Goal: Task Accomplishment & Management: Use online tool/utility

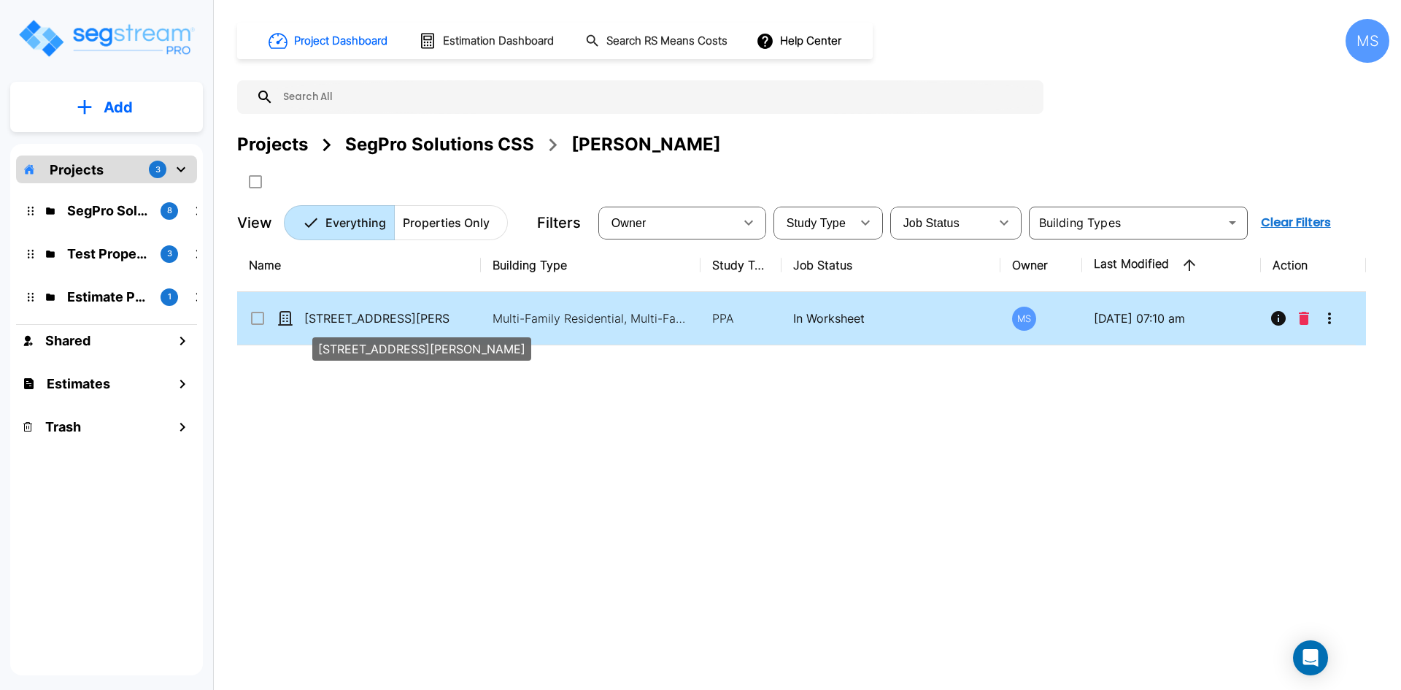
click at [381, 318] on p "[STREET_ADDRESS][PERSON_NAME]" at bounding box center [377, 318] width 146 height 18
click at [381, 318] on p "4947-49 Oleatha Ave" at bounding box center [377, 318] width 146 height 18
click at [433, 326] on p "4947-49 Oleatha Ave" at bounding box center [377, 318] width 146 height 18
checkbox input "false"
click at [433, 326] on p "4947-49 Oleatha Ave" at bounding box center [377, 318] width 146 height 18
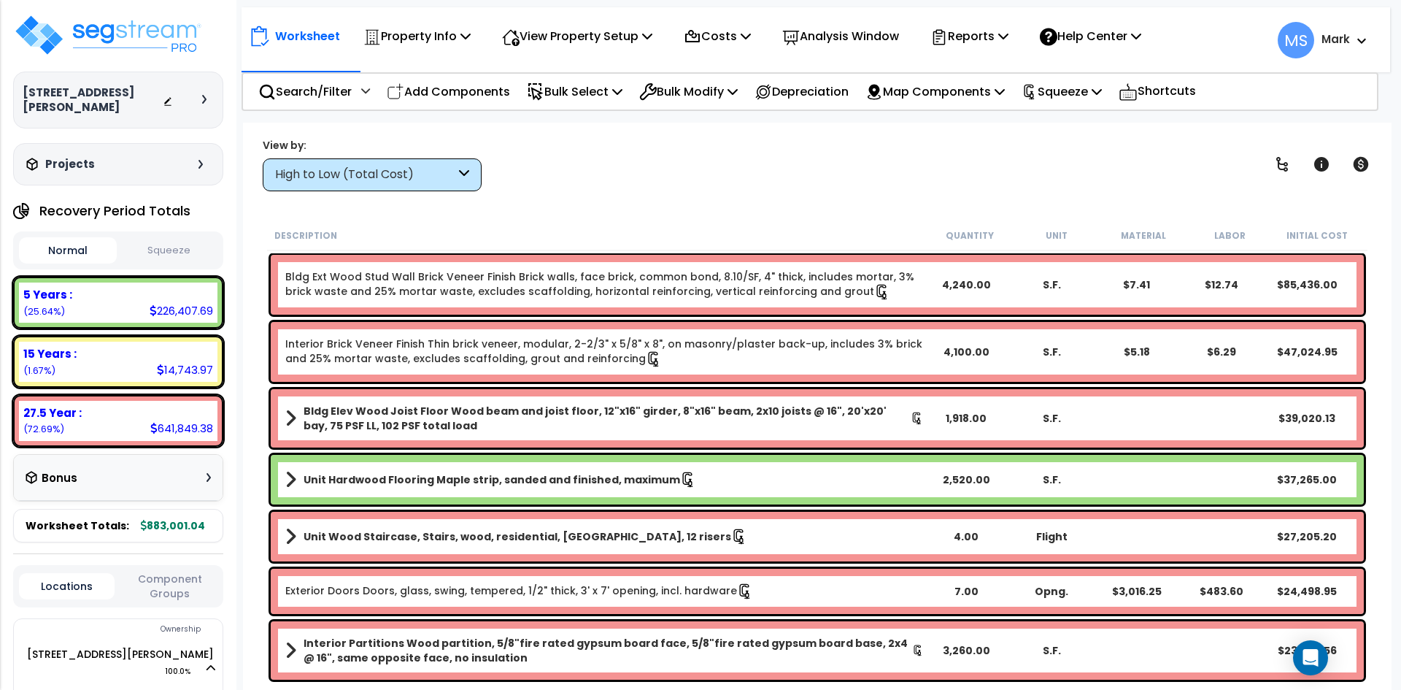
drag, startPoint x: 379, startPoint y: 197, endPoint x: 381, endPoint y: 186, distance: 11.2
click at [379, 194] on div "Worksheet Property Info Property Setup Add Property Unit Template property Clon…" at bounding box center [817, 468] width 1149 height 690
click at [381, 182] on div "High to Low (Total Cost)" at bounding box center [365, 174] width 180 height 17
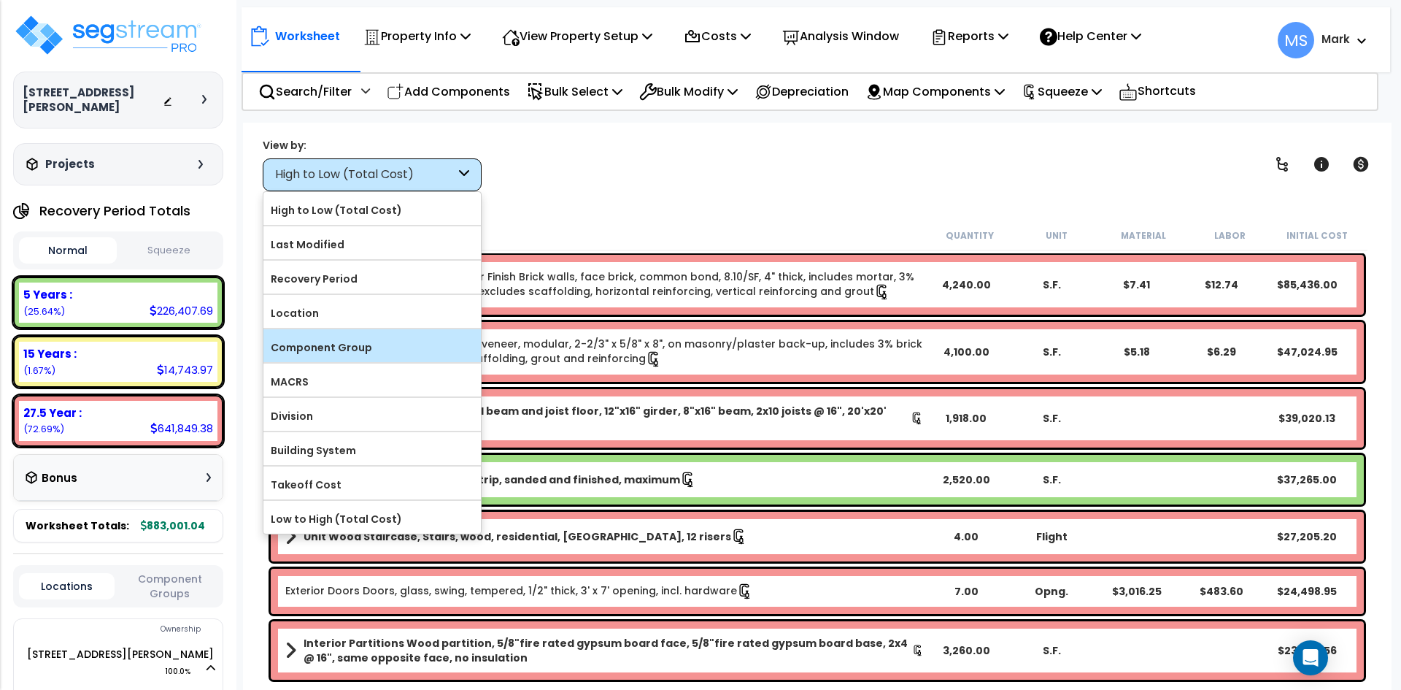
click at [353, 353] on label "Component Group" at bounding box center [372, 347] width 218 height 22
click at [0, 0] on input "Component Group" at bounding box center [0, 0] width 0 height 0
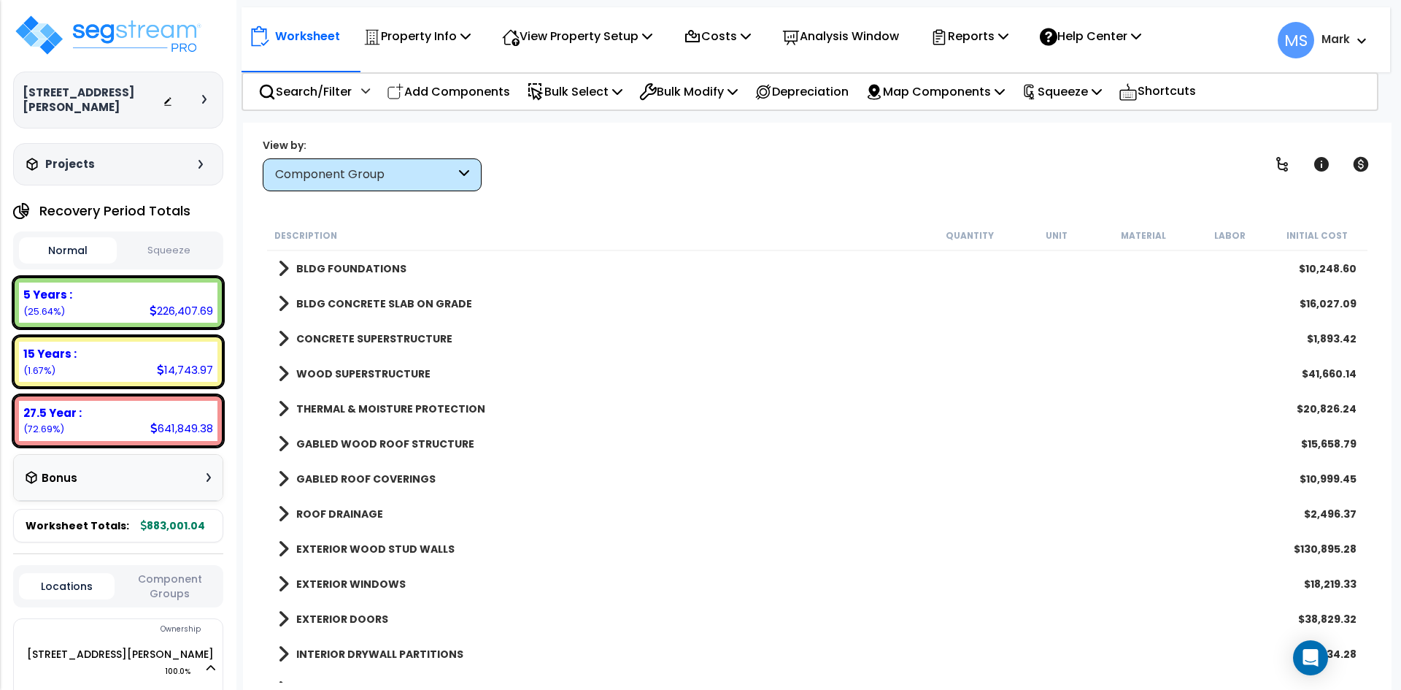
click at [400, 180] on div "Component Group" at bounding box center [365, 174] width 180 height 17
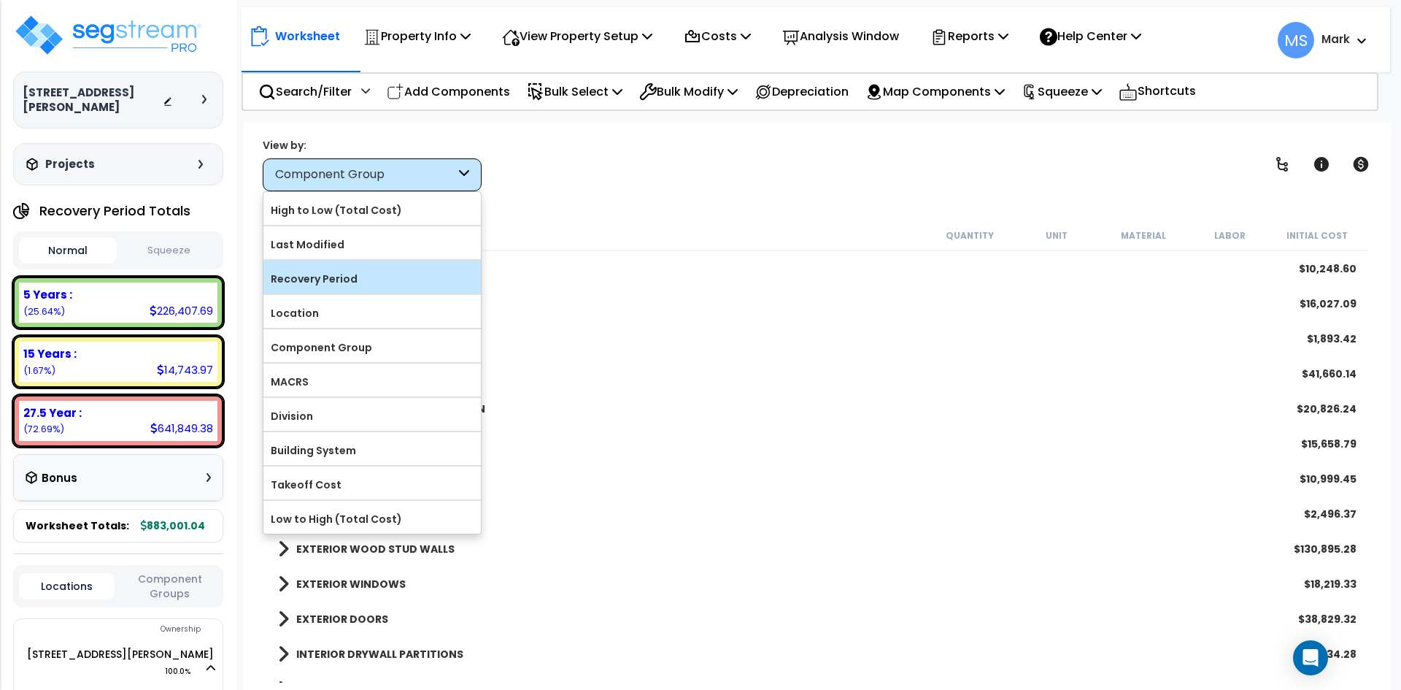
click at [390, 273] on label "Recovery Period" at bounding box center [372, 279] width 218 height 22
click at [0, 0] on input "Recovery Period" at bounding box center [0, 0] width 0 height 0
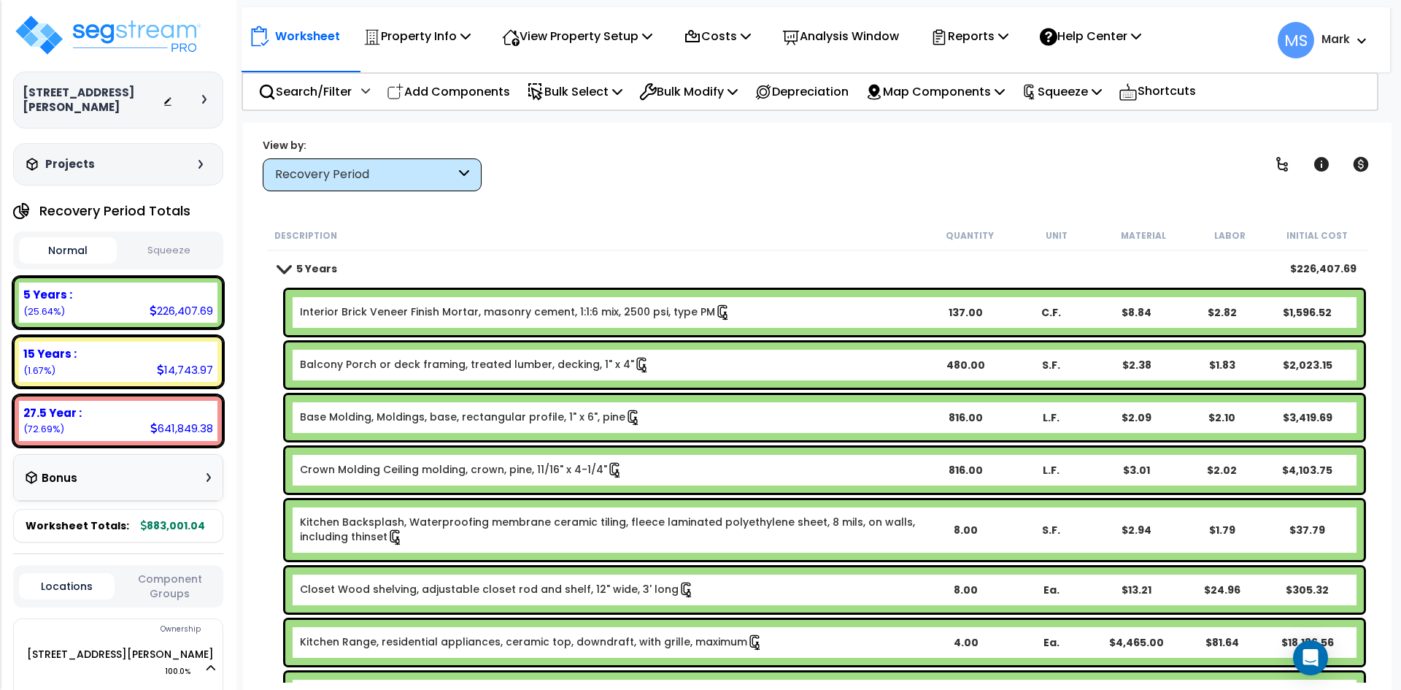
click at [569, 310] on link "Interior Brick Veneer Finish Mortar, masonry cement, 1:1:6 mix, 2500 psi, type …" at bounding box center [515, 312] width 431 height 16
click at [591, 315] on link "Interior Brick Veneer Finish Mortar, masonry cement, 1:1:6 mix, 2500 psi, type …" at bounding box center [515, 312] width 431 height 16
click at [588, 315] on link "Interior Brick Veneer Finish Mortar, masonry cement, 1:1:6 mix, 2500 psi, type …" at bounding box center [515, 312] width 431 height 16
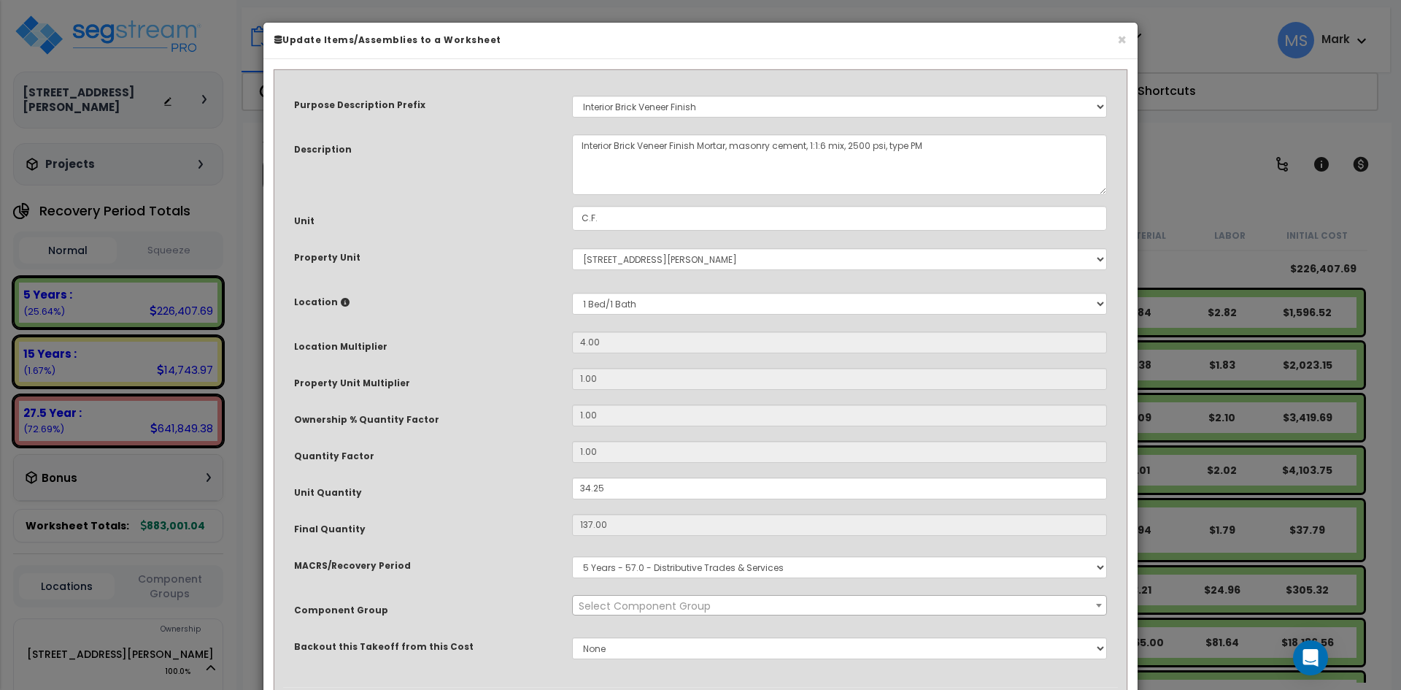
select select "45944"
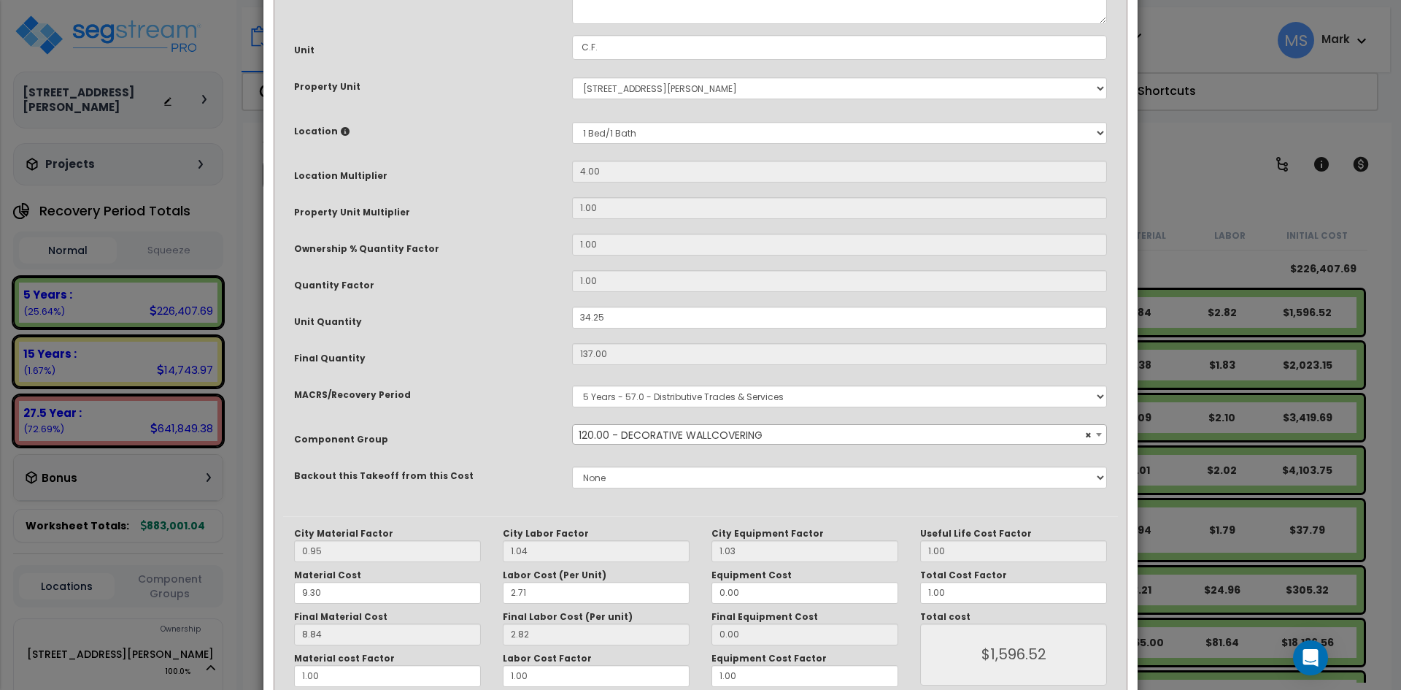
scroll to position [219, 0]
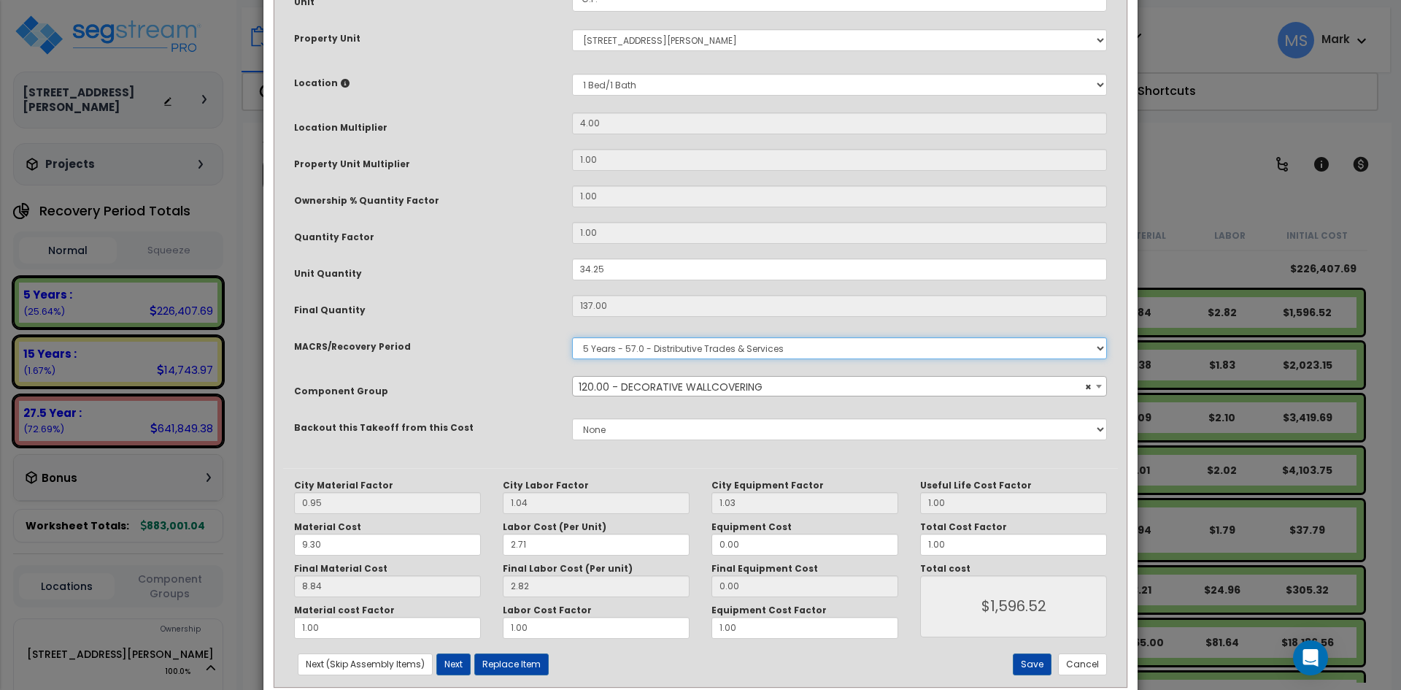
click at [662, 353] on select "Select MACRS/Recovery Period 5 Years - 57.0 - Distributive Trades & Services 5 …" at bounding box center [839, 348] width 535 height 22
select select "3669"
click at [572, 337] on select "Select MACRS/Recovery Period 5 Years - 57.0 - Distributive Trades & Services 5 …" at bounding box center [839, 348] width 535 height 22
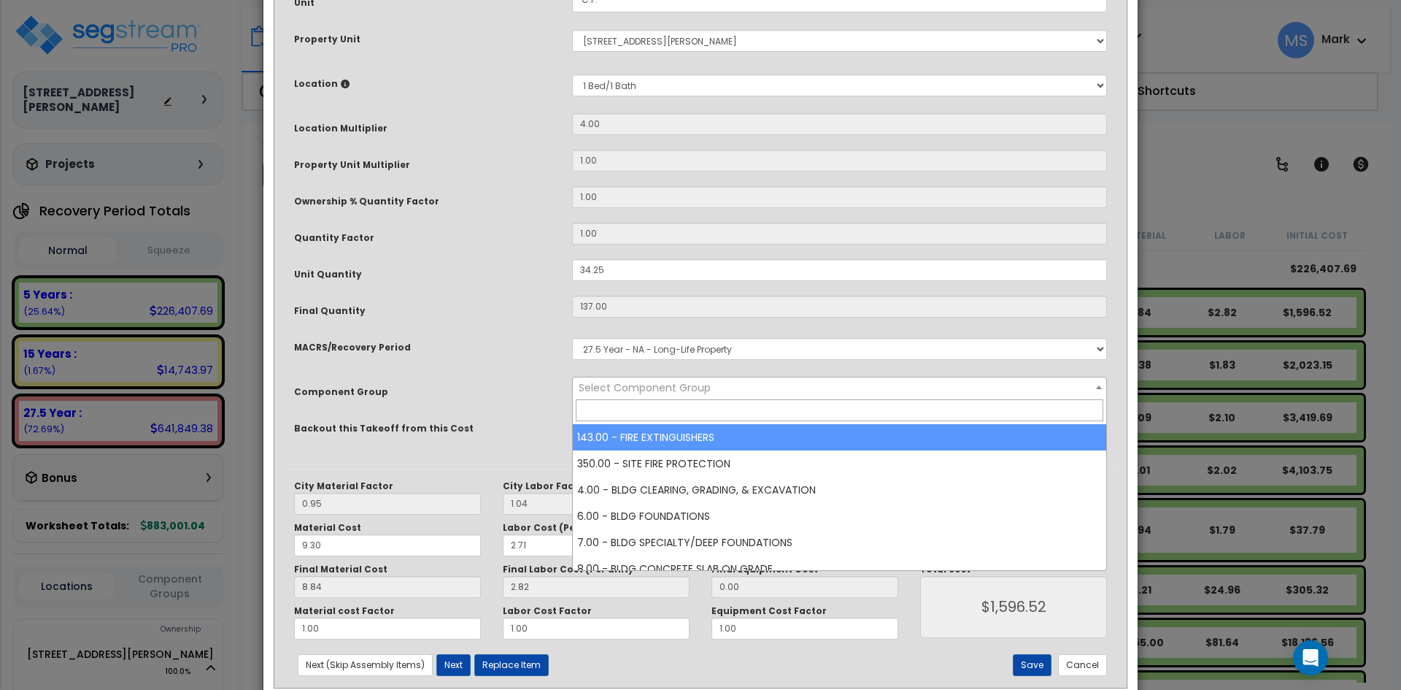
click at [700, 391] on span "Select Component Group" at bounding box center [645, 387] width 132 height 15
click at [664, 414] on input "search" at bounding box center [840, 410] width 528 height 22
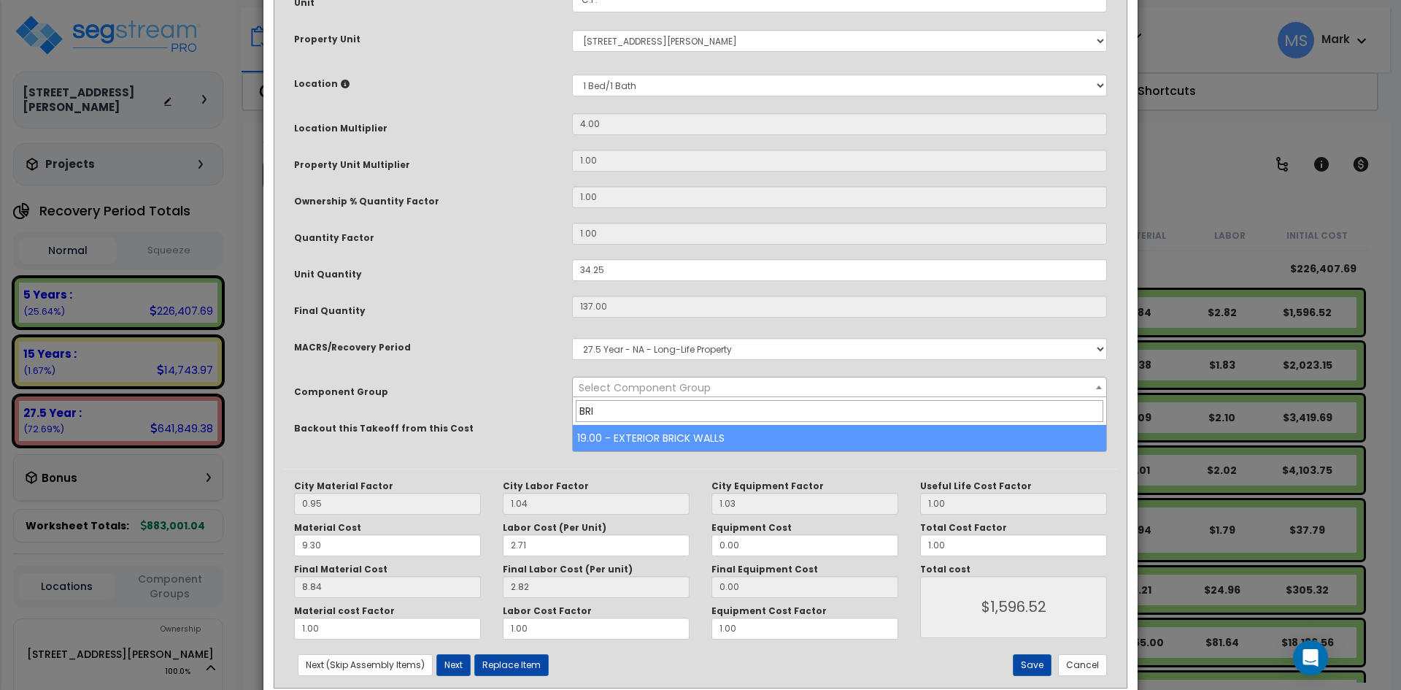
type input "BRI"
select select "45865"
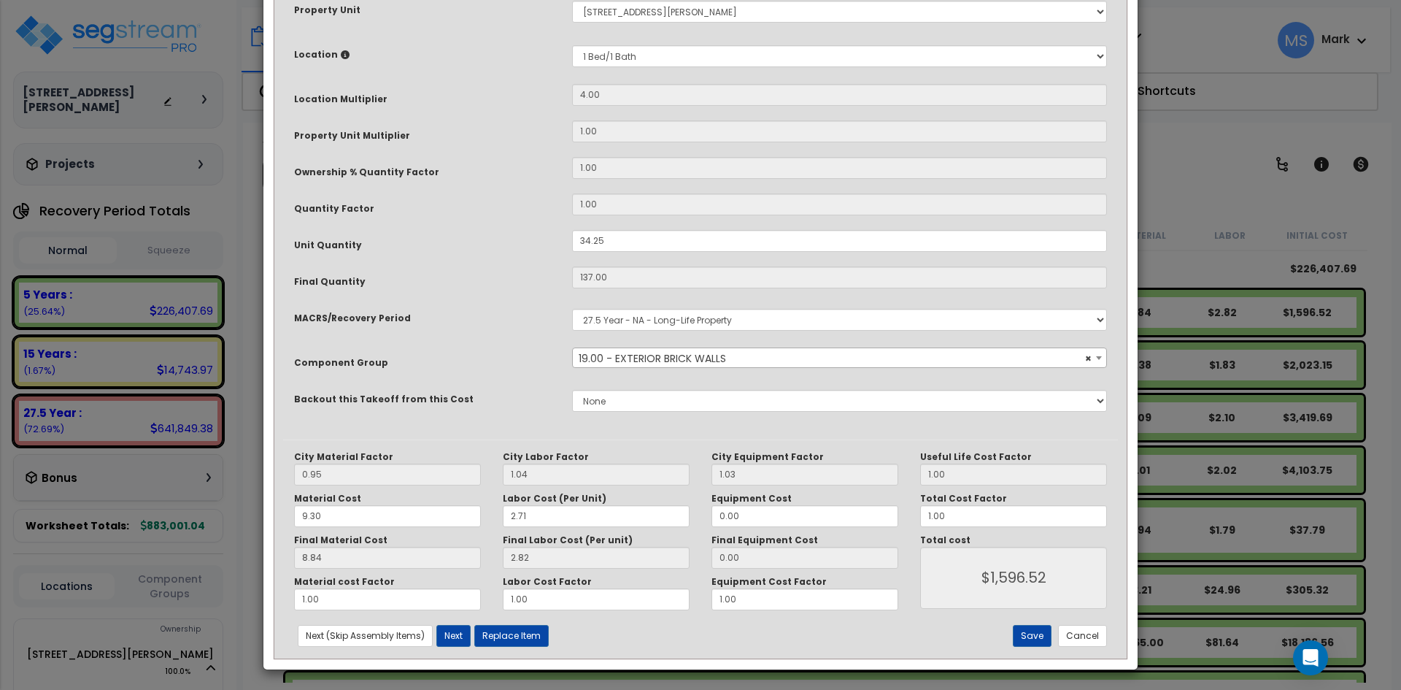
scroll to position [250, 0]
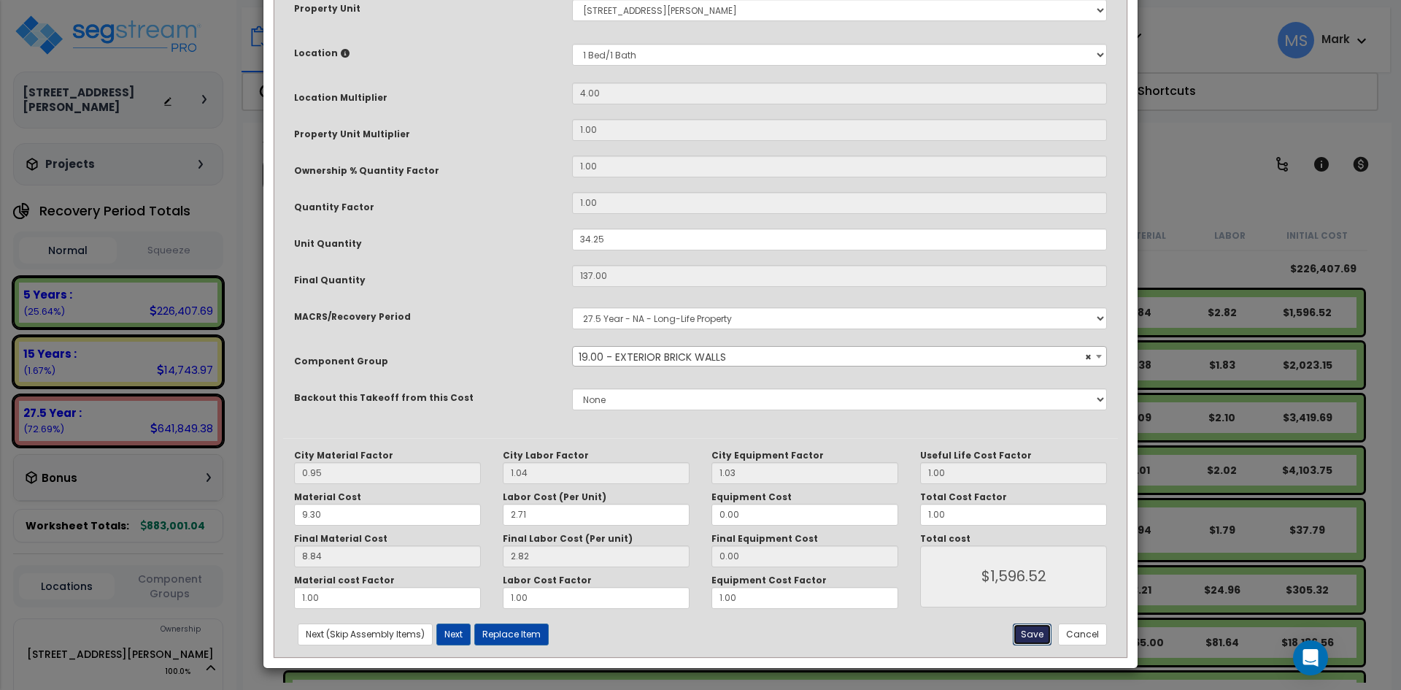
click at [1044, 636] on button "Save" at bounding box center [1032, 634] width 39 height 22
type input "1596.52"
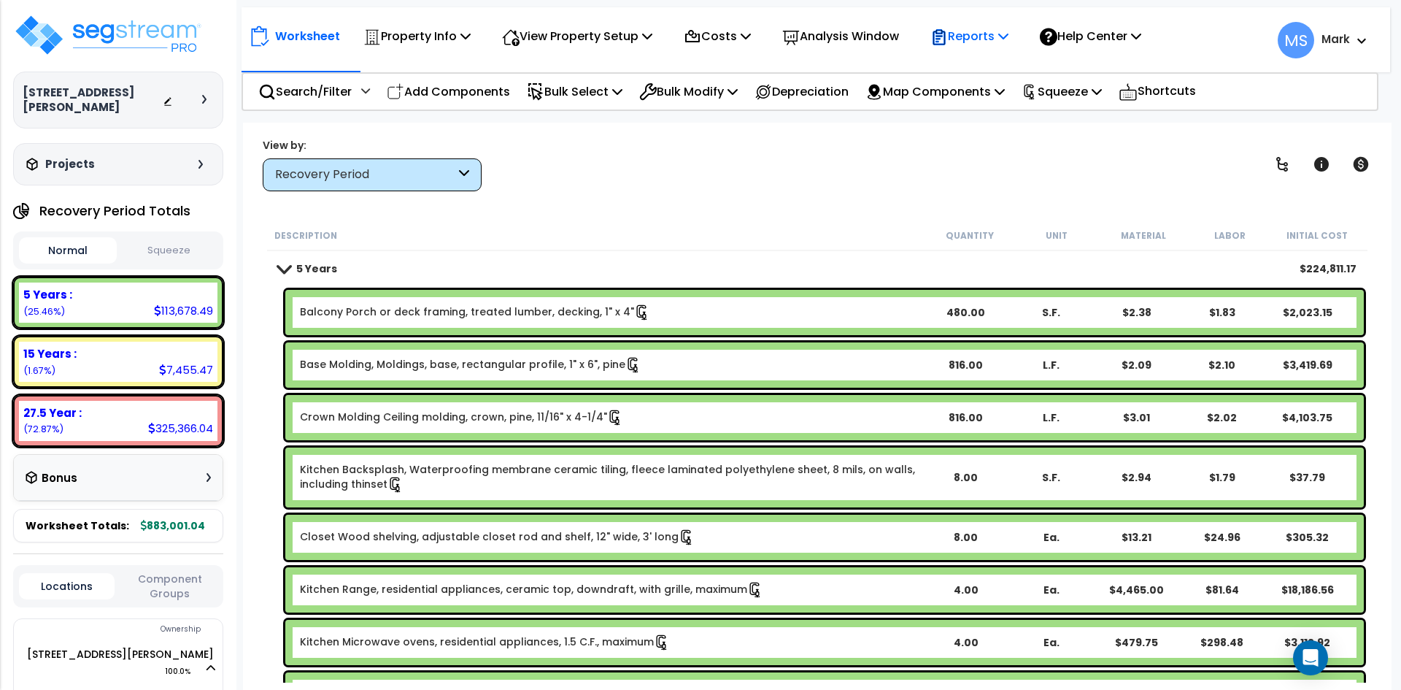
click at [1009, 42] on p "Reports" at bounding box center [970, 36] width 78 height 20
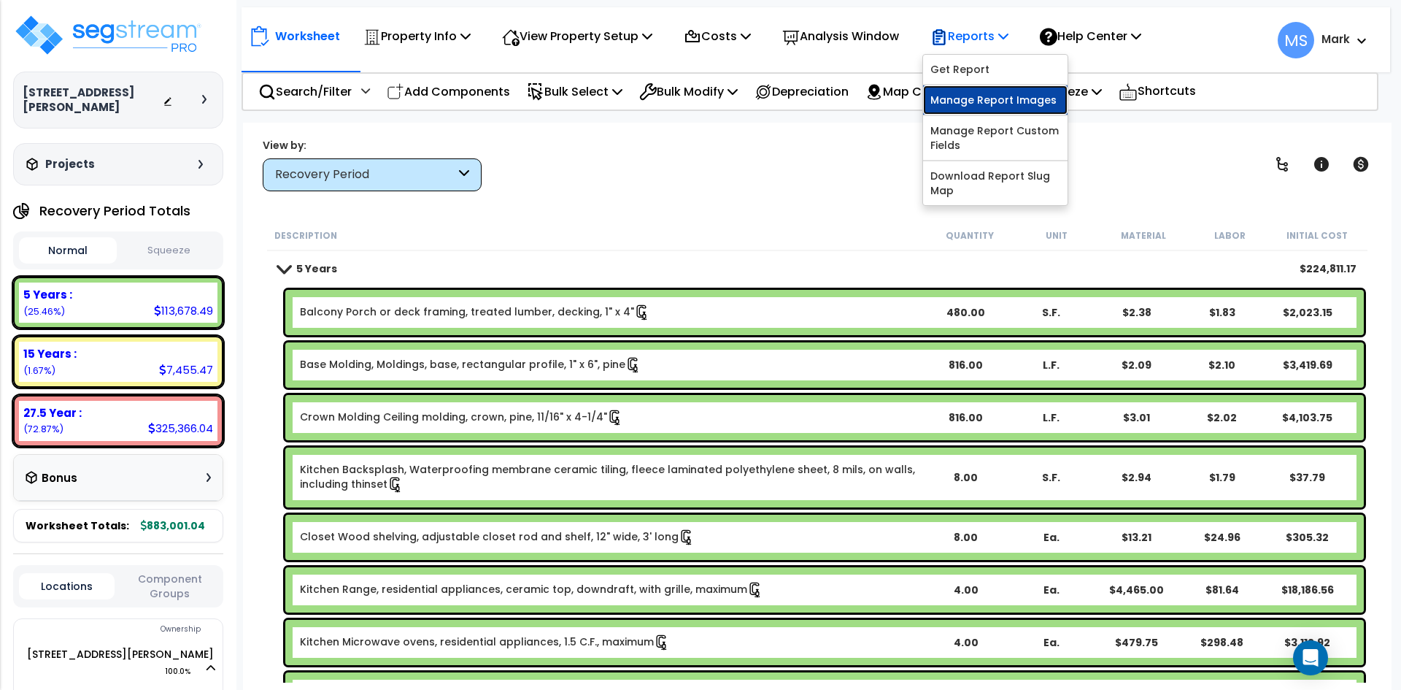
click at [1028, 96] on link "Manage Report Images" at bounding box center [995, 99] width 145 height 29
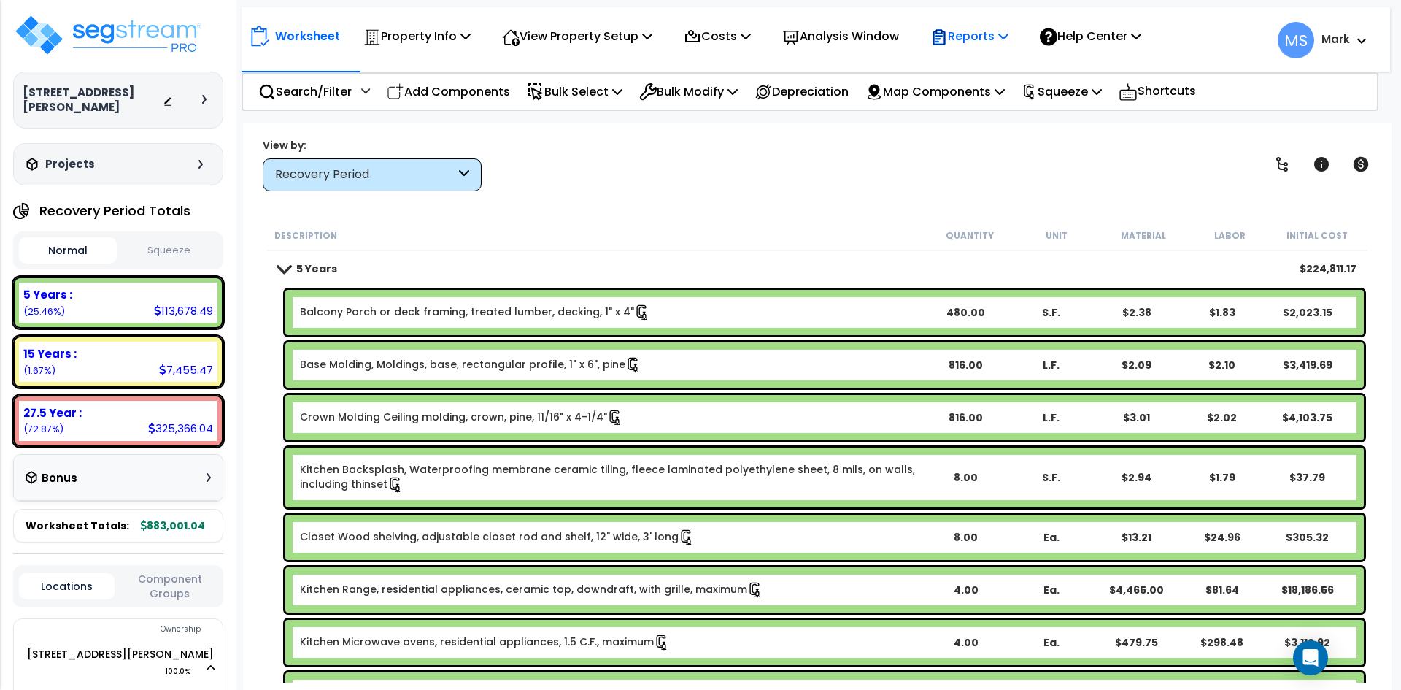
click at [999, 42] on p "Reports" at bounding box center [970, 36] width 78 height 20
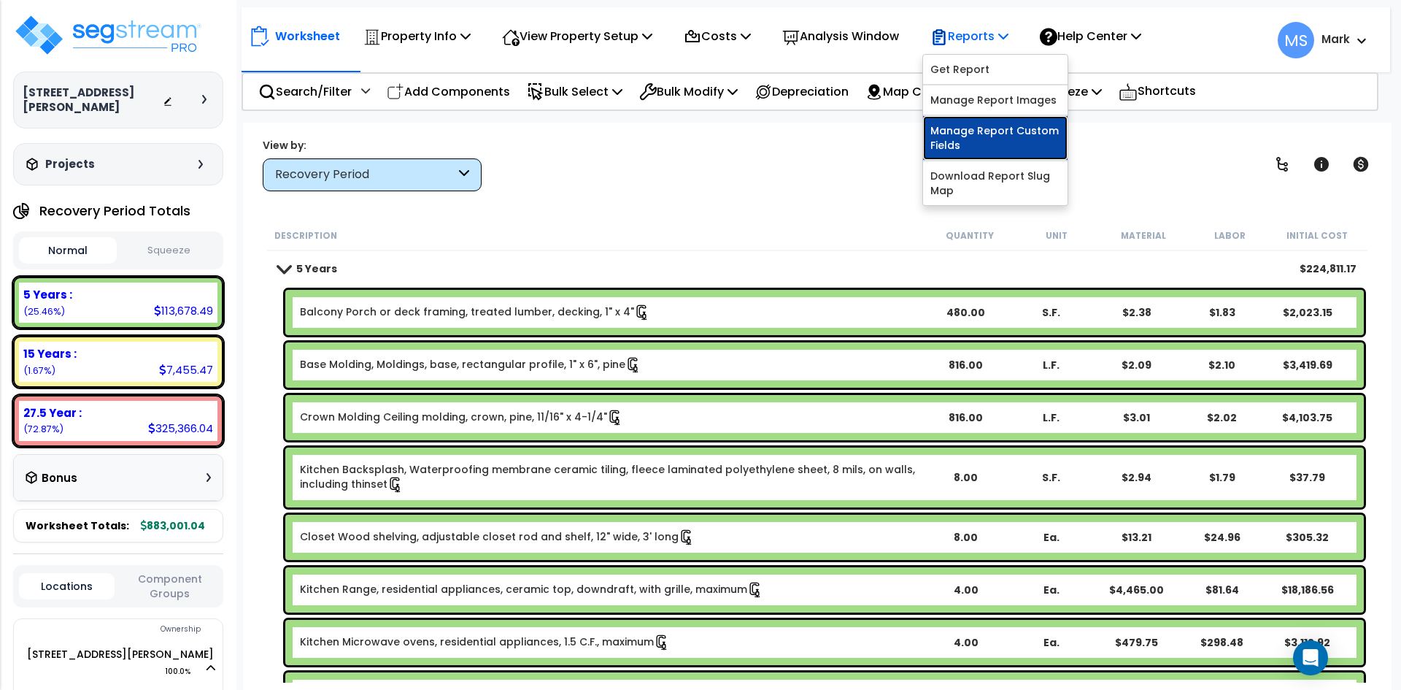
click at [1028, 144] on link "Manage Report Custom Fields" at bounding box center [995, 138] width 145 height 44
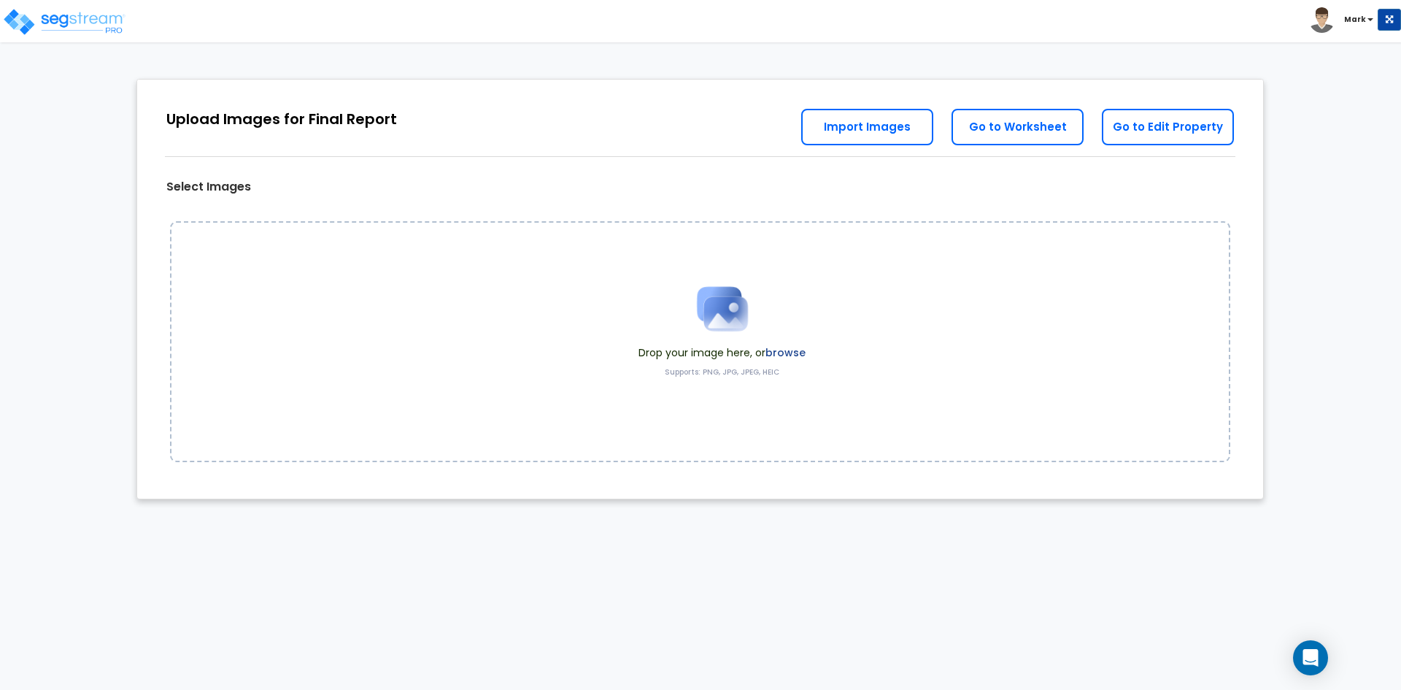
click at [794, 350] on label "browse" at bounding box center [786, 352] width 40 height 15
click at [794, 353] on label "browse" at bounding box center [786, 352] width 40 height 15
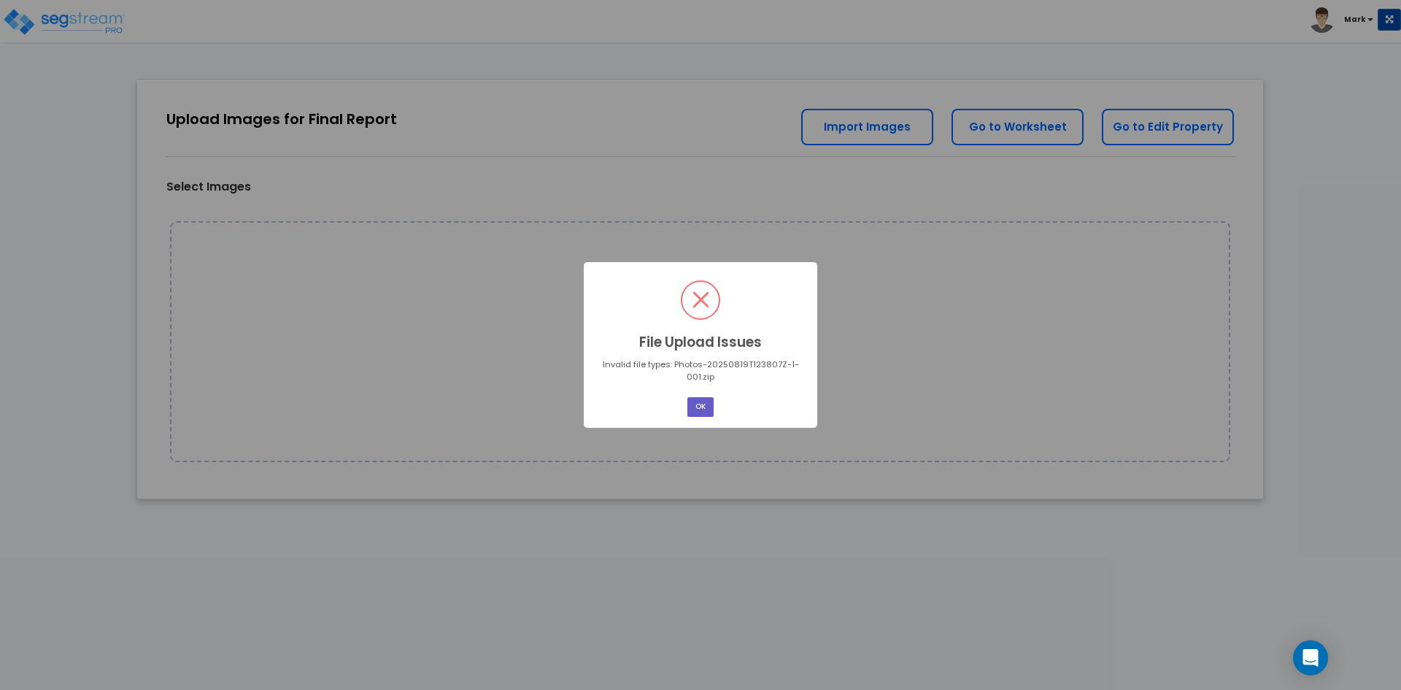
click at [696, 406] on button "OK" at bounding box center [701, 407] width 26 height 20
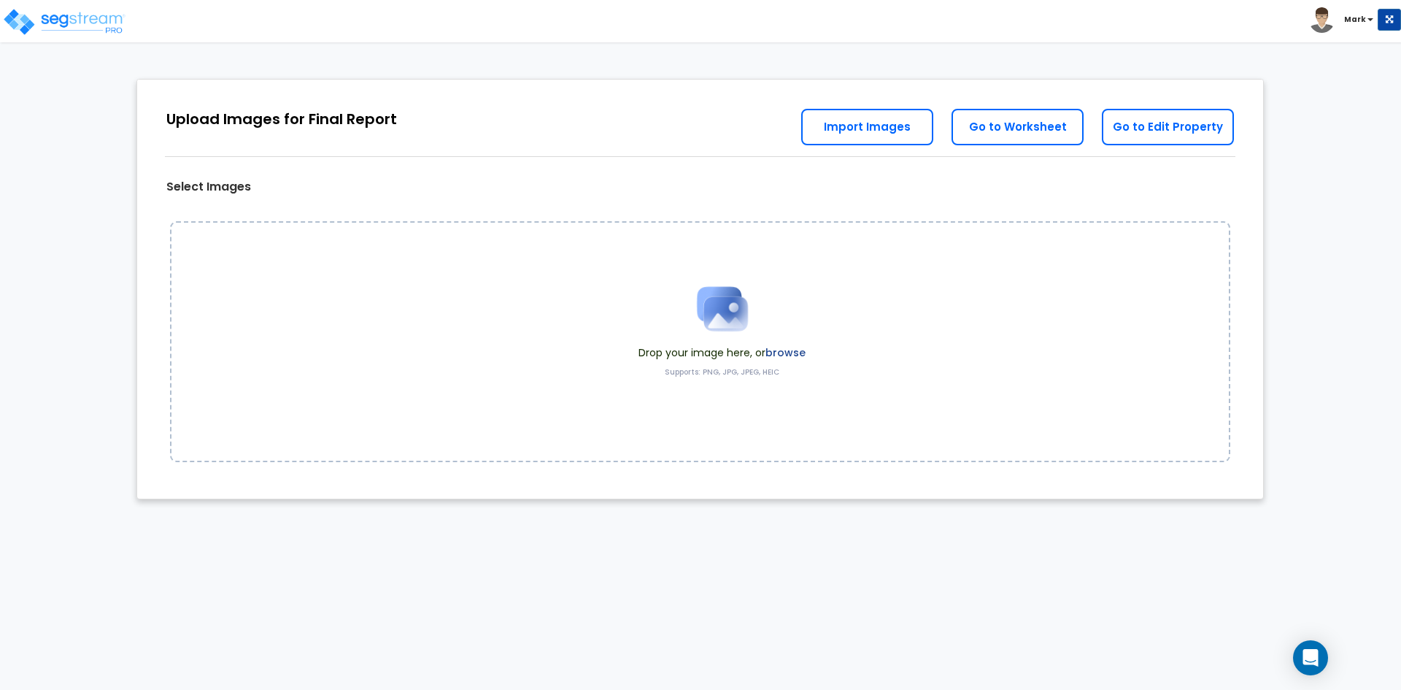
click at [774, 350] on label "browse" at bounding box center [786, 352] width 40 height 15
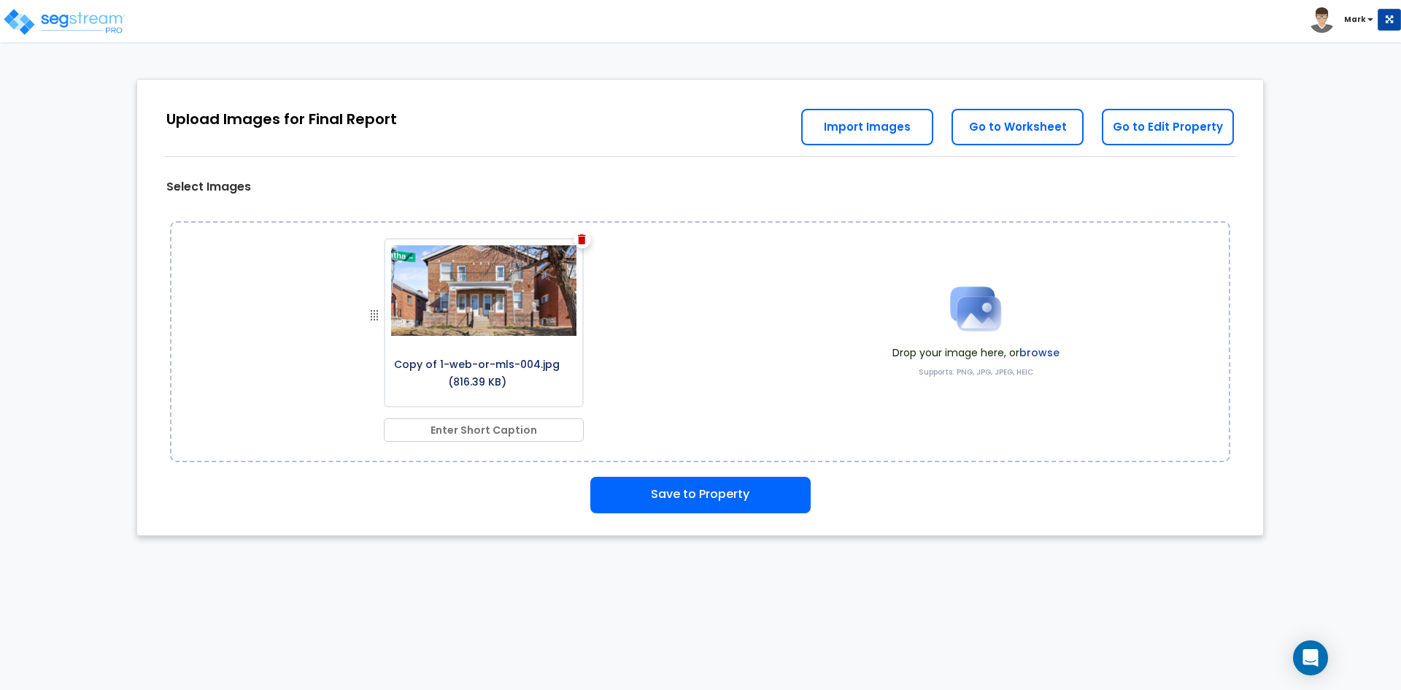
click at [509, 430] on input "text" at bounding box center [484, 429] width 200 height 23
type input "f"
type input "Front View"
click at [1035, 355] on label "browse" at bounding box center [1040, 352] width 40 height 15
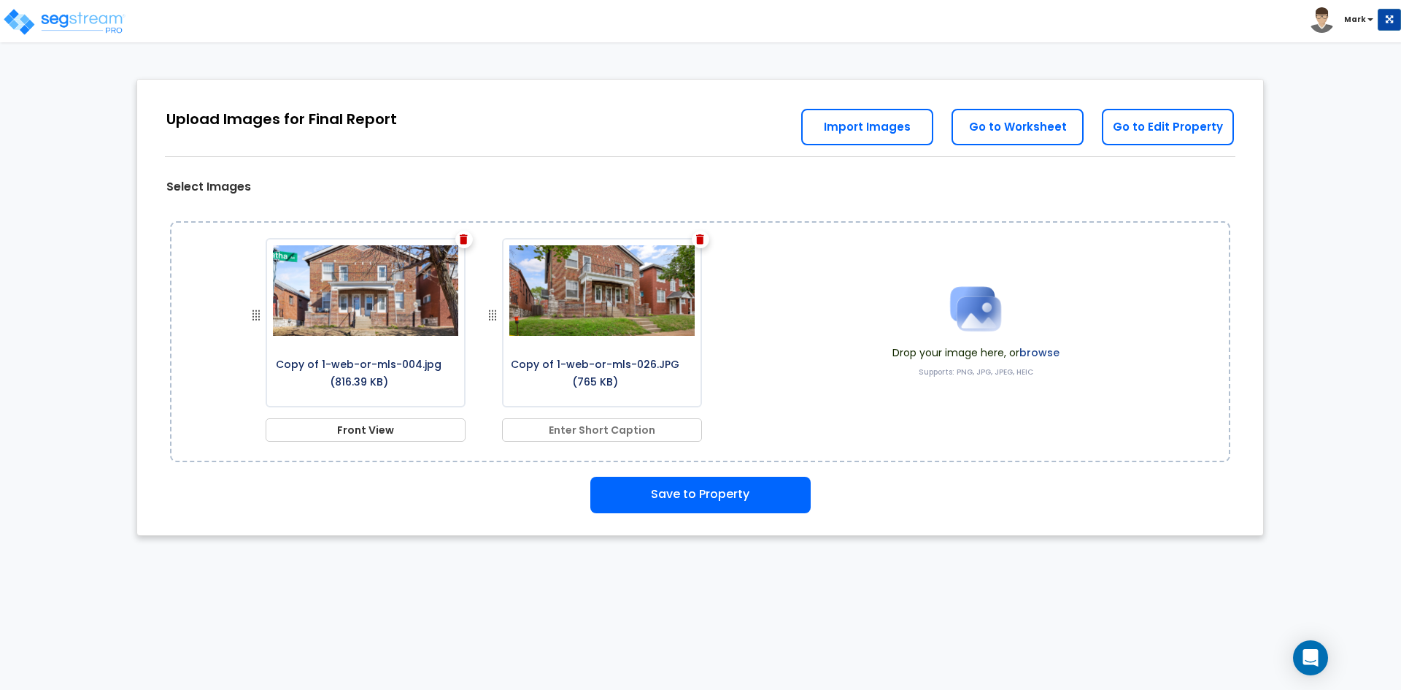
click at [1047, 350] on label "browse" at bounding box center [1040, 352] width 40 height 15
drag, startPoint x: 744, startPoint y: 299, endPoint x: 744, endPoint y: 323, distance: 24.8
click at [744, 323] on div "Copy of 1-web-or-mls-004.jpg (816.39 KB) Front View Copy of 1-web-or-mls-026.JP…" at bounding box center [700, 341] width 1061 height 241
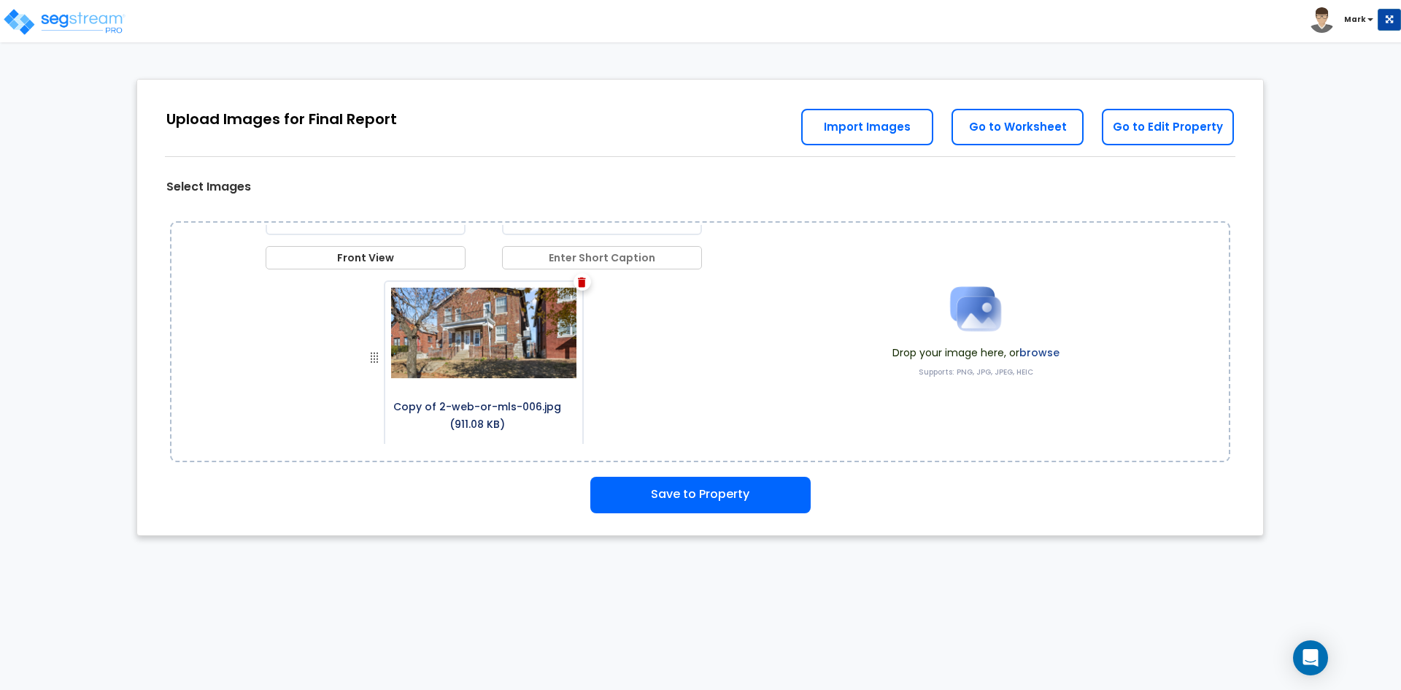
scroll to position [177, 0]
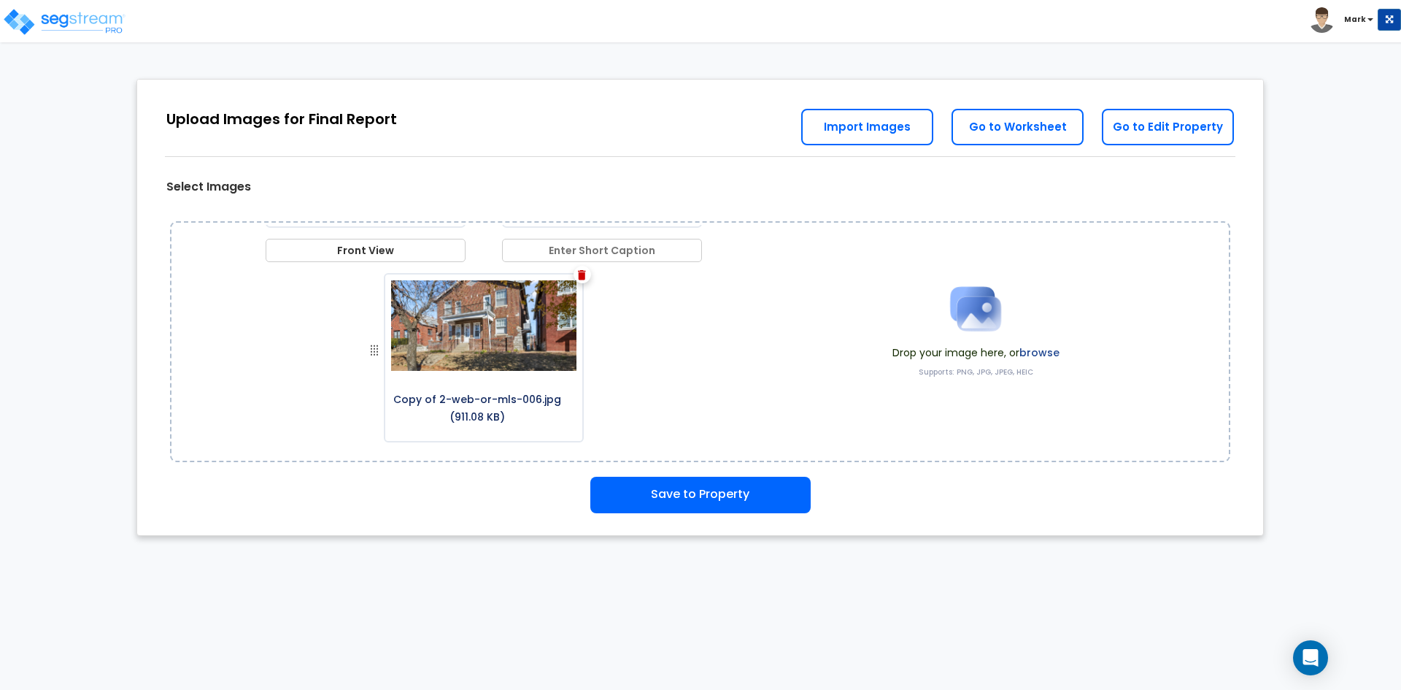
click at [1029, 355] on label "browse" at bounding box center [1040, 352] width 40 height 15
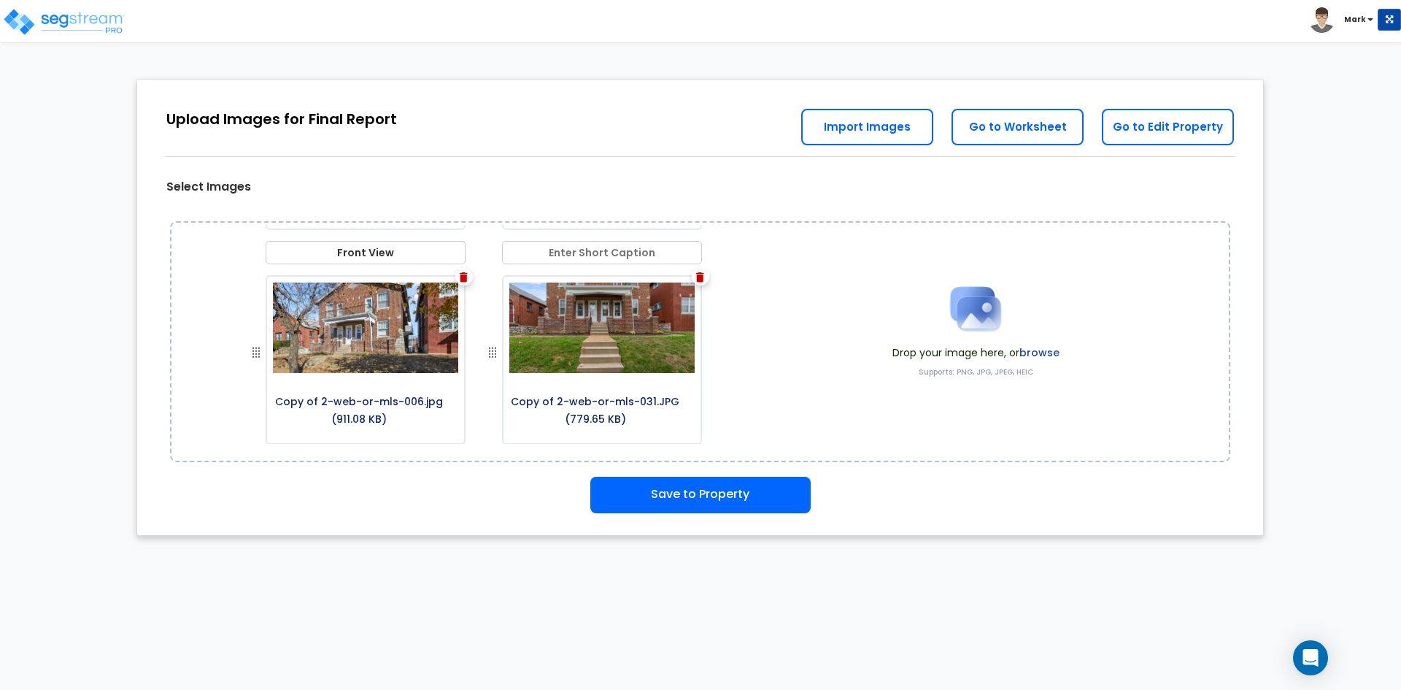
scroll to position [209, 0]
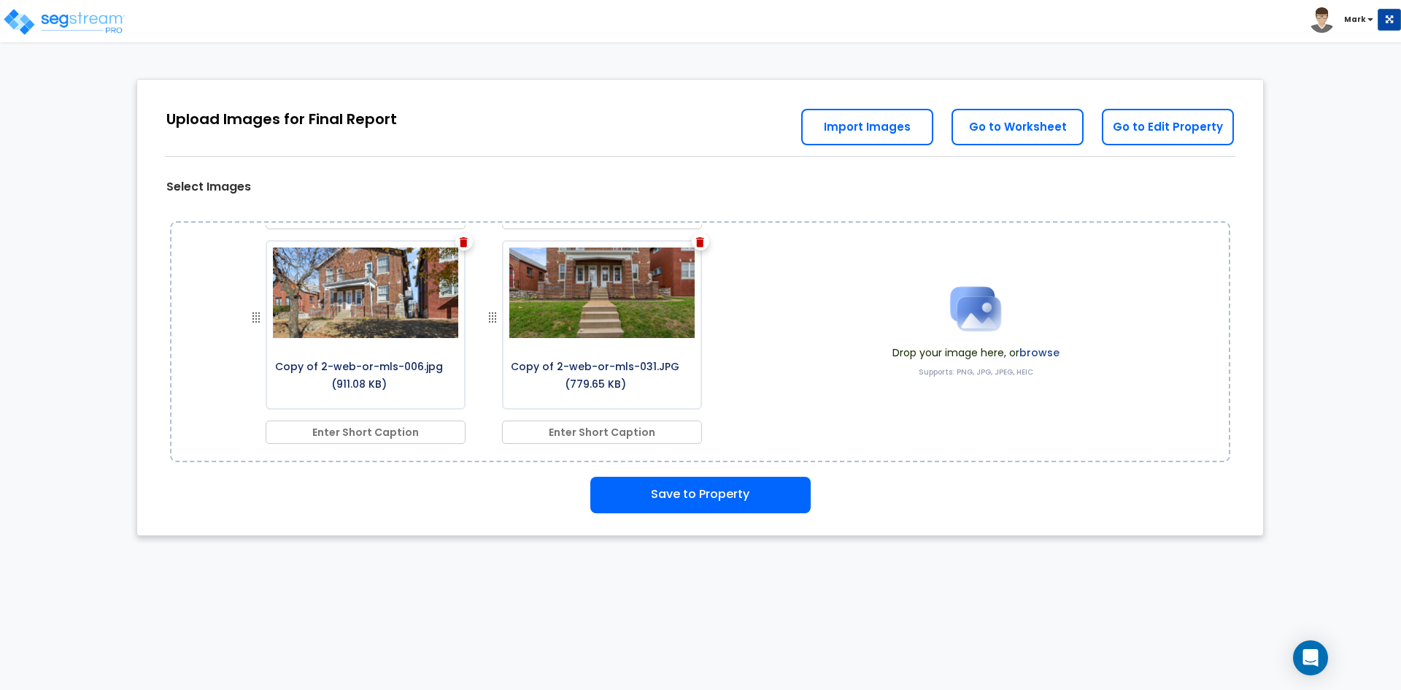
click at [697, 243] on img at bounding box center [700, 242] width 8 height 10
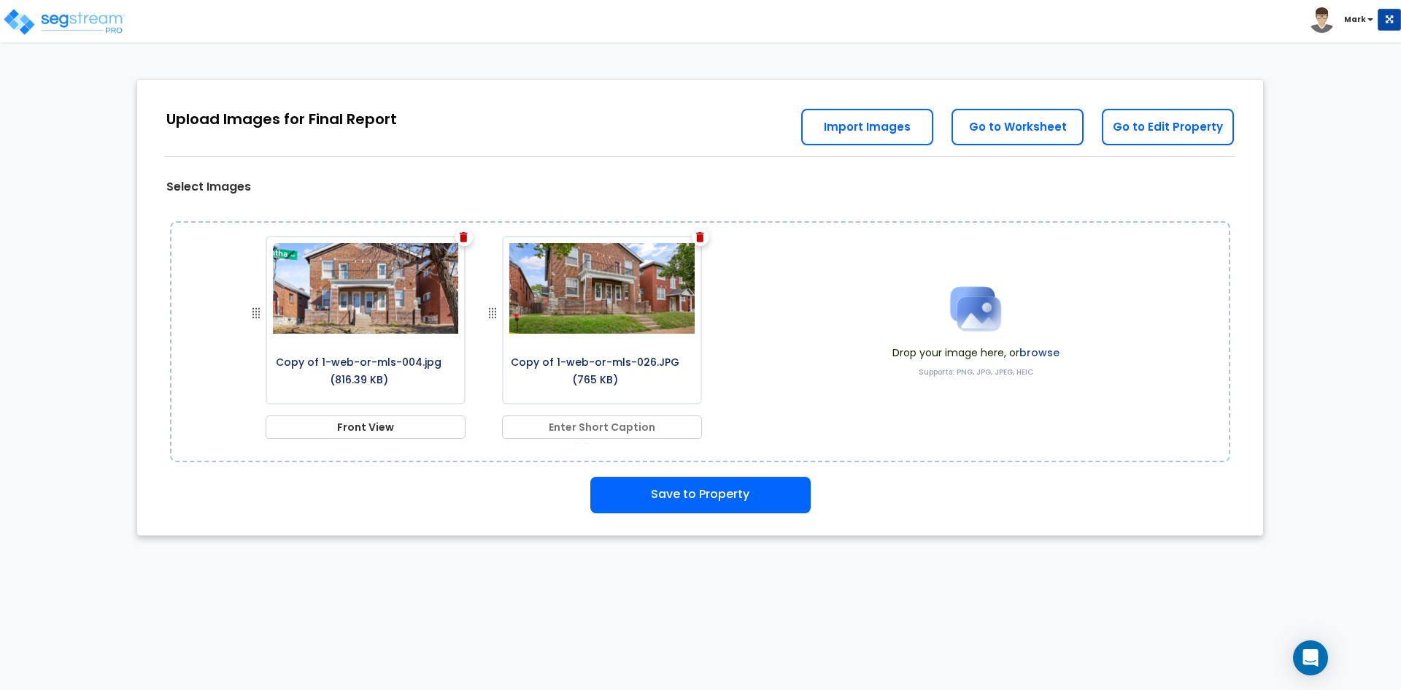
click at [1034, 350] on label "browse" at bounding box center [1040, 352] width 40 height 15
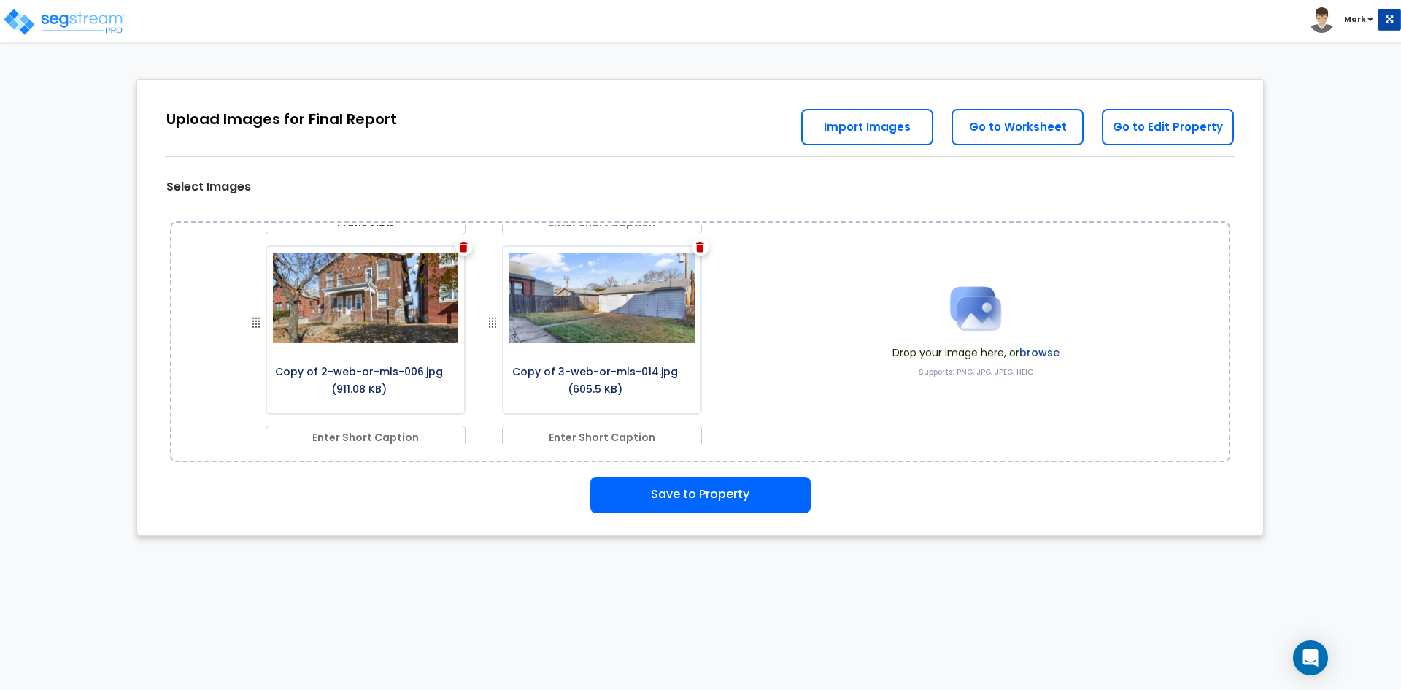
scroll to position [209, 0]
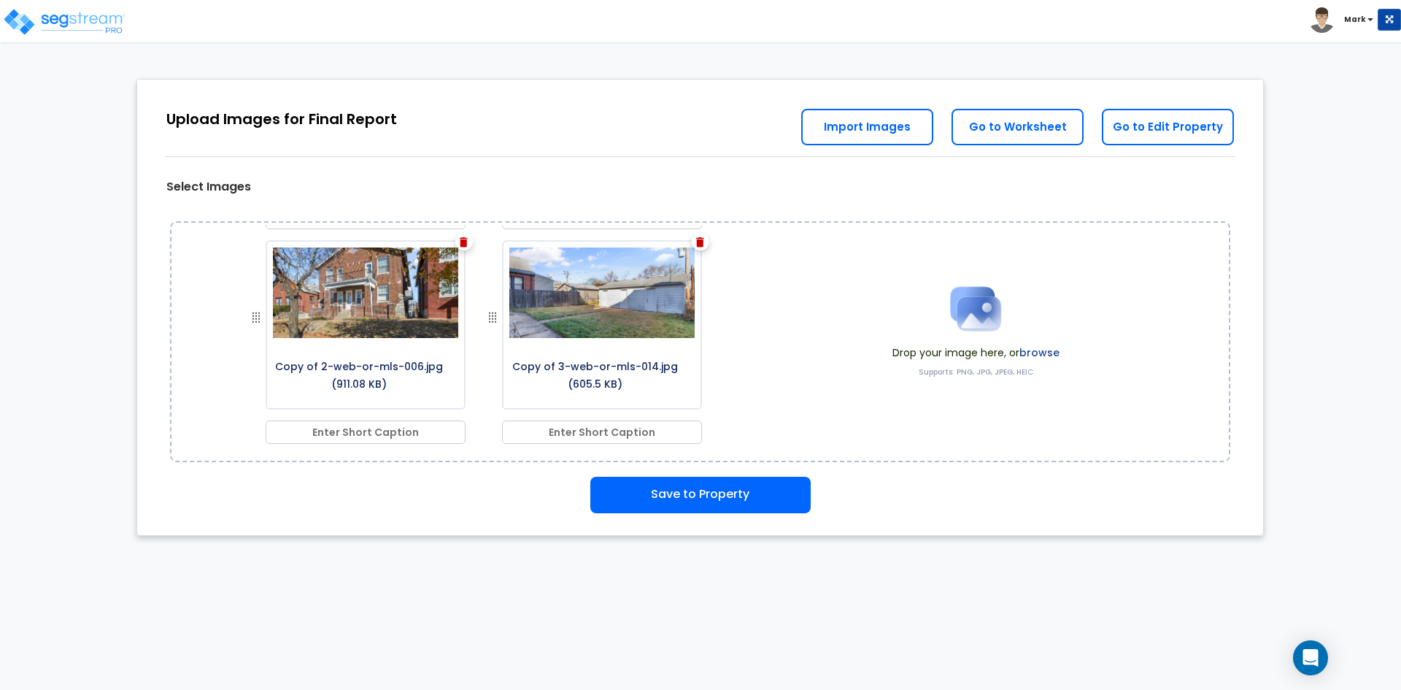
click at [609, 434] on input "text" at bounding box center [602, 431] width 200 height 23
type input "Detached Garage"
click at [1045, 347] on label "browse" at bounding box center [1040, 352] width 40 height 15
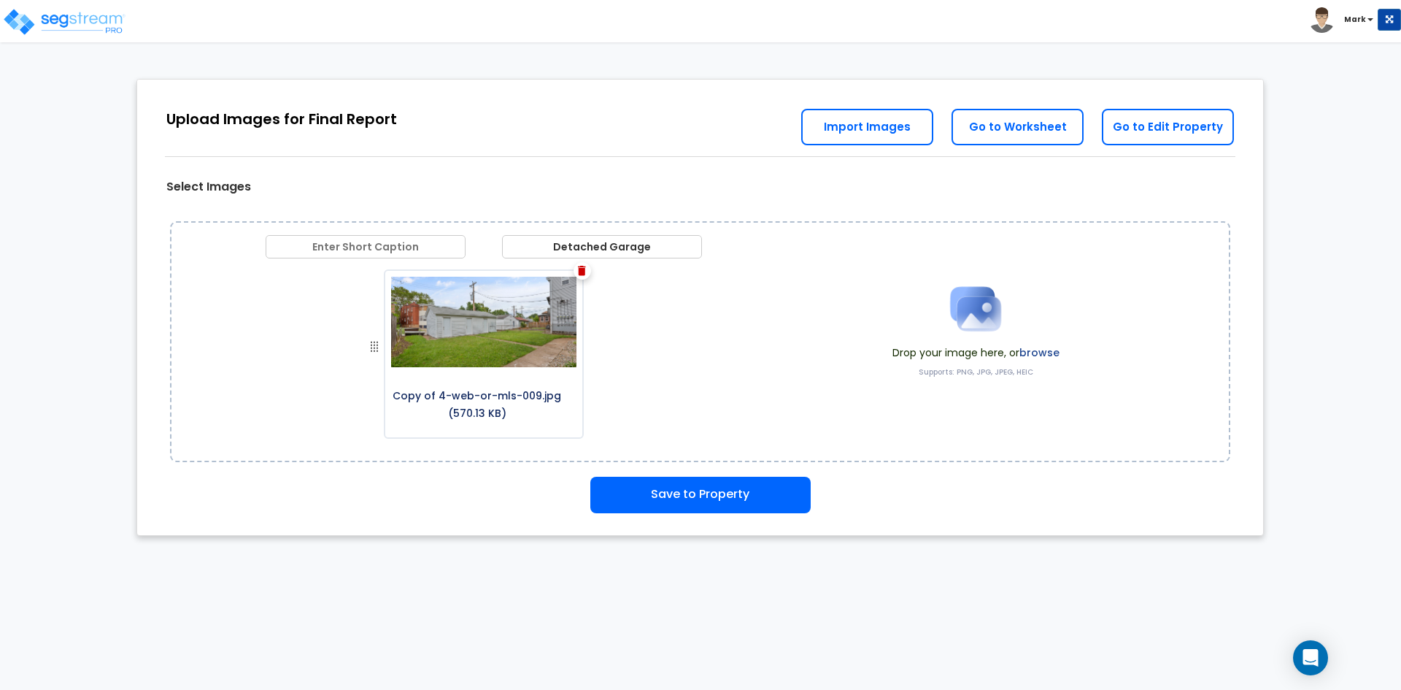
scroll to position [424, 0]
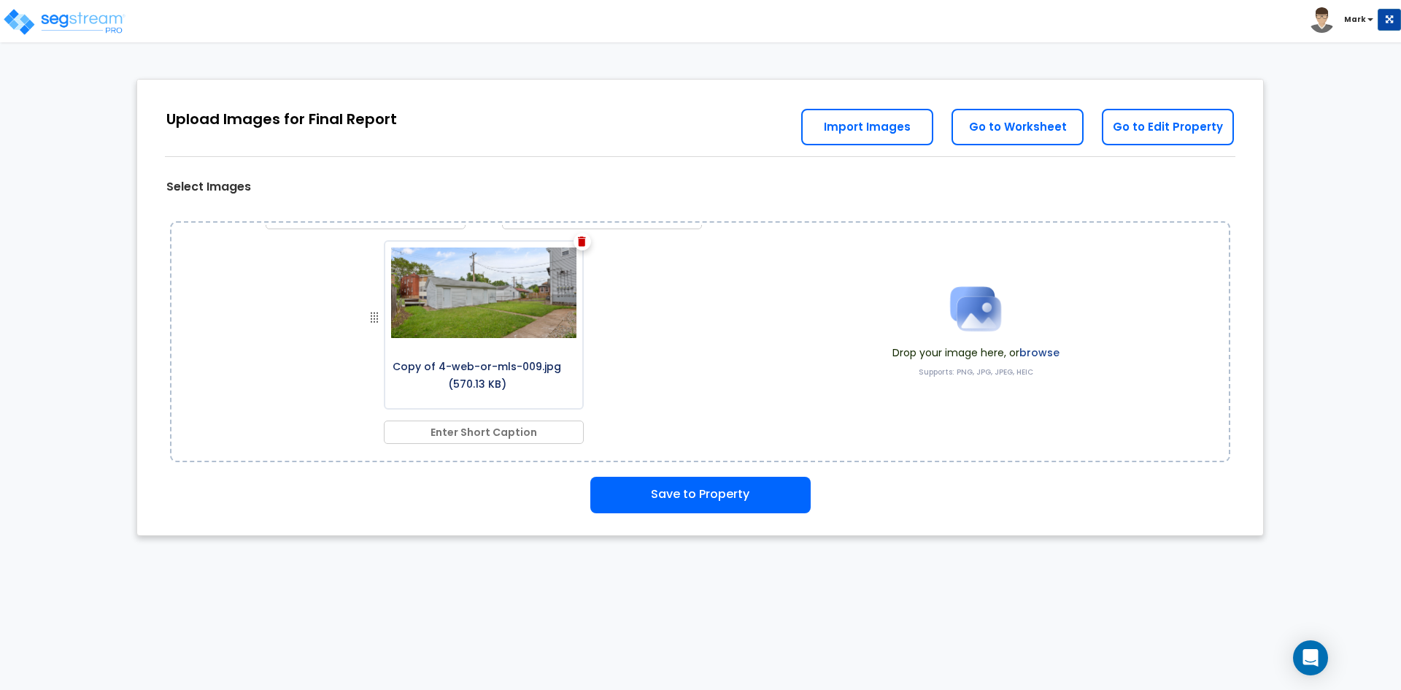
click at [1047, 354] on label "browse" at bounding box center [1040, 352] width 40 height 15
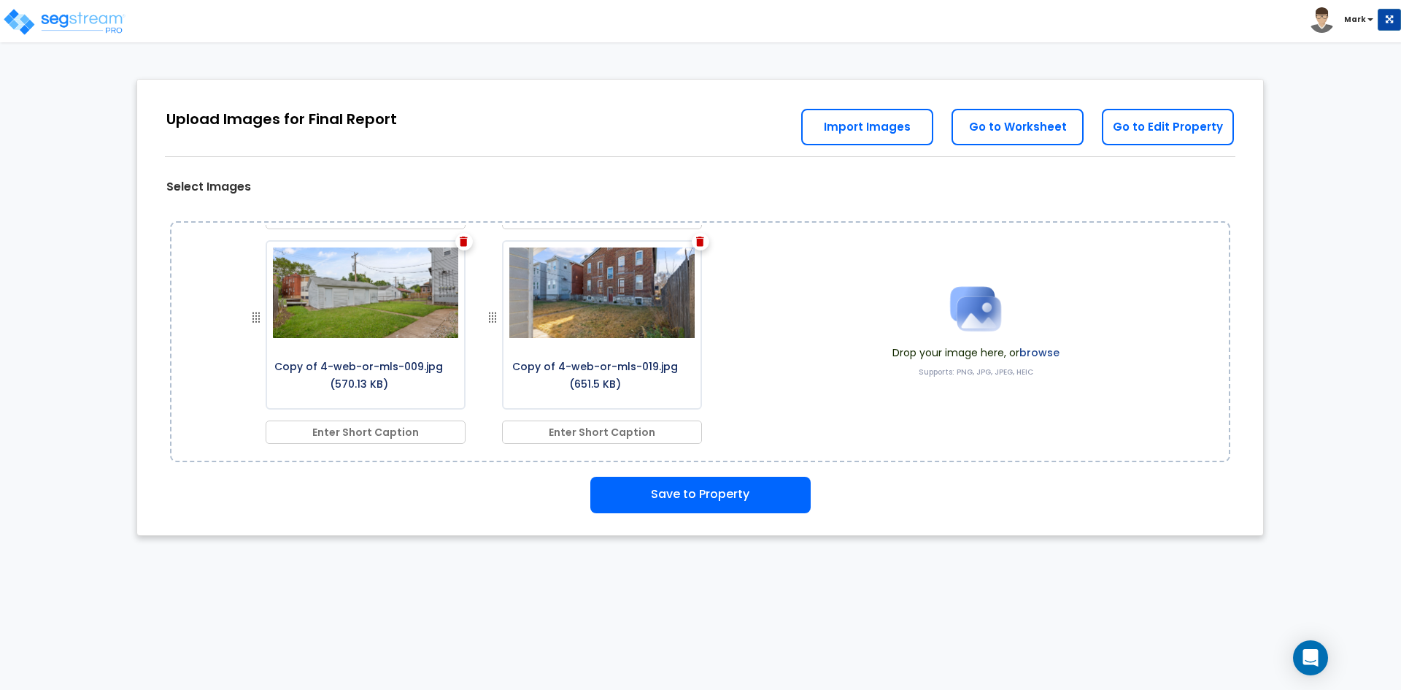
click at [1036, 350] on label "browse" at bounding box center [1040, 352] width 40 height 15
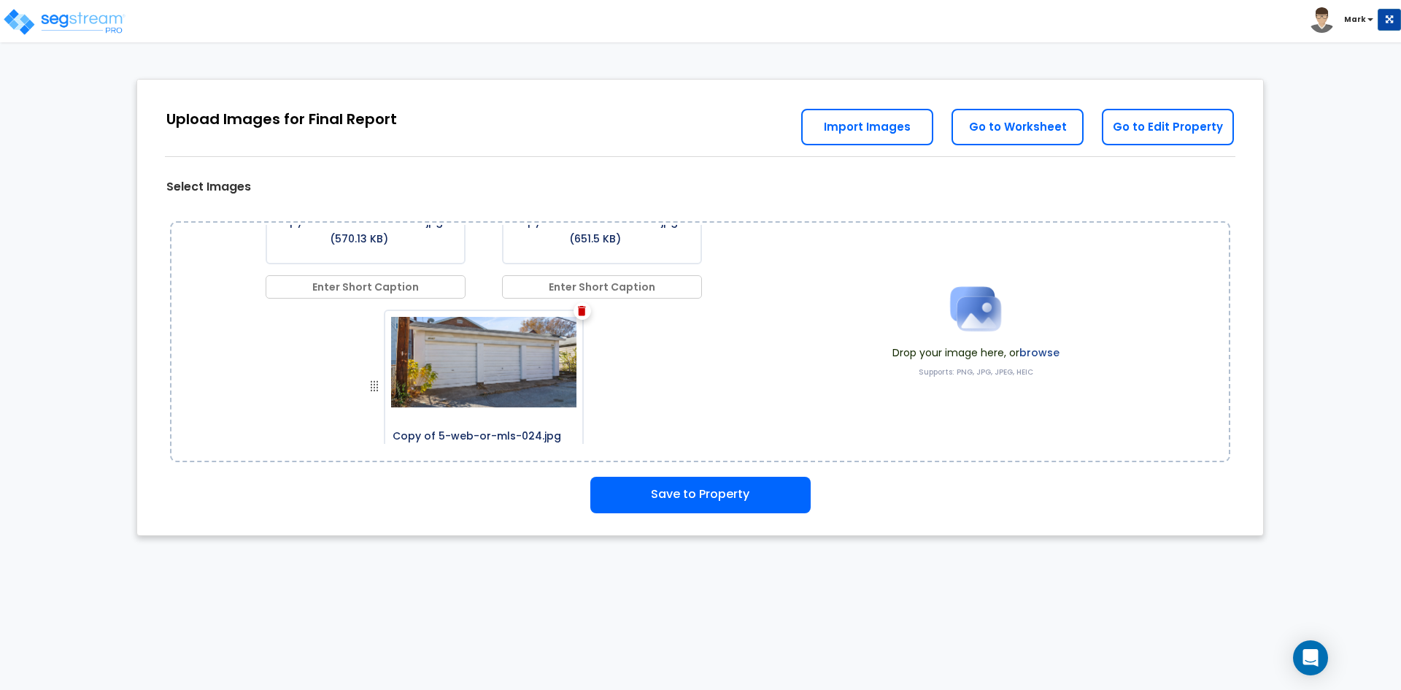
scroll to position [584, 0]
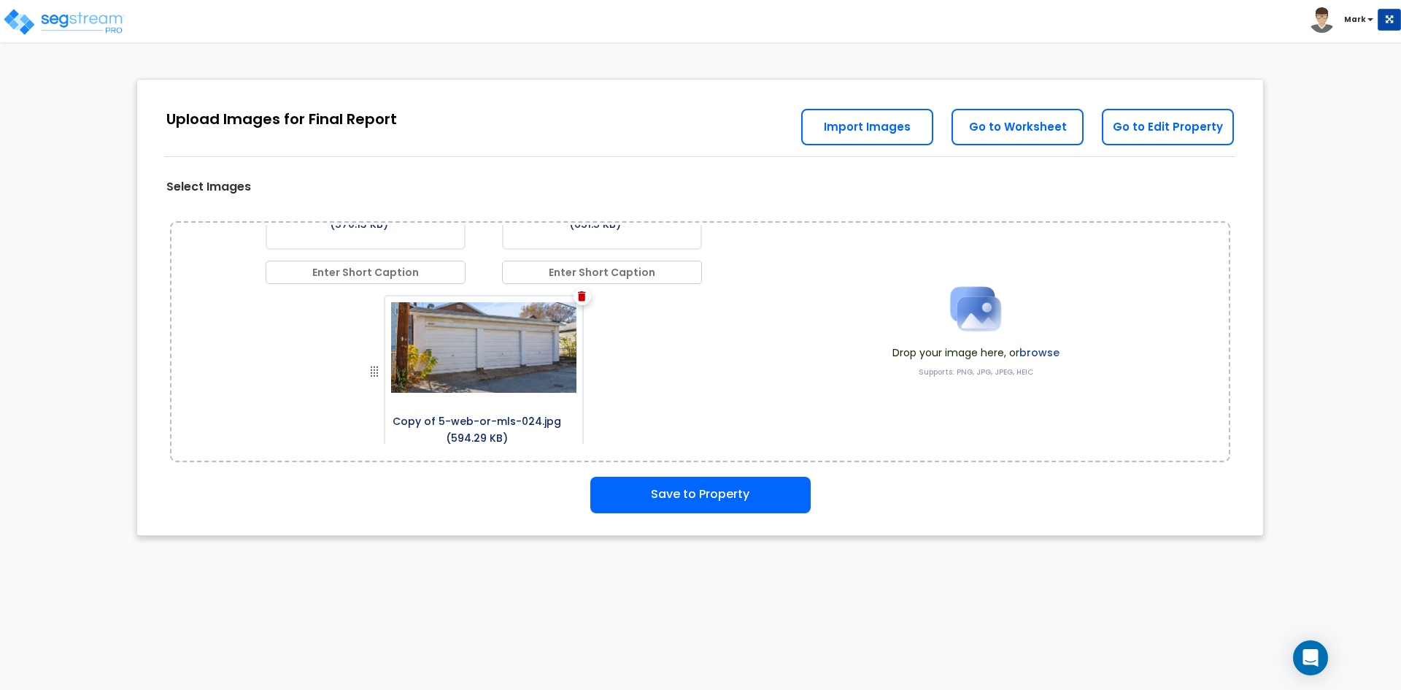
click at [578, 298] on img at bounding box center [582, 296] width 8 height 10
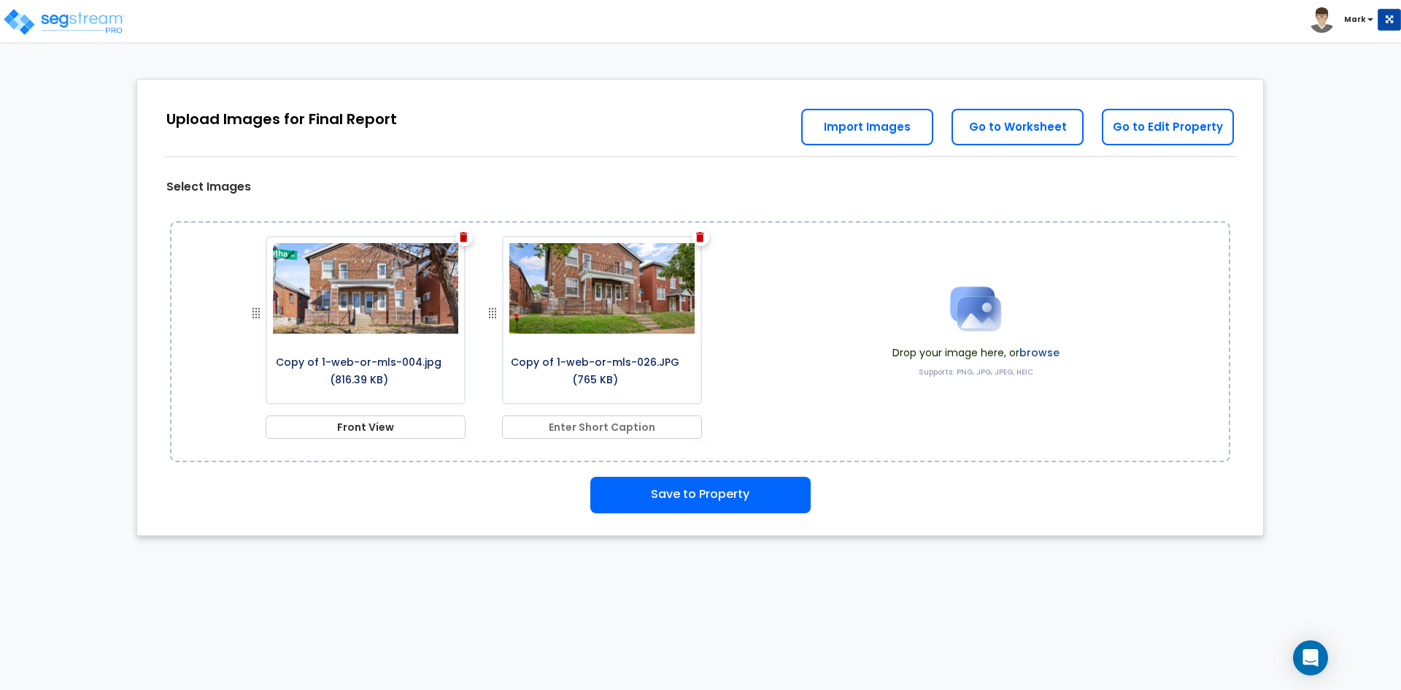
click at [1032, 348] on label "browse" at bounding box center [1040, 352] width 40 height 15
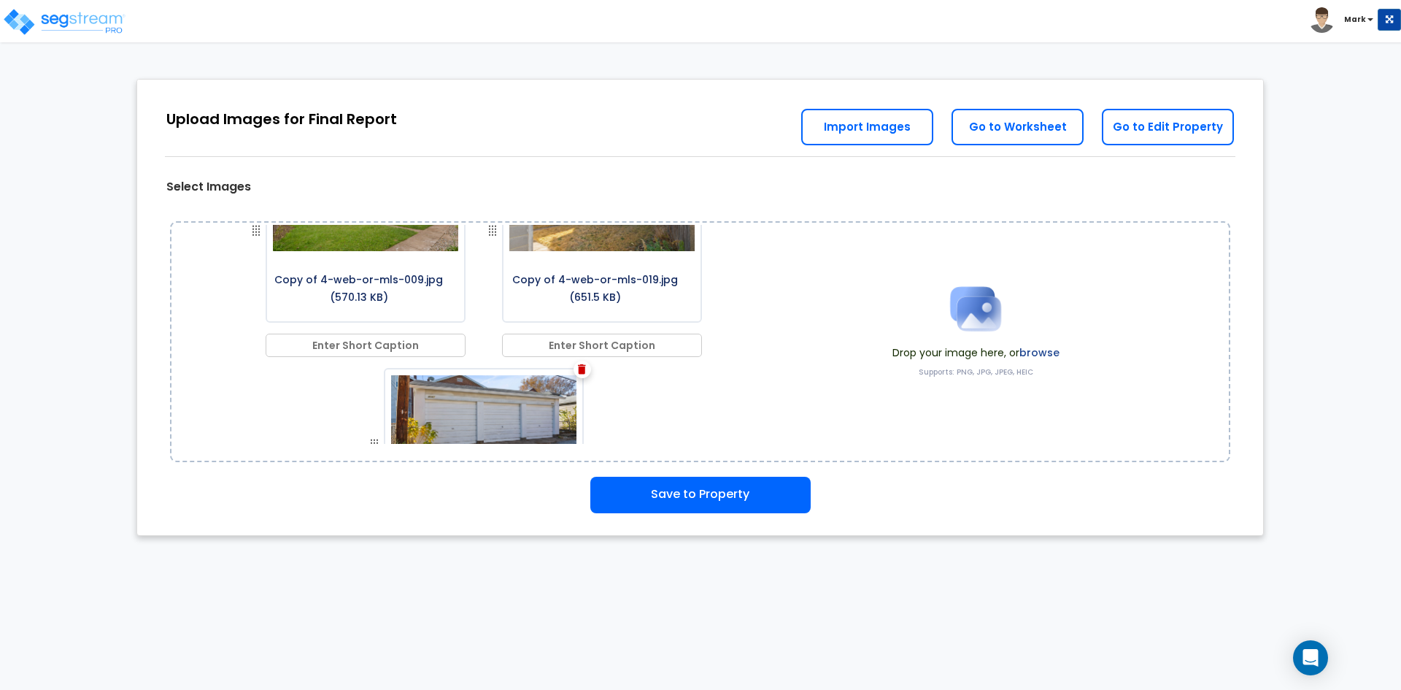
scroll to position [584, 0]
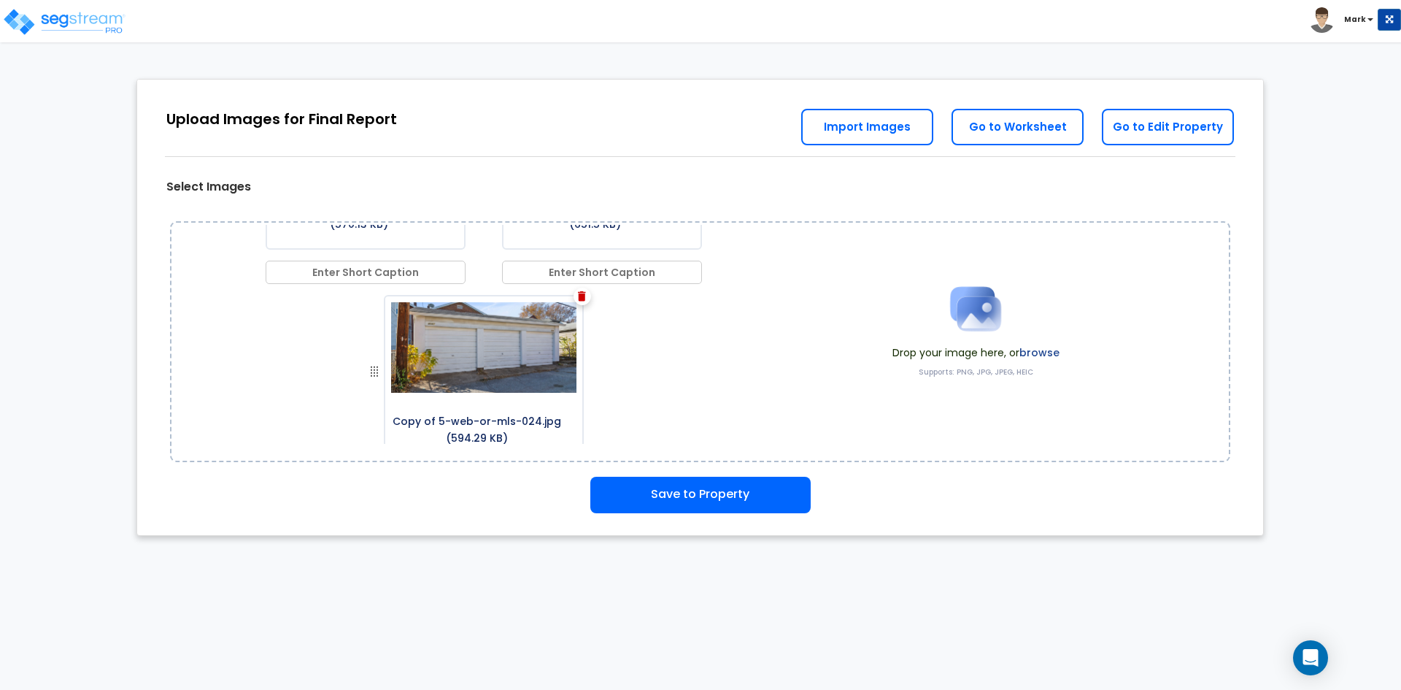
click at [579, 296] on img at bounding box center [582, 296] width 8 height 10
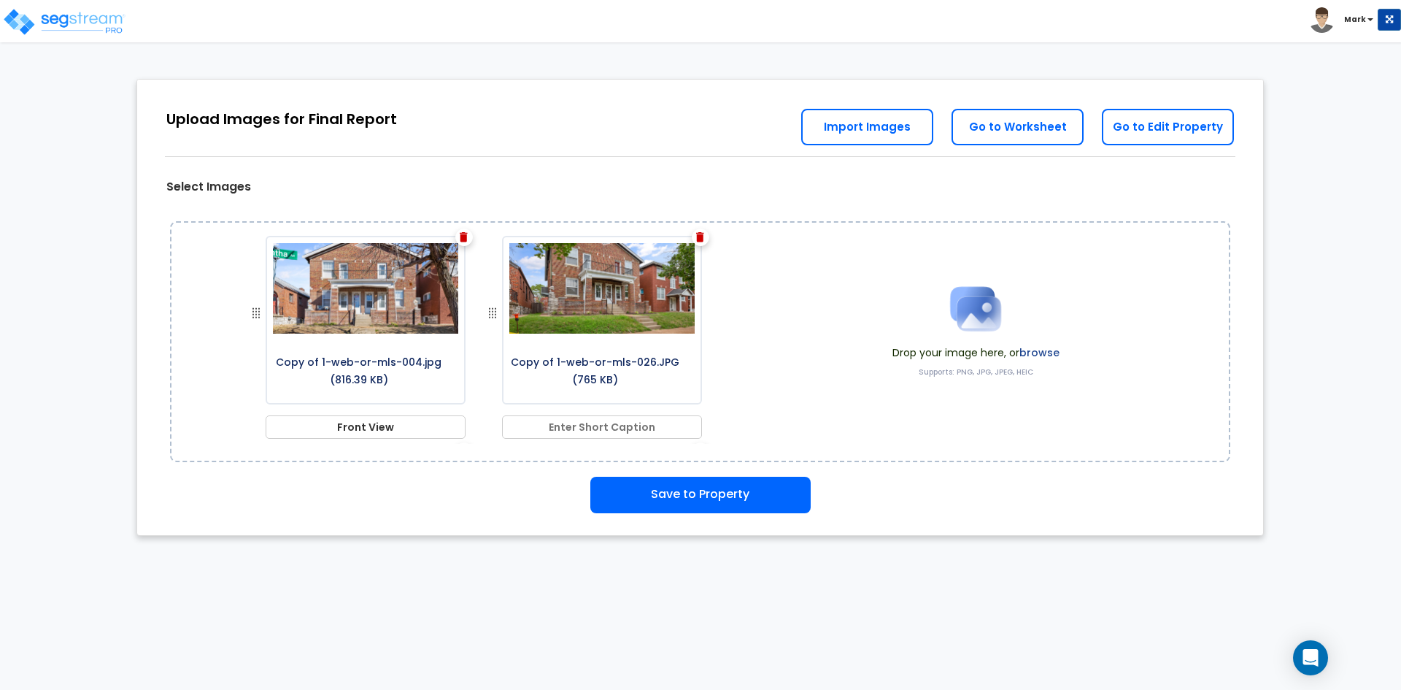
click at [1044, 353] on label "browse" at bounding box center [1040, 352] width 40 height 15
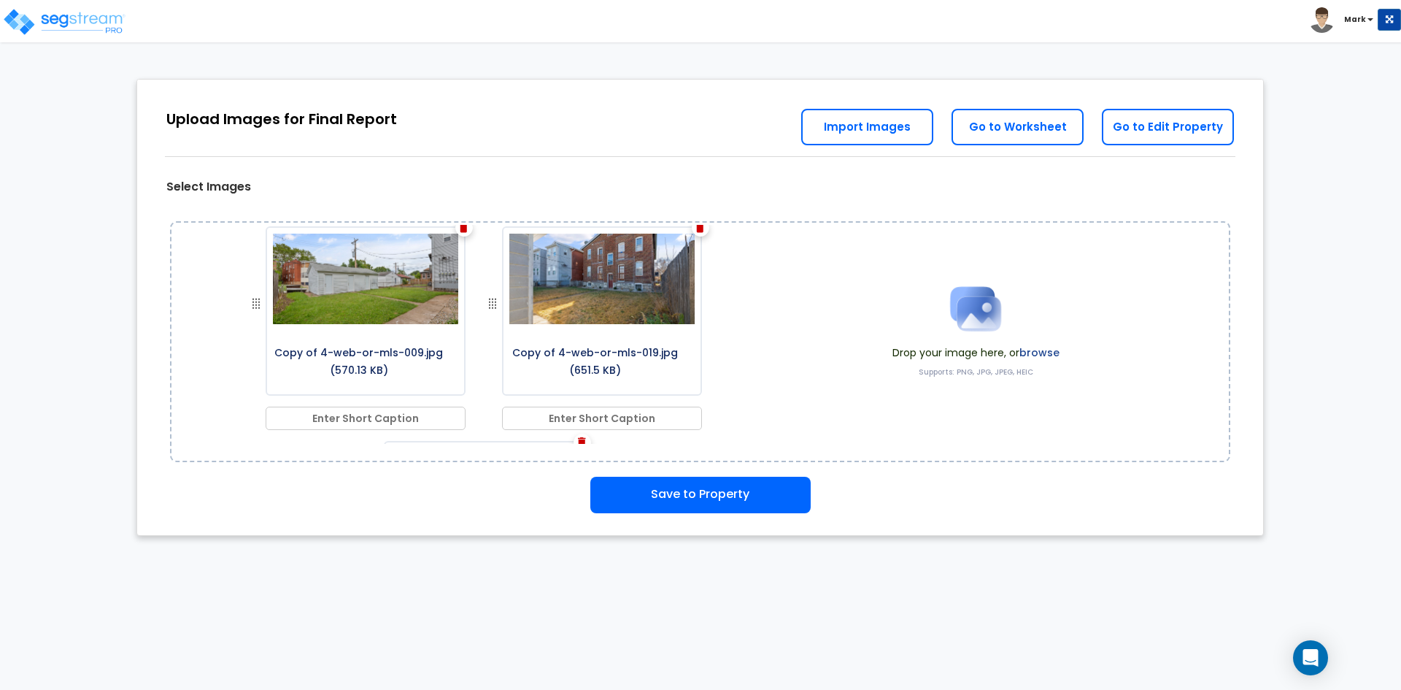
scroll to position [638, 0]
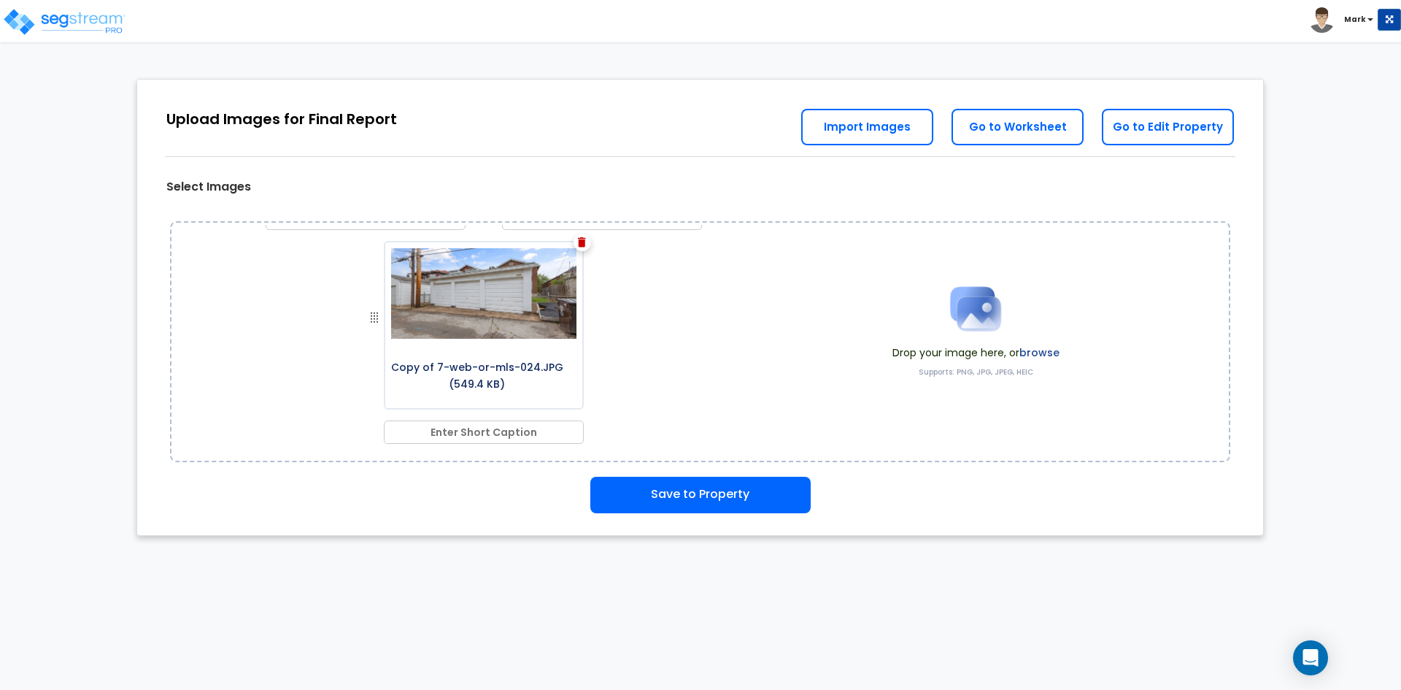
click at [579, 243] on img at bounding box center [582, 242] width 8 height 10
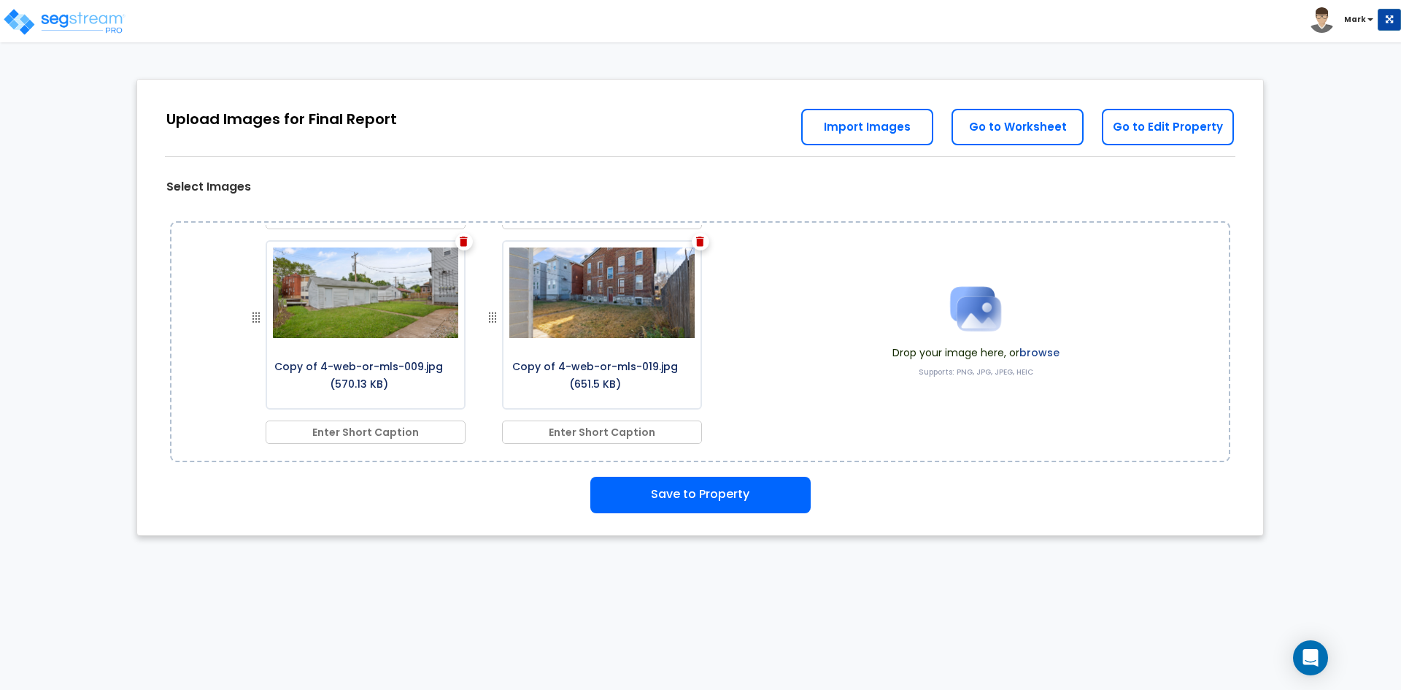
scroll to position [0, 0]
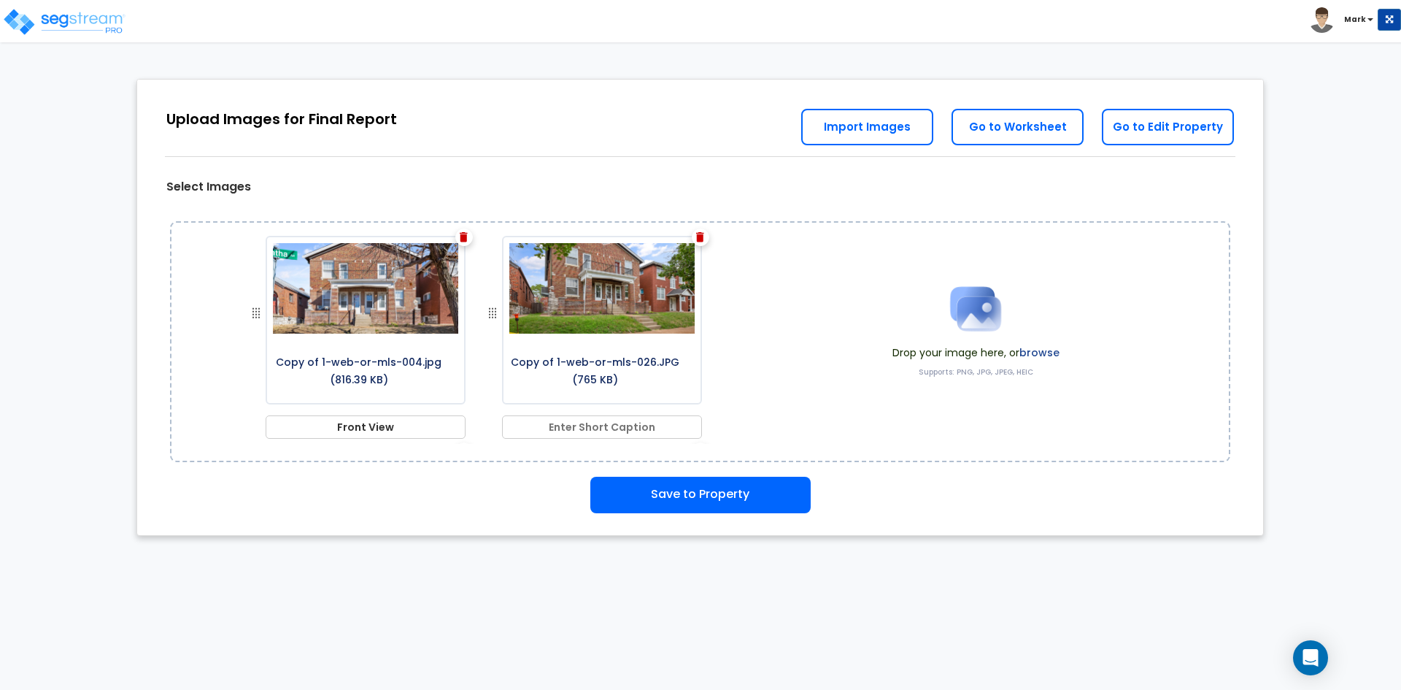
click at [1038, 349] on label "browse" at bounding box center [1040, 352] width 40 height 15
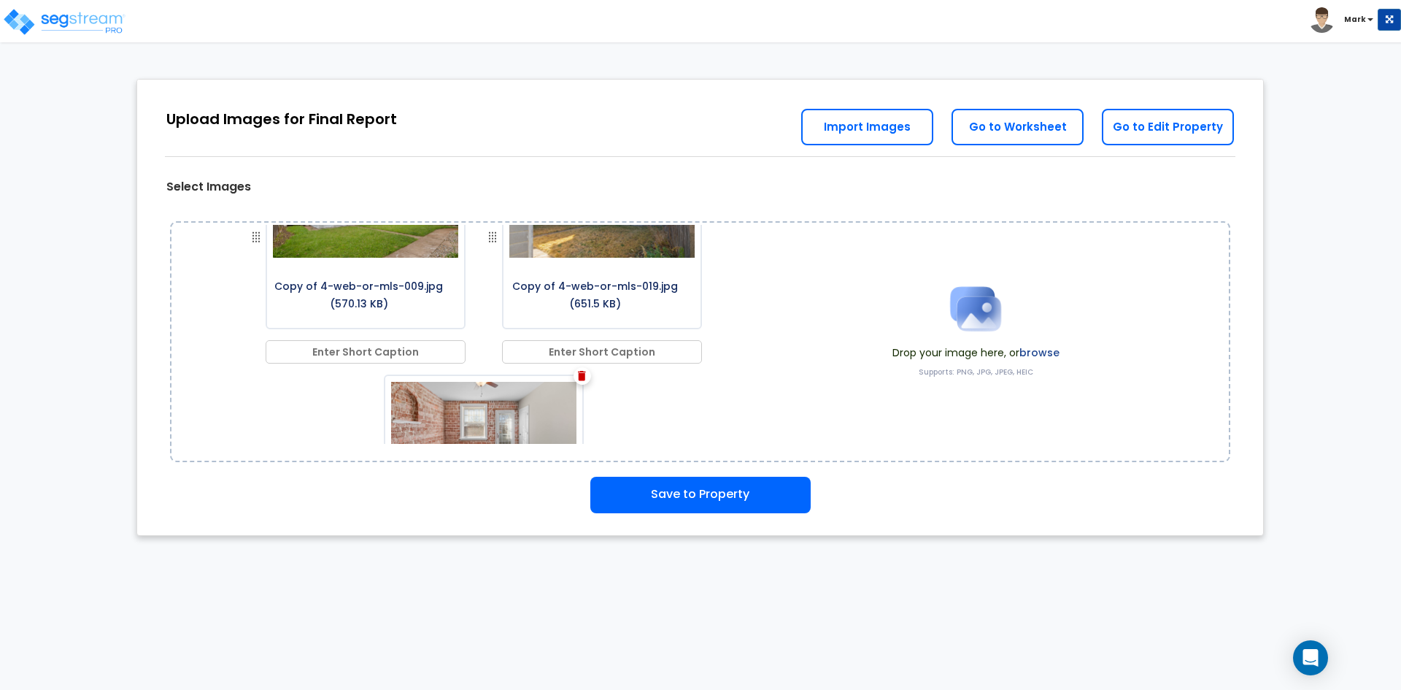
scroll to position [638, 0]
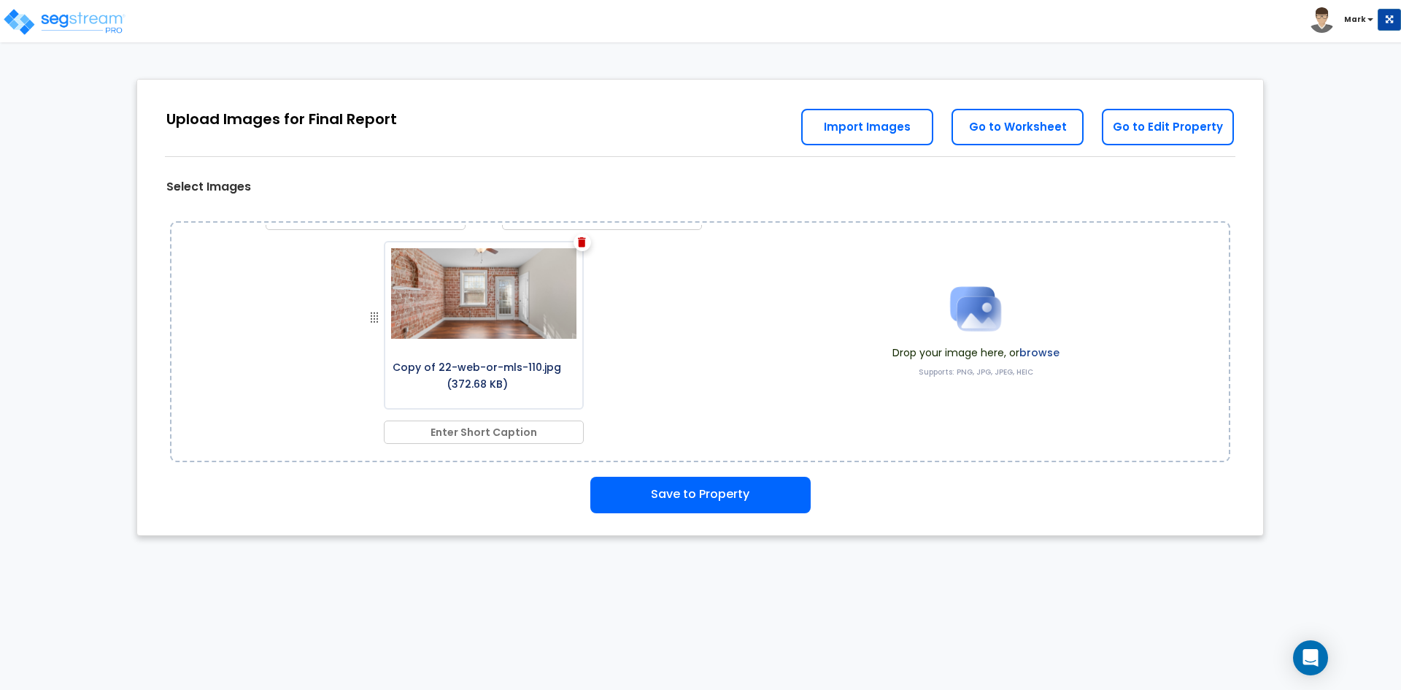
click at [1039, 353] on label "browse" at bounding box center [1040, 352] width 40 height 15
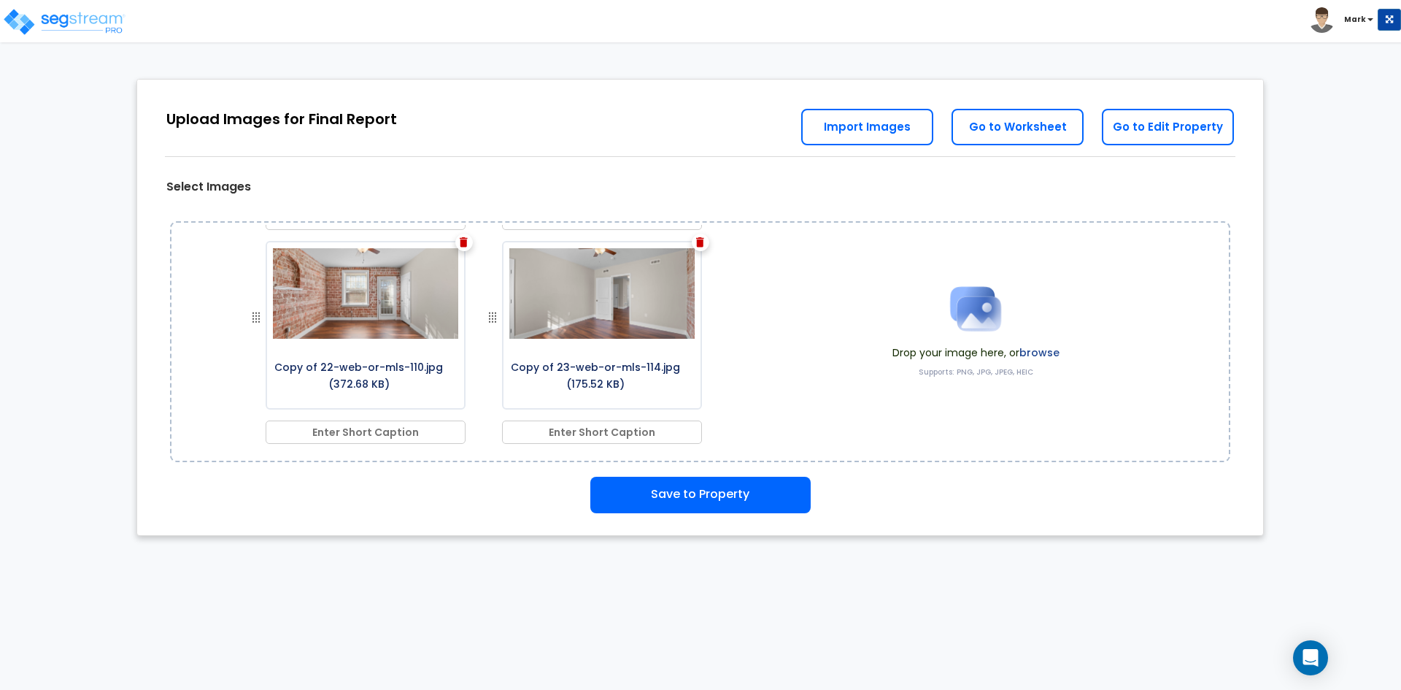
click at [1035, 348] on label "browse" at bounding box center [1040, 352] width 40 height 15
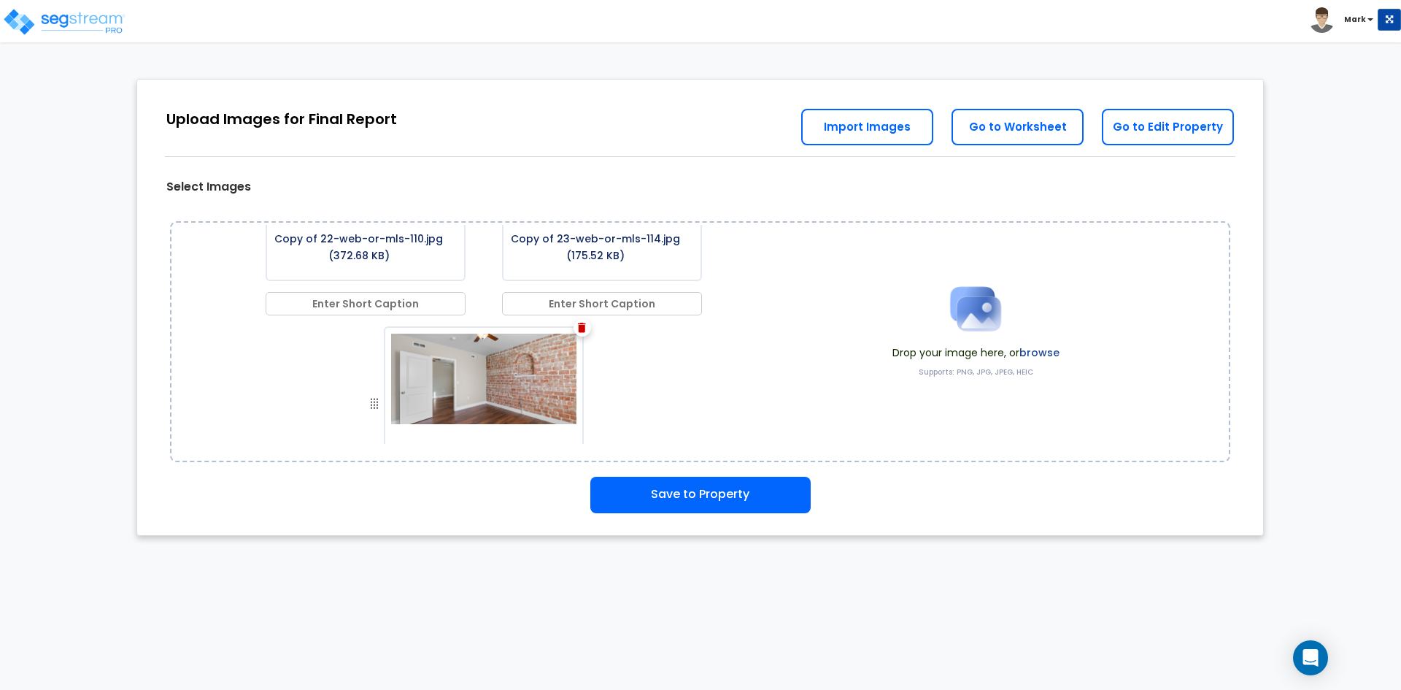
scroll to position [780, 0]
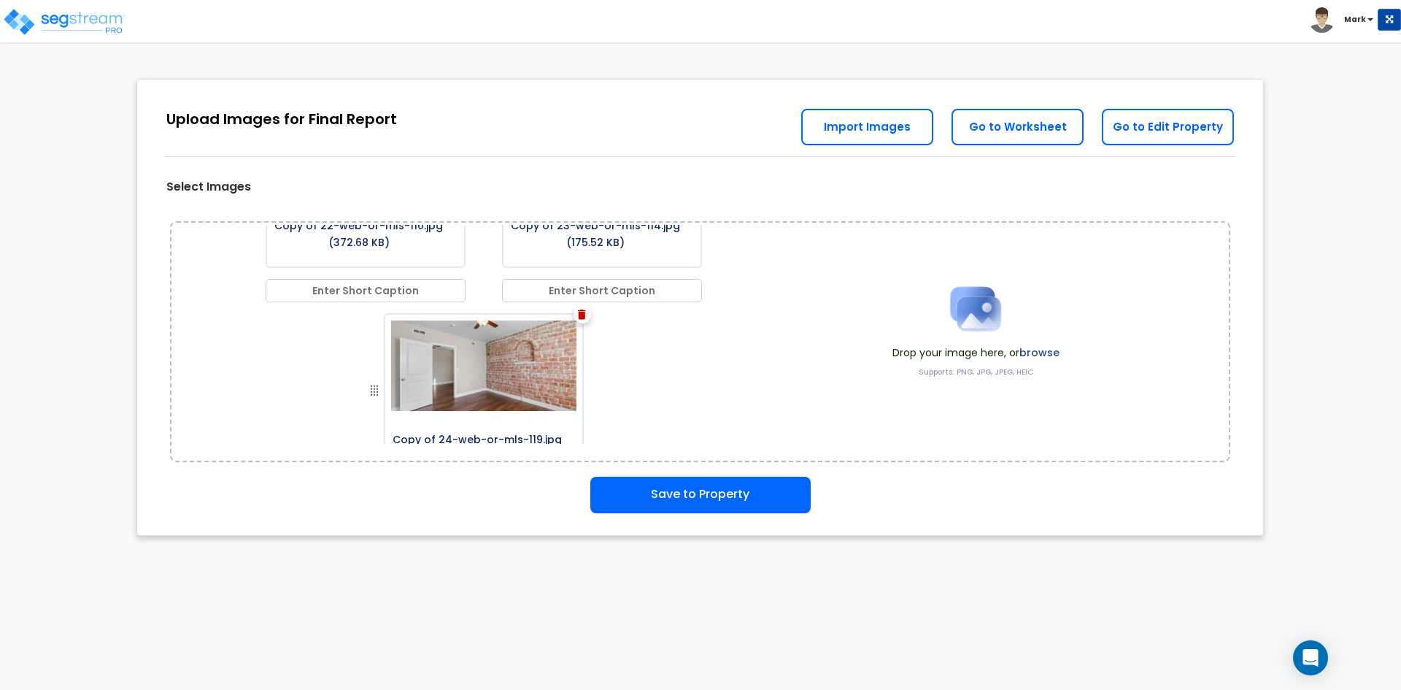
click at [578, 312] on img at bounding box center [582, 314] width 8 height 10
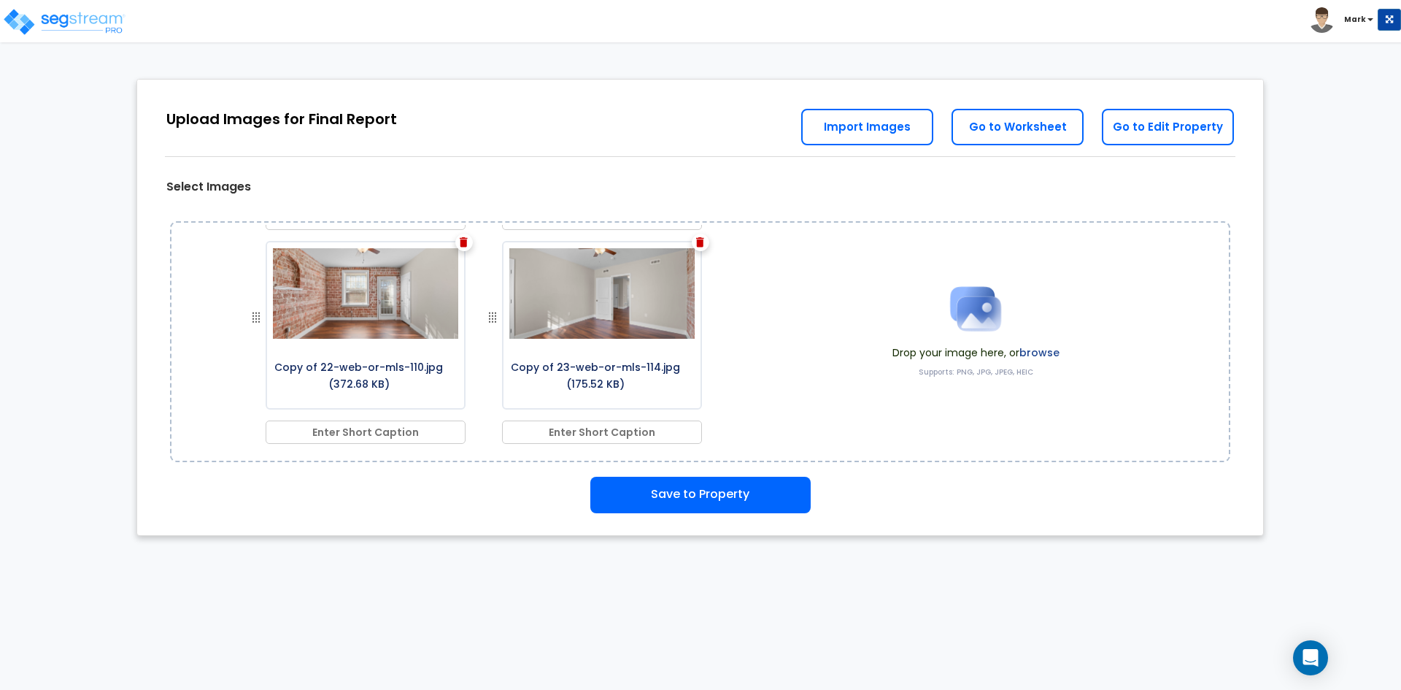
scroll to position [0, 0]
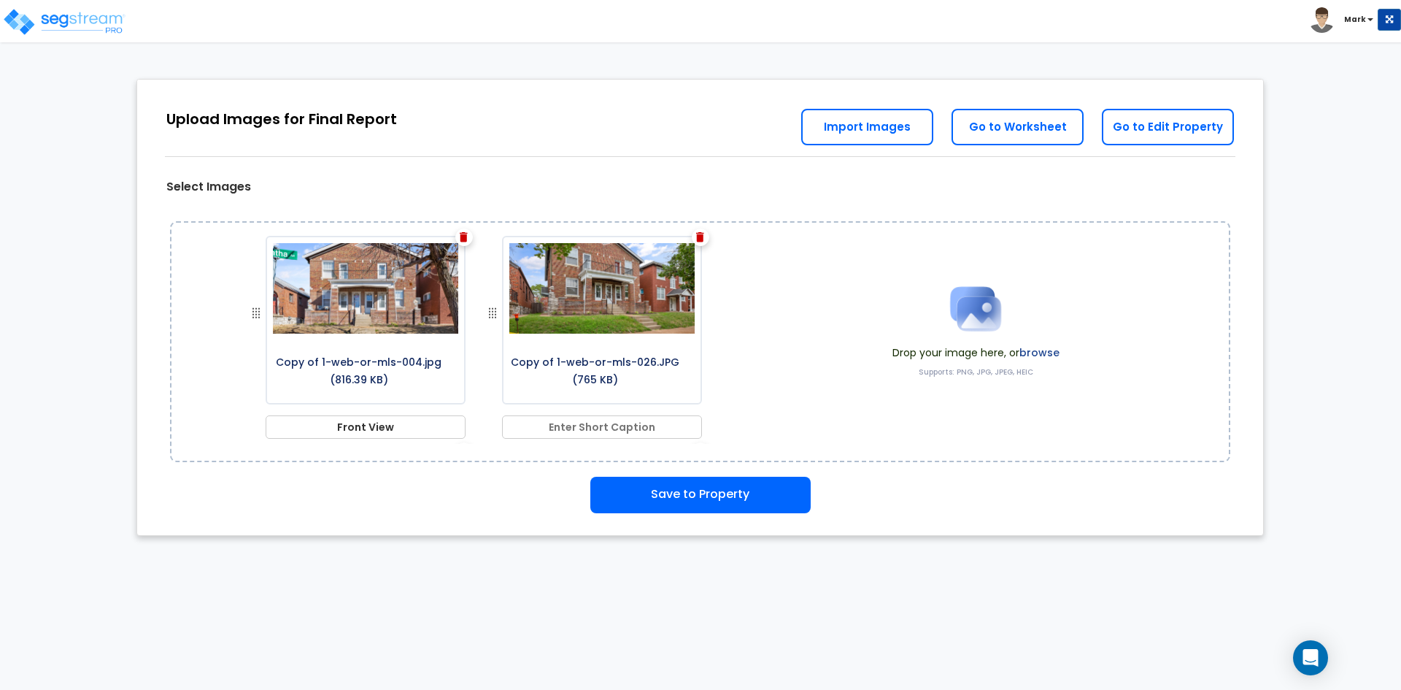
click at [1050, 350] on label "browse" at bounding box center [1040, 352] width 40 height 15
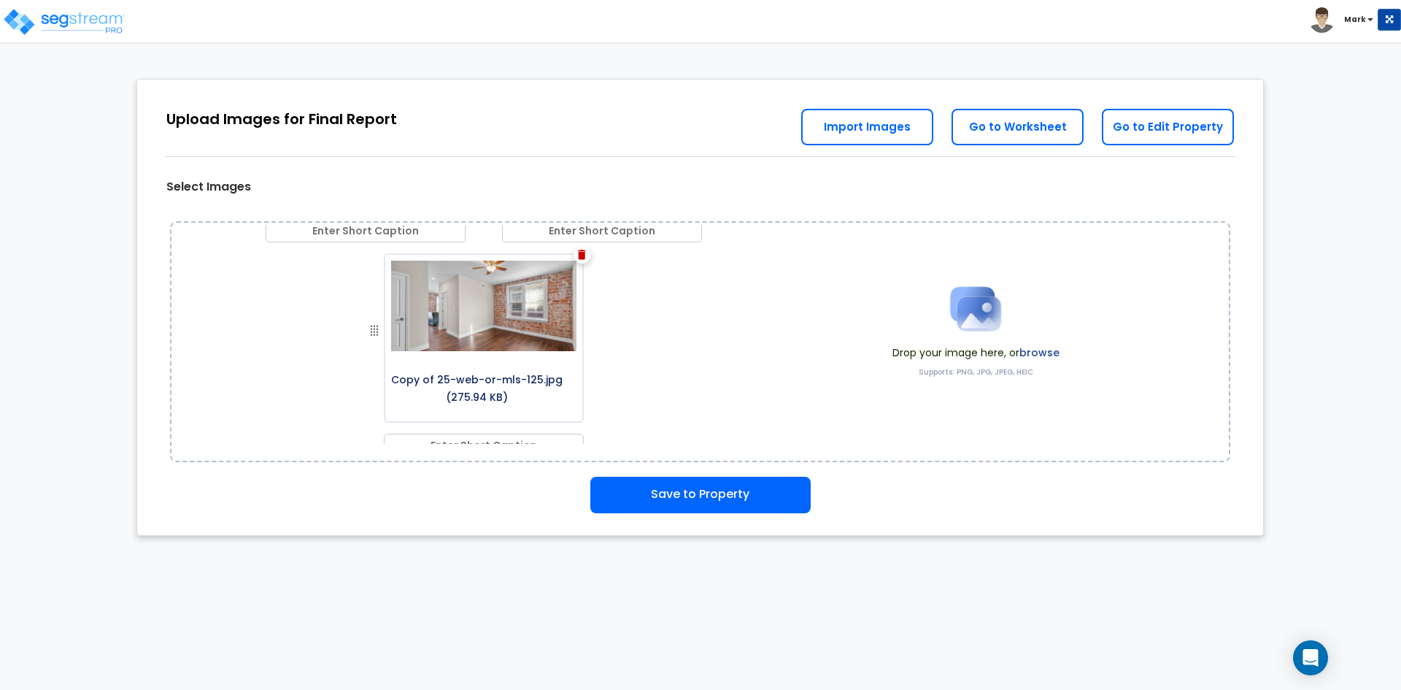
scroll to position [853, 0]
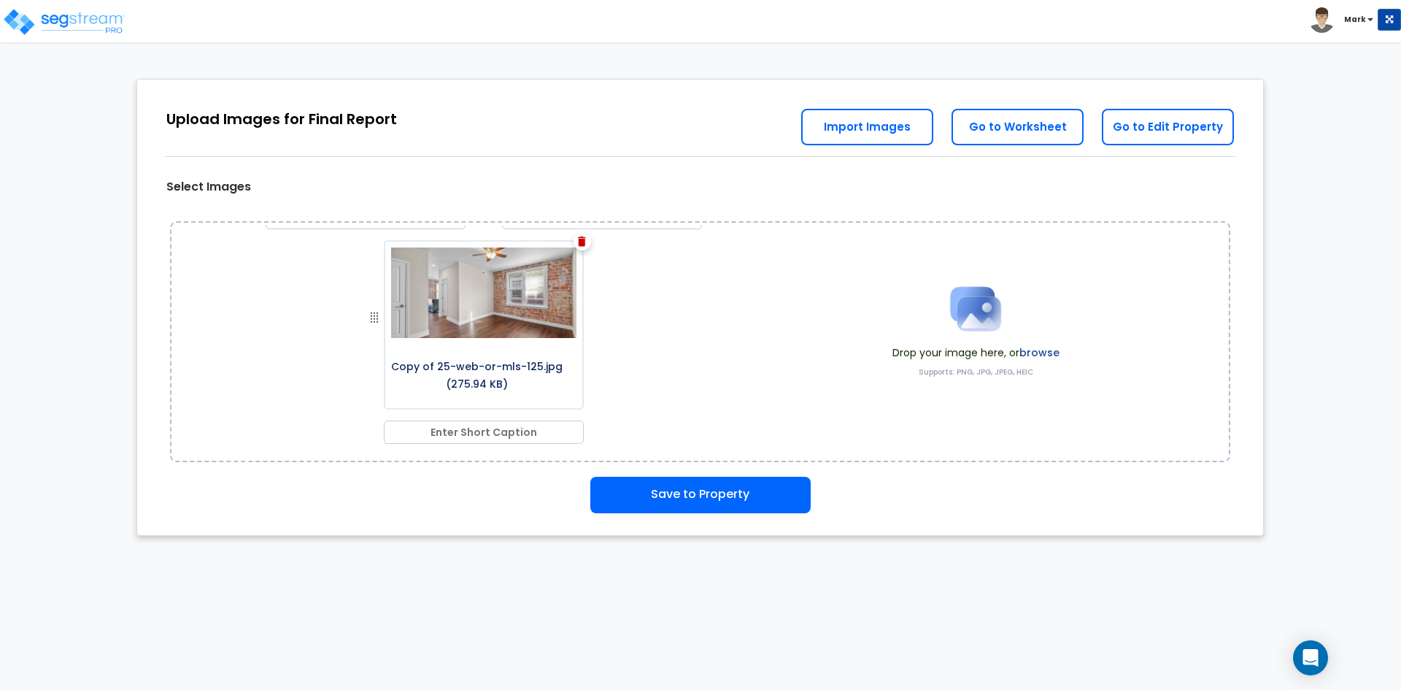
click at [1031, 347] on label "browse" at bounding box center [1040, 352] width 40 height 15
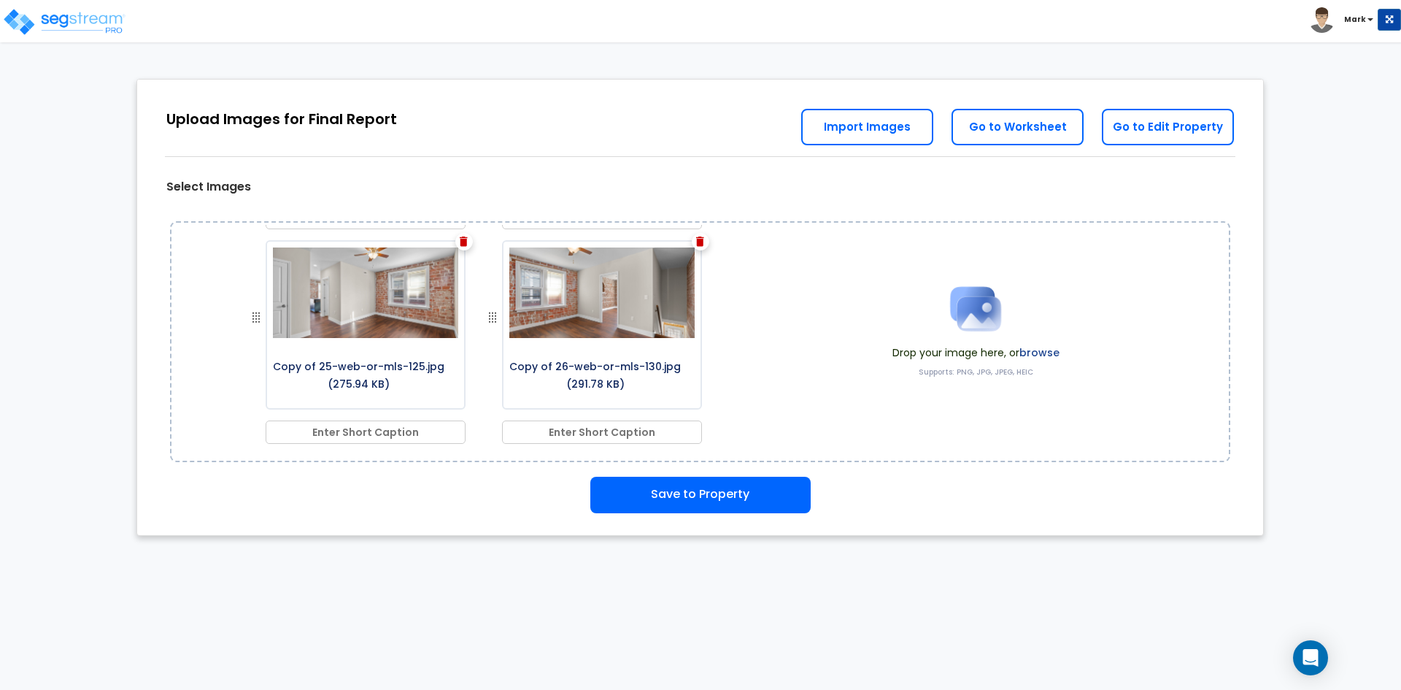
click at [1041, 352] on label "browse" at bounding box center [1040, 352] width 40 height 15
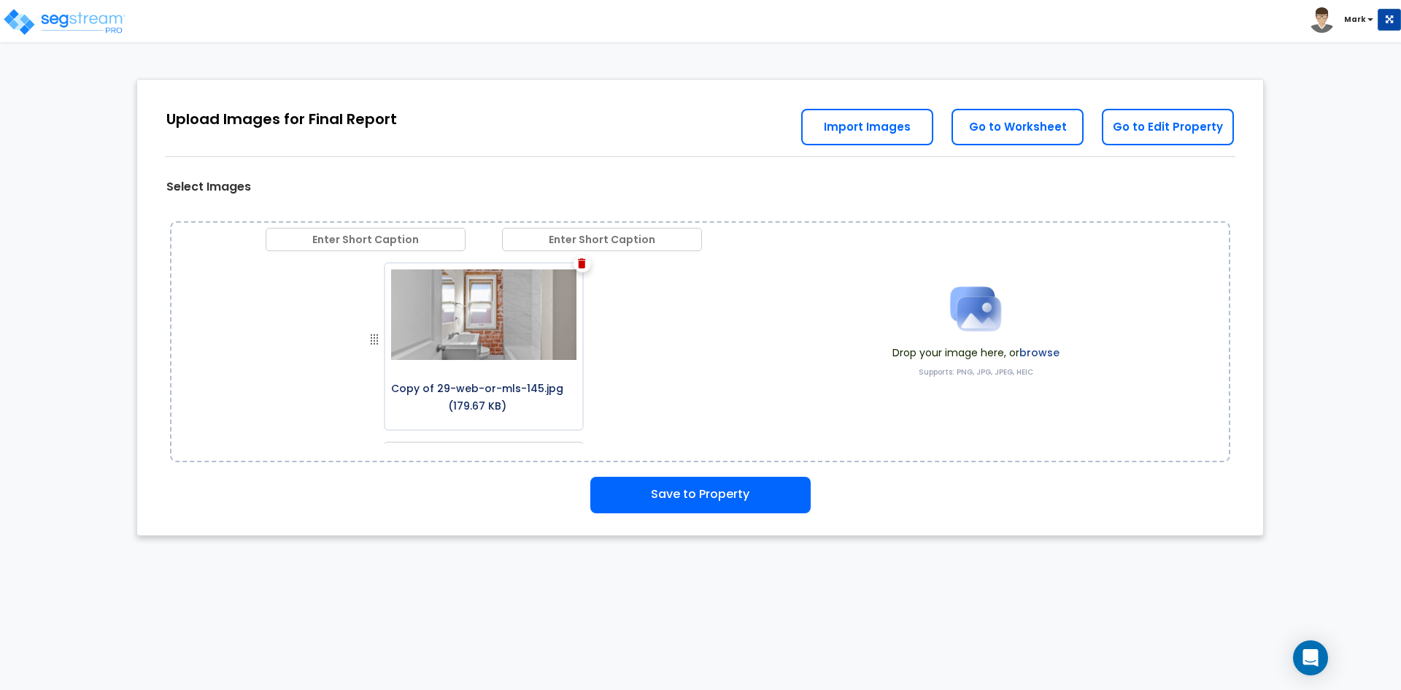
scroll to position [1066, 0]
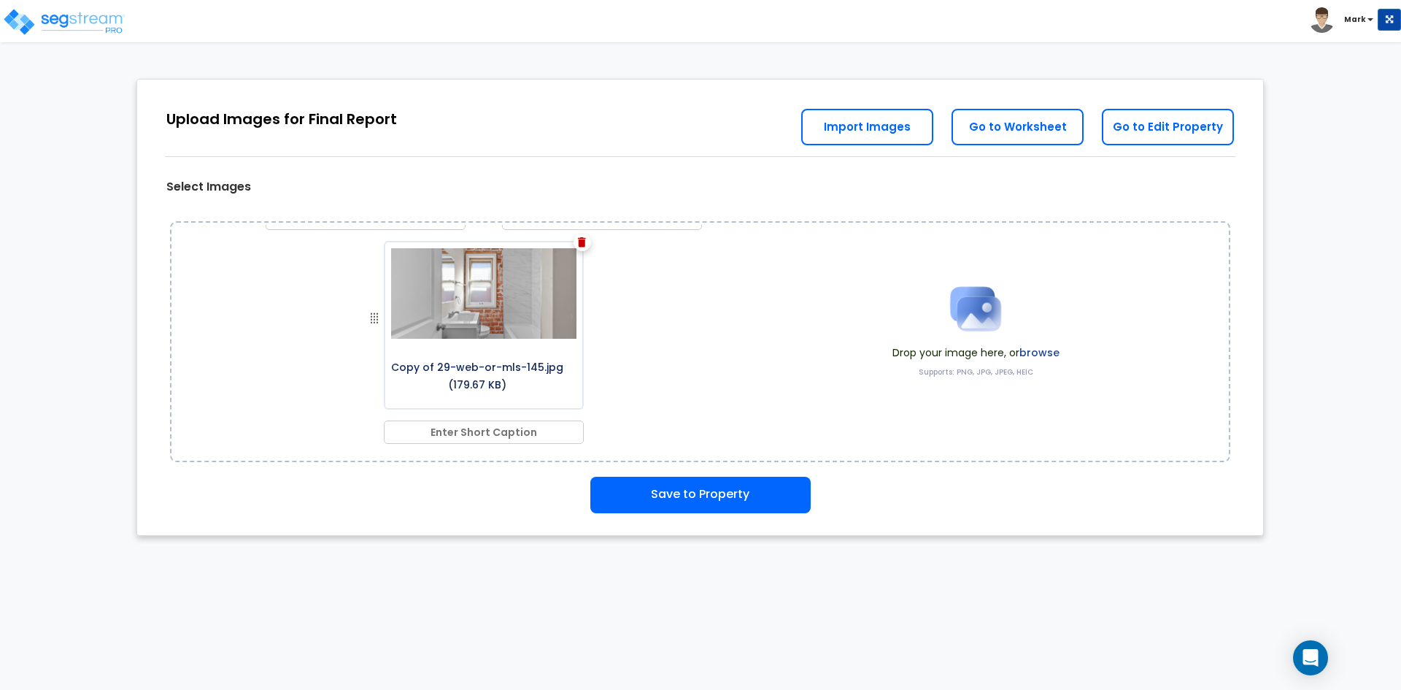
click at [1034, 347] on label "browse" at bounding box center [1040, 352] width 40 height 15
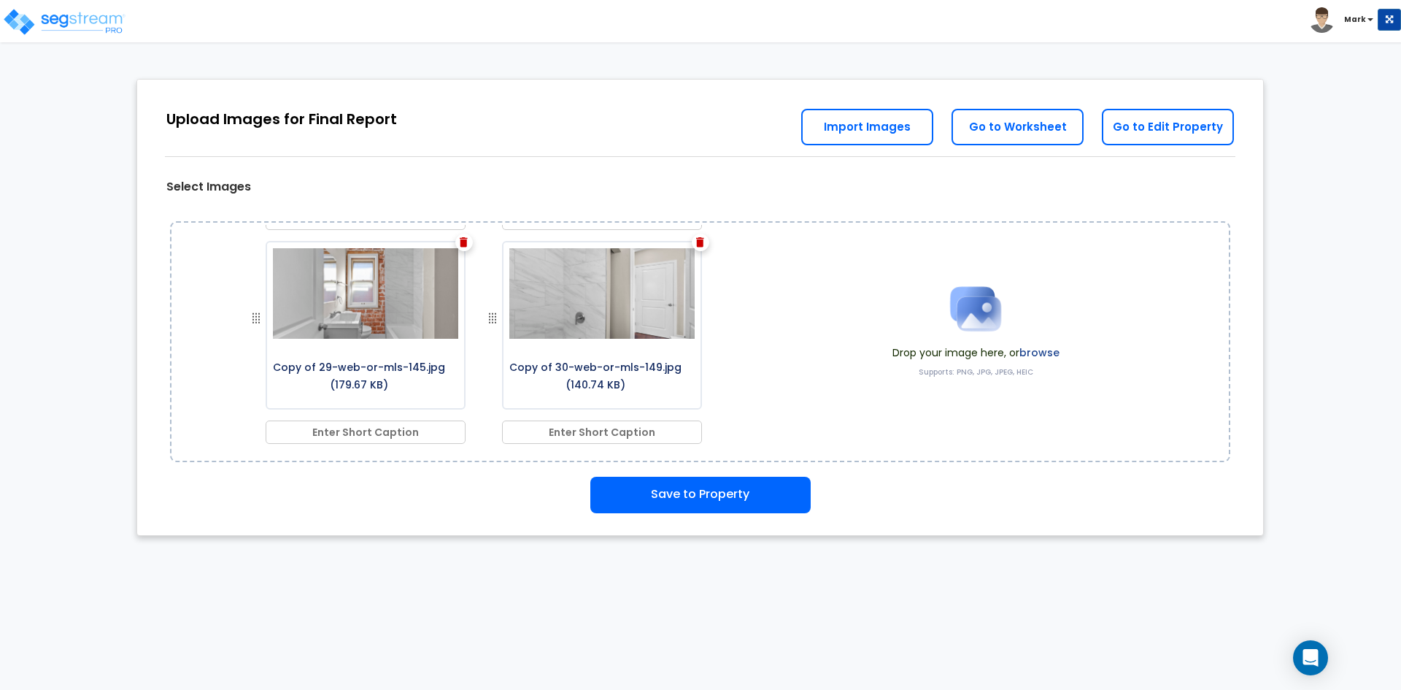
click at [1032, 349] on label "browse" at bounding box center [1040, 352] width 40 height 15
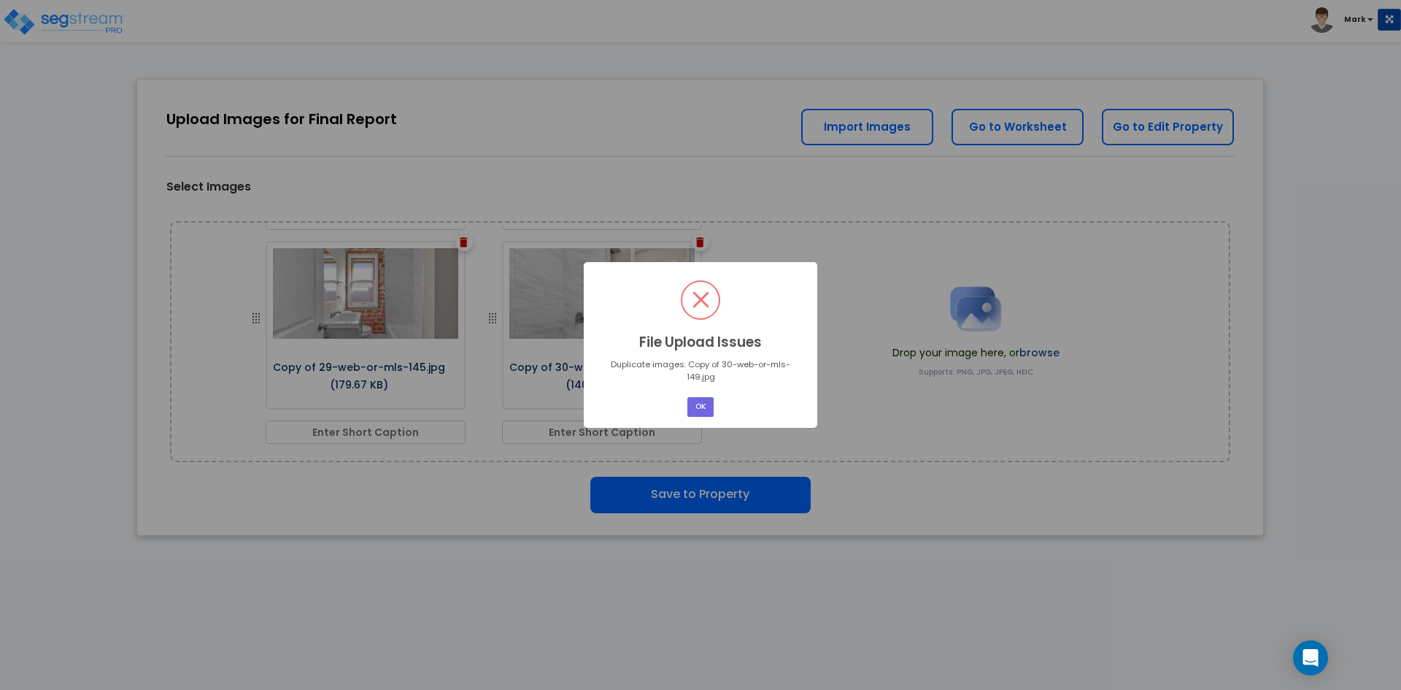
scroll to position [0, 0]
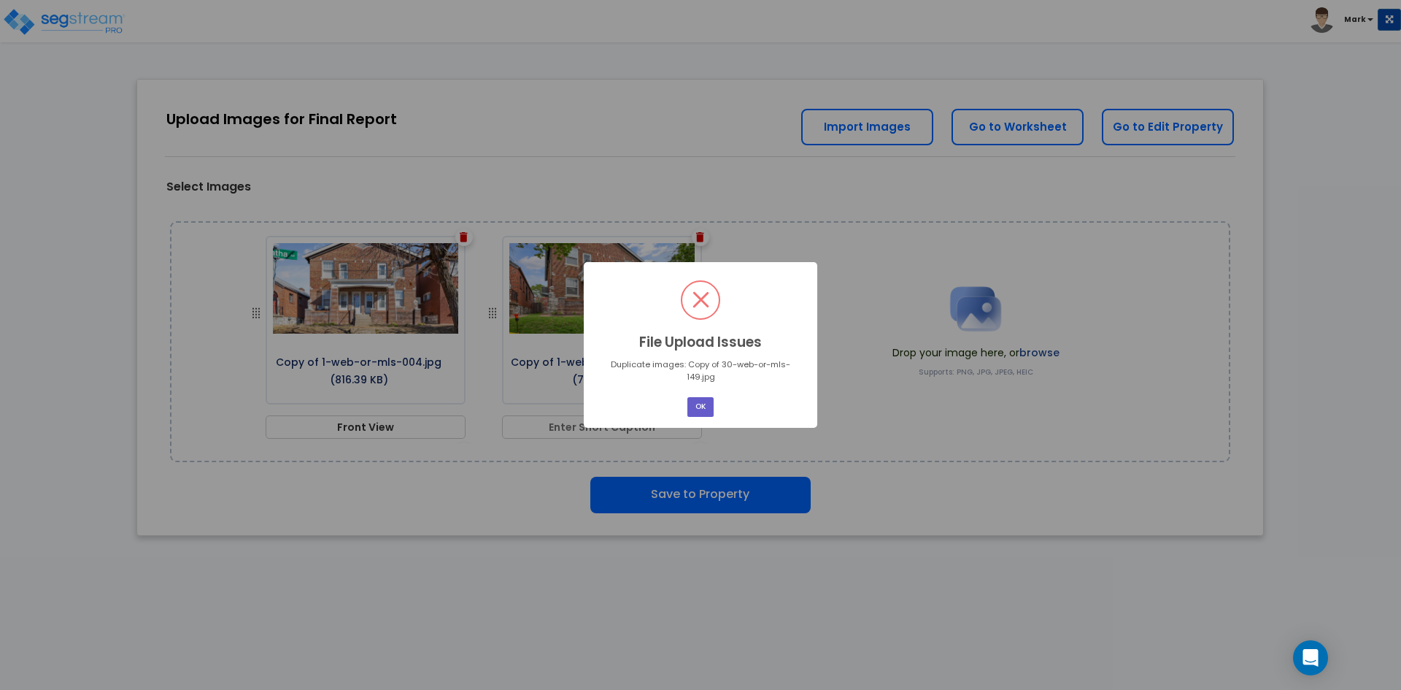
click at [701, 398] on button "OK" at bounding box center [701, 407] width 26 height 20
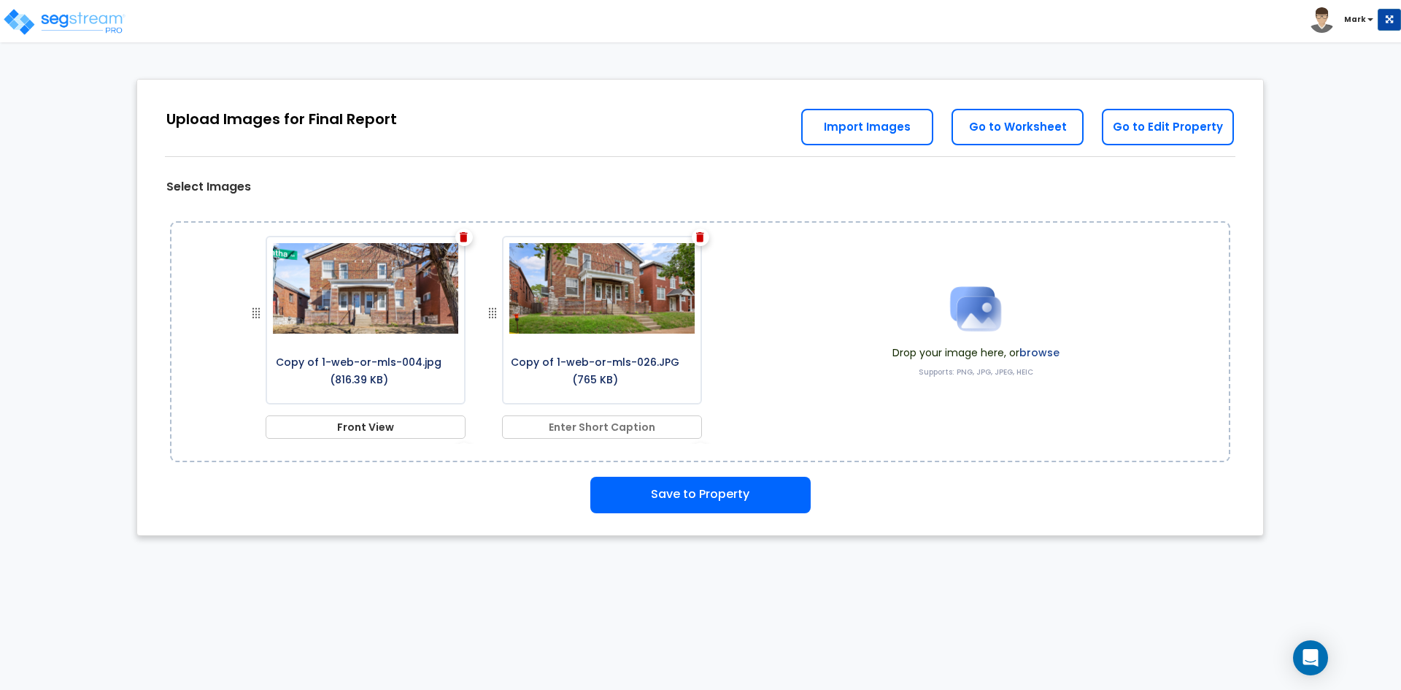
click at [1051, 351] on label "browse" at bounding box center [1040, 352] width 40 height 15
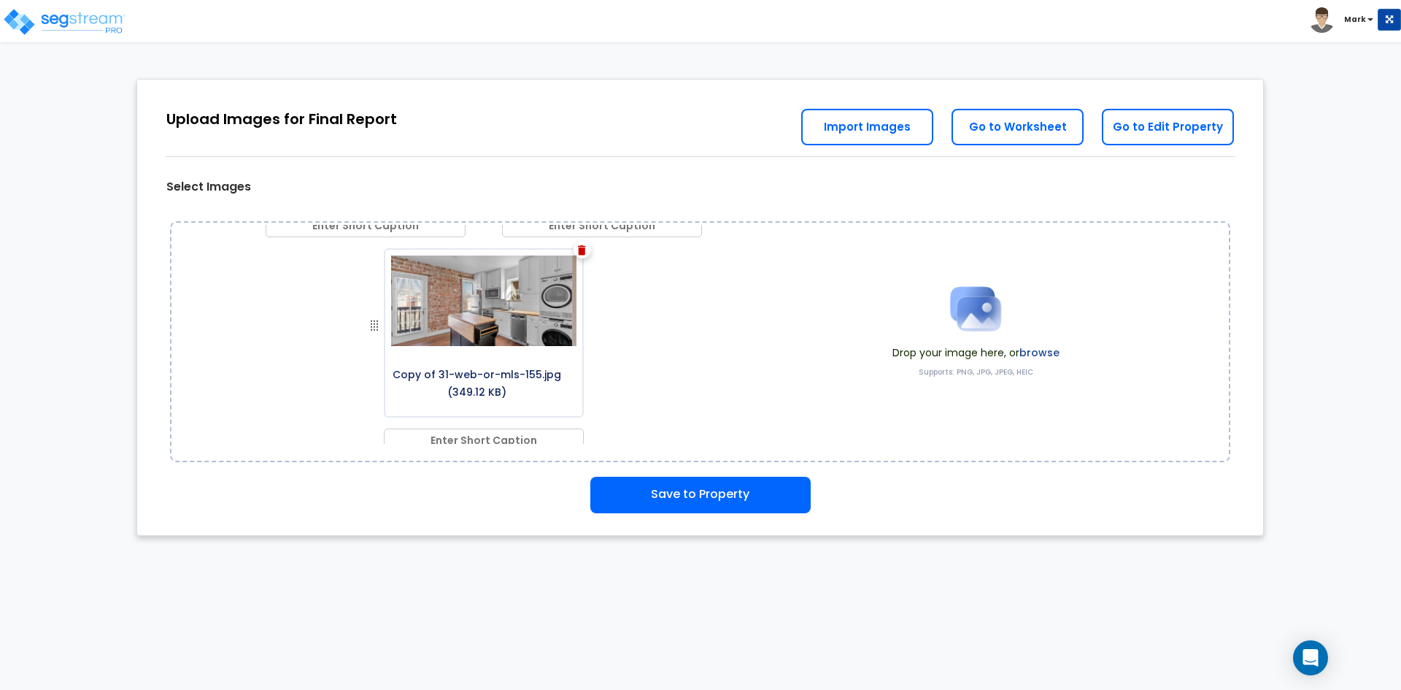
scroll to position [1281, 0]
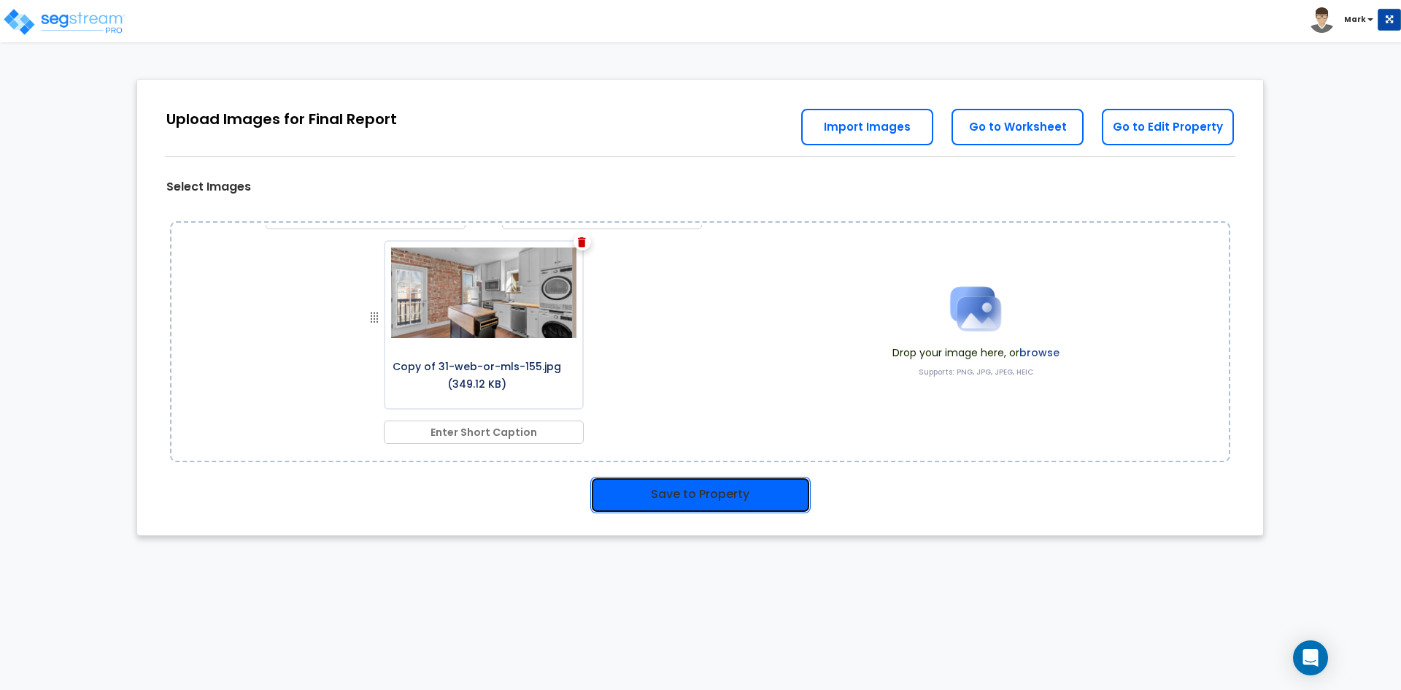
click at [737, 490] on button "Save to Property" at bounding box center [700, 495] width 220 height 36
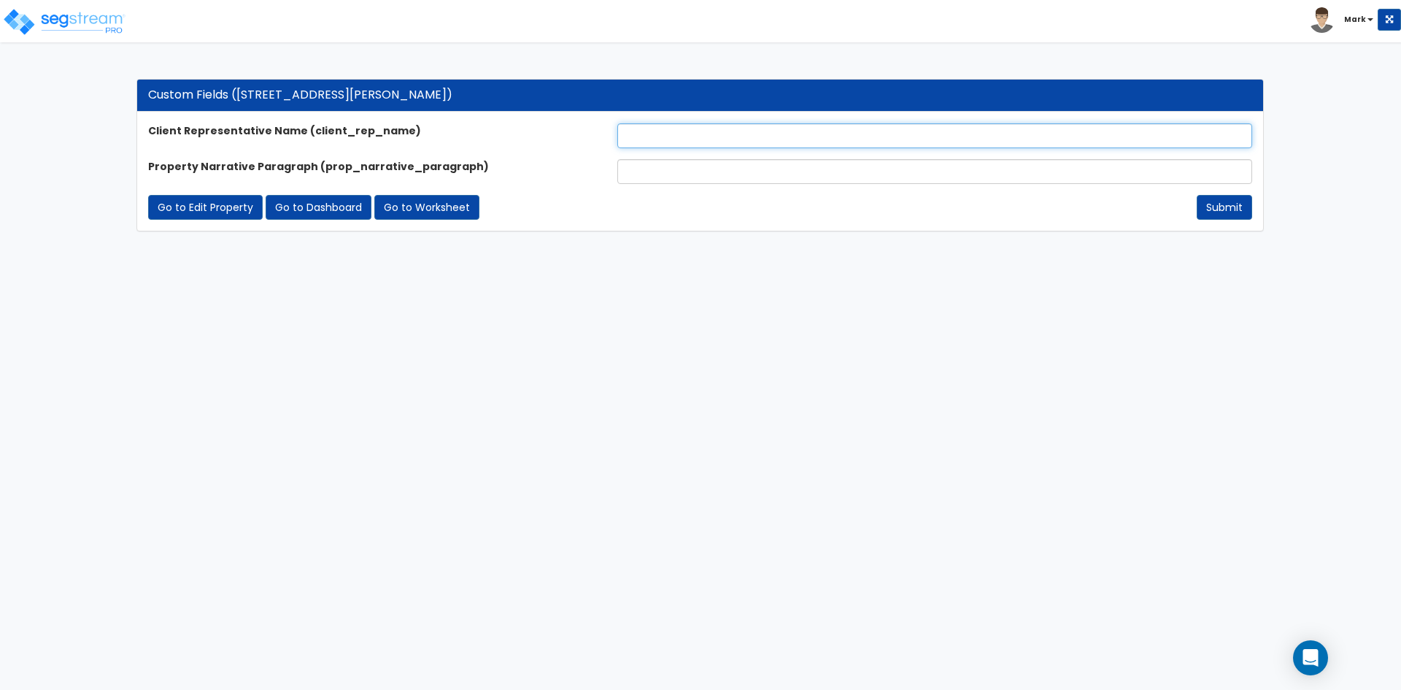
click at [680, 144] on input "text" at bounding box center [934, 135] width 635 height 25
type input "[PERSON_NAME]"
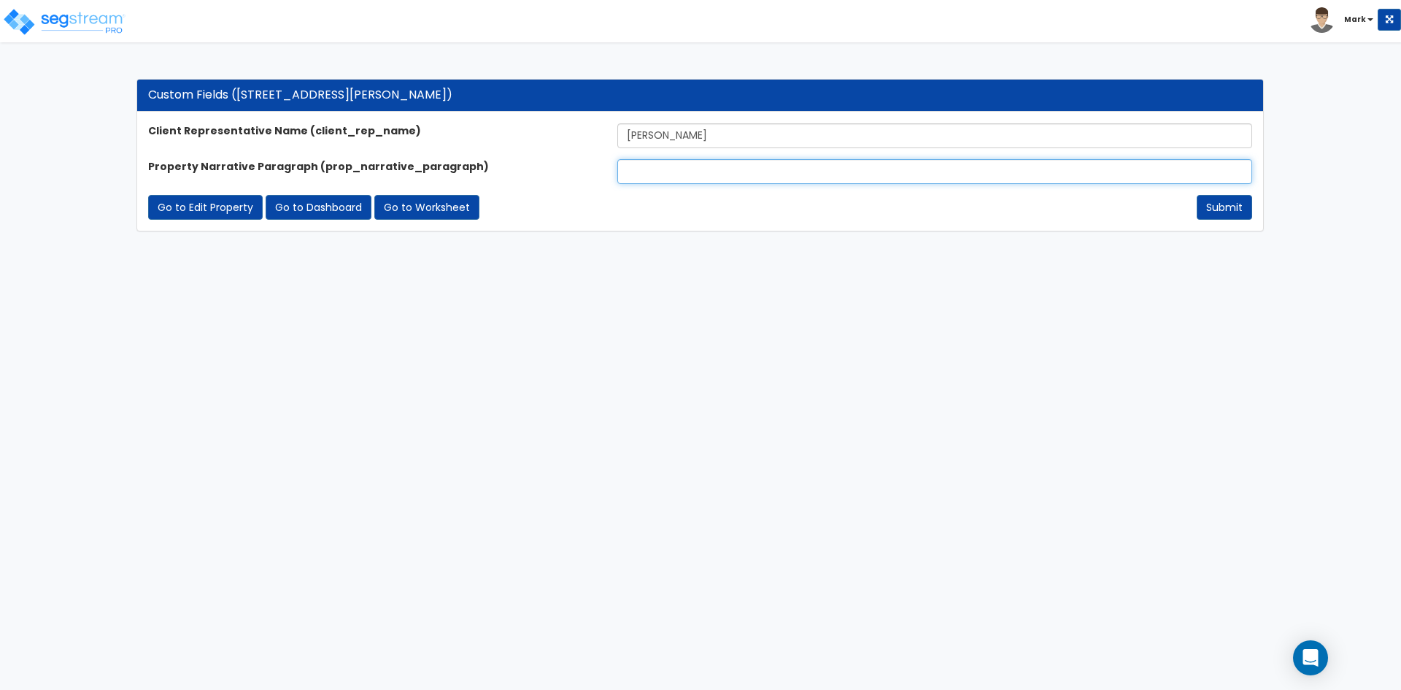
click at [681, 163] on input "text" at bounding box center [934, 171] width 635 height 25
click at [639, 176] on input "text" at bounding box center [934, 171] width 635 height 25
paste input "The subject property is a 3040 SF multi-family home, currently utilized as a Lo…"
click at [898, 173] on input "The subject property is a 3040 SF multi-family home, currently utilized as a Lo…" at bounding box center [934, 171] width 635 height 25
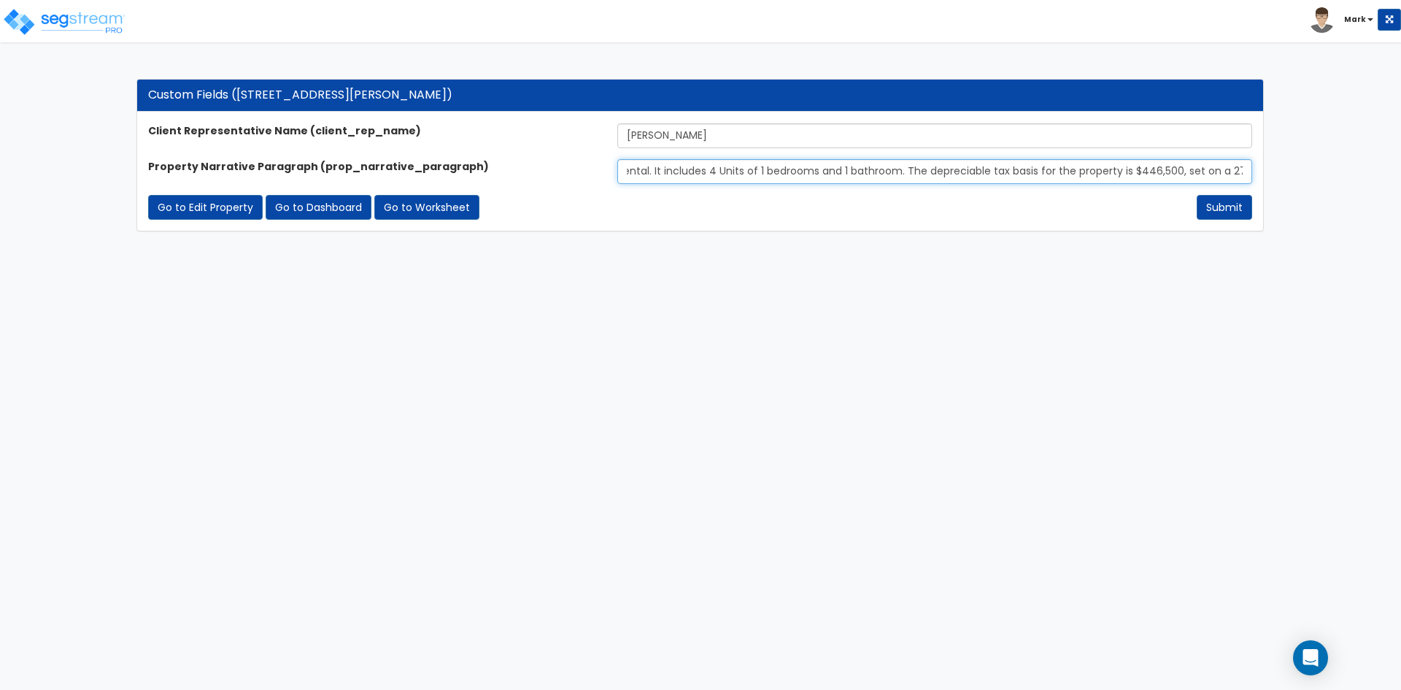
click at [808, 172] on input "The subject property is a 3040 SF multi-family home, currently utilized as a Lo…" at bounding box center [934, 171] width 635 height 25
type input "The subject property is a 3040 SF multi-family home, currently utilized as a Lo…"
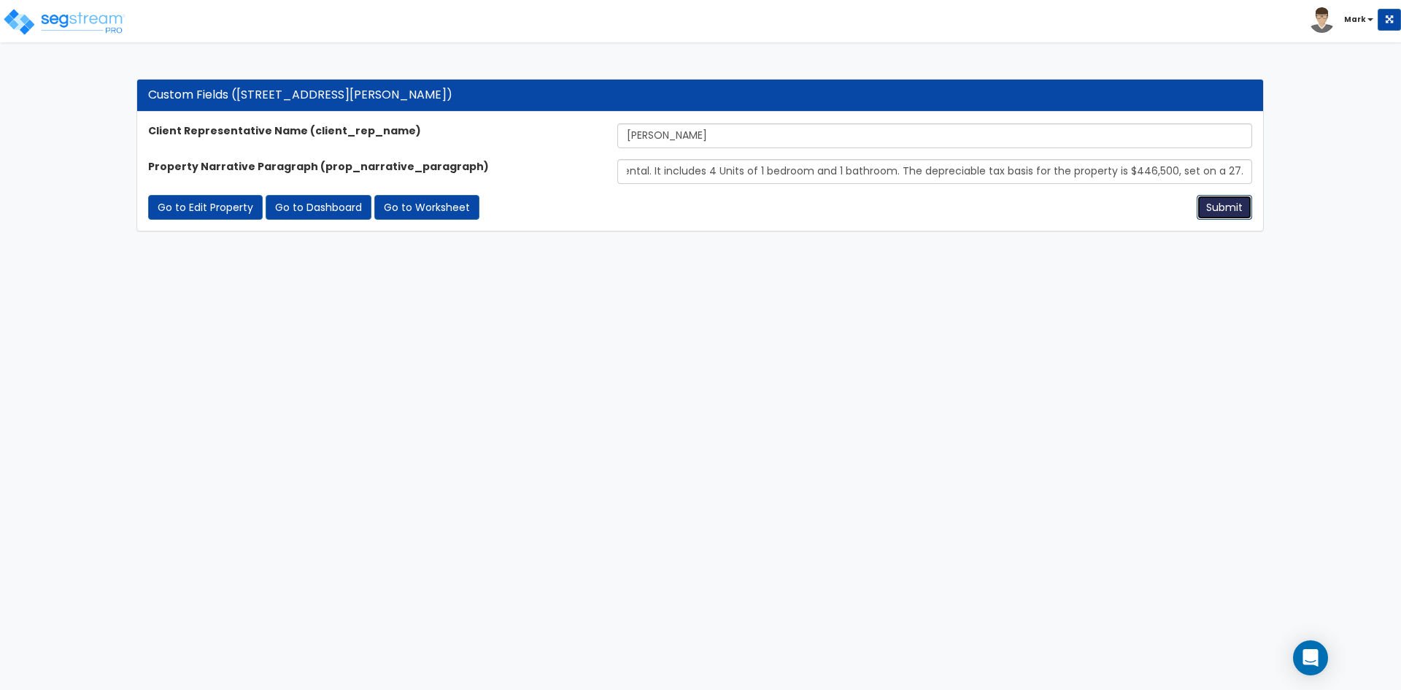
click at [1228, 204] on button "Submit" at bounding box center [1224, 207] width 55 height 25
click at [1231, 207] on button "Submit" at bounding box center [1224, 207] width 55 height 25
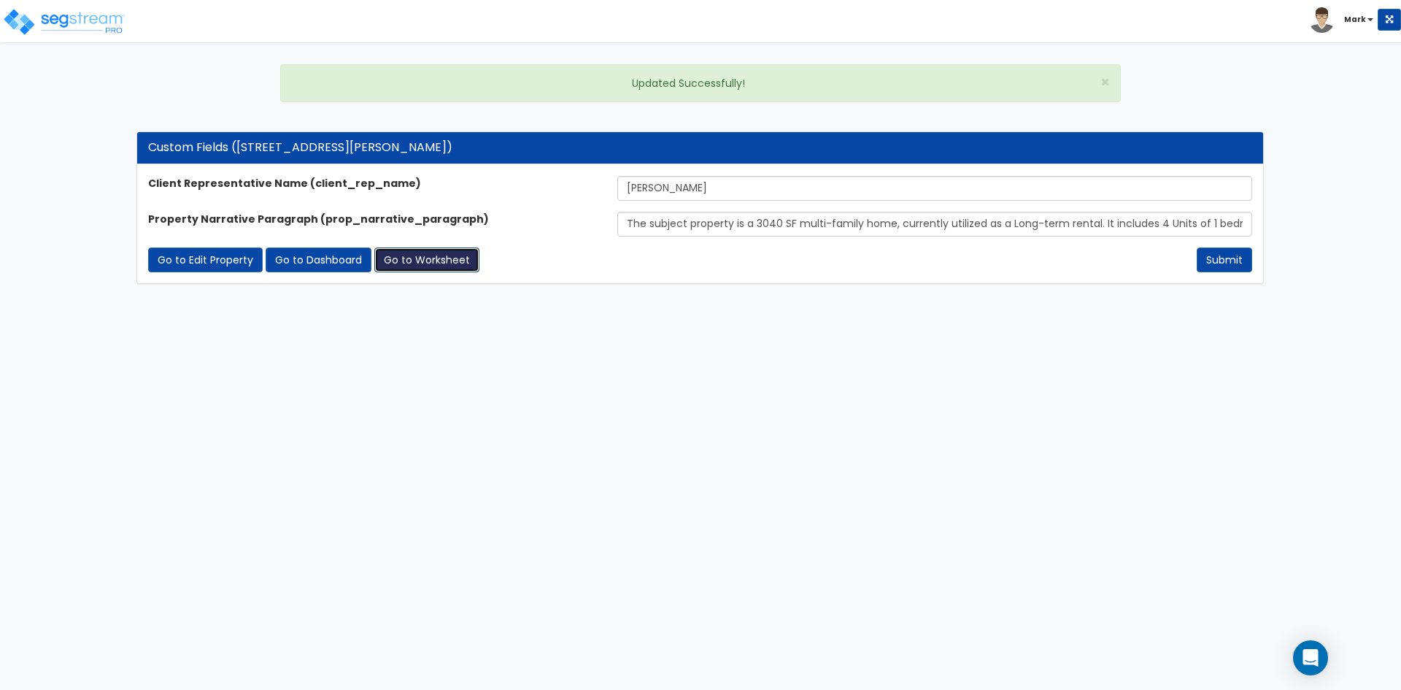
click at [394, 259] on link "Go to Worksheet" at bounding box center [426, 259] width 105 height 25
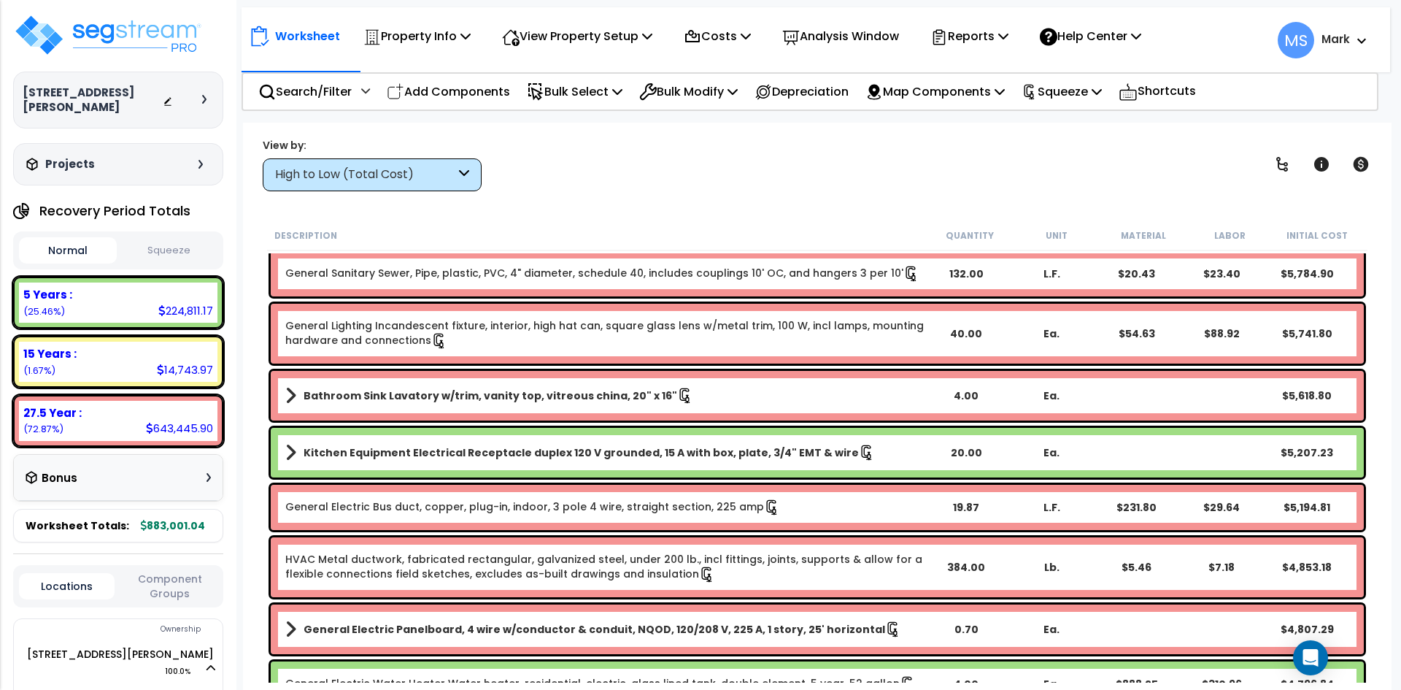
scroll to position [2409, 0]
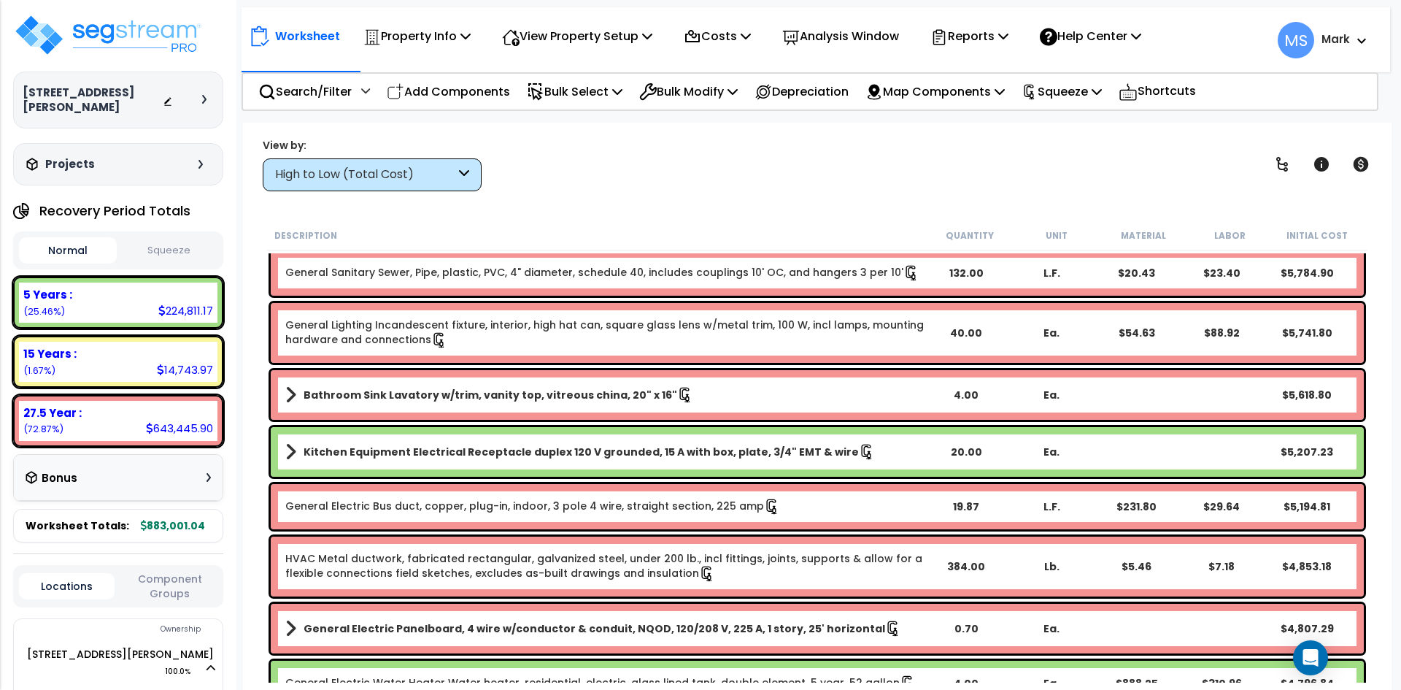
click at [386, 156] on div "View by: High to Low (Total Cost) High to Low (Total Cost)" at bounding box center [372, 164] width 219 height 53
click at [387, 164] on div "High to Low (Total Cost)" at bounding box center [372, 174] width 219 height 33
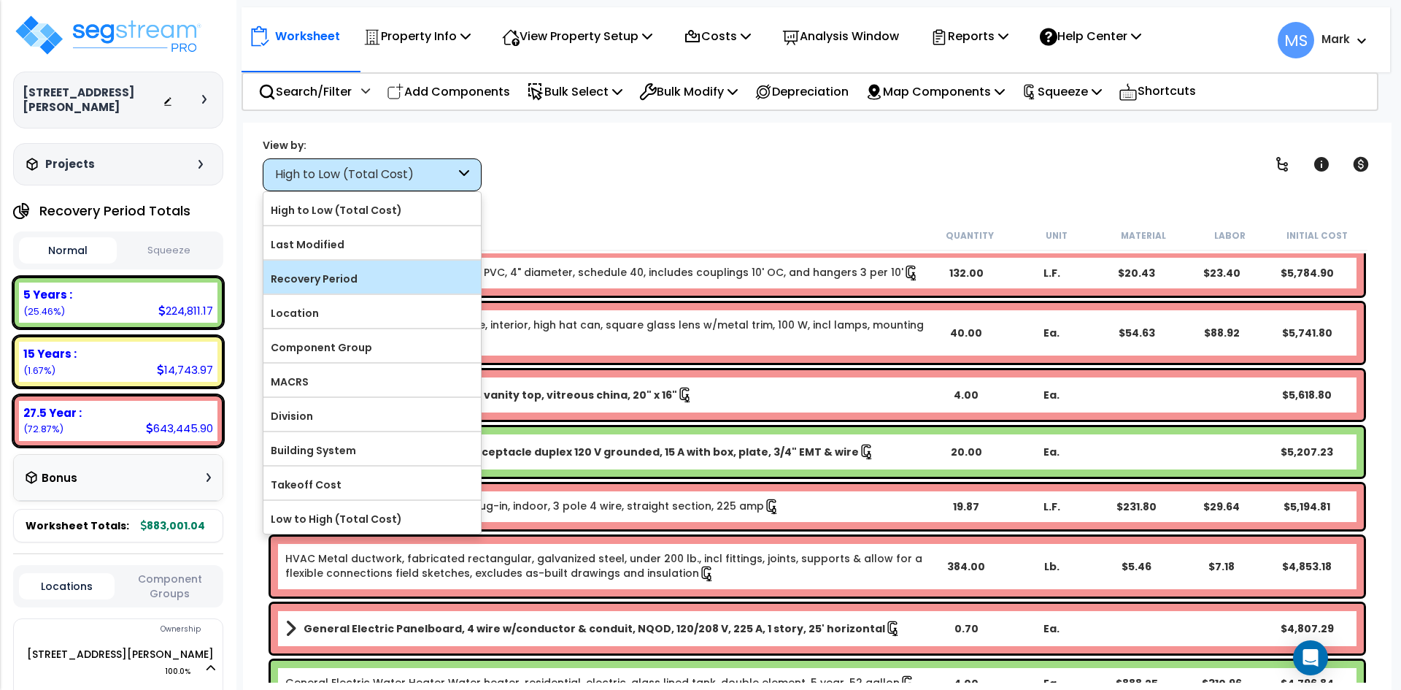
click at [323, 285] on label "Recovery Period" at bounding box center [372, 279] width 218 height 22
click at [0, 0] on input "Recovery Period" at bounding box center [0, 0] width 0 height 0
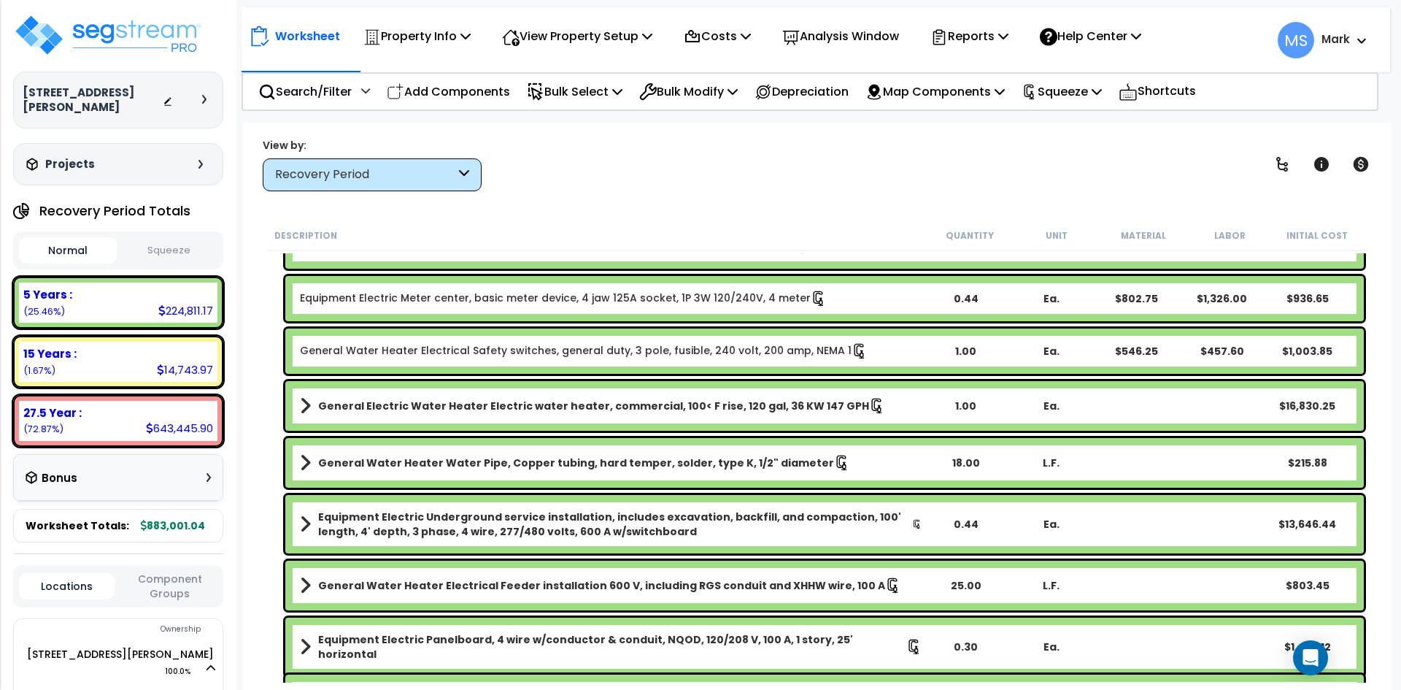
scroll to position [2482, 0]
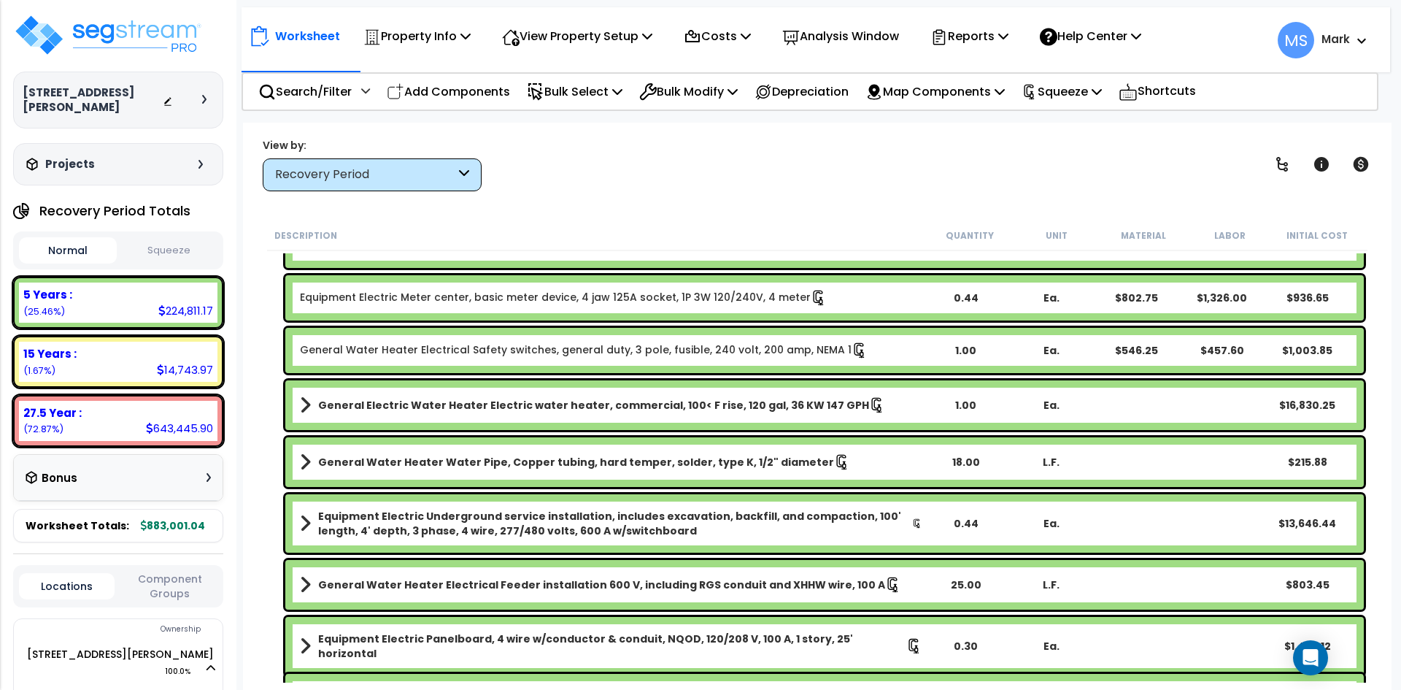
click at [572, 401] on b "General Electric Water Heater Electric water heater, commercial, 100< F rise, 1…" at bounding box center [593, 405] width 551 height 15
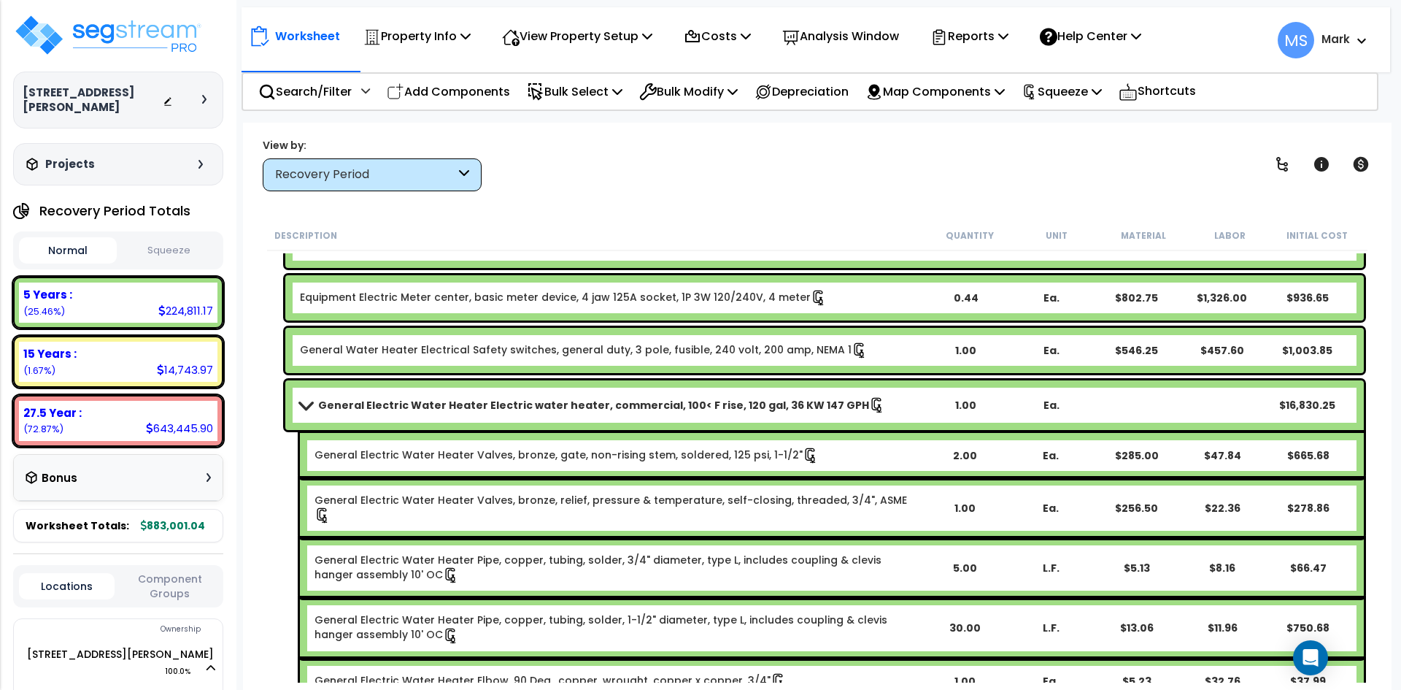
click at [341, 404] on b "General Electric Water Heater Electric water heater, commercial, 100< F rise, 1…" at bounding box center [593, 405] width 551 height 15
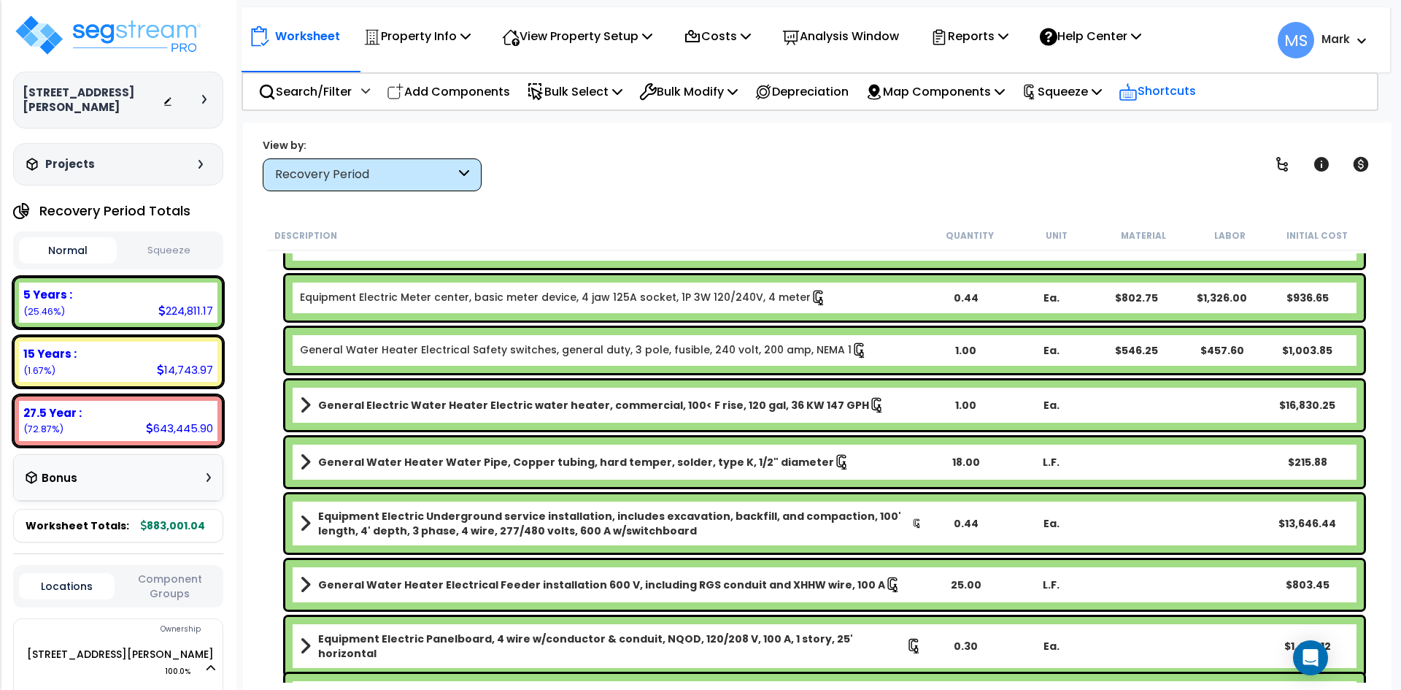
click at [1168, 97] on p "Shortcuts" at bounding box center [1157, 91] width 77 height 21
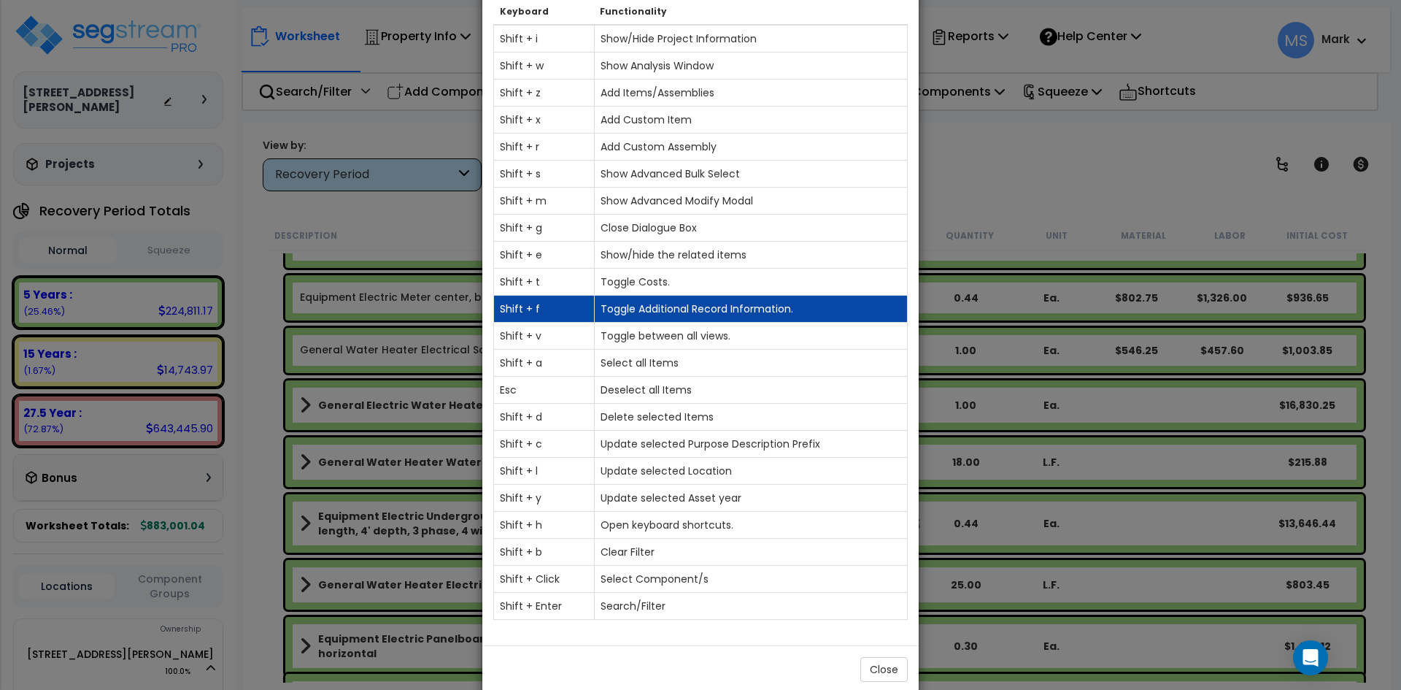
scroll to position [73, 0]
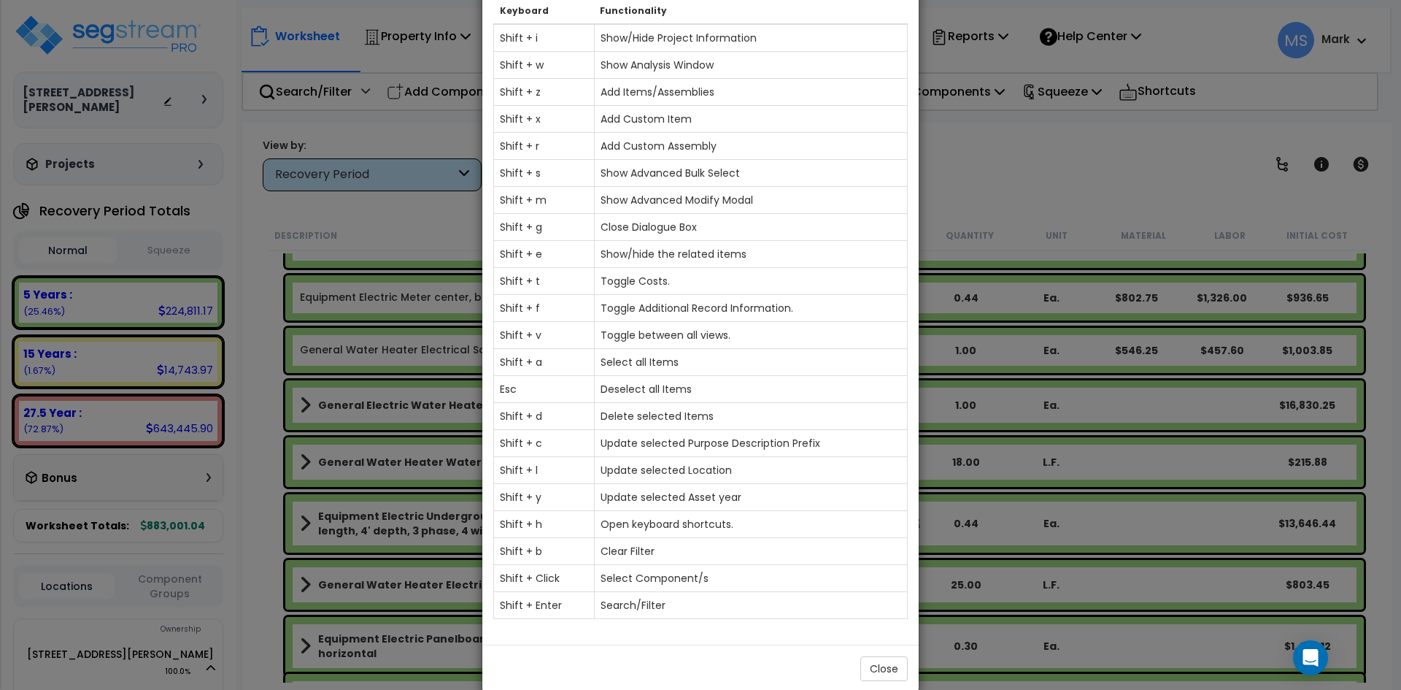
click at [1020, 192] on div "× Basic KeyBoard Shortcuts Keyboard Functionality Shift + i Show/Hide Project I…" at bounding box center [700, 345] width 1401 height 690
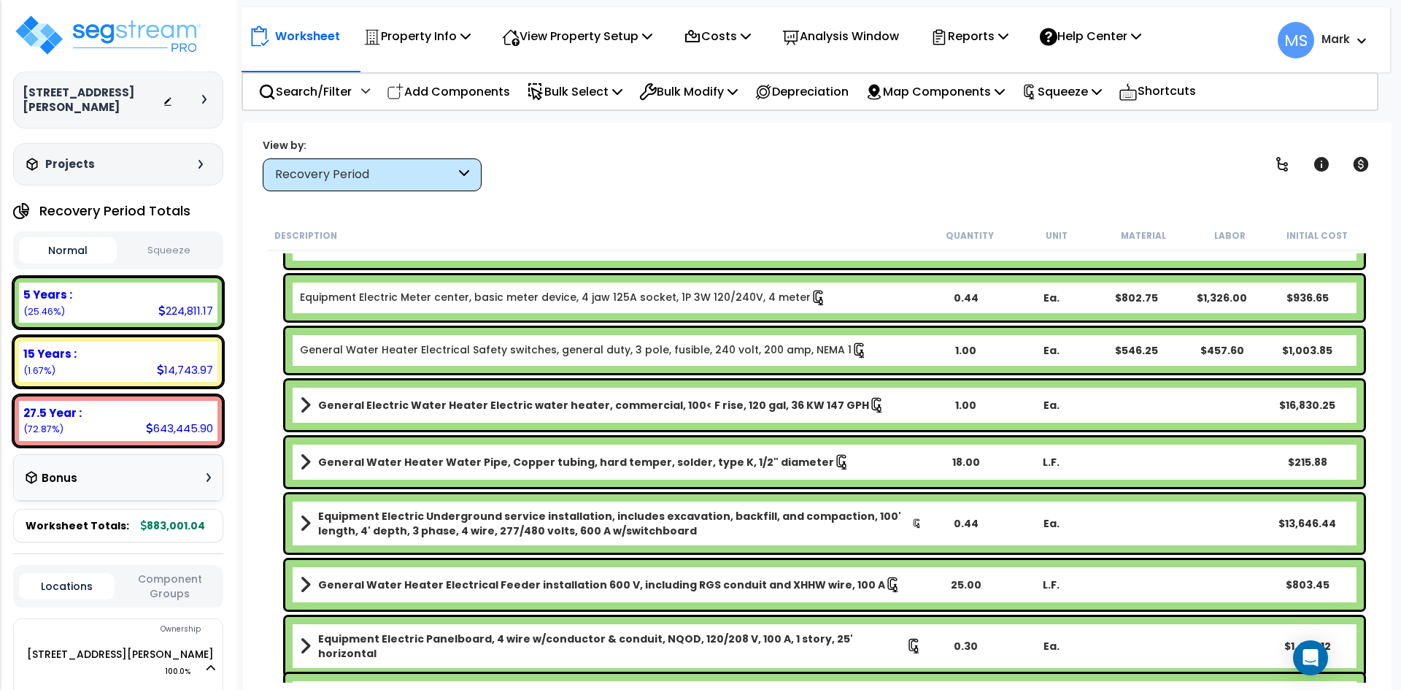
click at [366, 456] on b "General Water Heater Water Pipe, Copper tubing, hard temper, solder, type K, 1/…" at bounding box center [576, 462] width 516 height 15
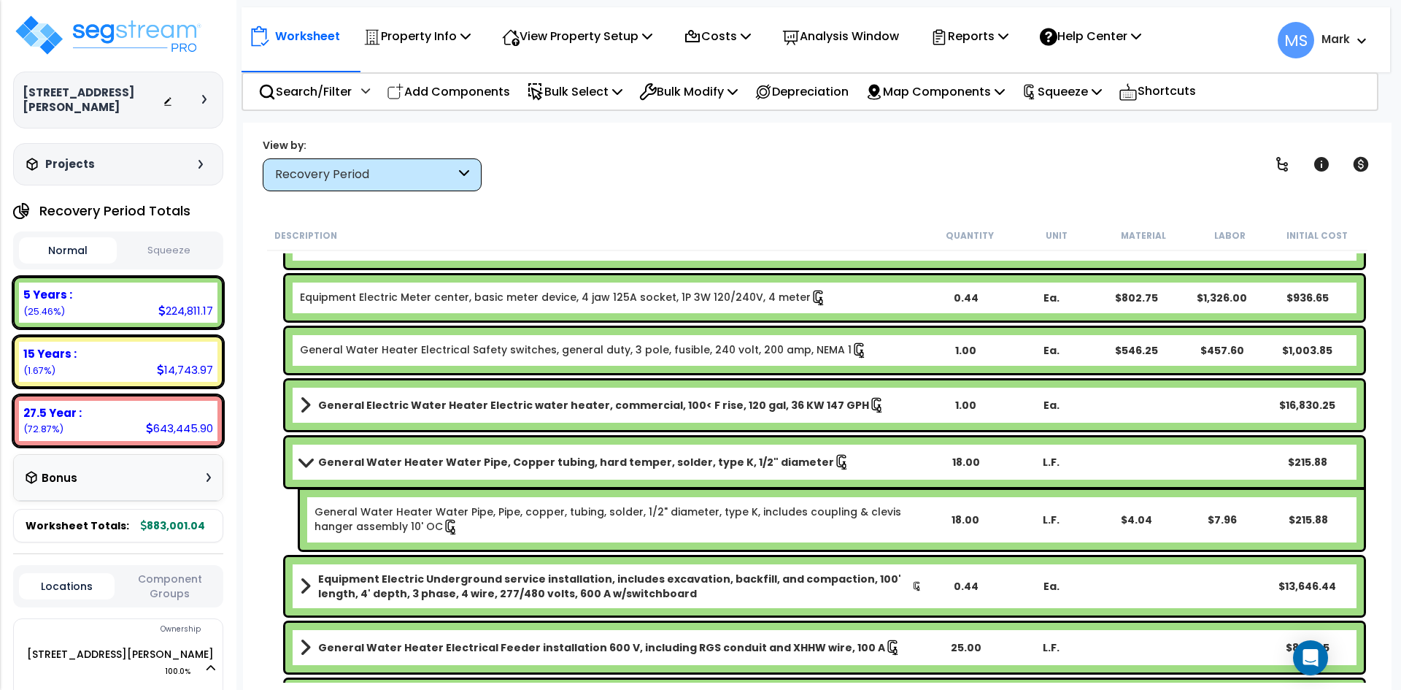
click at [366, 456] on b "General Water Heater Water Pipe, Copper tubing, hard temper, solder, type K, 1/…" at bounding box center [576, 462] width 516 height 15
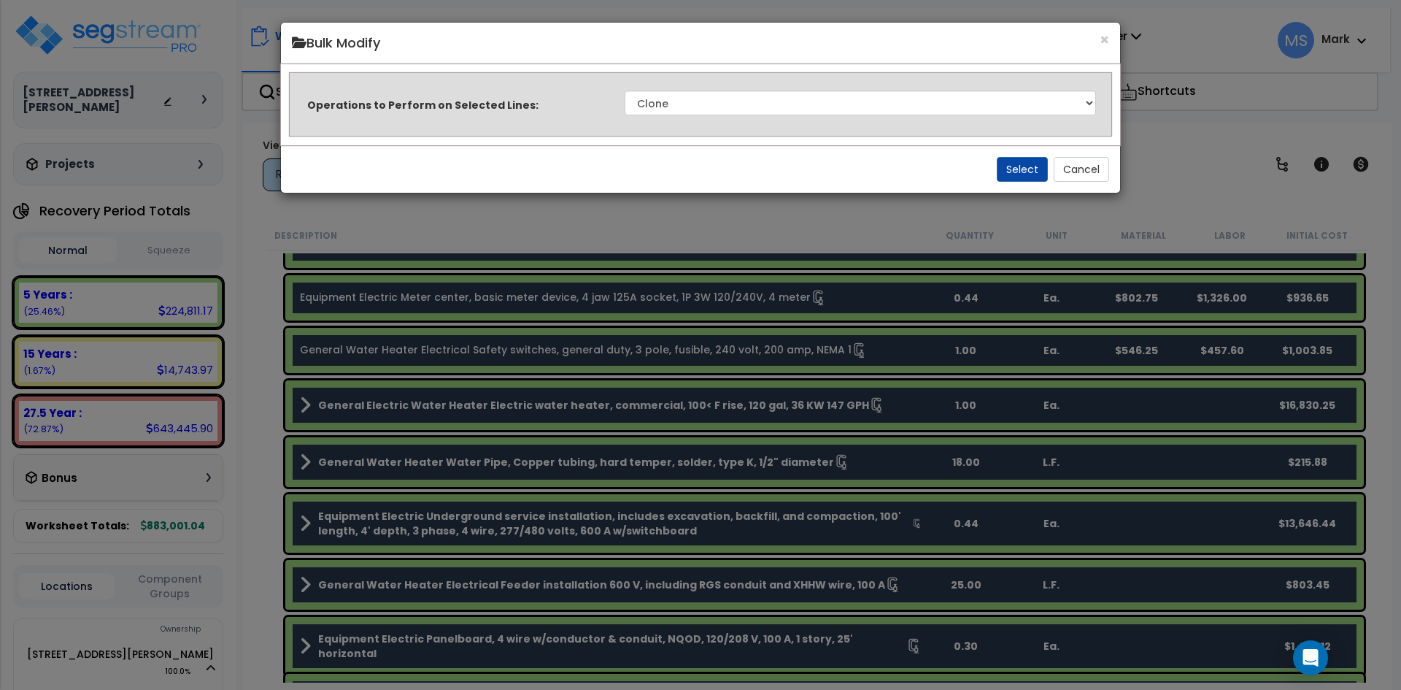
click at [1110, 39] on div "× Bulk Modify" at bounding box center [700, 44] width 839 height 42
click at [1108, 39] on button "×" at bounding box center [1104, 39] width 9 height 15
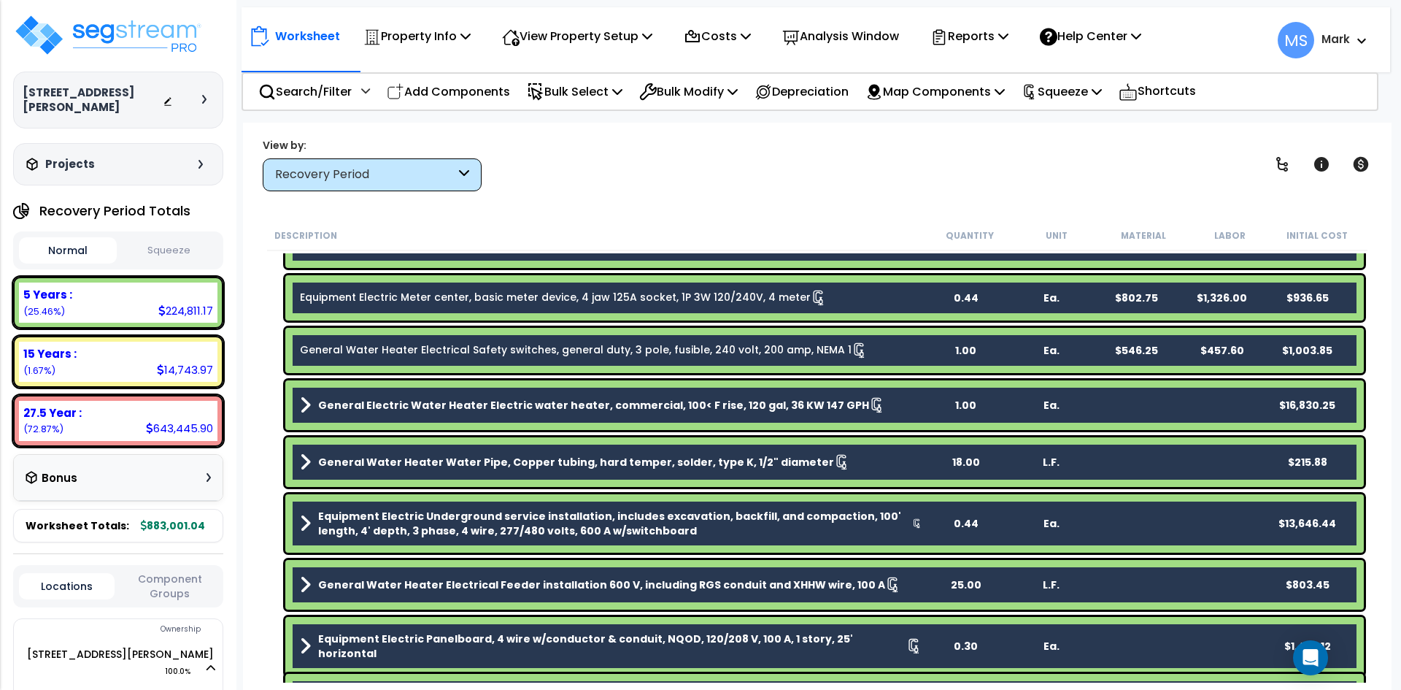
click at [488, 458] on b "General Water Heater Water Pipe, Copper tubing, hard temper, solder, type K, 1/…" at bounding box center [576, 462] width 516 height 15
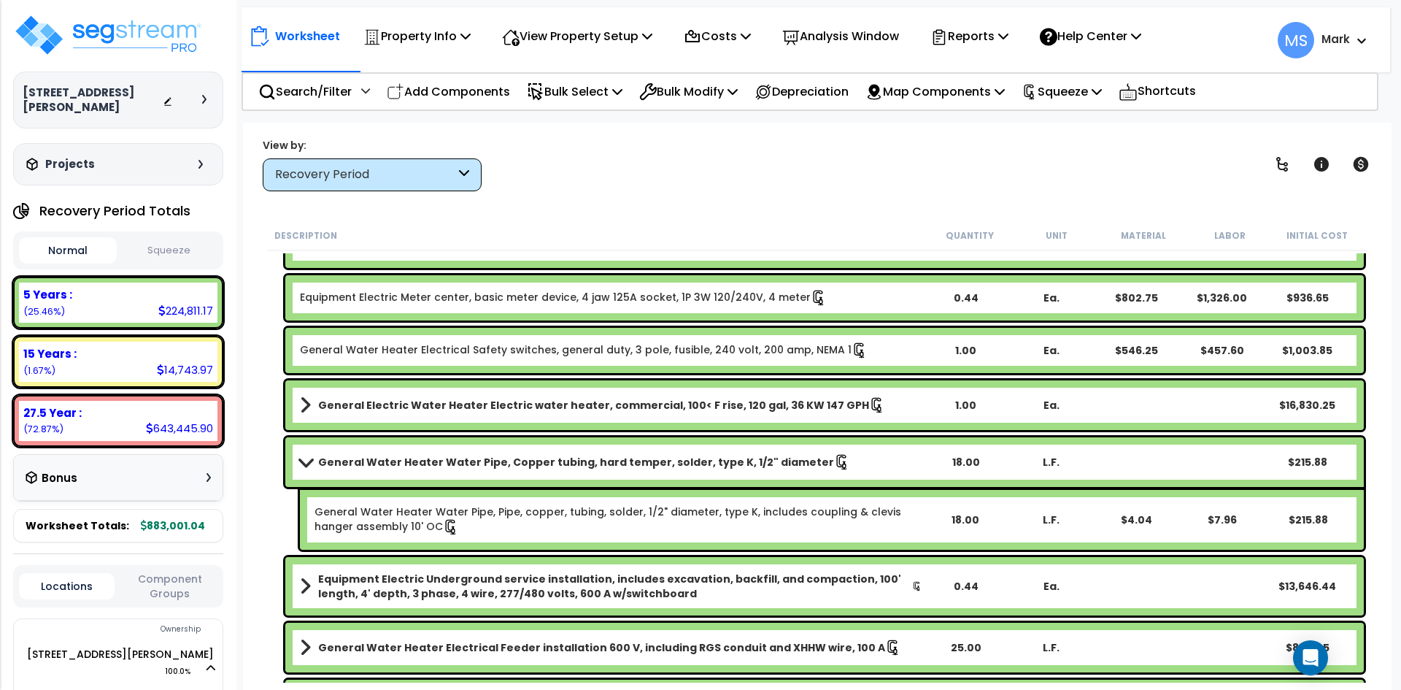
click at [471, 458] on b "General Water Heater Water Pipe, Copper tubing, hard temper, solder, type K, 1/…" at bounding box center [576, 462] width 516 height 15
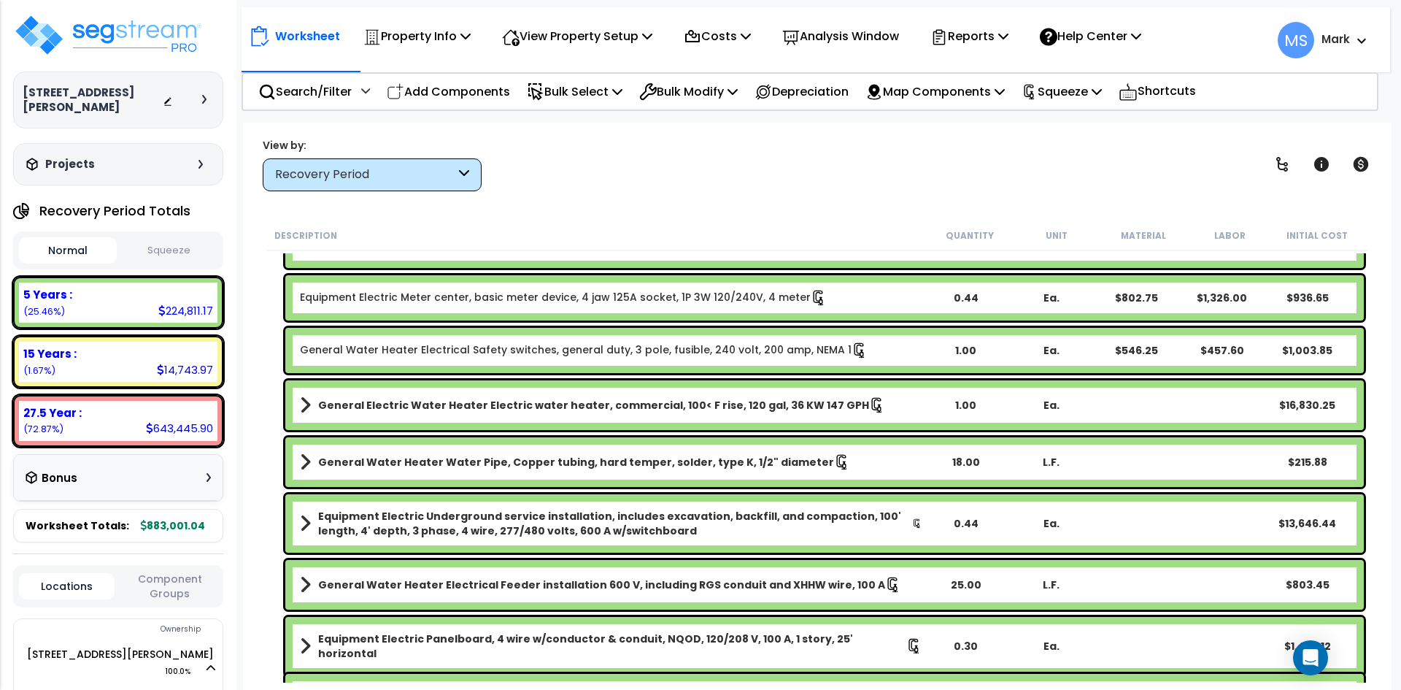
click at [509, 400] on b "General Electric Water Heater Electric water heater, commercial, 100< F rise, 1…" at bounding box center [593, 405] width 551 height 15
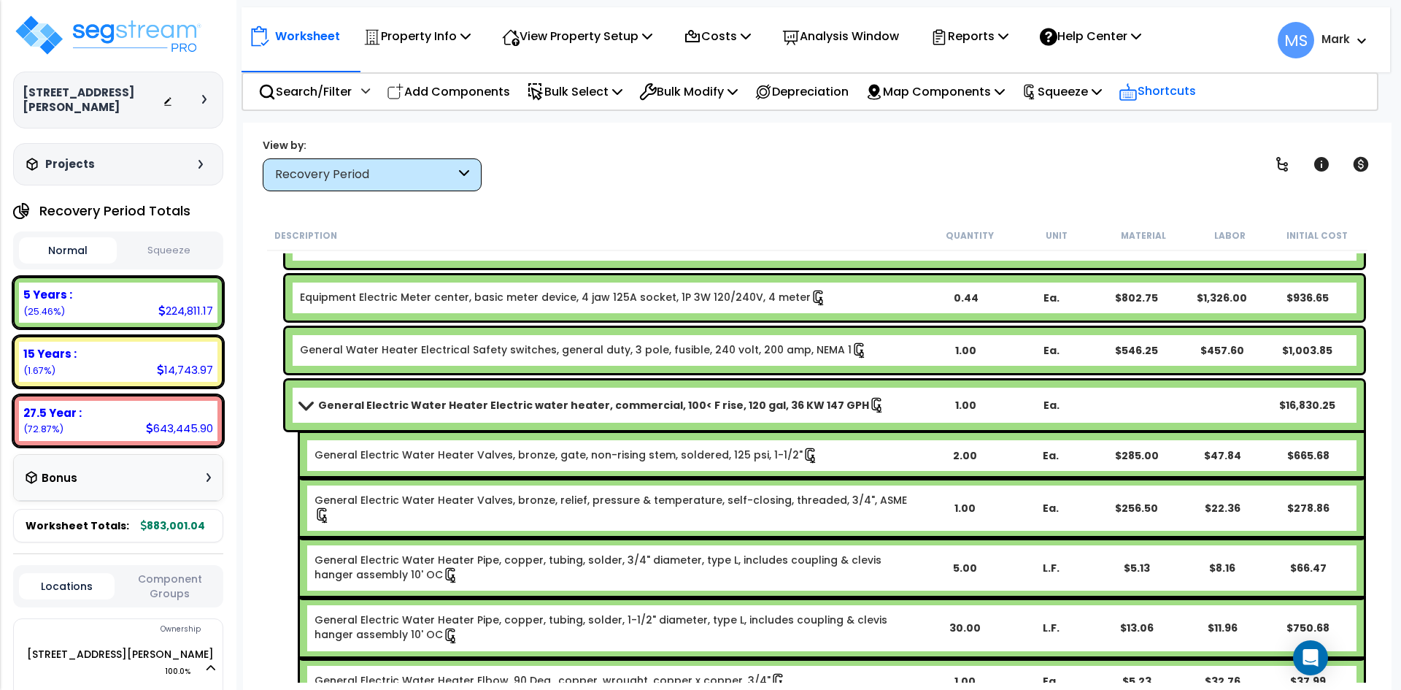
click at [1196, 87] on p "Shortcuts" at bounding box center [1157, 91] width 77 height 21
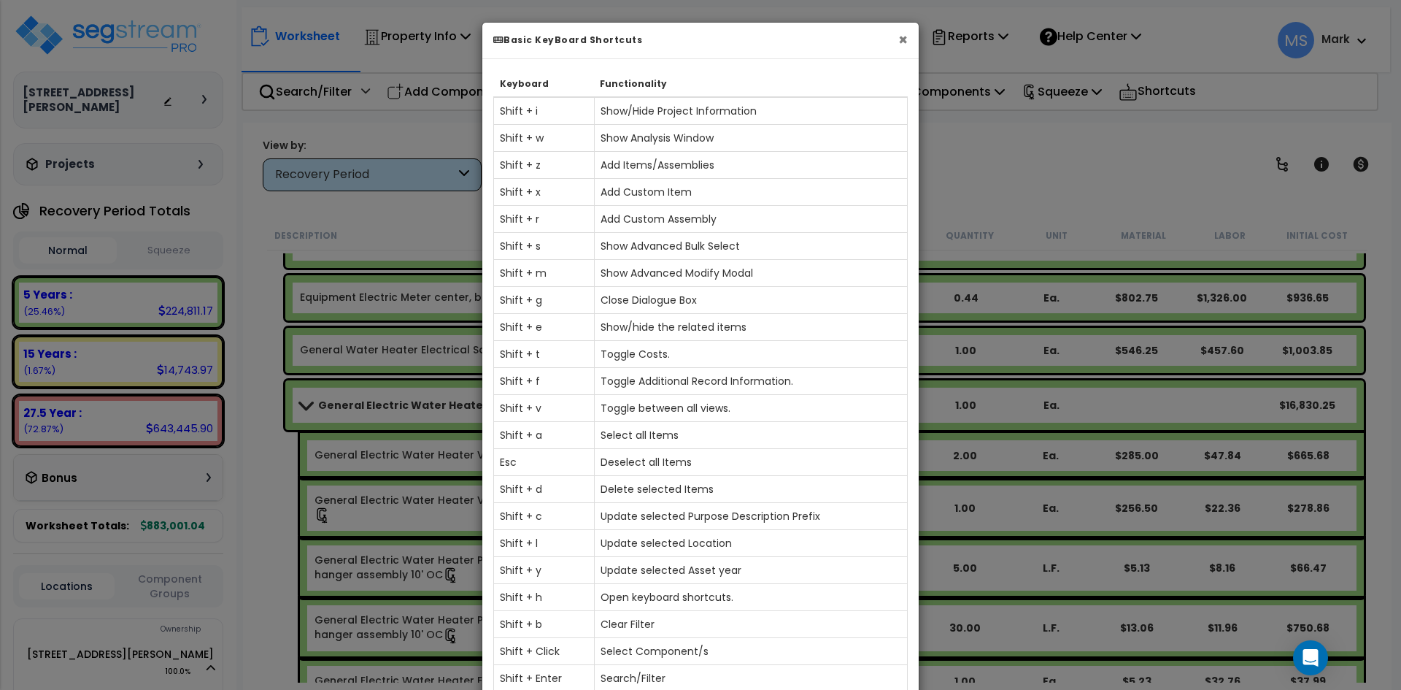
click at [899, 37] on button "×" at bounding box center [902, 39] width 9 height 15
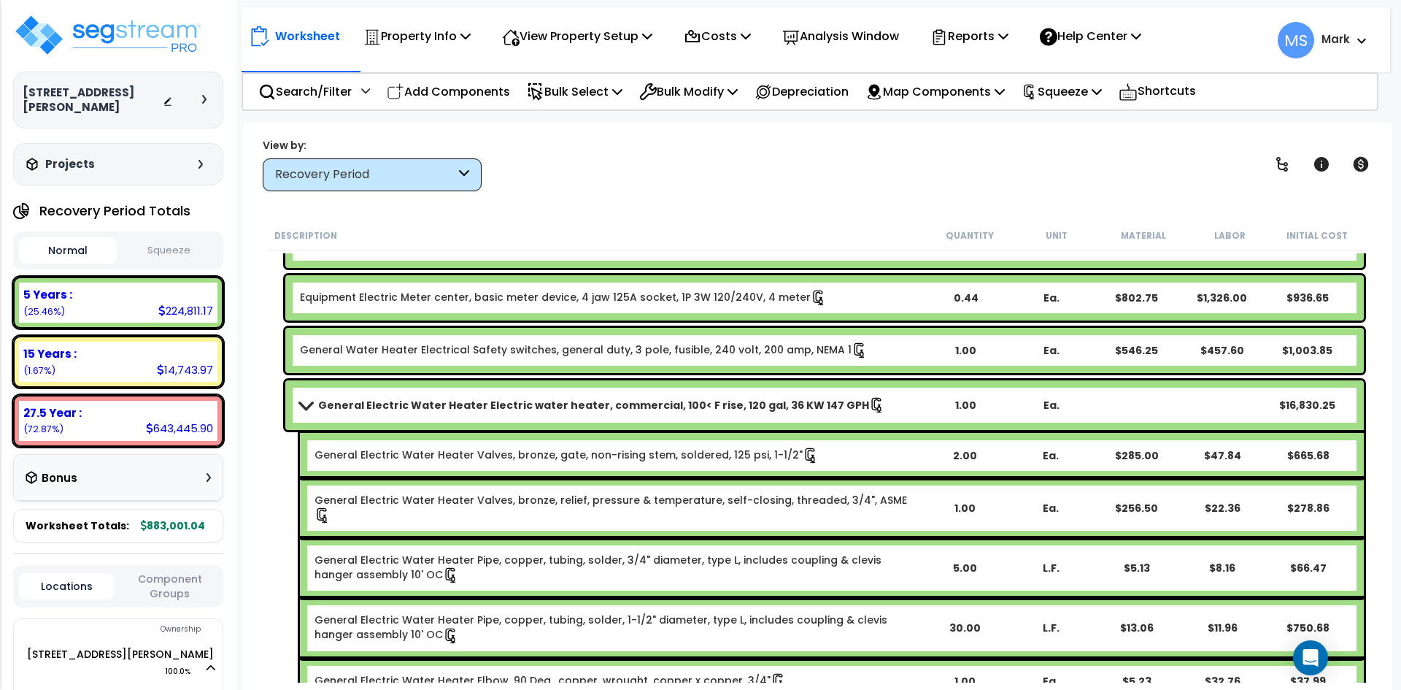
click at [384, 407] on b "General Electric Water Heater Electric water heater, commercial, 100< F rise, 1…" at bounding box center [593, 405] width 551 height 15
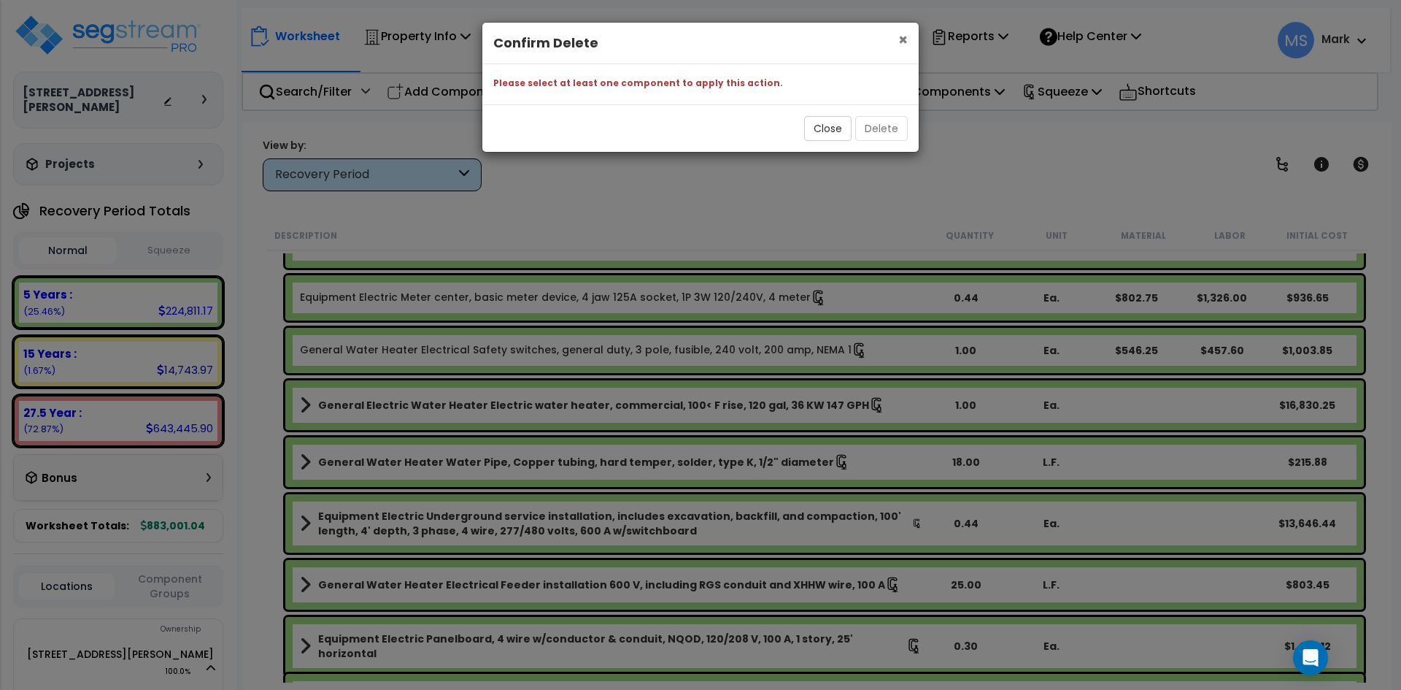
click at [903, 38] on span "×" at bounding box center [902, 39] width 9 height 21
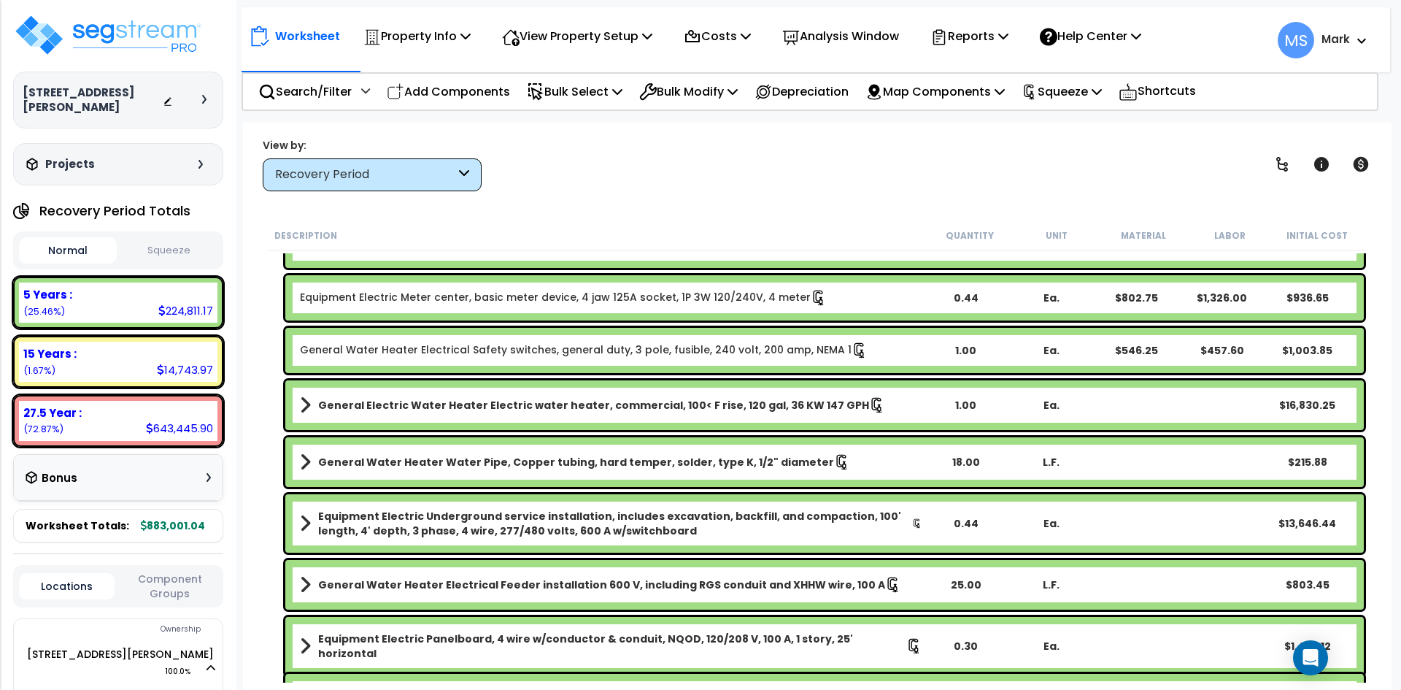
click at [379, 404] on b "General Electric Water Heater Electric water heater, commercial, 100< F rise, 1…" at bounding box center [593, 405] width 551 height 15
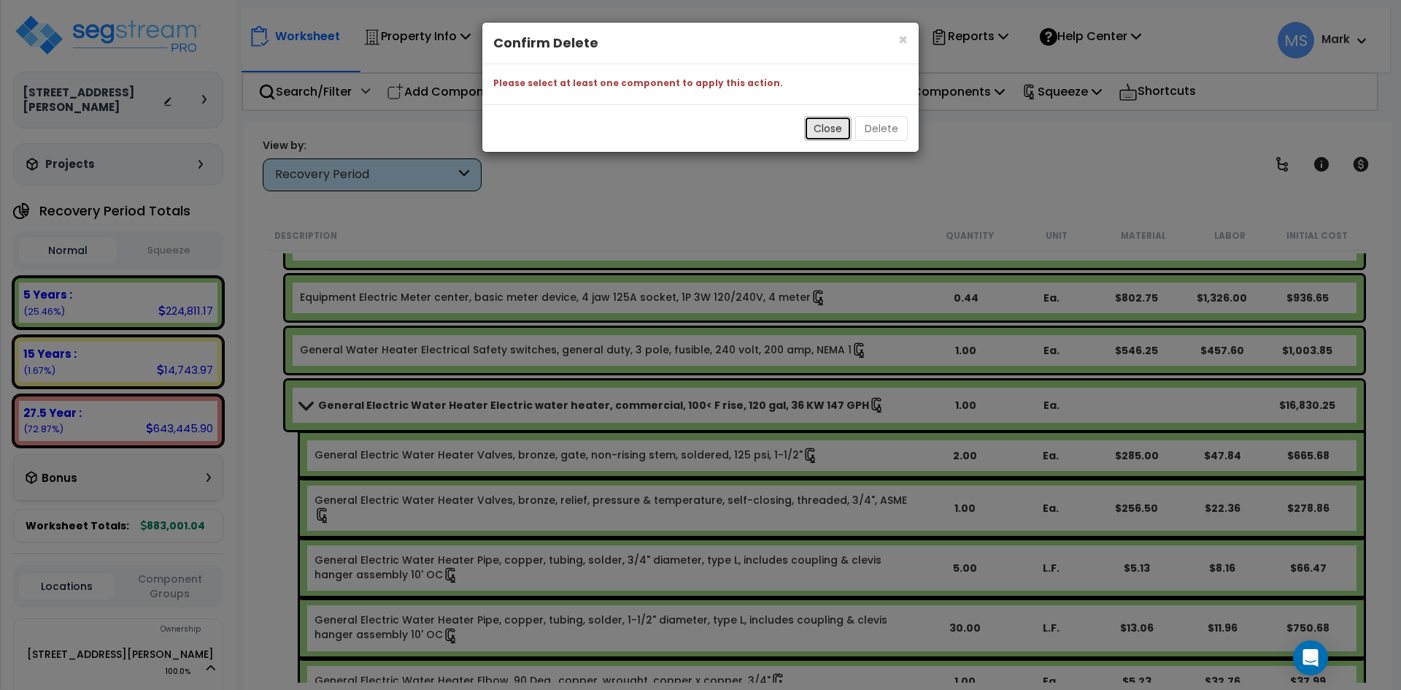
click at [850, 130] on button "Close" at bounding box center [827, 128] width 47 height 25
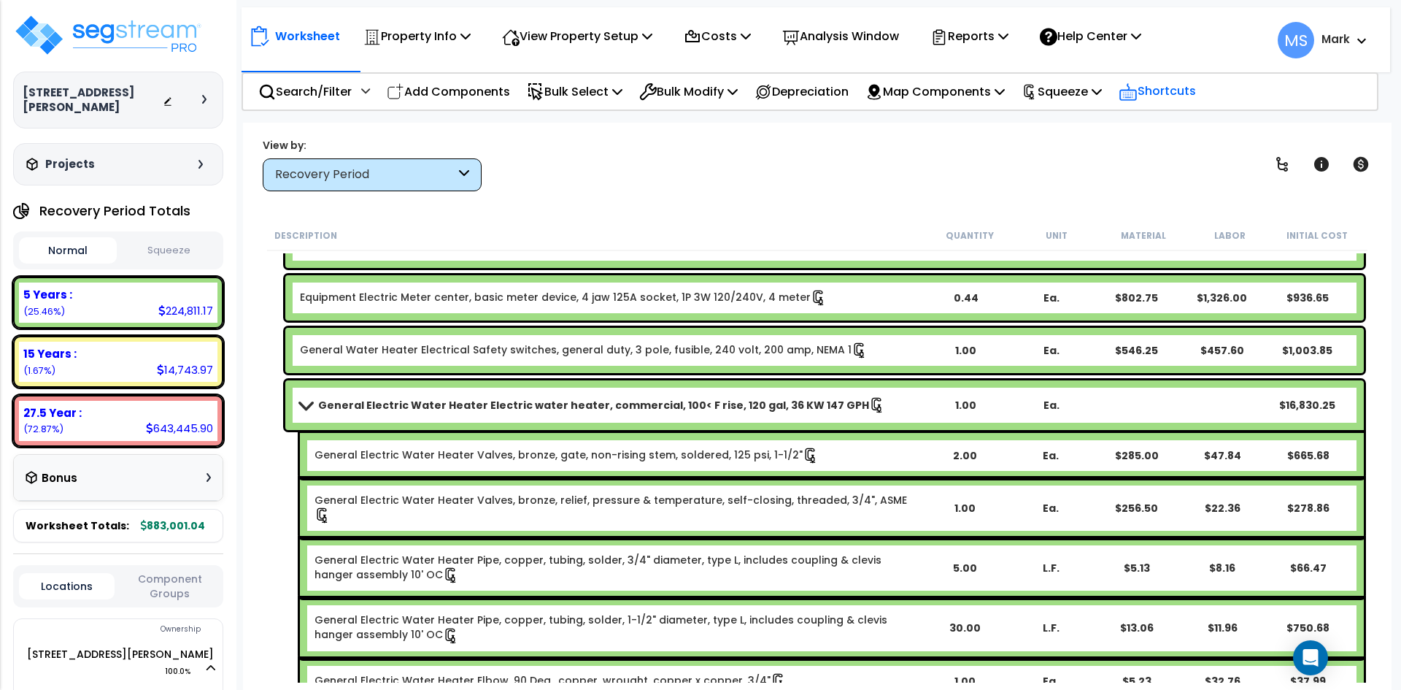
click at [1193, 101] on p "Shortcuts" at bounding box center [1157, 91] width 77 height 21
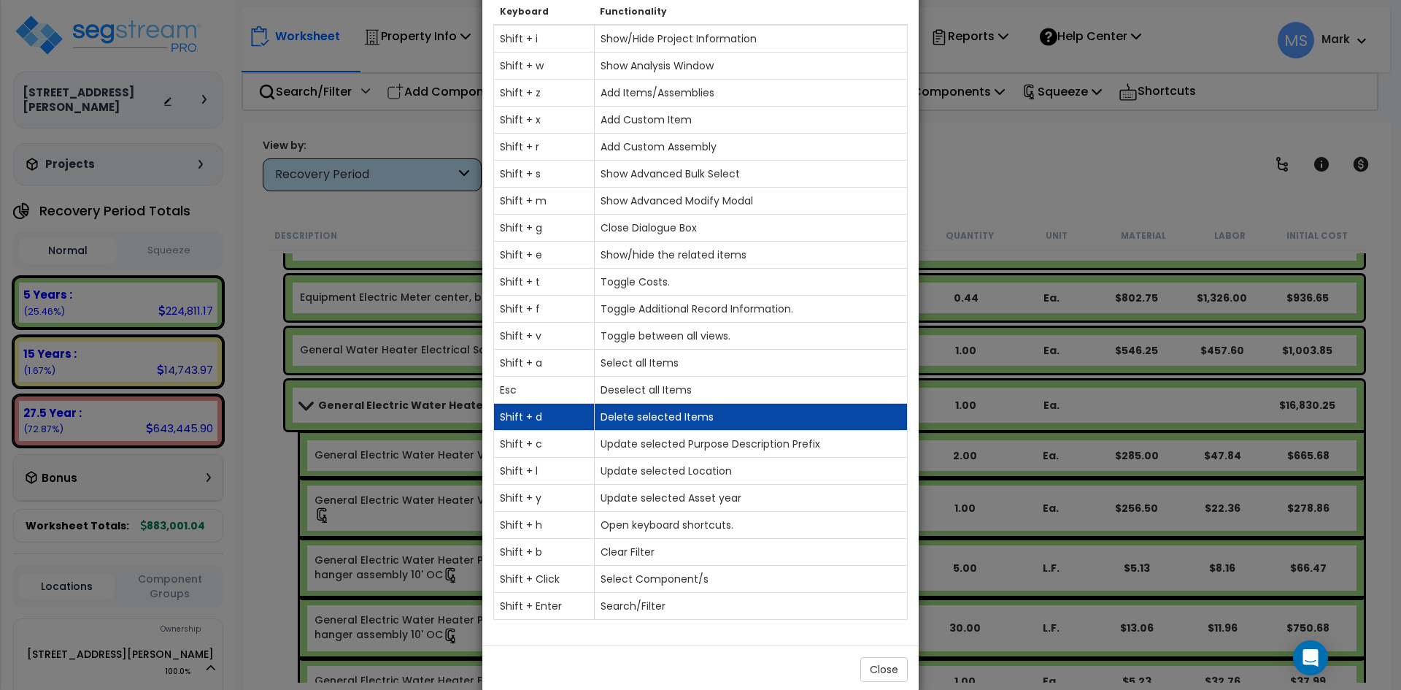
scroll to position [73, 0]
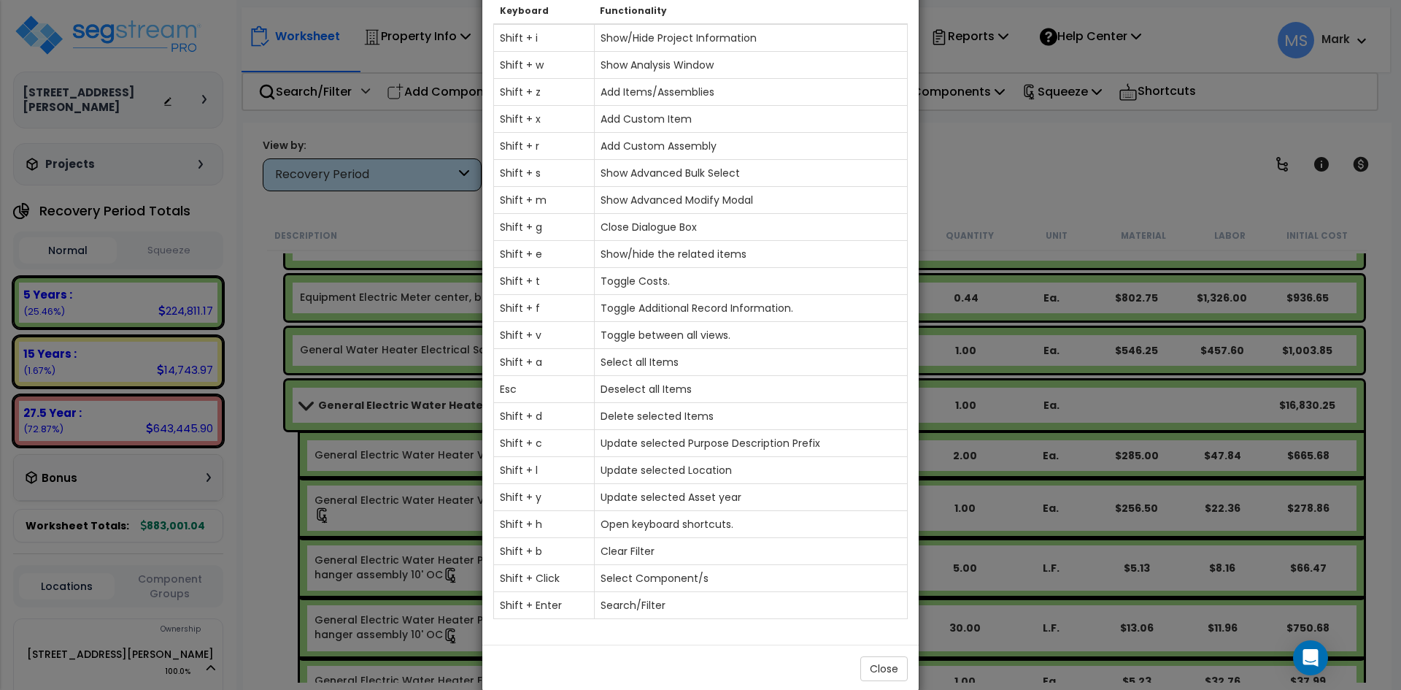
click at [1006, 175] on div "× Basic KeyBoard Shortcuts Keyboard Functionality Shift + i Show/Hide Project I…" at bounding box center [700, 345] width 1401 height 690
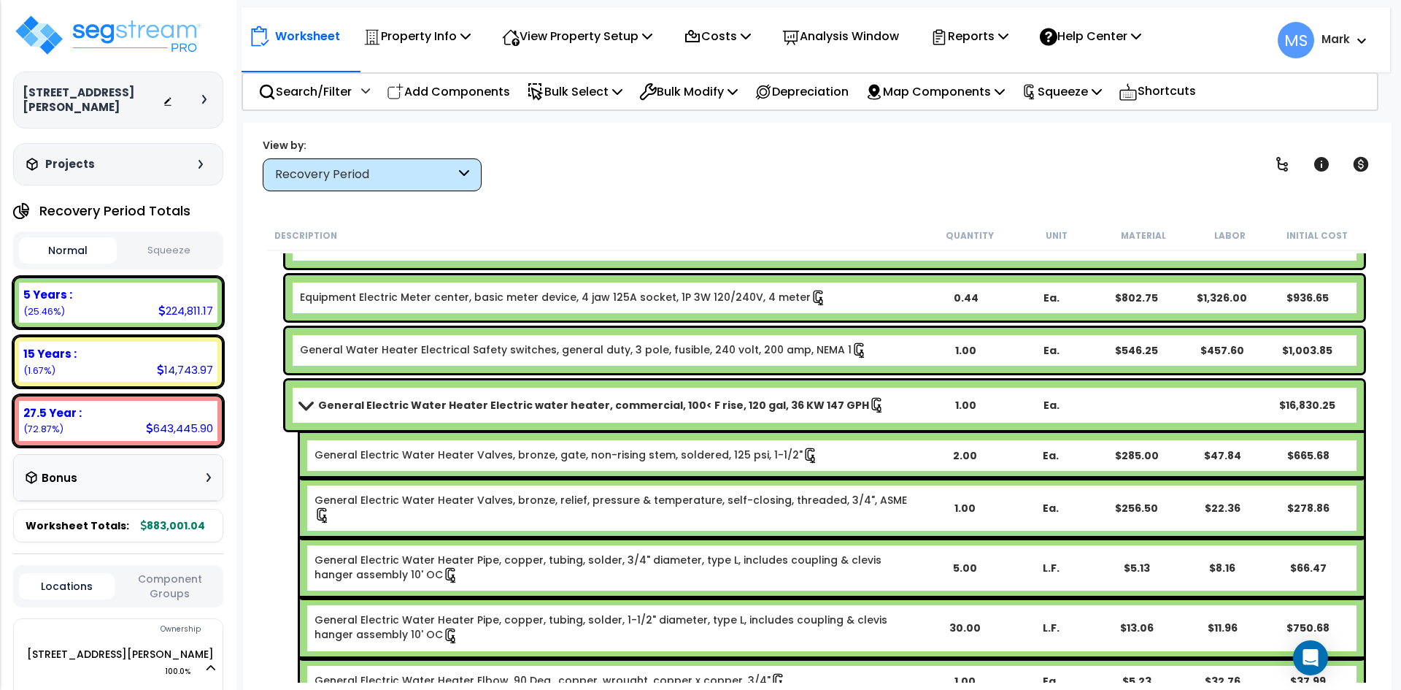
click at [609, 412] on b "General Electric Water Heater Electric water heater, commercial, 100< F rise, 1…" at bounding box center [593, 405] width 551 height 15
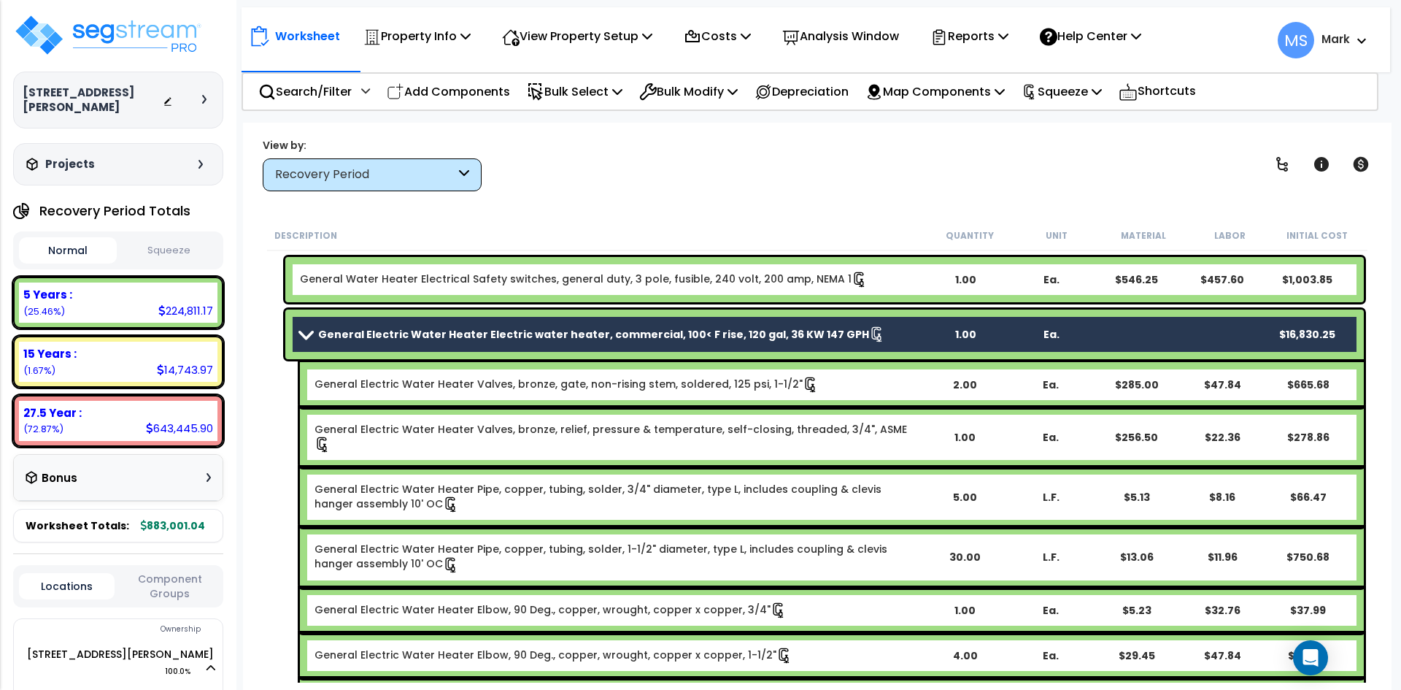
scroll to position [2555, 0]
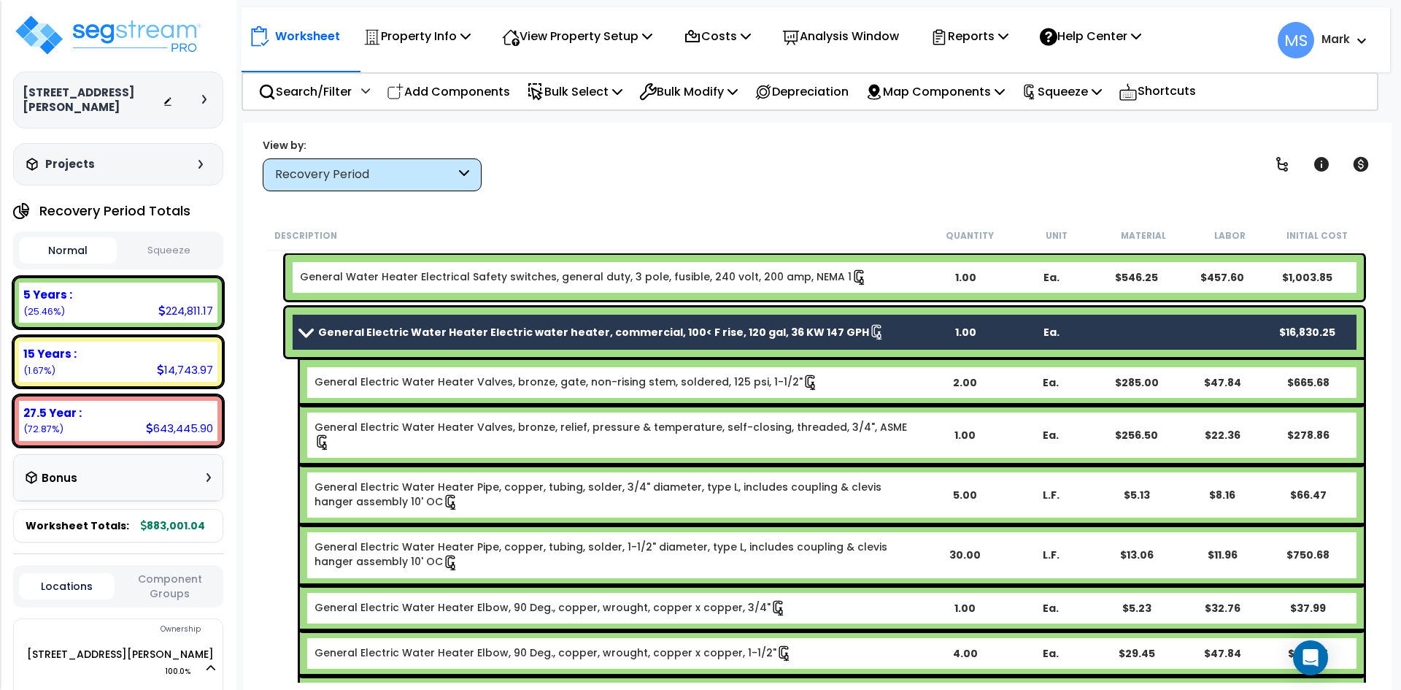
click at [534, 388] on link "General Electric Water Heater Valves, bronze, gate, non-rising stem, soldered, …" at bounding box center [567, 382] width 504 height 16
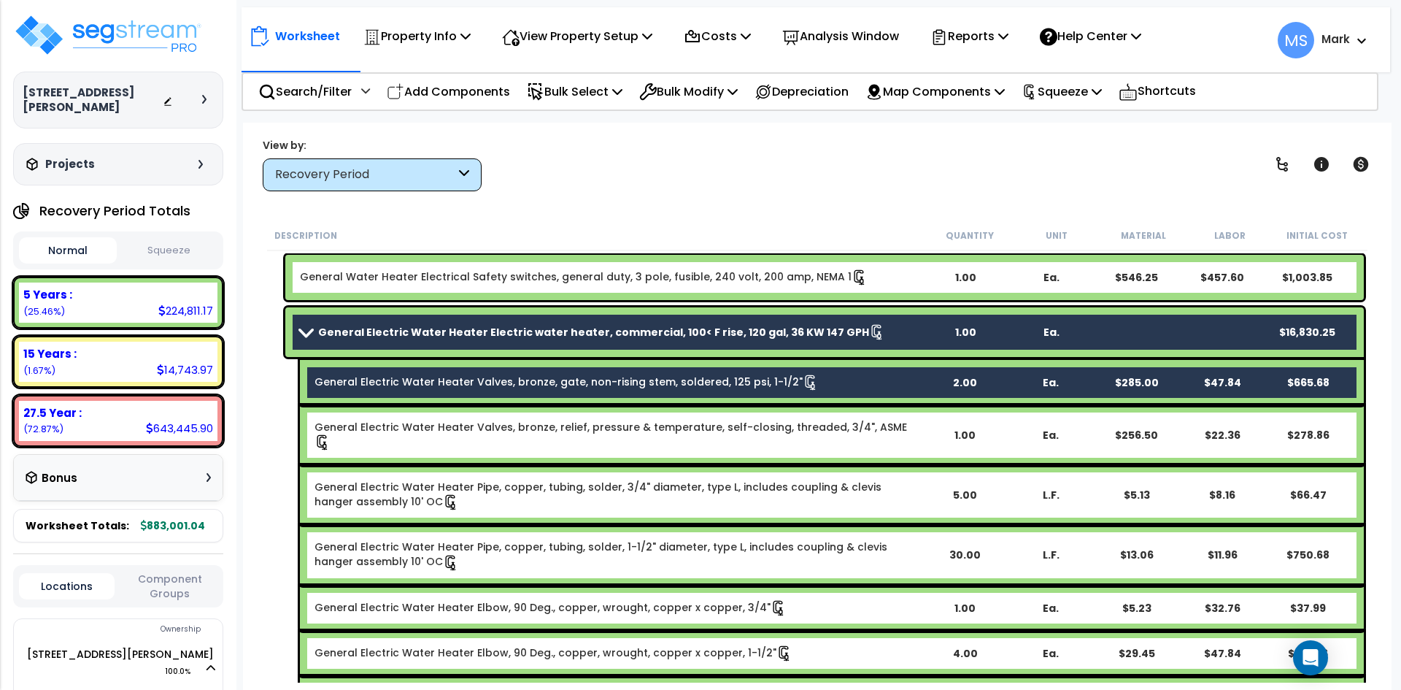
click at [538, 417] on div "General Electric Water Heater Valves, bronze, relief, pressure & temperature, s…" at bounding box center [832, 435] width 1064 height 60
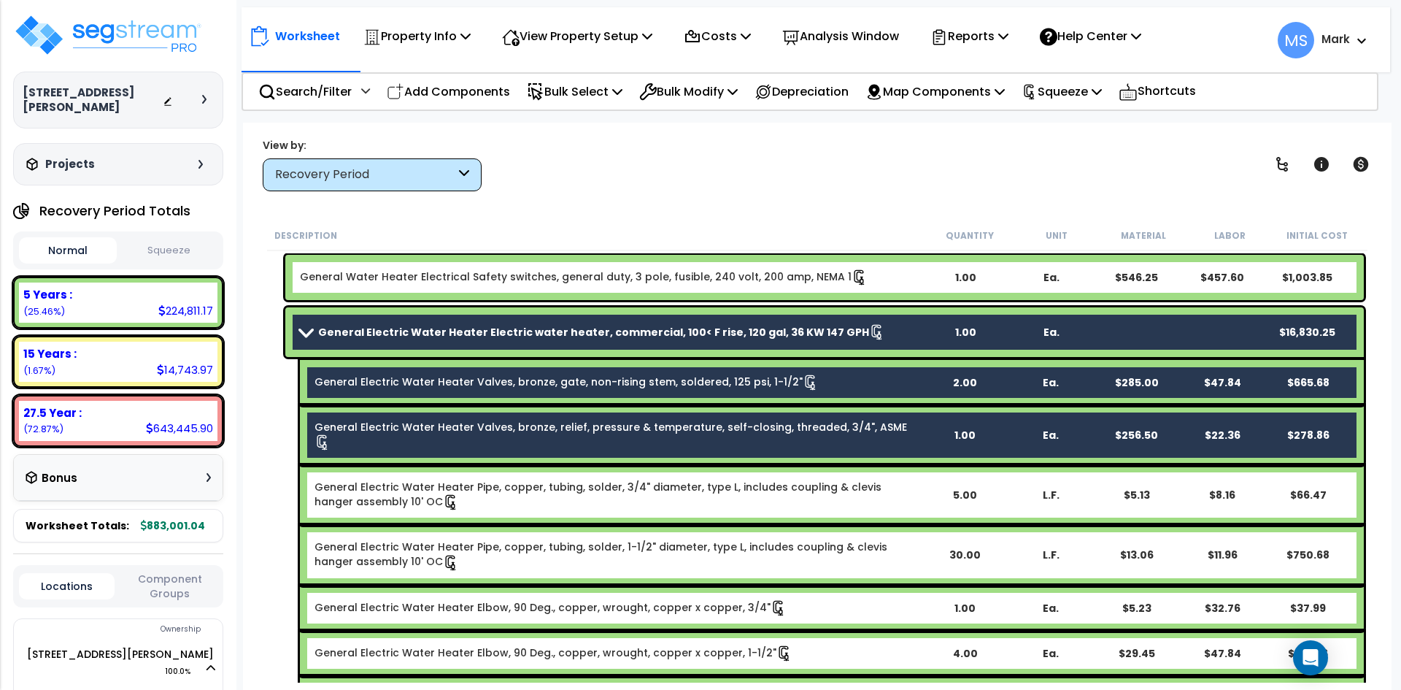
click at [542, 465] on div "General Electric Water Heater Pipe, copper, tubing, solder, 3/4" diameter, type…" at bounding box center [832, 495] width 1064 height 60
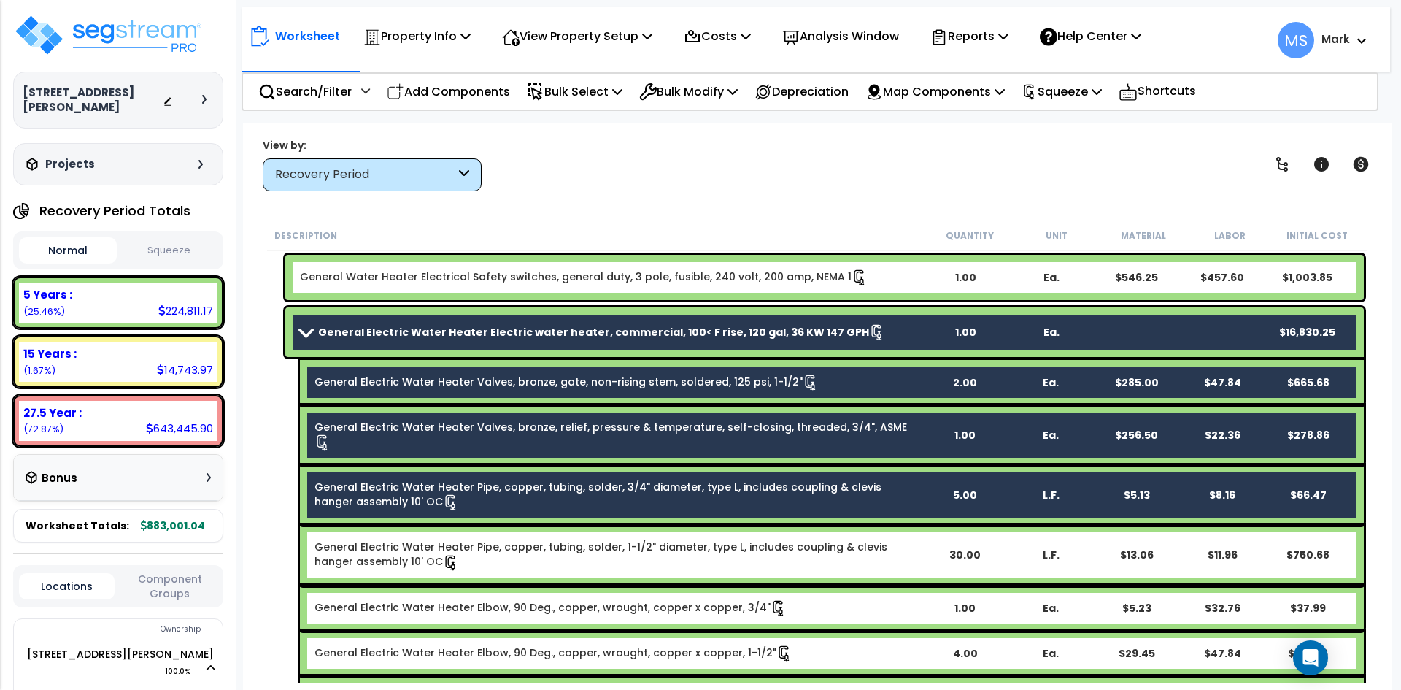
click at [537, 525] on div "General Electric Water Heater Pipe, copper, tubing, solder, 1-1/2" diameter, ty…" at bounding box center [832, 555] width 1064 height 60
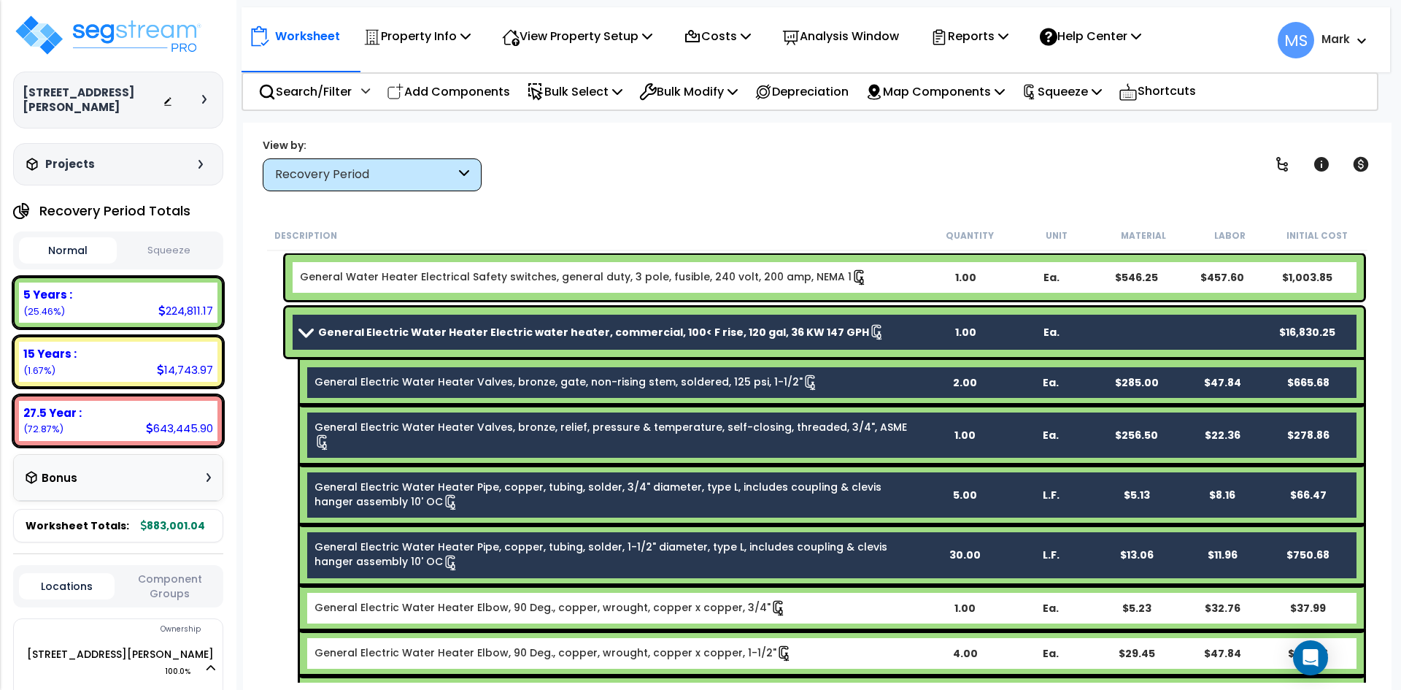
click at [580, 599] on link "General Electric Water Heater Elbow, 90 Deg., copper, wrought, copper x copper,…" at bounding box center [551, 607] width 472 height 16
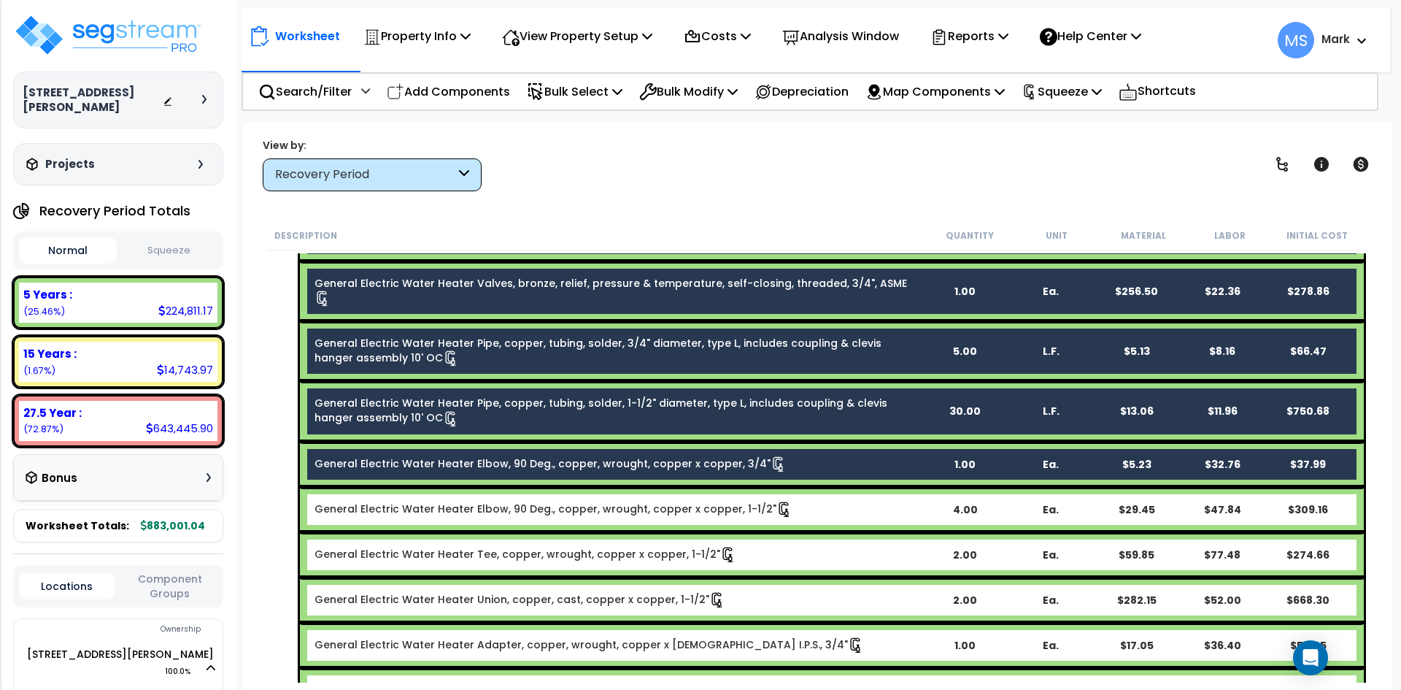
scroll to position [2701, 0]
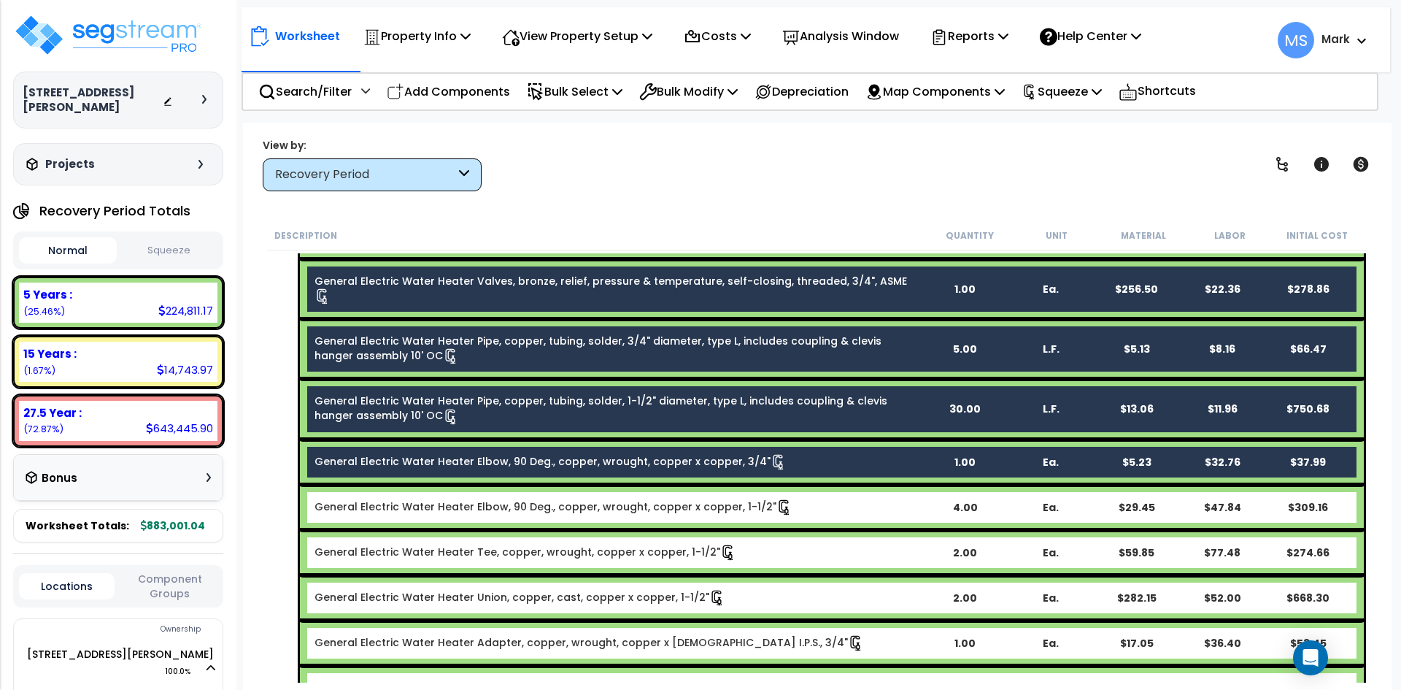
click at [558, 499] on link "General Electric Water Heater Elbow, 90 Deg., copper, wrought, copper x copper,…" at bounding box center [554, 507] width 478 height 16
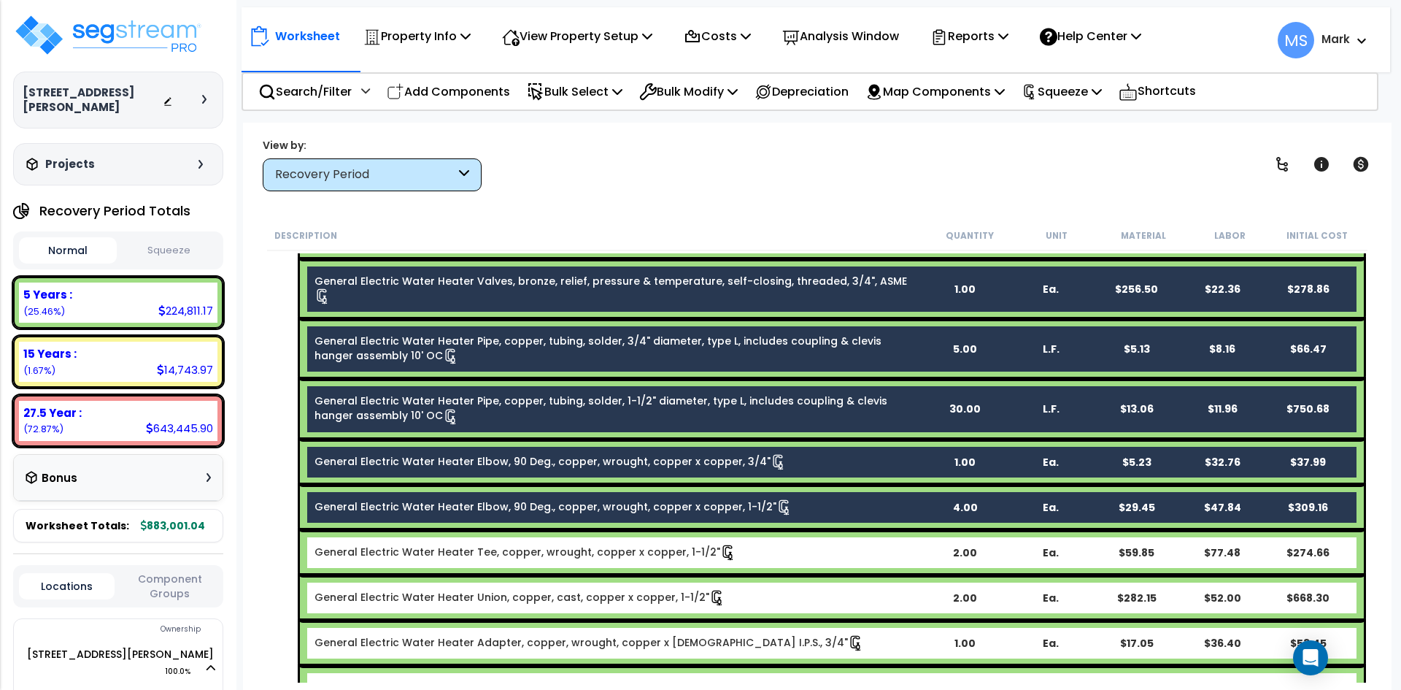
click at [558, 544] on link "General Electric Water Heater Tee, copper, wrought, copper x copper, 1-1/2"" at bounding box center [526, 552] width 422 height 16
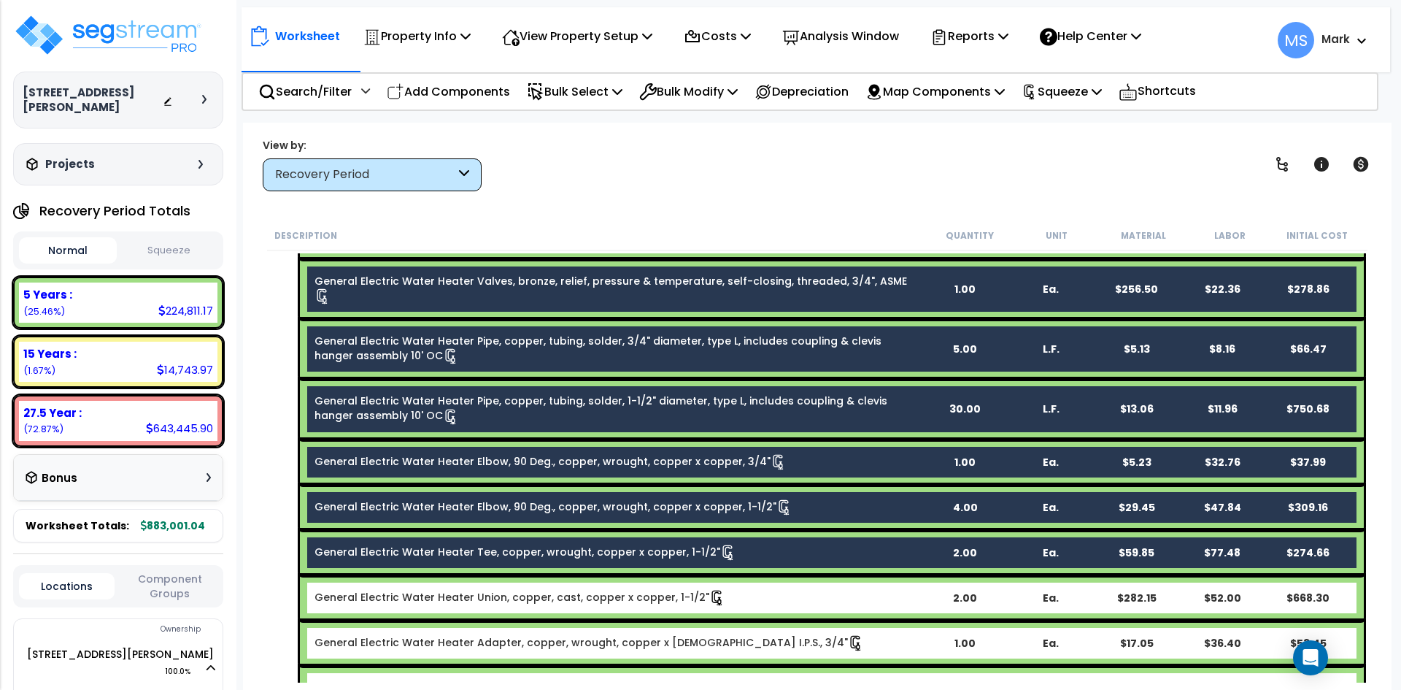
click at [559, 590] on link "General Electric Water Heater Union, copper, cast, copper x copper, 1-1/2"" at bounding box center [520, 598] width 411 height 16
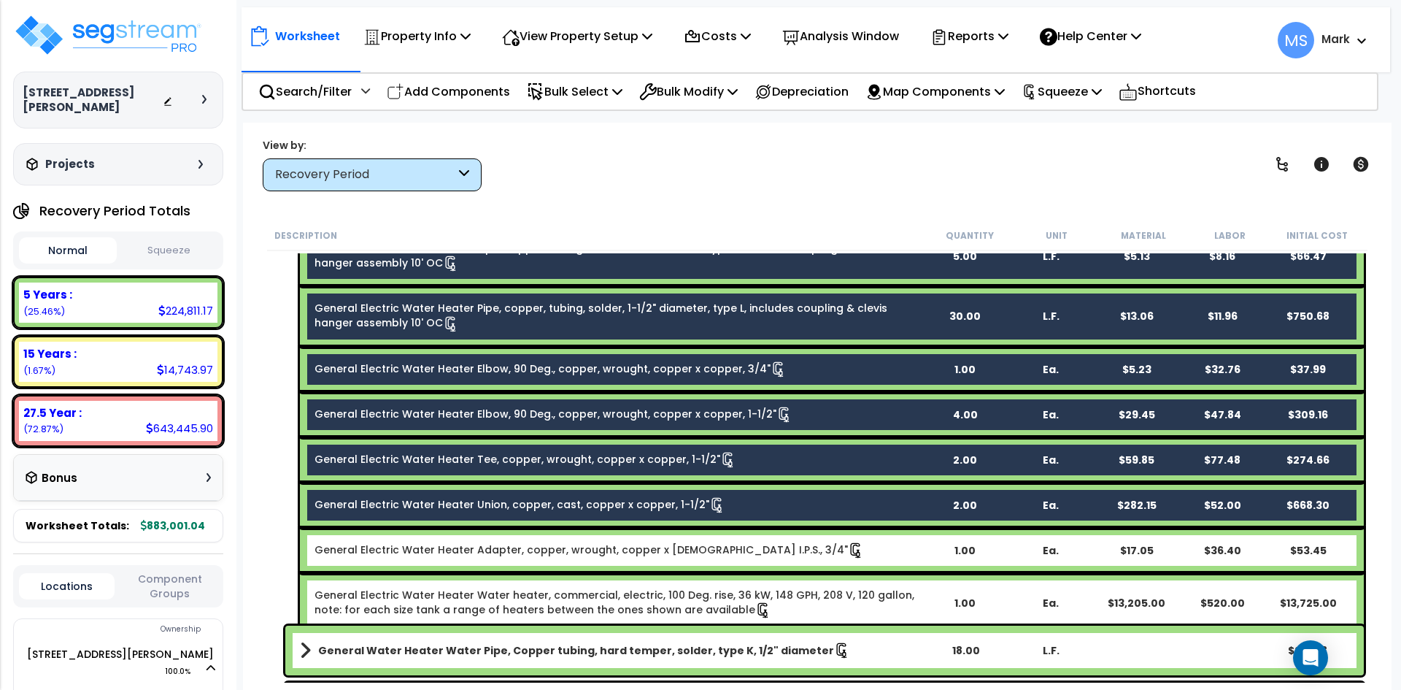
scroll to position [2847, 0]
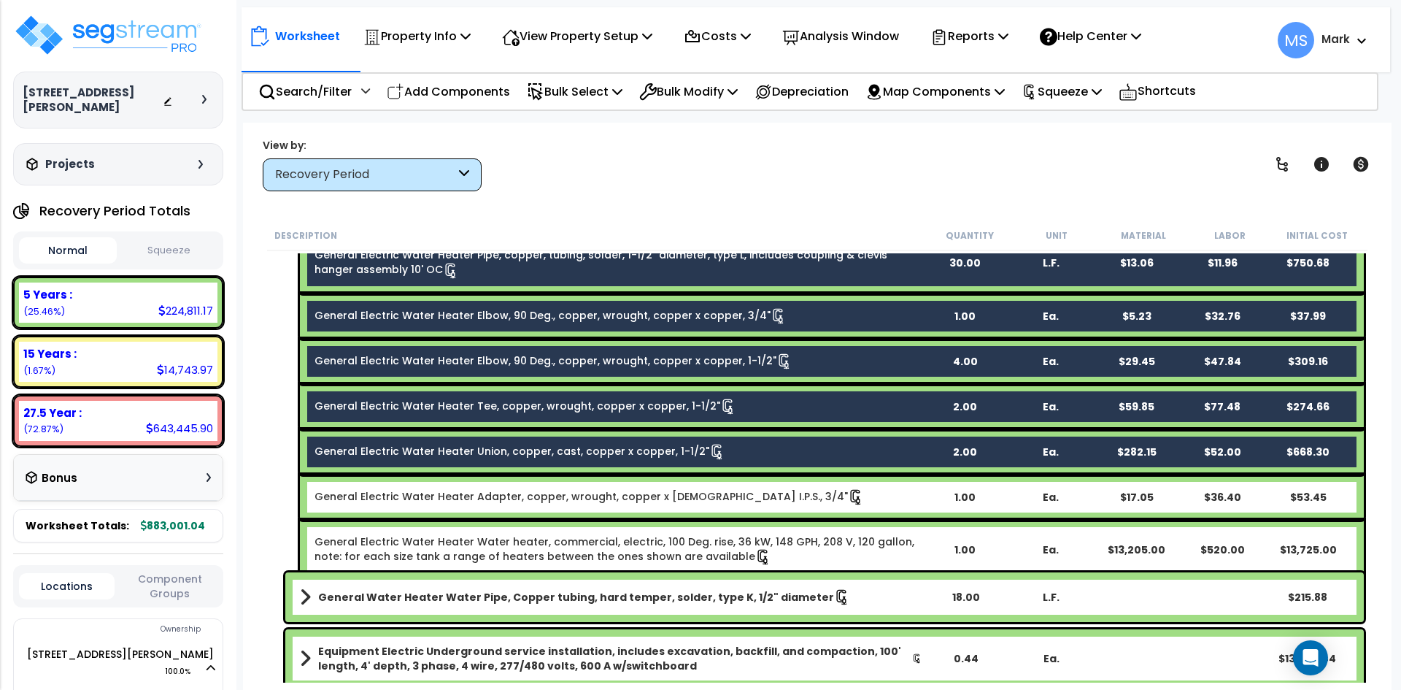
click at [562, 489] on link "General Electric Water Heater Adapter, copper, wrought, copper x male I.P.S., 3…" at bounding box center [590, 497] width 550 height 16
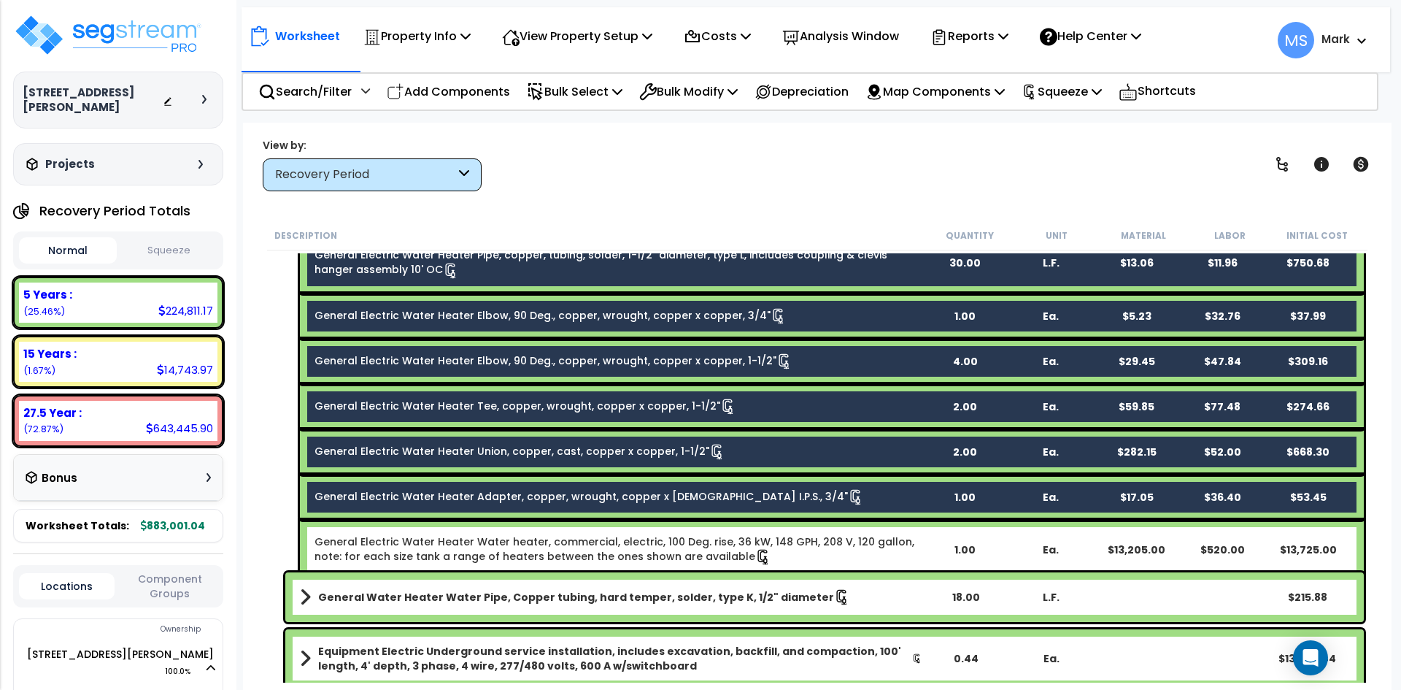
click at [575, 534] on link "General Electric Water Heater Water heater, commercial, electric, 100 Deg. rise…" at bounding box center [618, 549] width 607 height 31
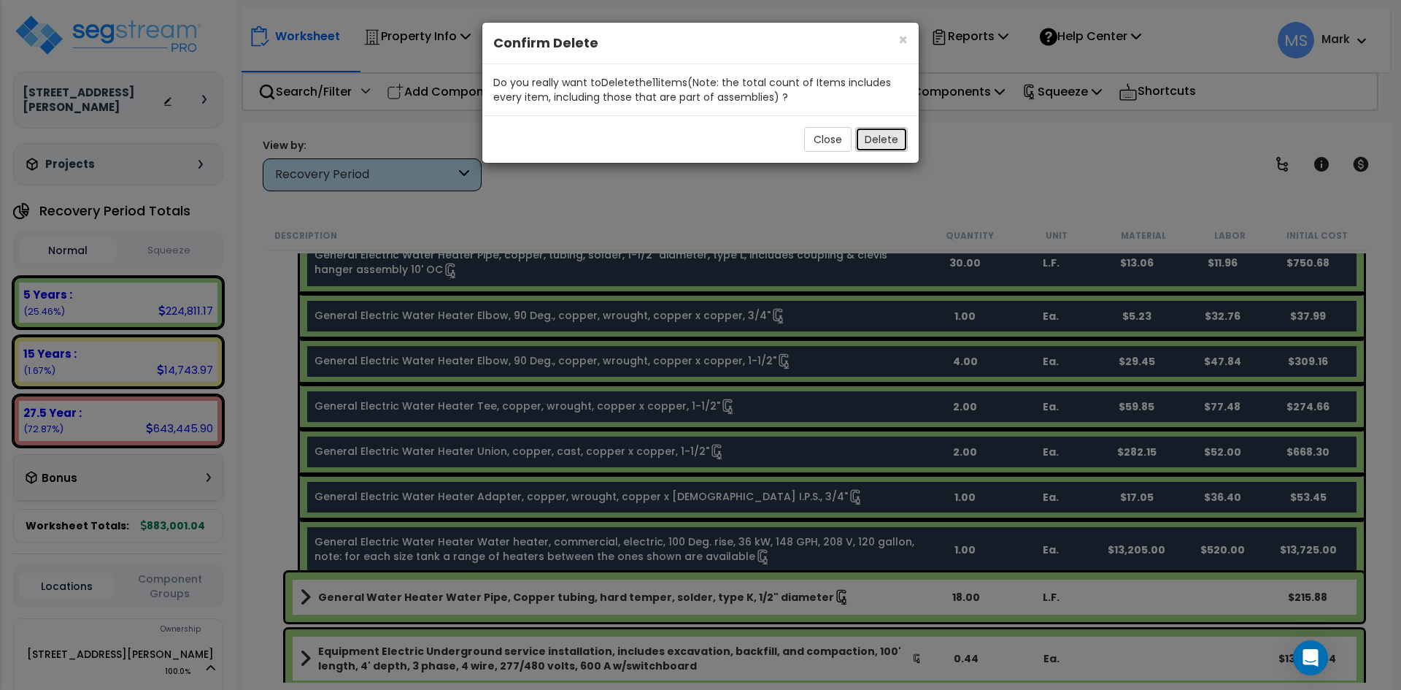
click at [872, 143] on button "Delete" at bounding box center [881, 139] width 53 height 25
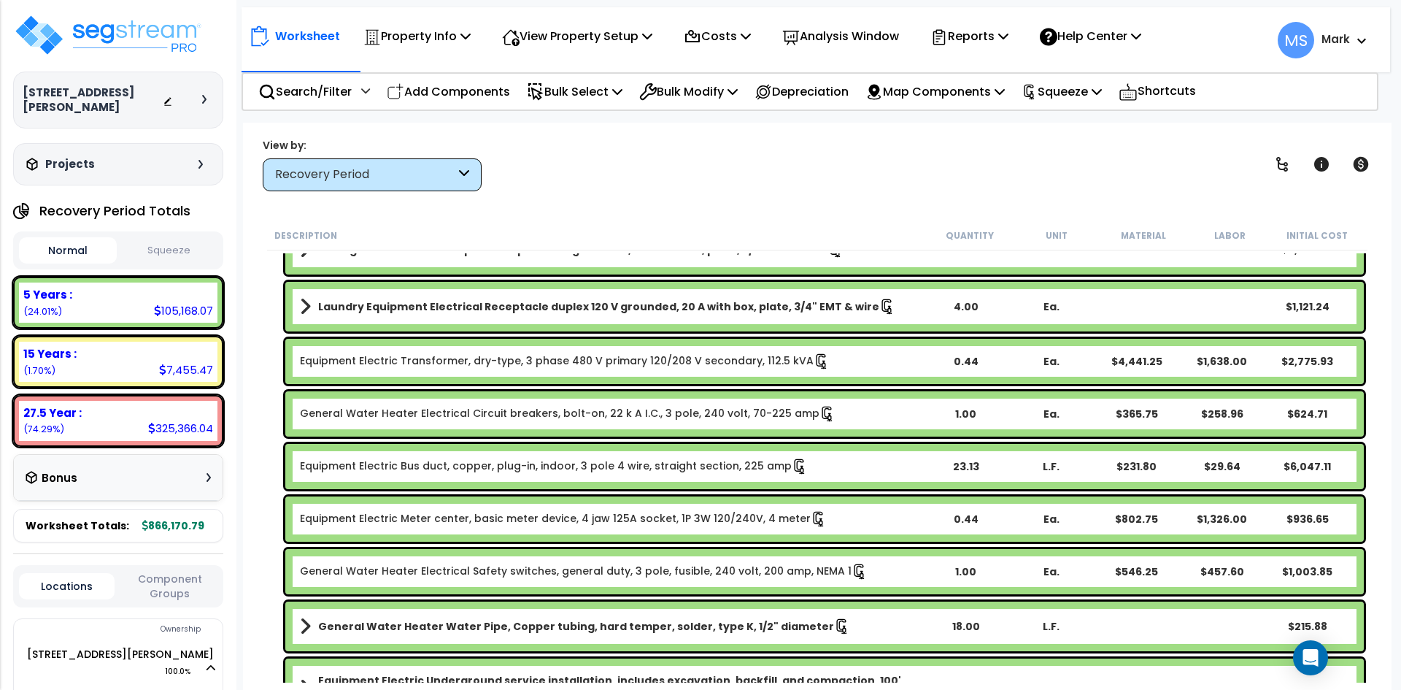
scroll to position [2263, 0]
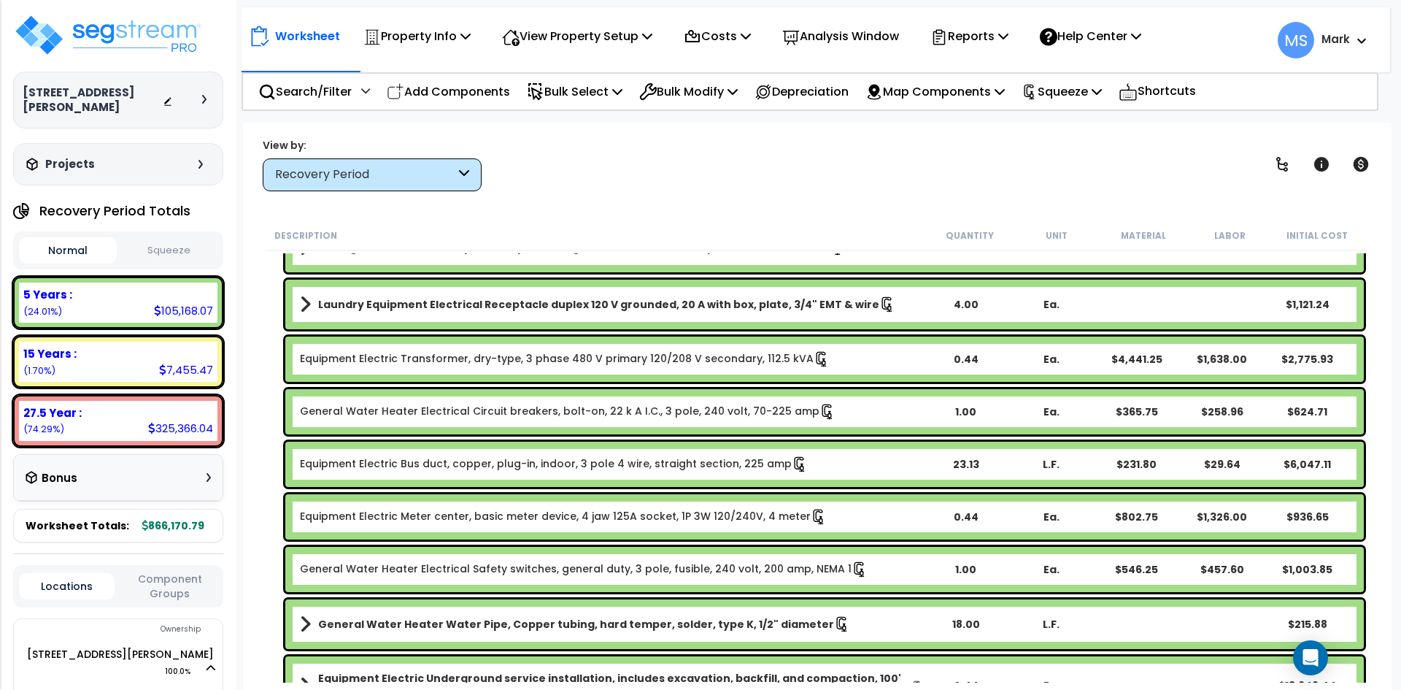
click at [304, 305] on span at bounding box center [305, 304] width 11 height 20
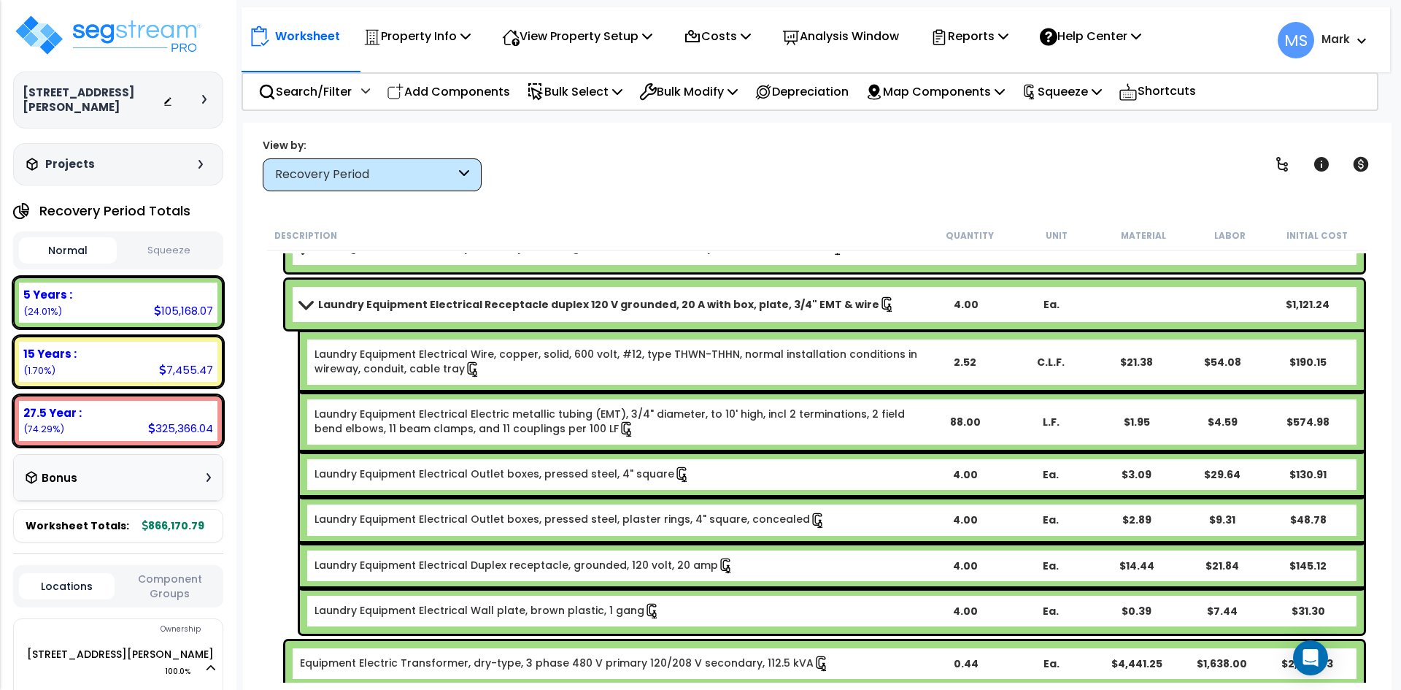
click at [312, 305] on span at bounding box center [306, 304] width 20 height 11
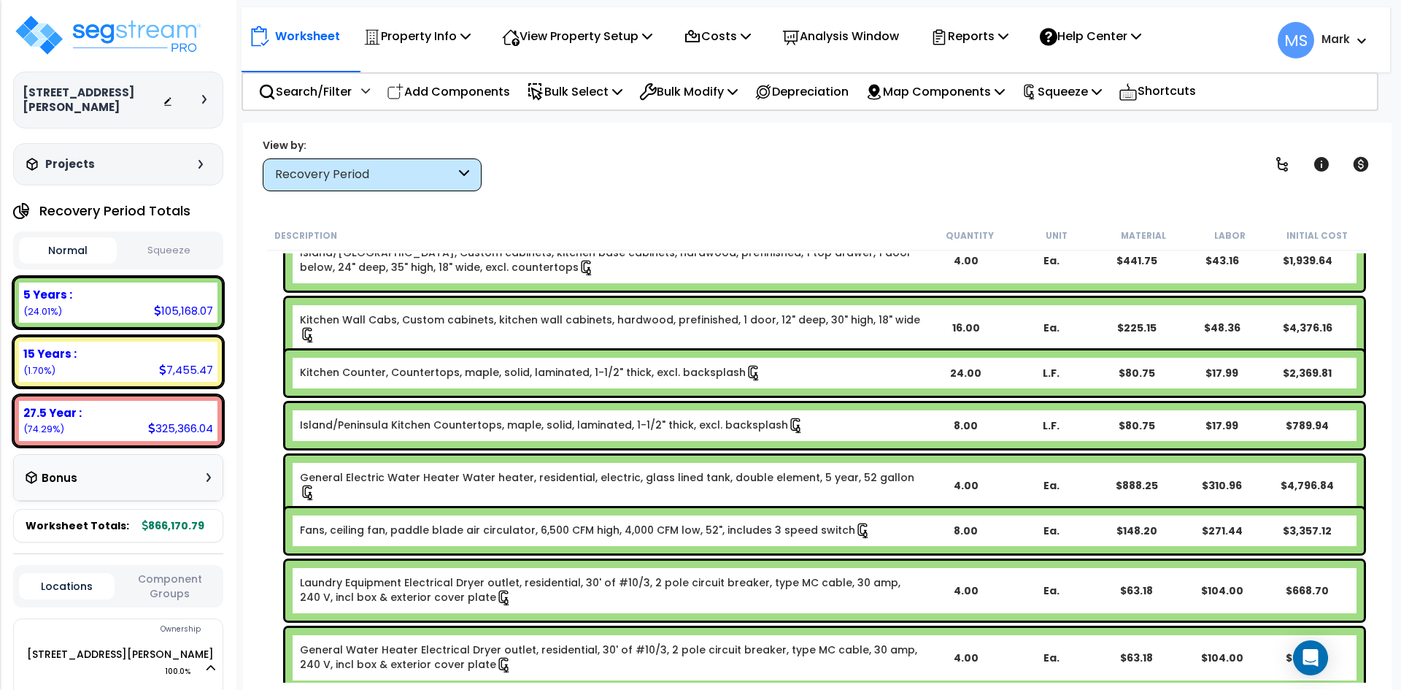
scroll to position [876, 0]
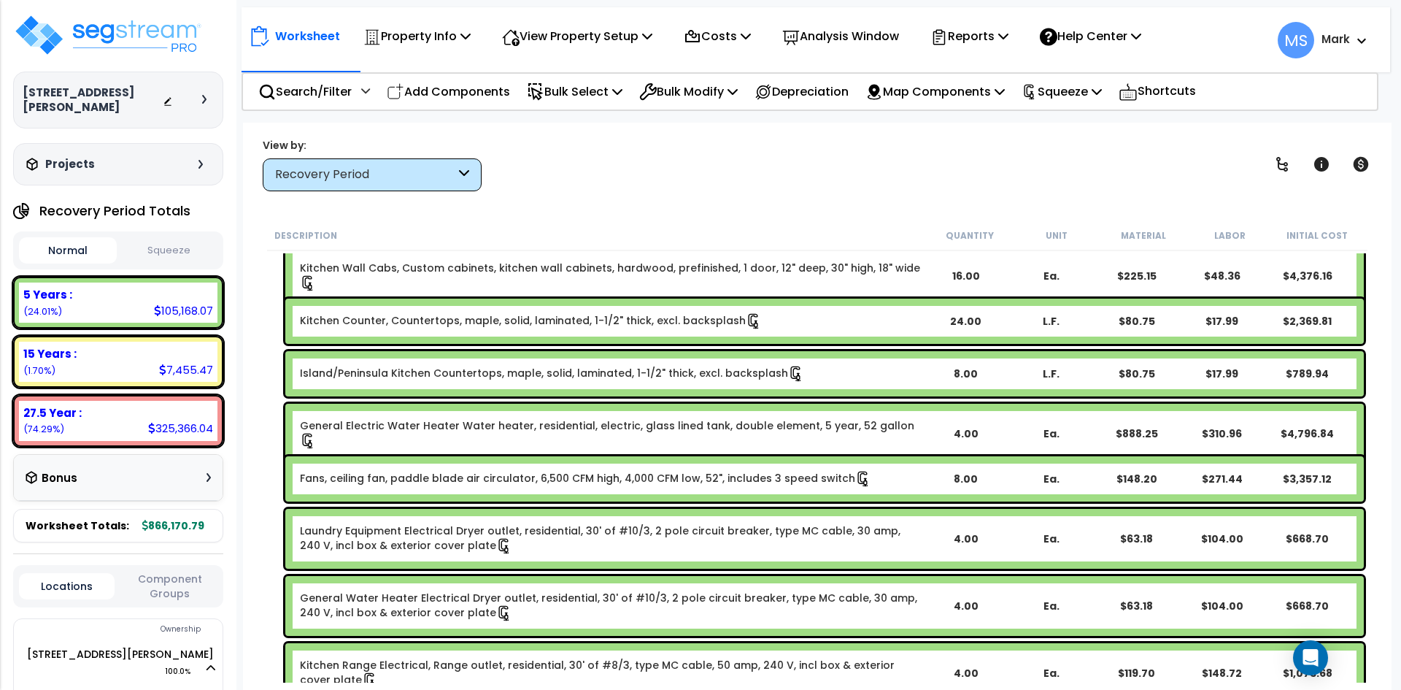
click at [704, 428] on link "General Electric Water Heater Water heater, residential, electric, glass lined …" at bounding box center [611, 433] width 623 height 31
click at [614, 429] on link "General Electric Water Heater Water heater, residential, electric, glass lined …" at bounding box center [611, 433] width 623 height 31
click at [0, 0] on div at bounding box center [0, 0] width 0 height 0
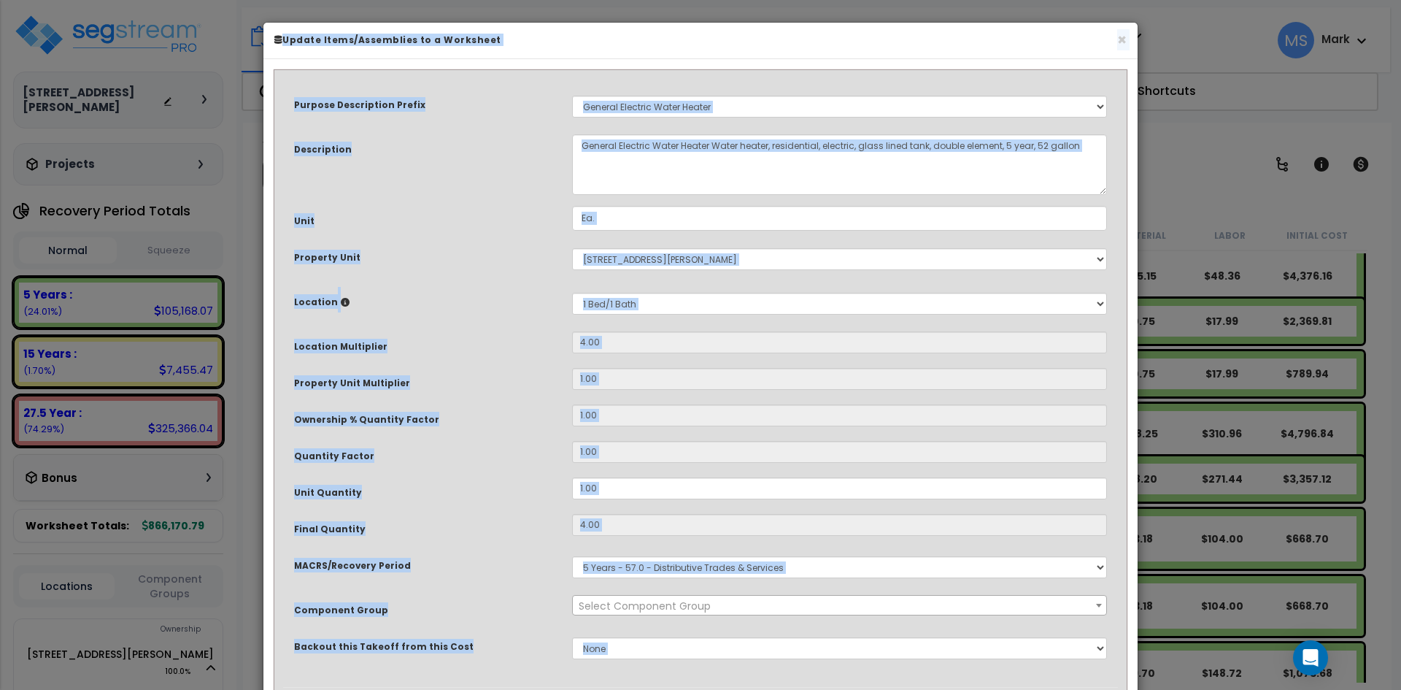
select select "45972"
click at [665, 404] on input "1.00" at bounding box center [839, 415] width 535 height 22
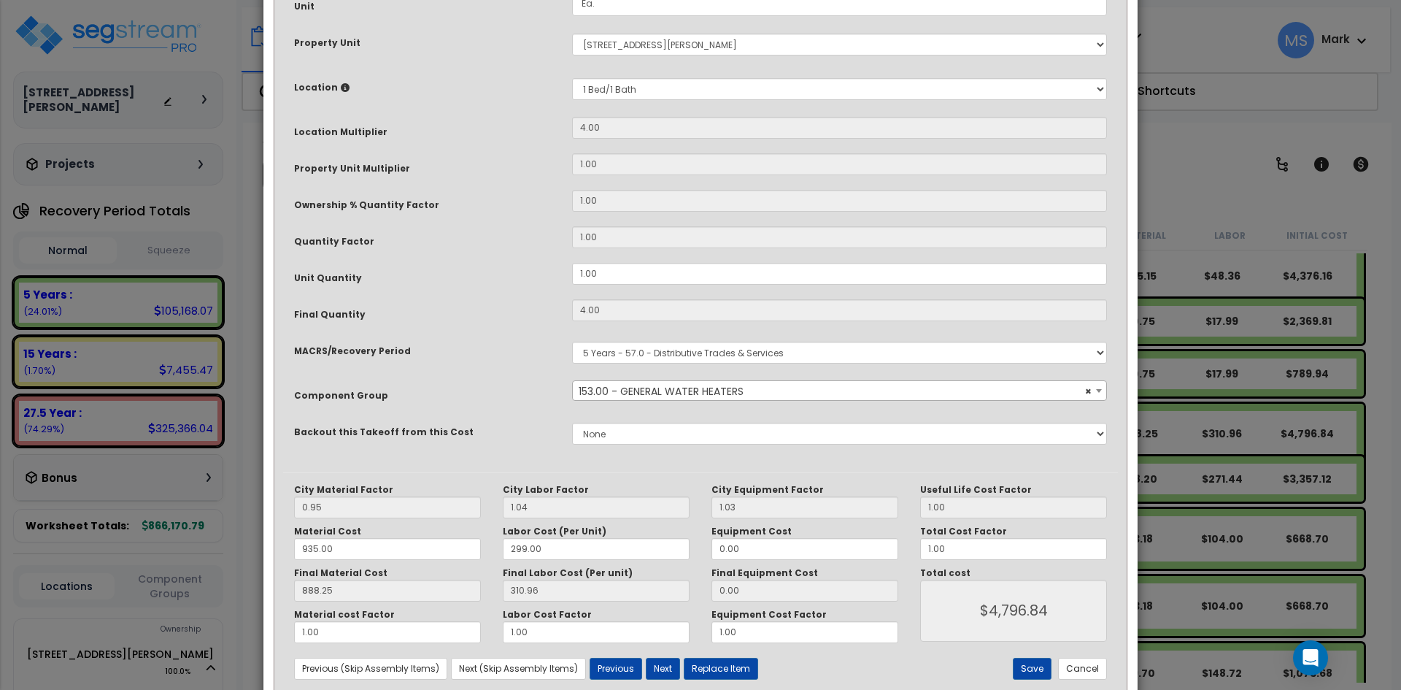
scroll to position [250, 0]
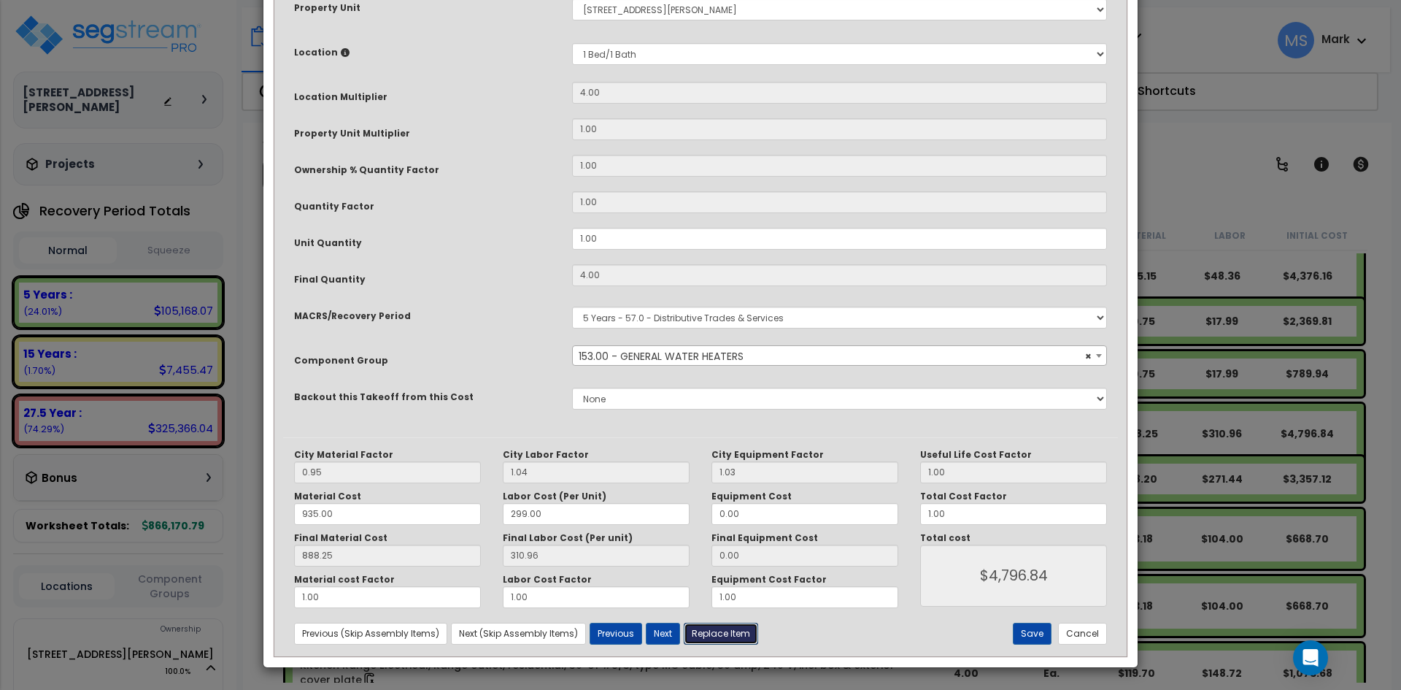
click at [724, 637] on button "Replace Item" at bounding box center [721, 634] width 74 height 22
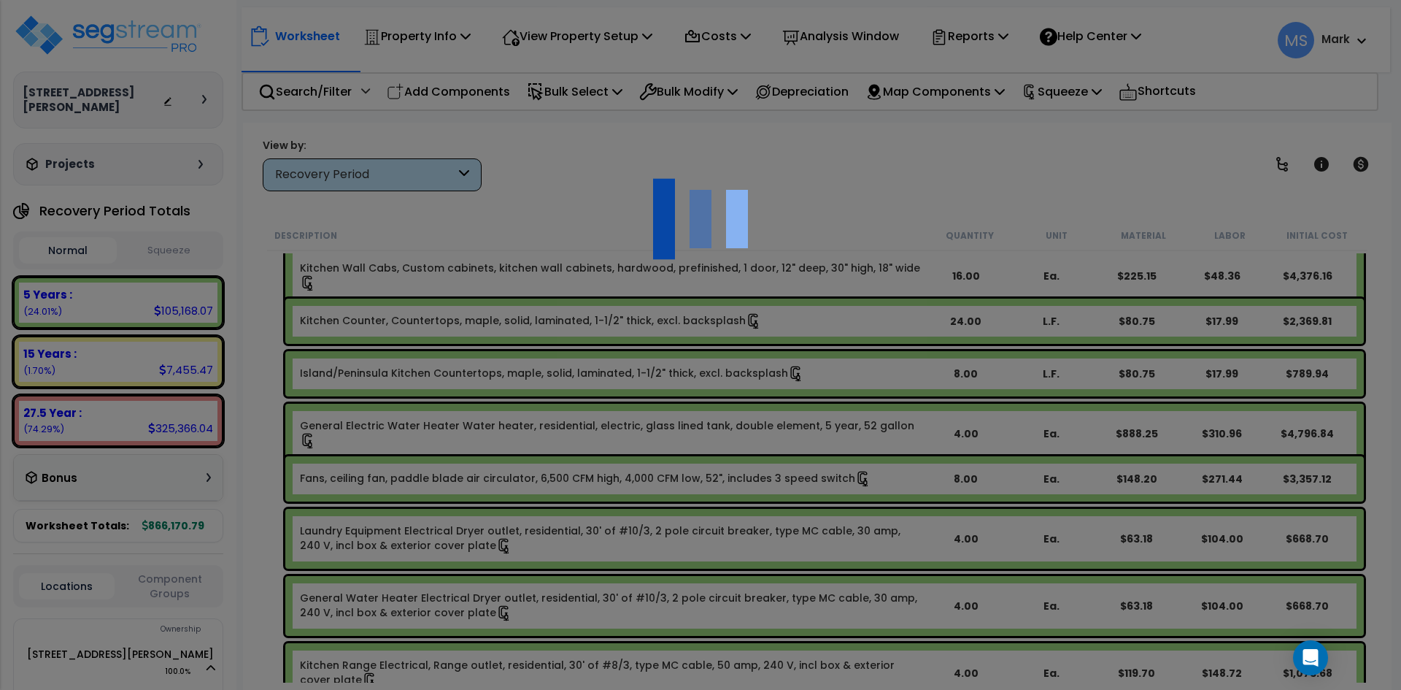
type input "4"
type input "Ea."
select select "164174"
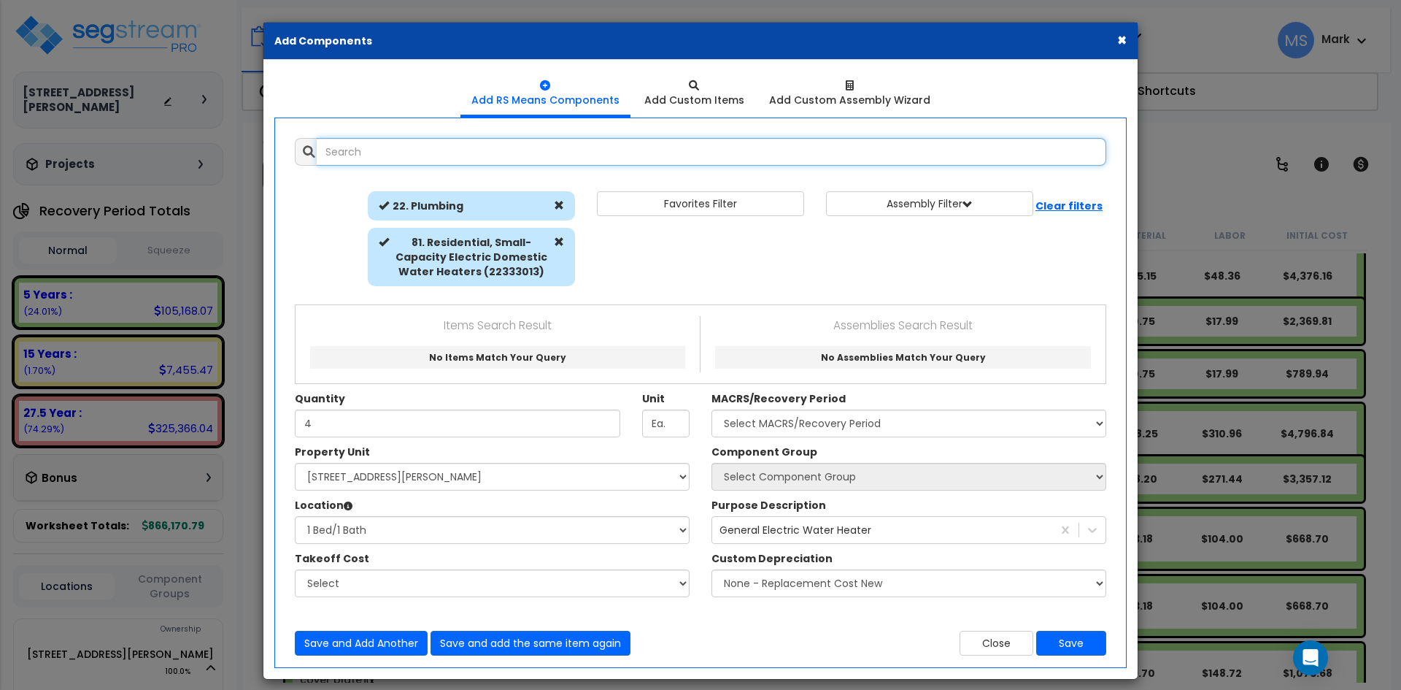
select select "23208"
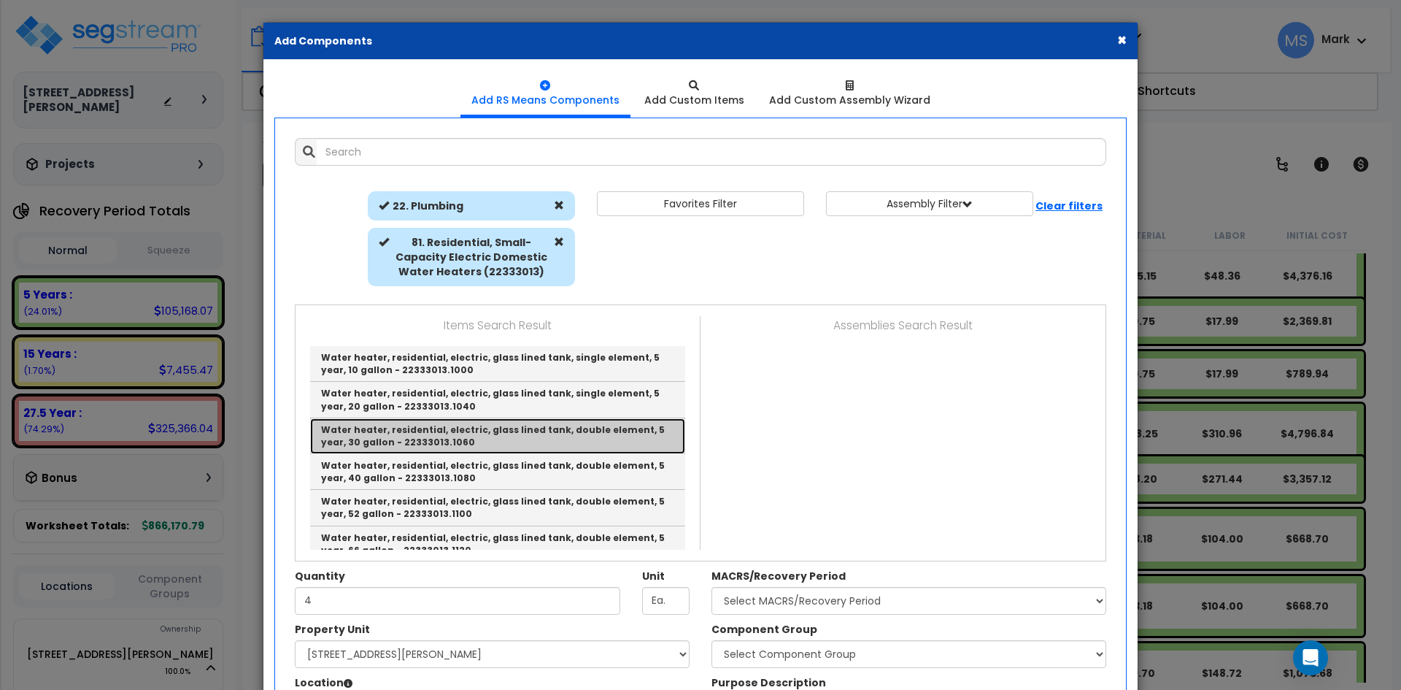
click at [431, 432] on link "Water heater, residential, electric, glass lined tank, double element, 5 year, …" at bounding box center [497, 436] width 375 height 36
type input "Water heater, residential, electric, glass lined tank, double element, 5 year, …"
checkbox input "true"
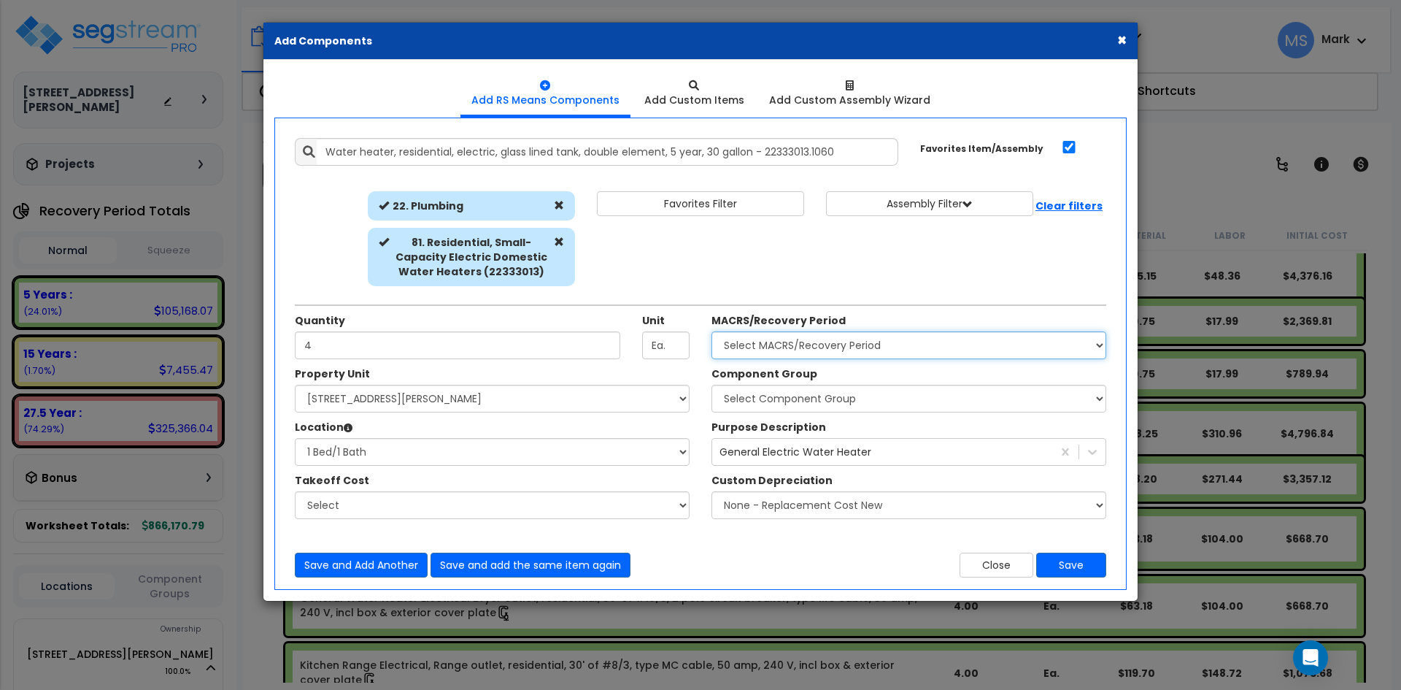
click at [812, 345] on select "Select MACRS/Recovery Period 5 Years - 57.0 - Distributive Trades & Services 5 …" at bounding box center [909, 345] width 395 height 28
select select "3667"
click at [712, 331] on select "Select MACRS/Recovery Period 5 Years - 57.0 - Distributive Trades & Services 5 …" at bounding box center [909, 345] width 395 height 28
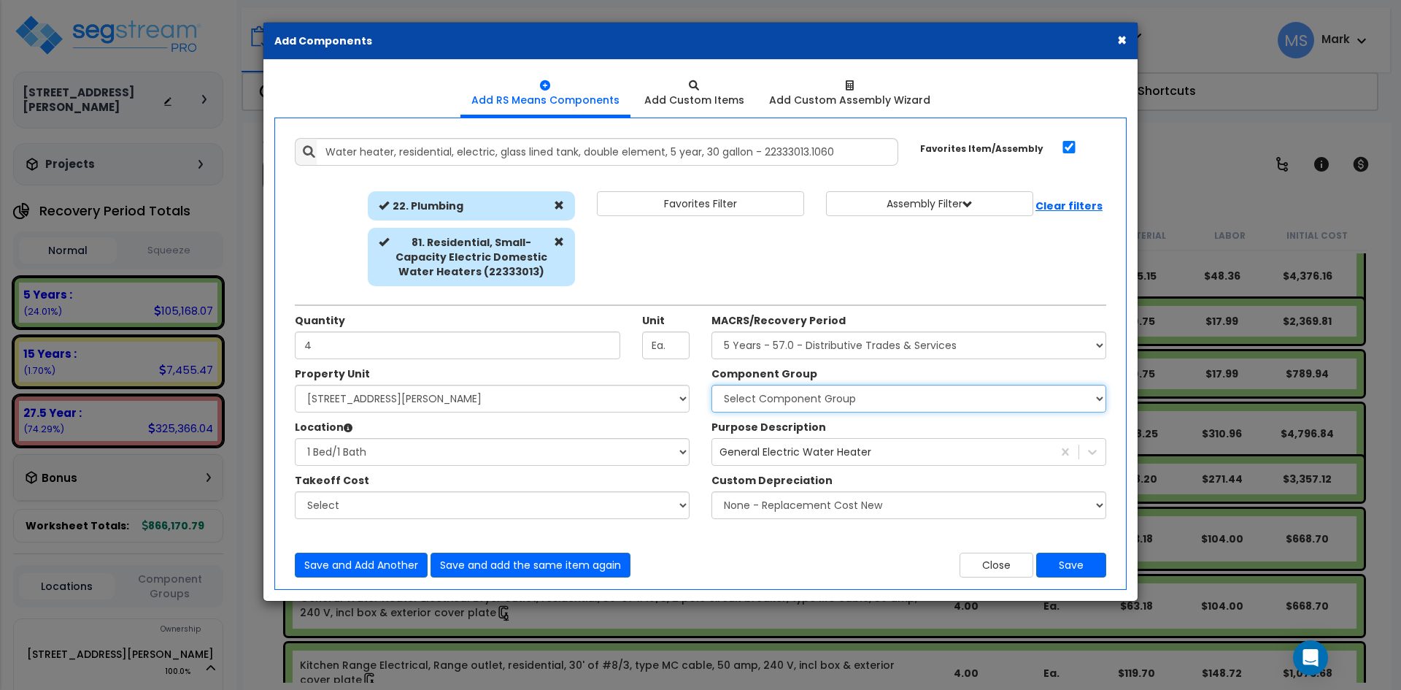
click at [817, 399] on select "Select Component Group 286.00 - LAUNDRY ELECTRICAL 284.00 - LAUNDRY PLUMBING 31…" at bounding box center [909, 399] width 395 height 28
select select "45973"
click at [712, 385] on select "Select Component Group 286.00 - LAUNDRY ELECTRICAL 284.00 - LAUNDRY PLUMBING 31…" at bounding box center [909, 399] width 395 height 28
click at [1082, 562] on button "Save" at bounding box center [1071, 565] width 70 height 25
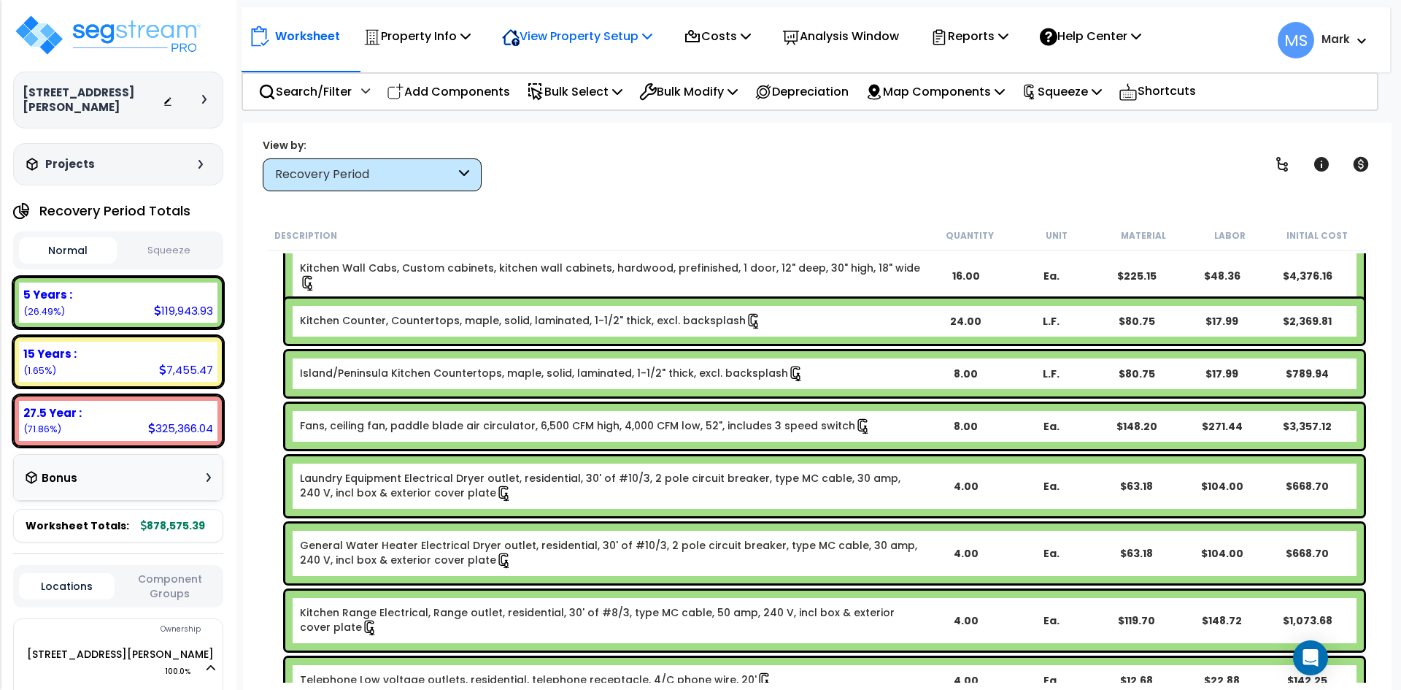
click at [471, 41] on p "View Property Setup" at bounding box center [416, 36] width 107 height 20
click at [580, 93] on link "View Questionnaire" at bounding box center [567, 99] width 145 height 29
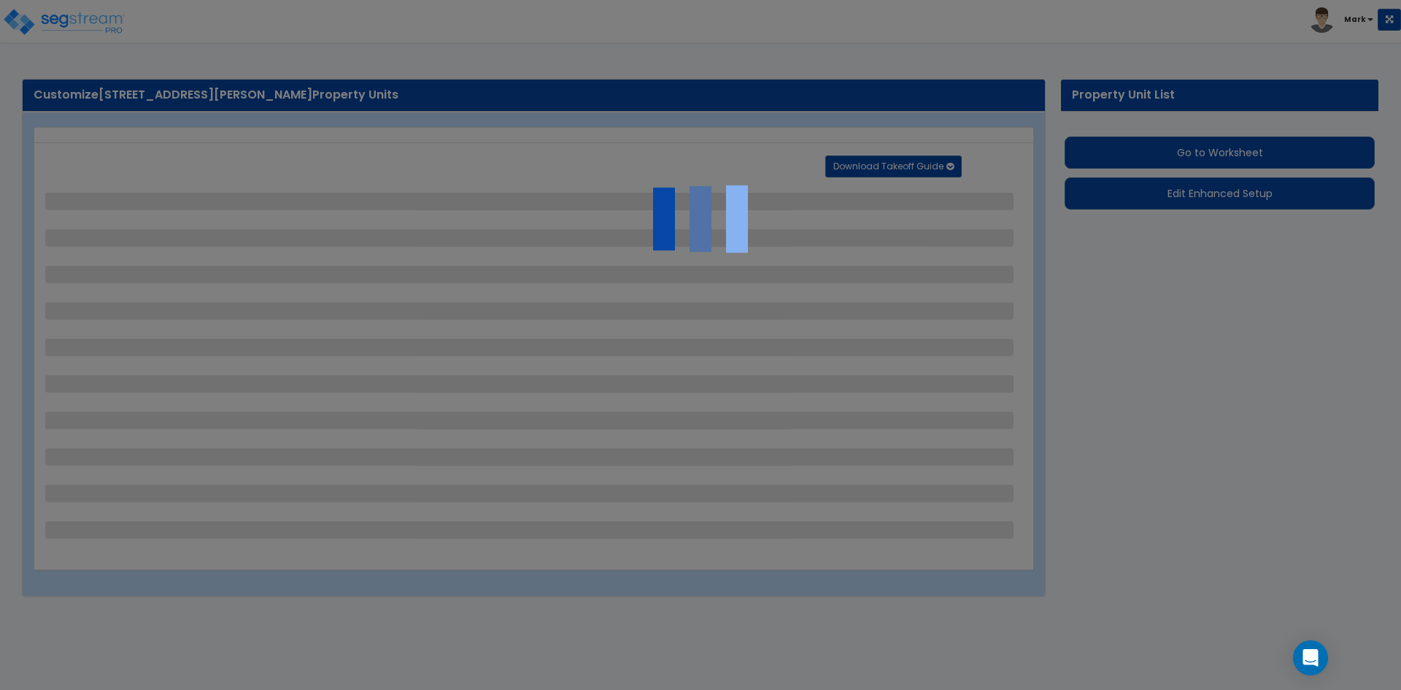
select select "2"
select select "1"
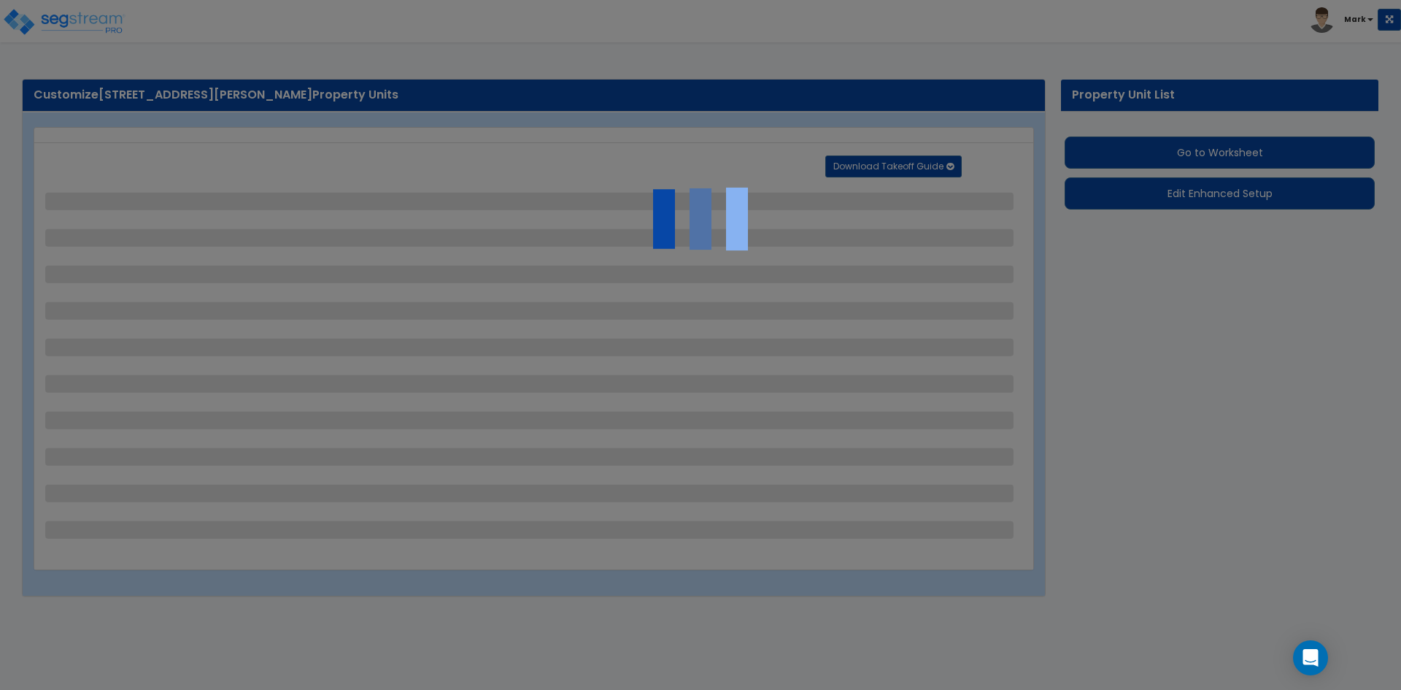
select select "6"
select select "1"
select select "2"
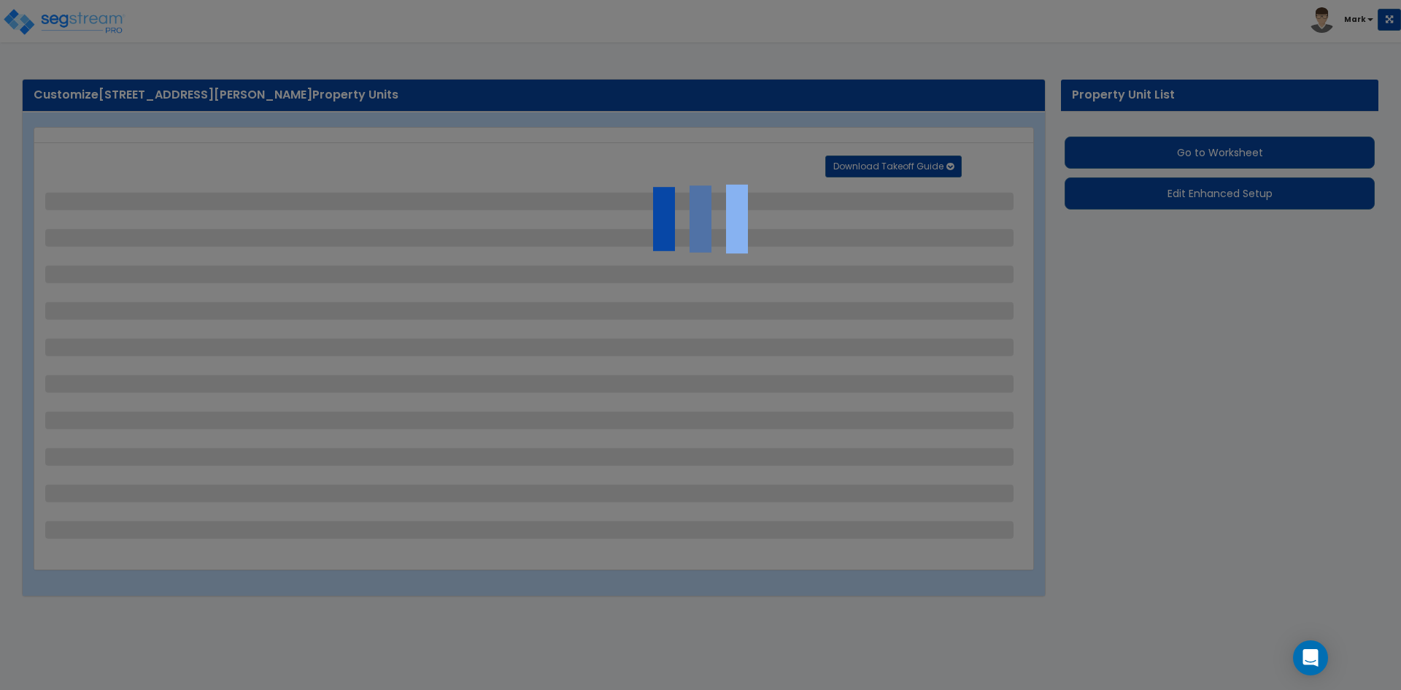
select select "1"
select select "2"
select select "1"
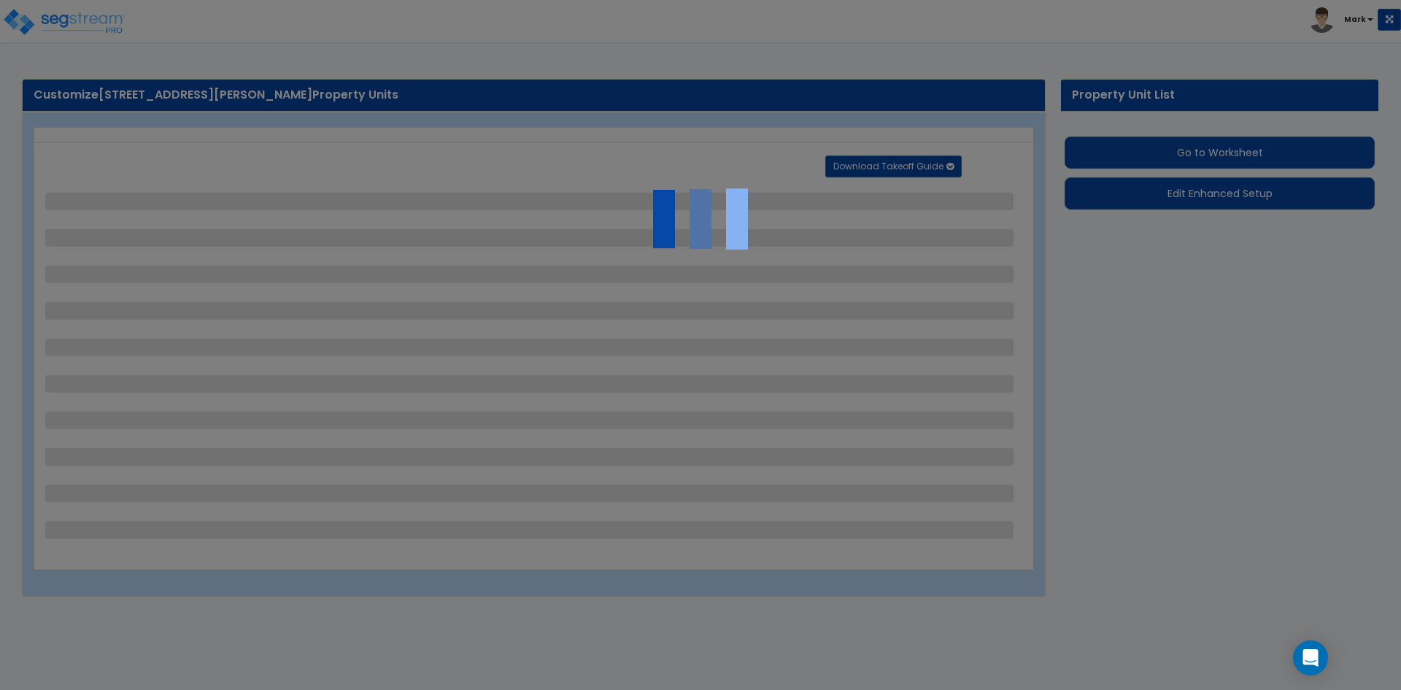
select select "1"
select select "2"
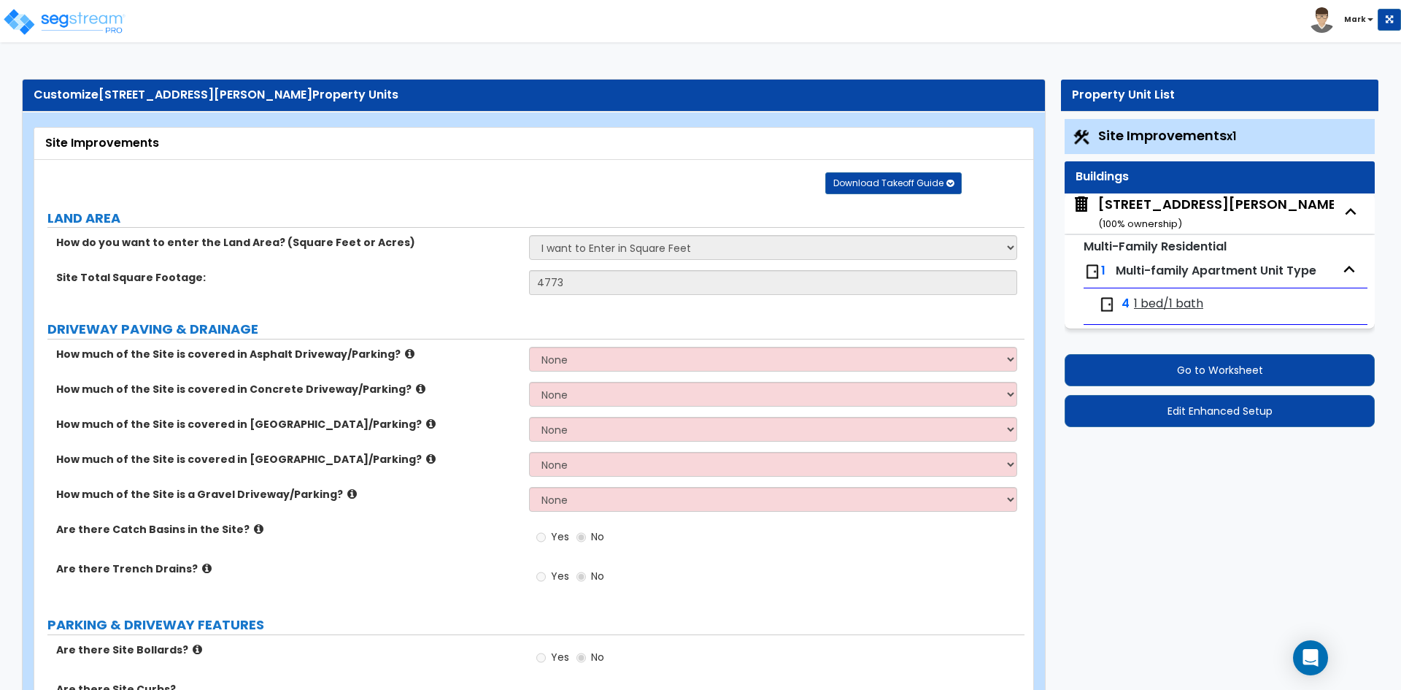
click at [1184, 307] on span "1 bed/1 bath" at bounding box center [1168, 304] width 69 height 17
select select "1"
select select "2"
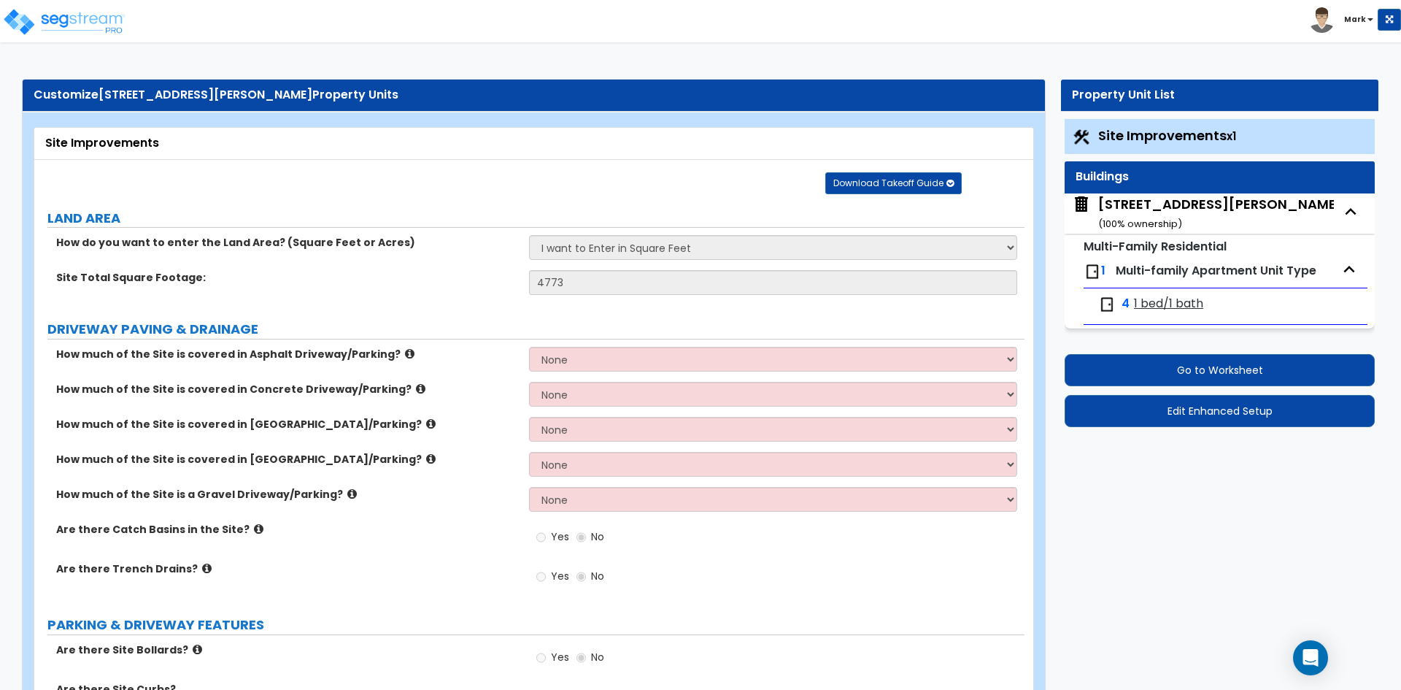
select select "1"
select select "3"
select select "4"
select select "2"
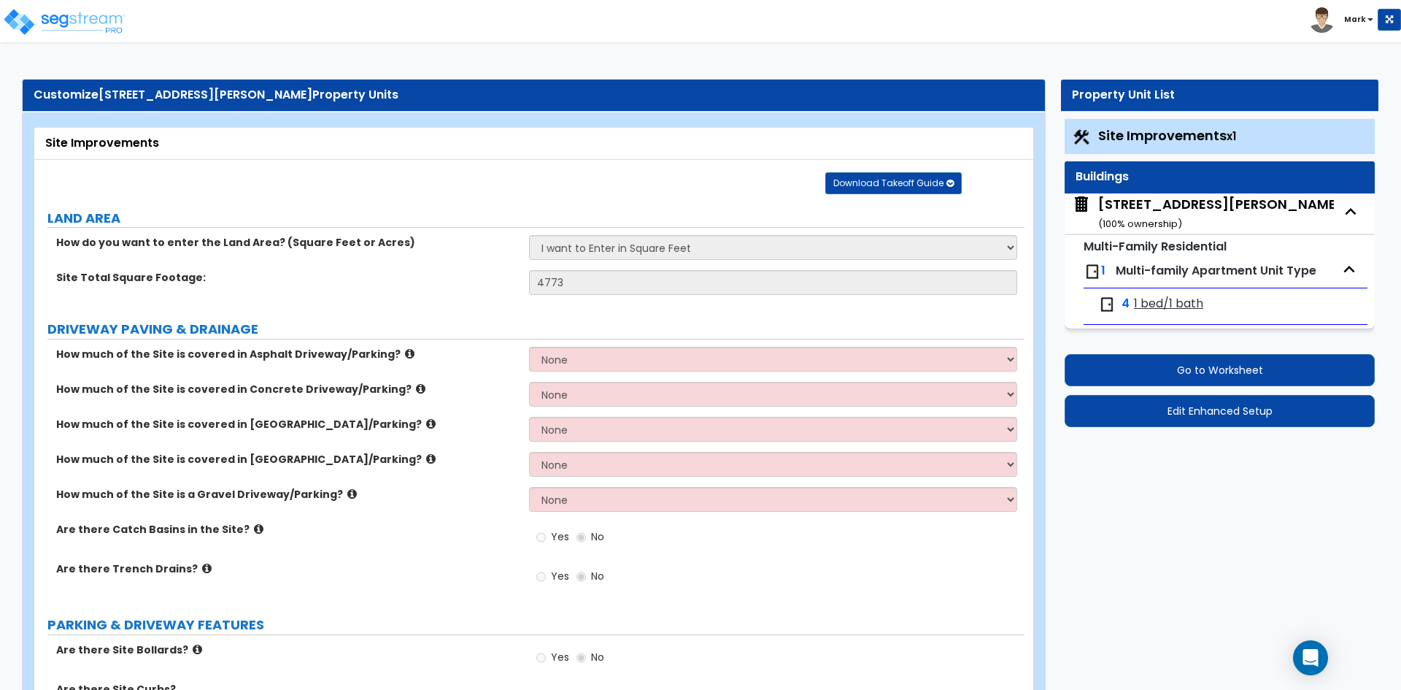
select select "1"
select select "5"
select select "7"
select select "6"
select select "7"
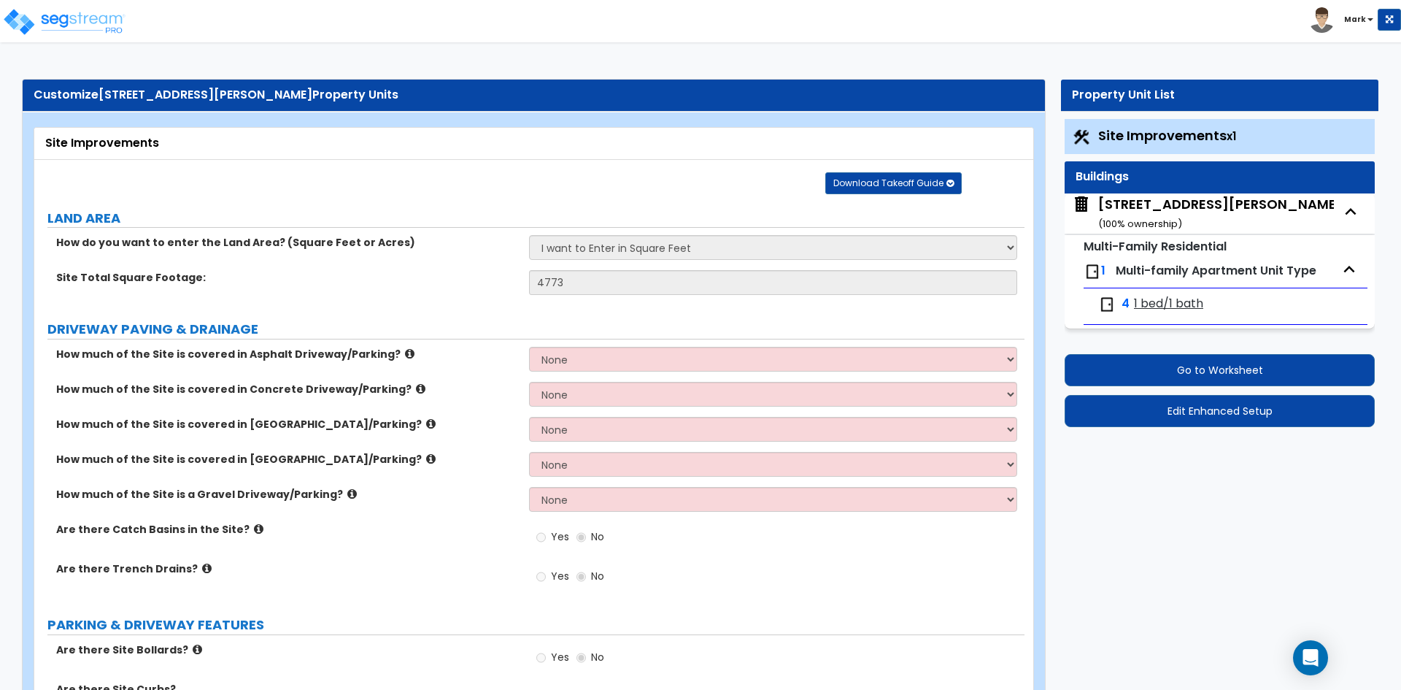
select select "2"
select select "1"
select select "2"
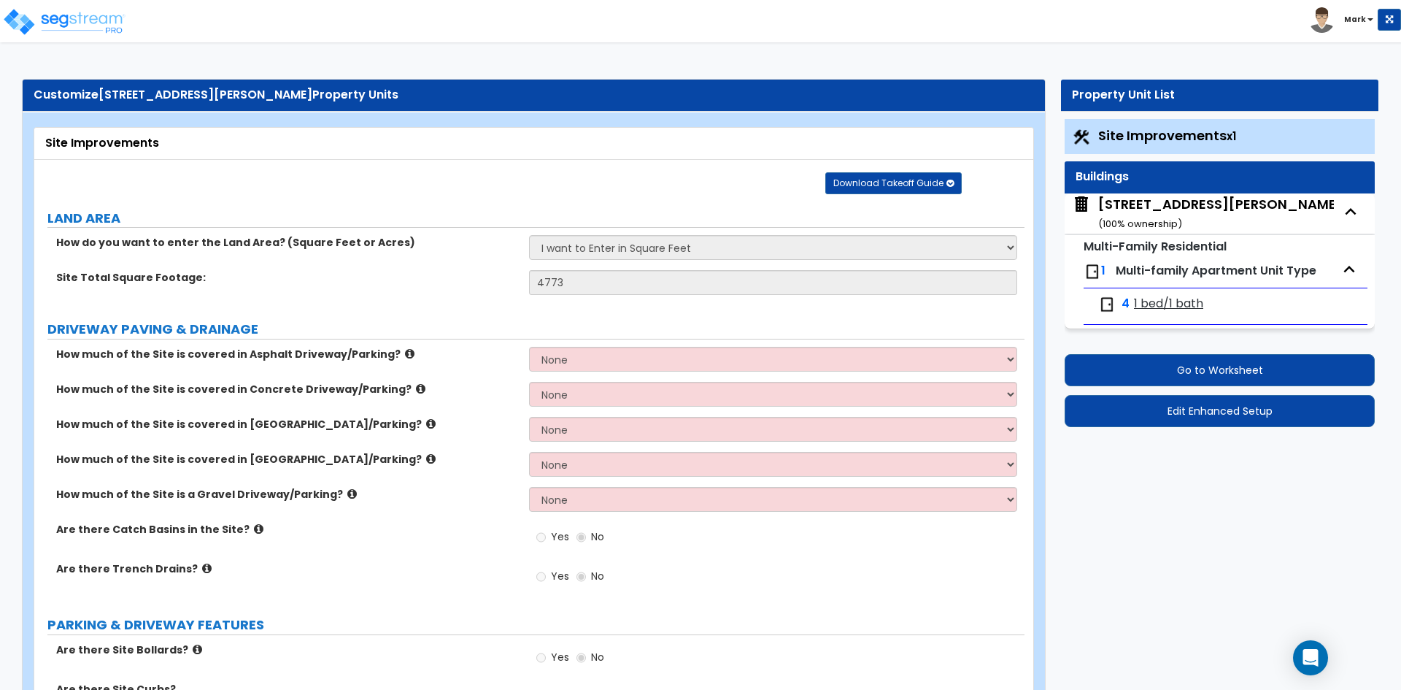
select select "1"
select select "3"
select select "2"
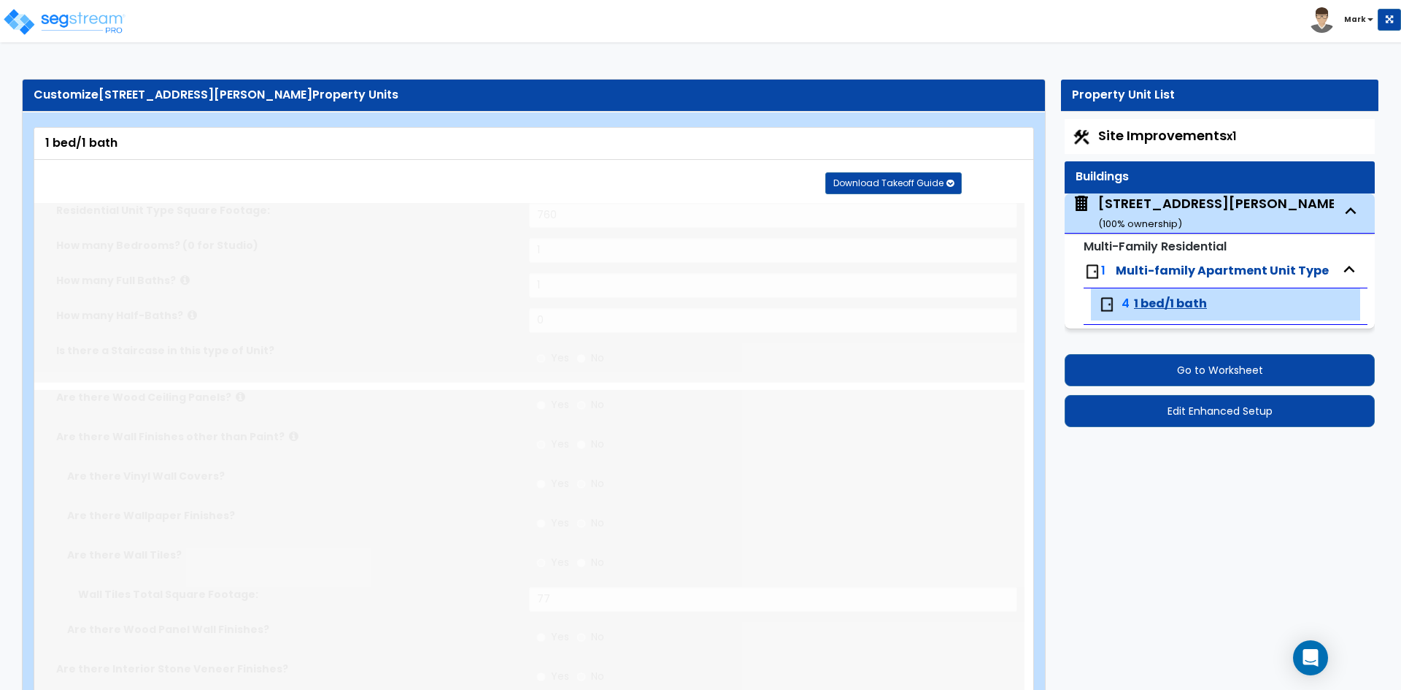
type input "2"
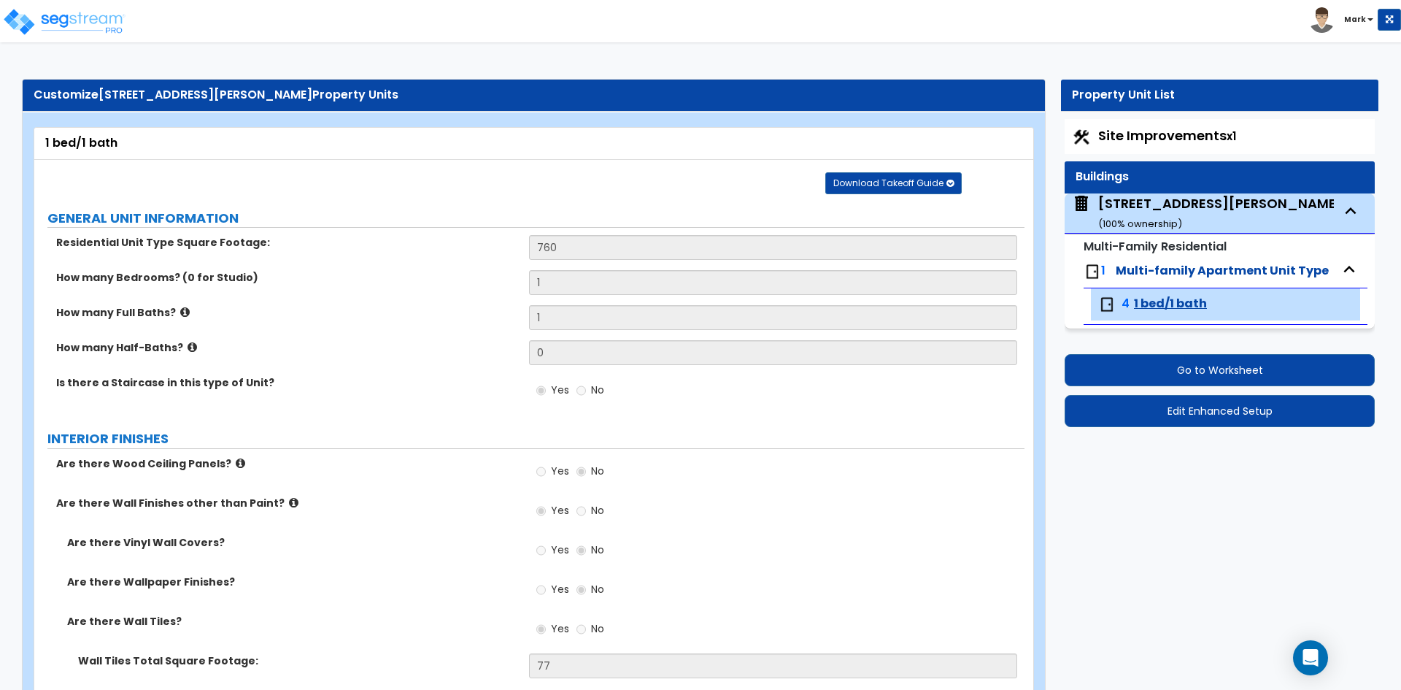
scroll to position [73, 0]
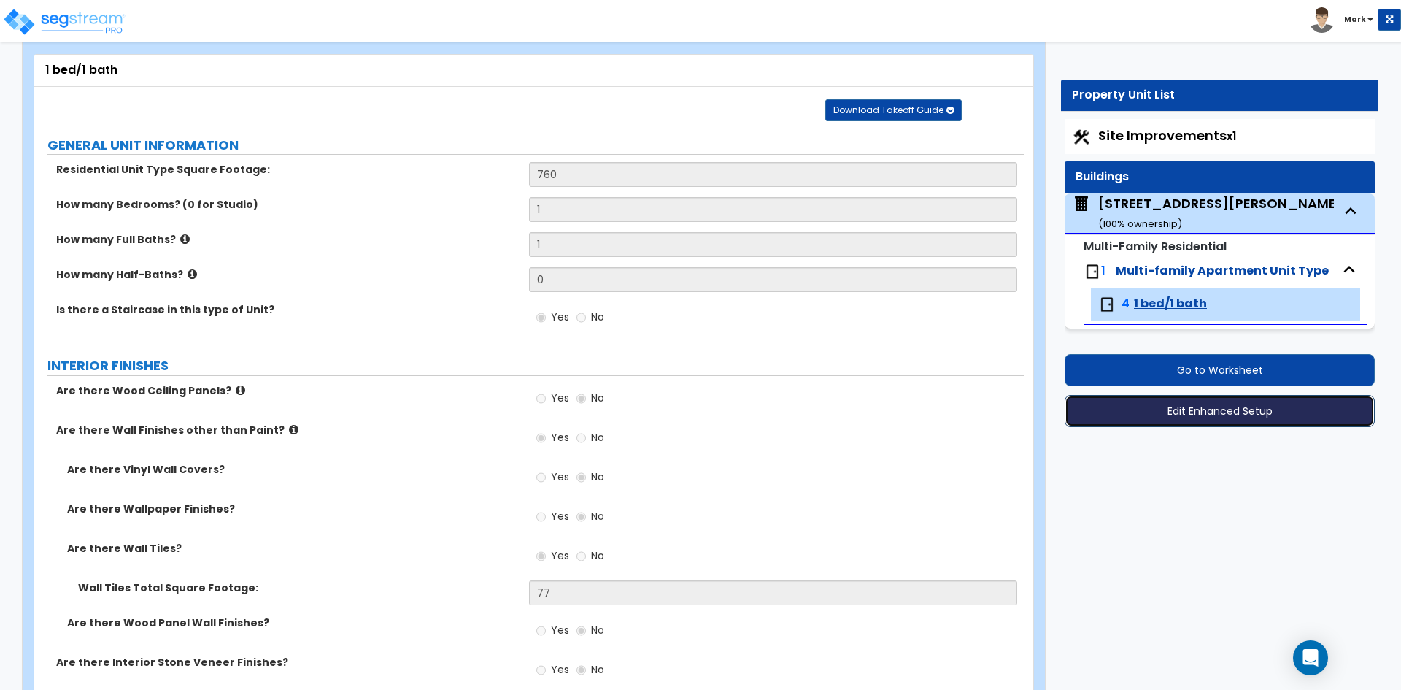
click at [1219, 415] on button "Edit Enhanced Setup" at bounding box center [1220, 411] width 310 height 32
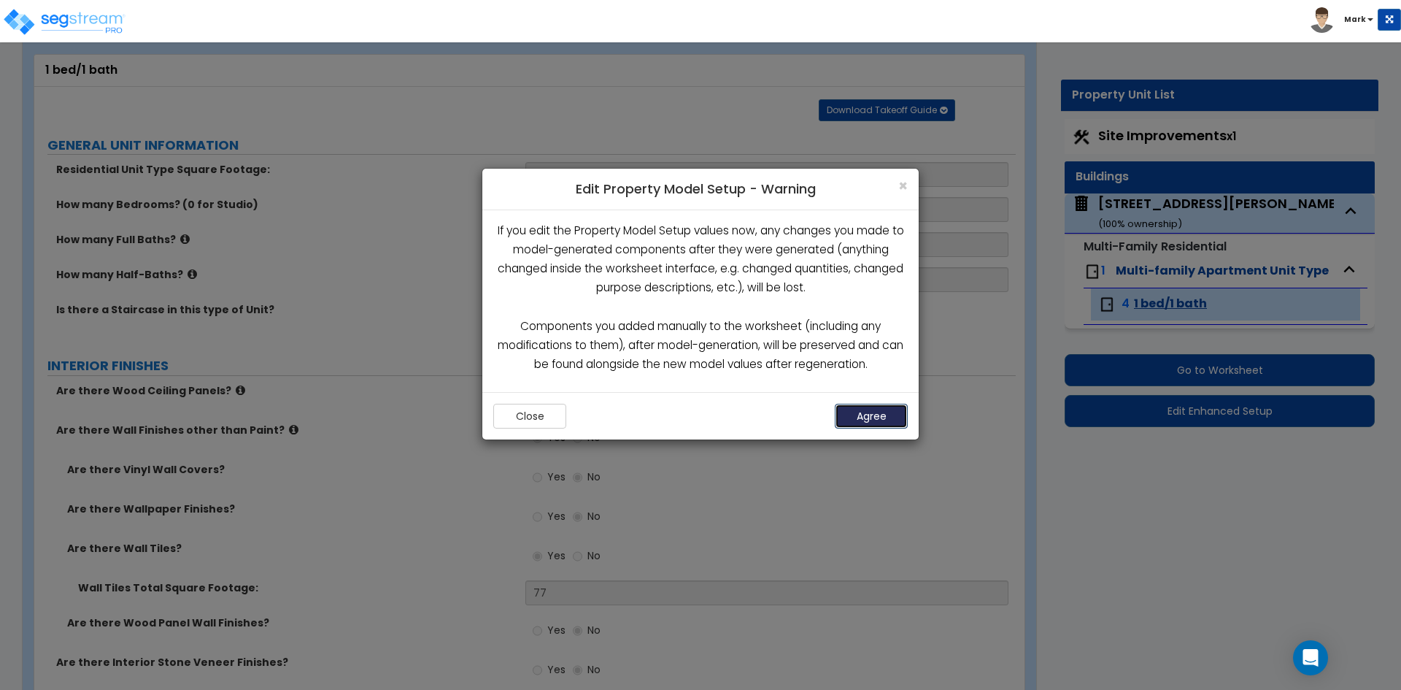
click at [880, 417] on button "Agree" at bounding box center [871, 416] width 73 height 25
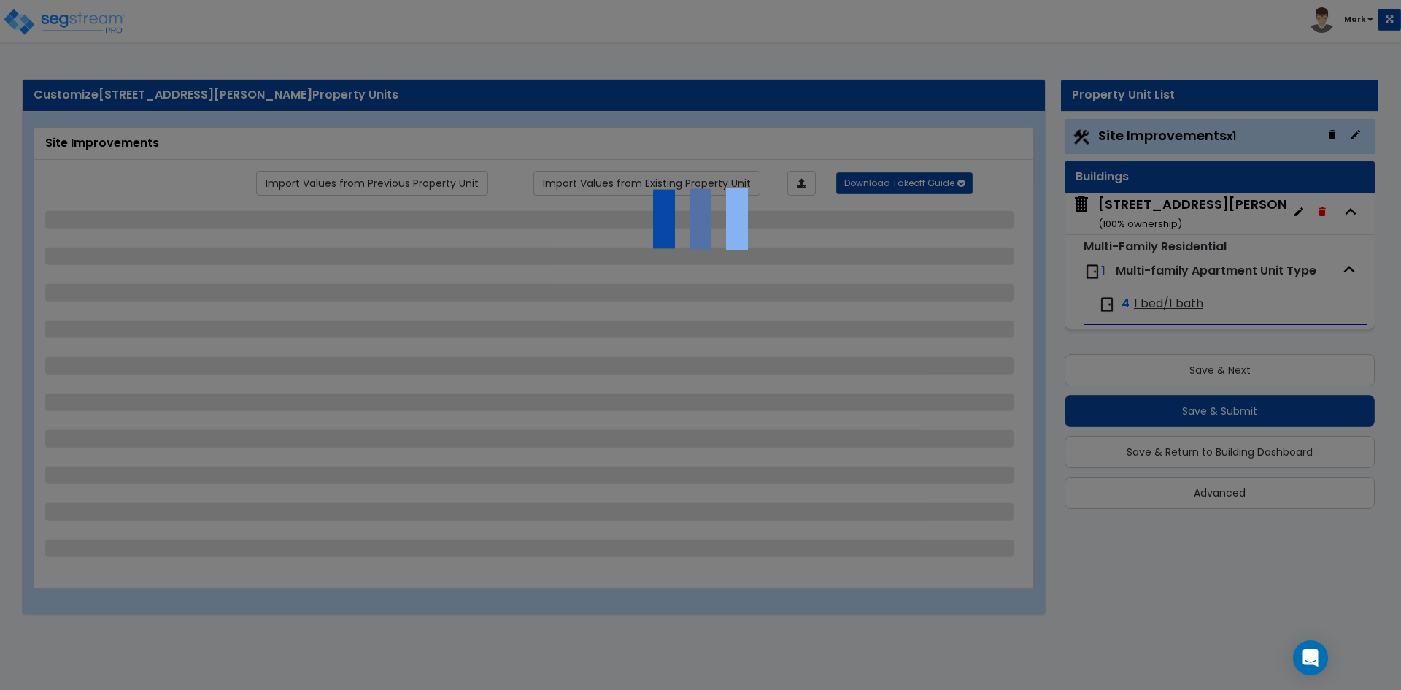
select select "2"
select select "1"
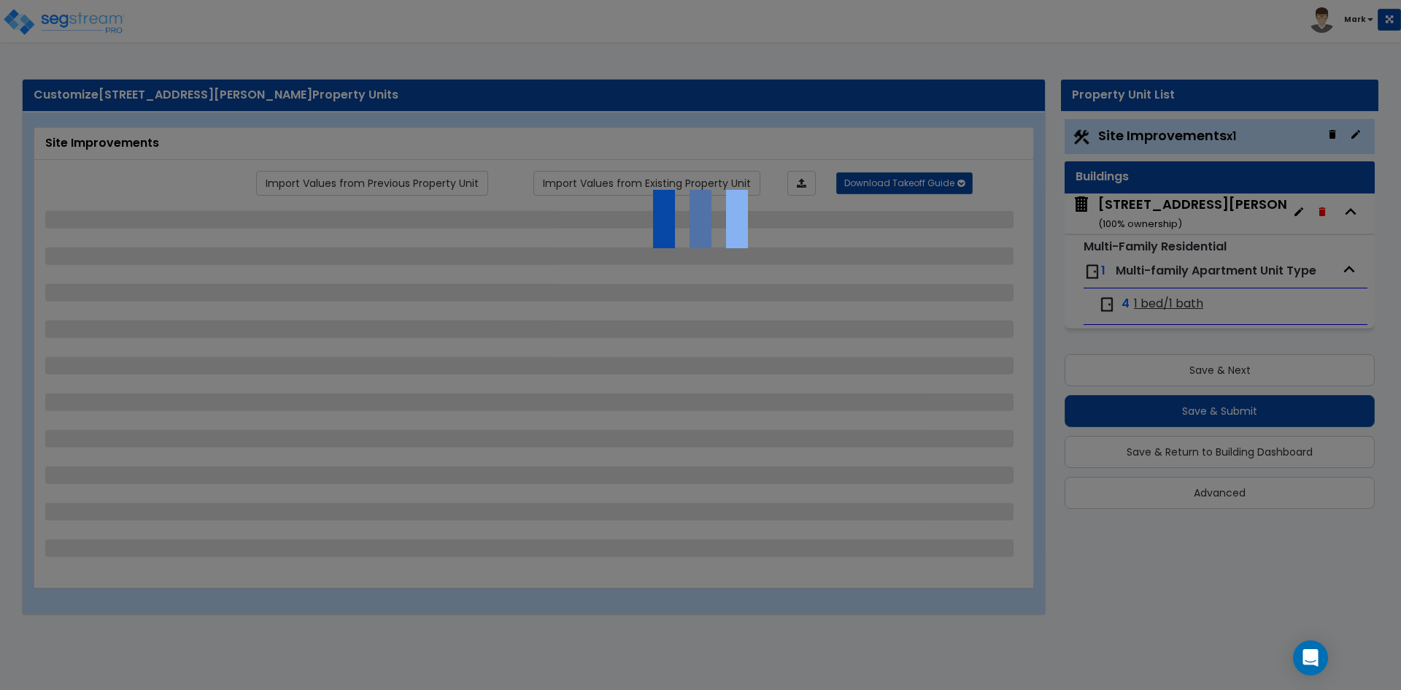
select select "6"
select select "1"
select select "2"
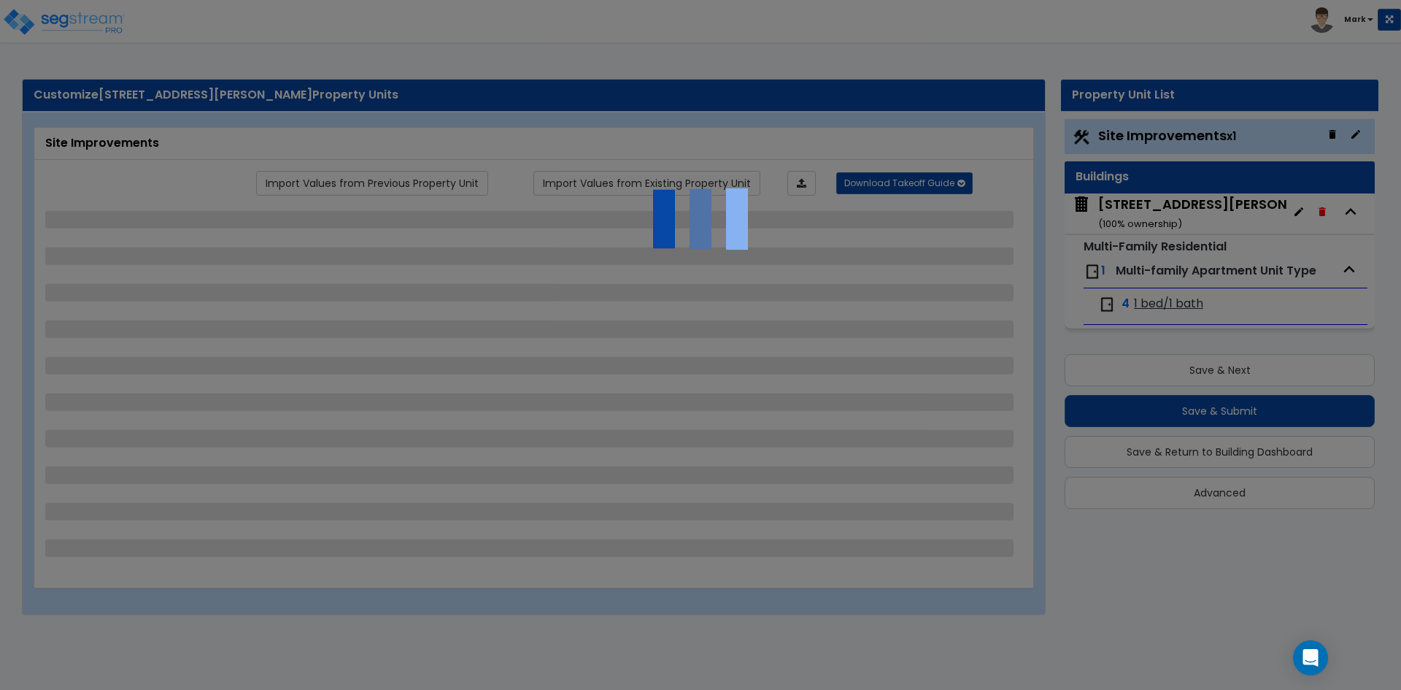
select select "1"
select select "2"
select select "1"
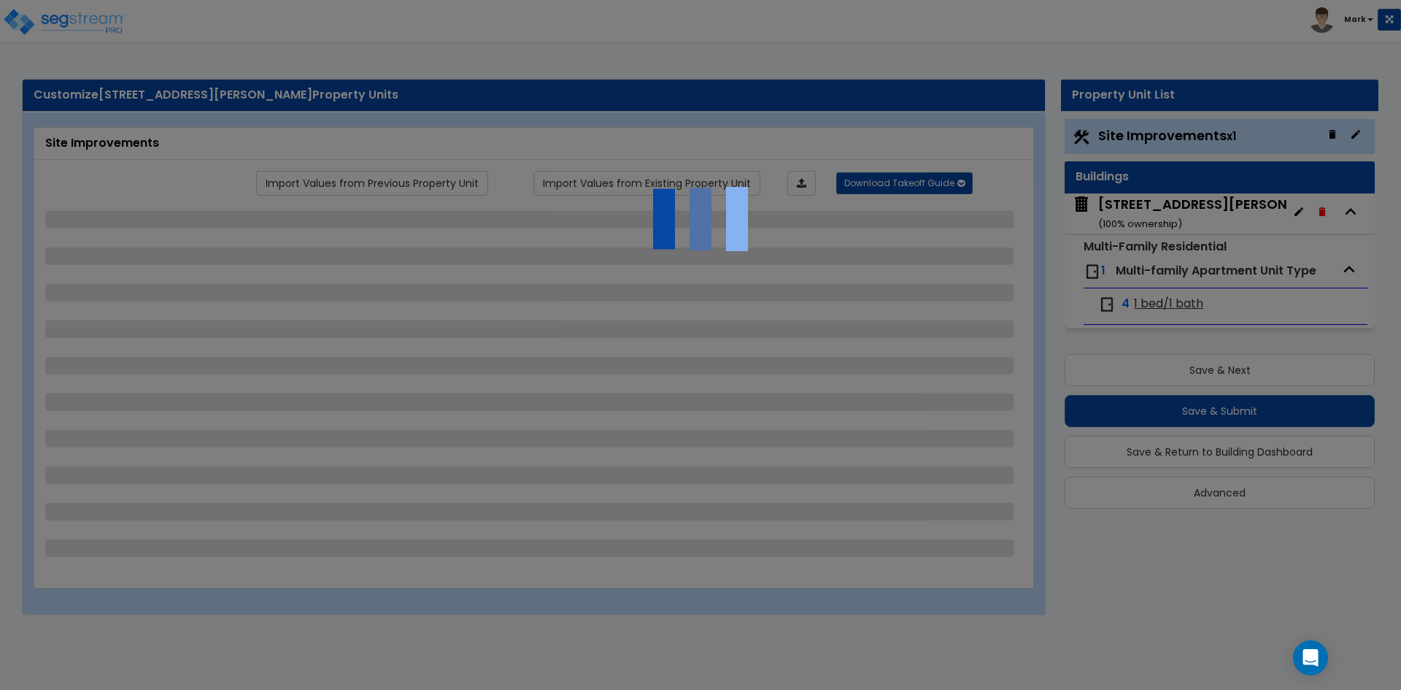
select select "1"
select select "2"
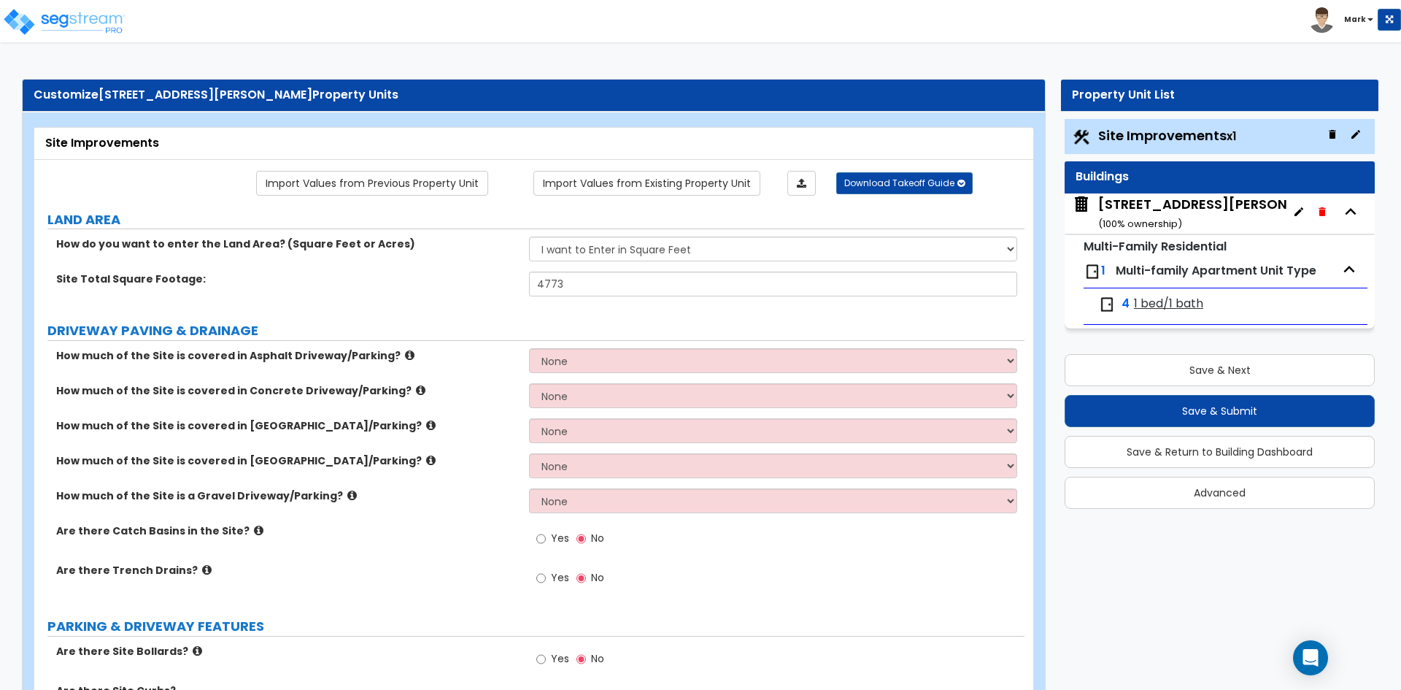
click at [1165, 294] on div "4 1 bed/1 bath" at bounding box center [1225, 304] width 269 height 32
click at [1166, 310] on span "1 bed/1 bath" at bounding box center [1168, 304] width 69 height 17
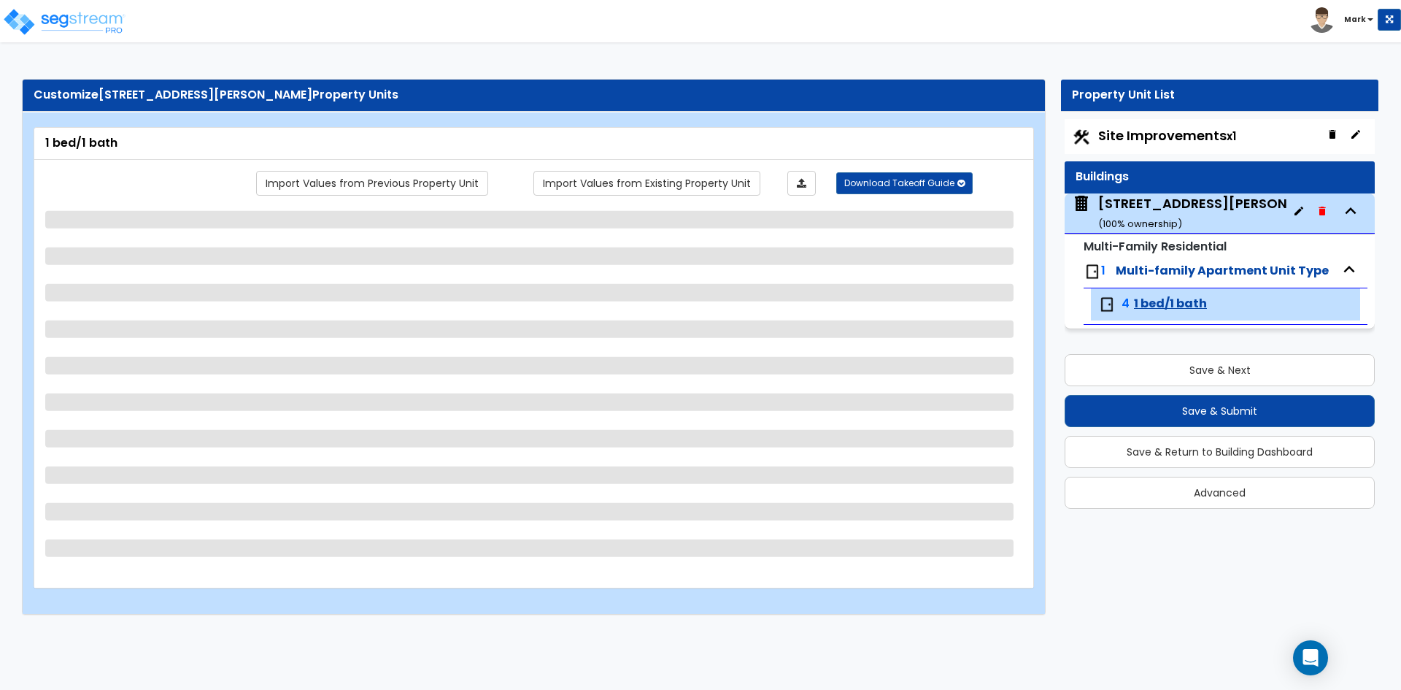
select select "1"
select select "2"
select select "1"
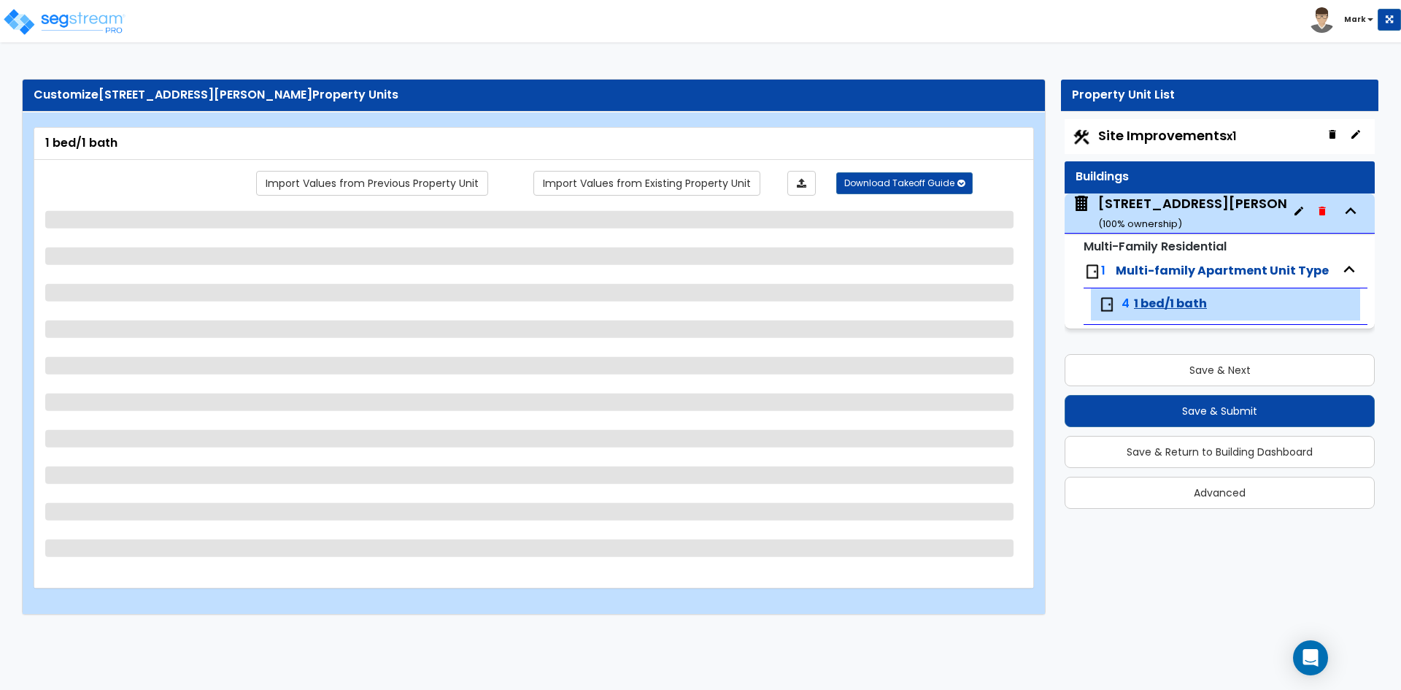
select select "3"
select select "4"
select select "2"
select select "1"
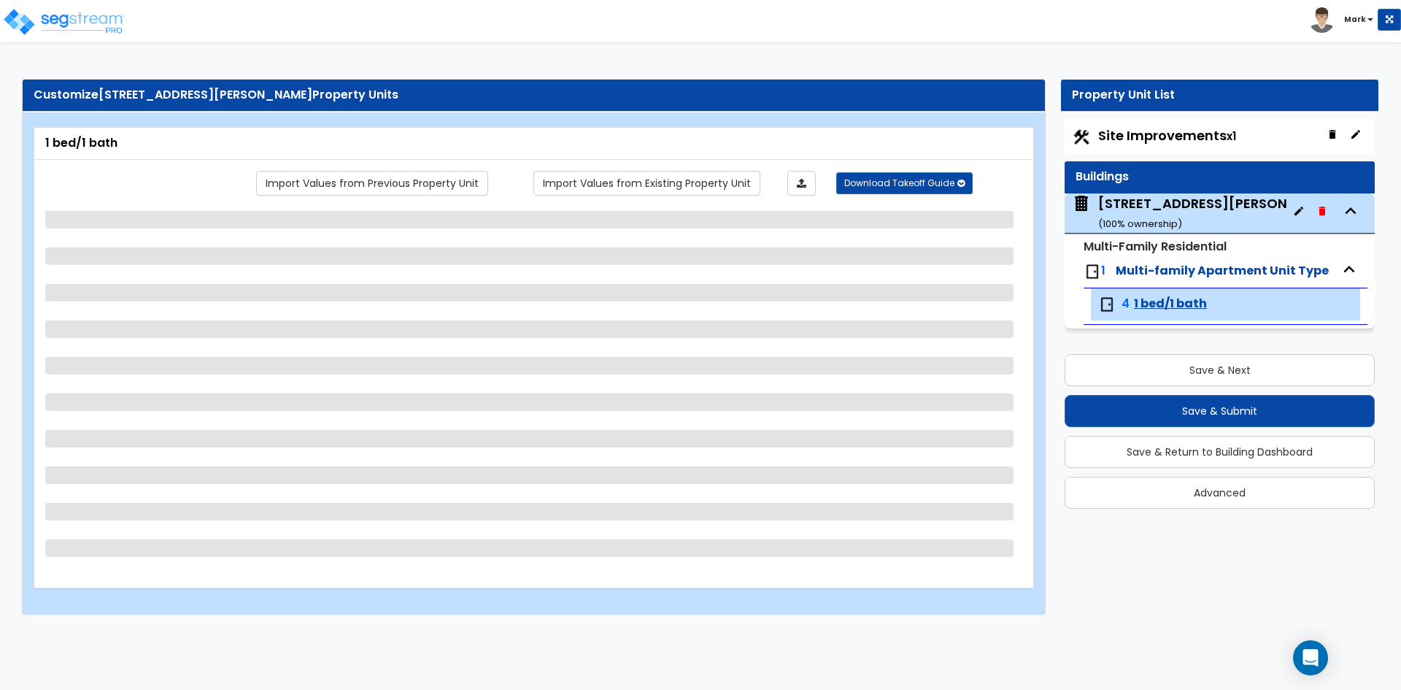
select select "5"
select select "7"
select select "6"
select select "7"
select select "2"
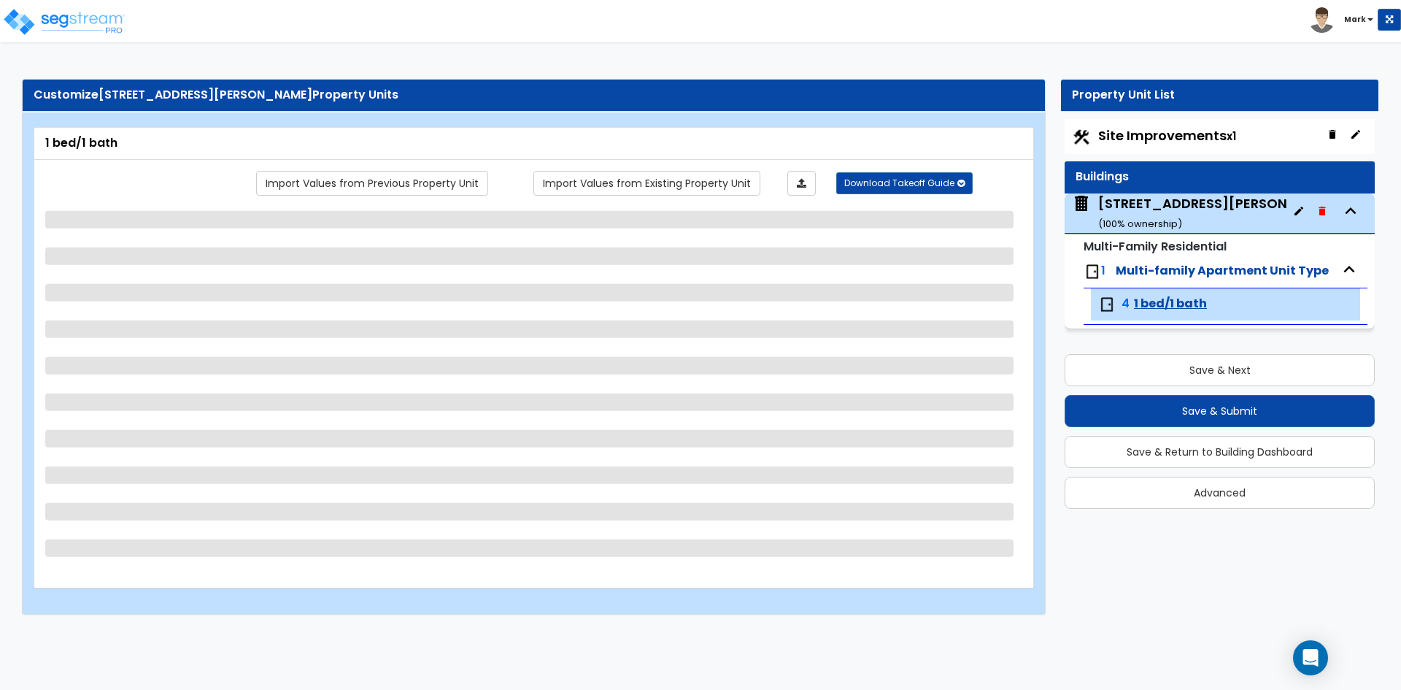
select select "1"
select select "2"
select select "1"
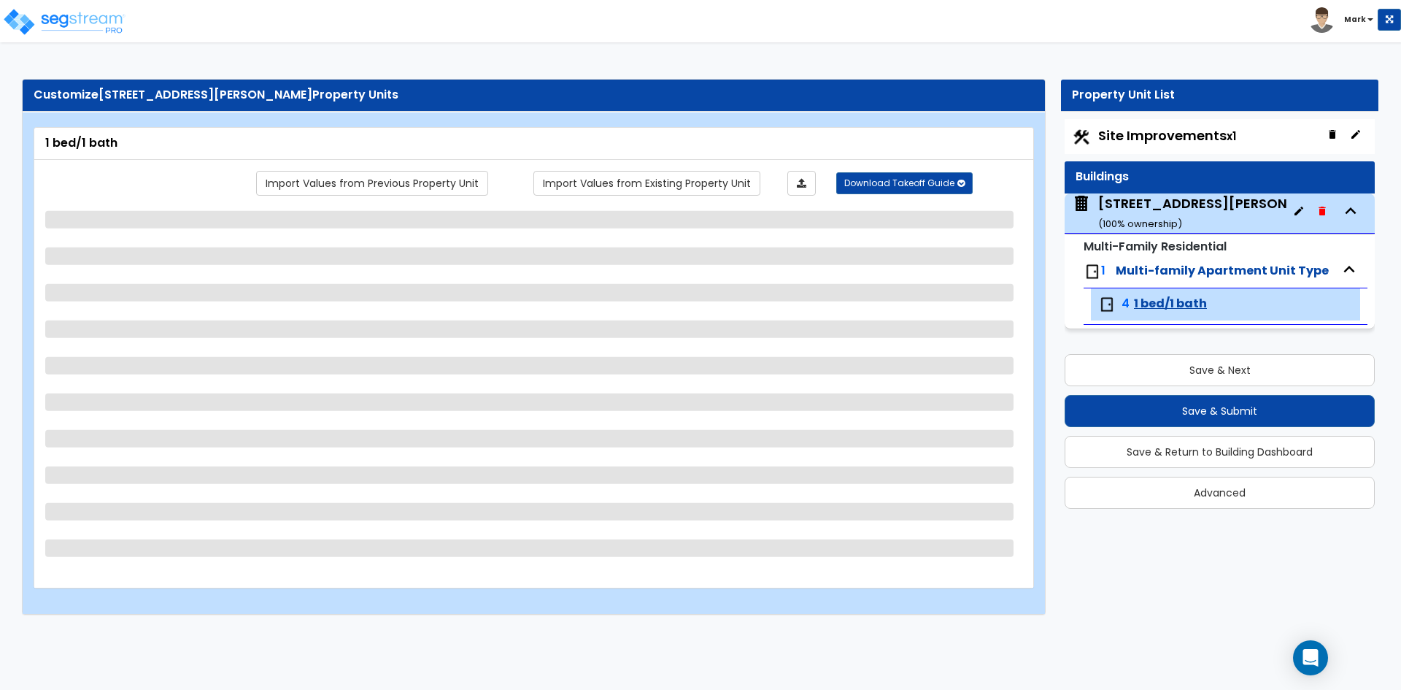
select select "3"
select select "2"
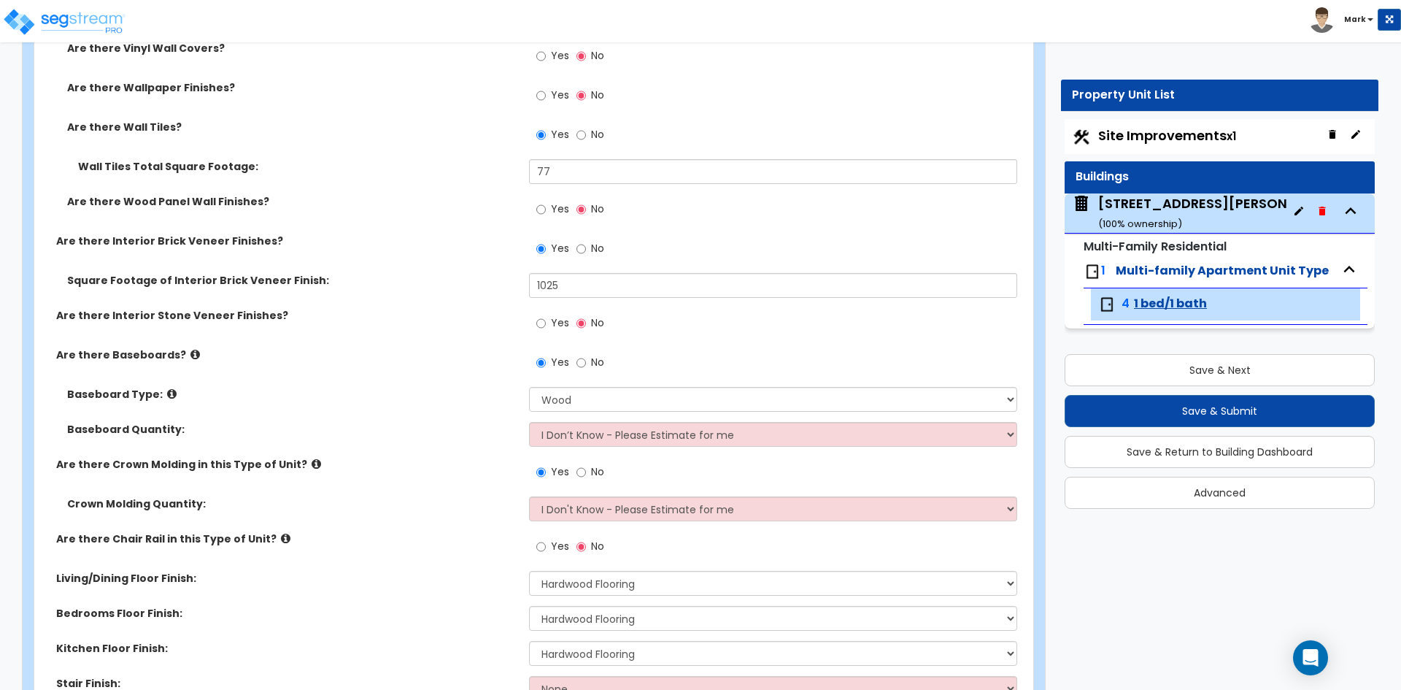
scroll to position [511, 0]
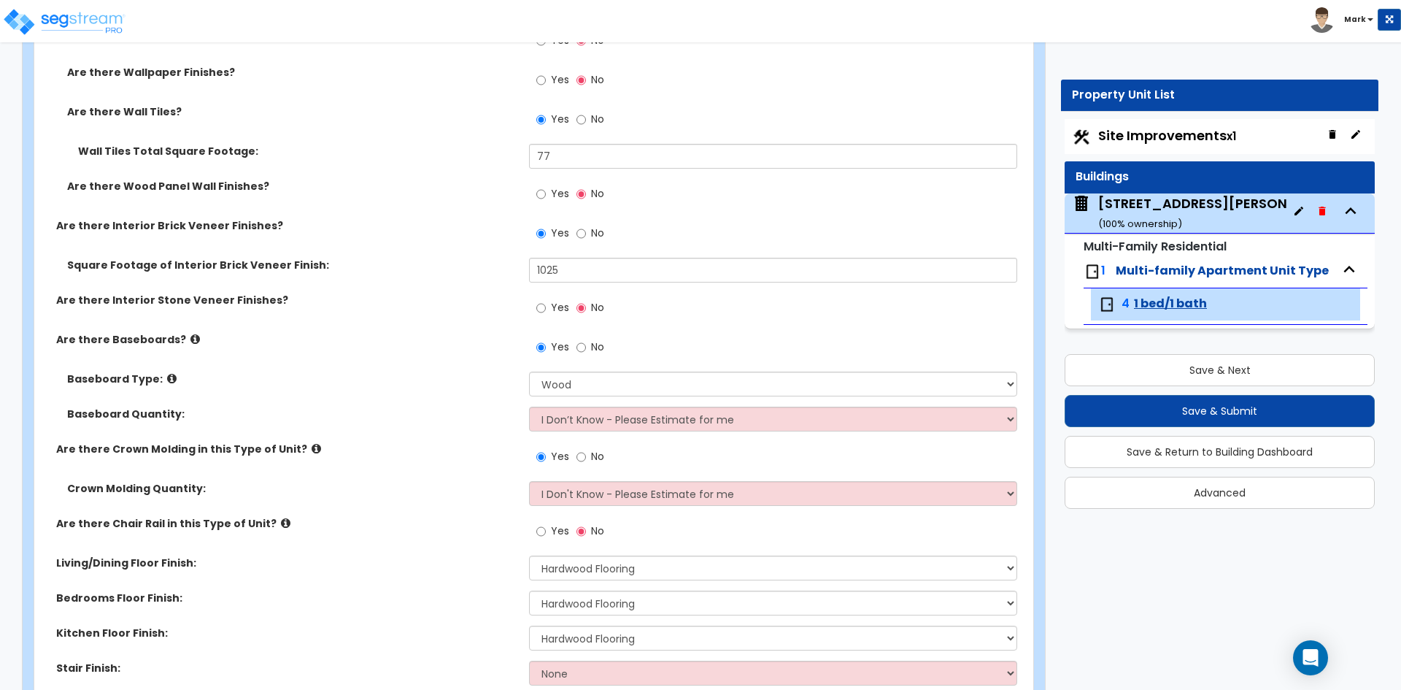
click at [586, 231] on label "No" at bounding box center [591, 235] width 28 height 25
click at [586, 231] on input "No" at bounding box center [581, 234] width 9 height 16
radio input "false"
radio input "true"
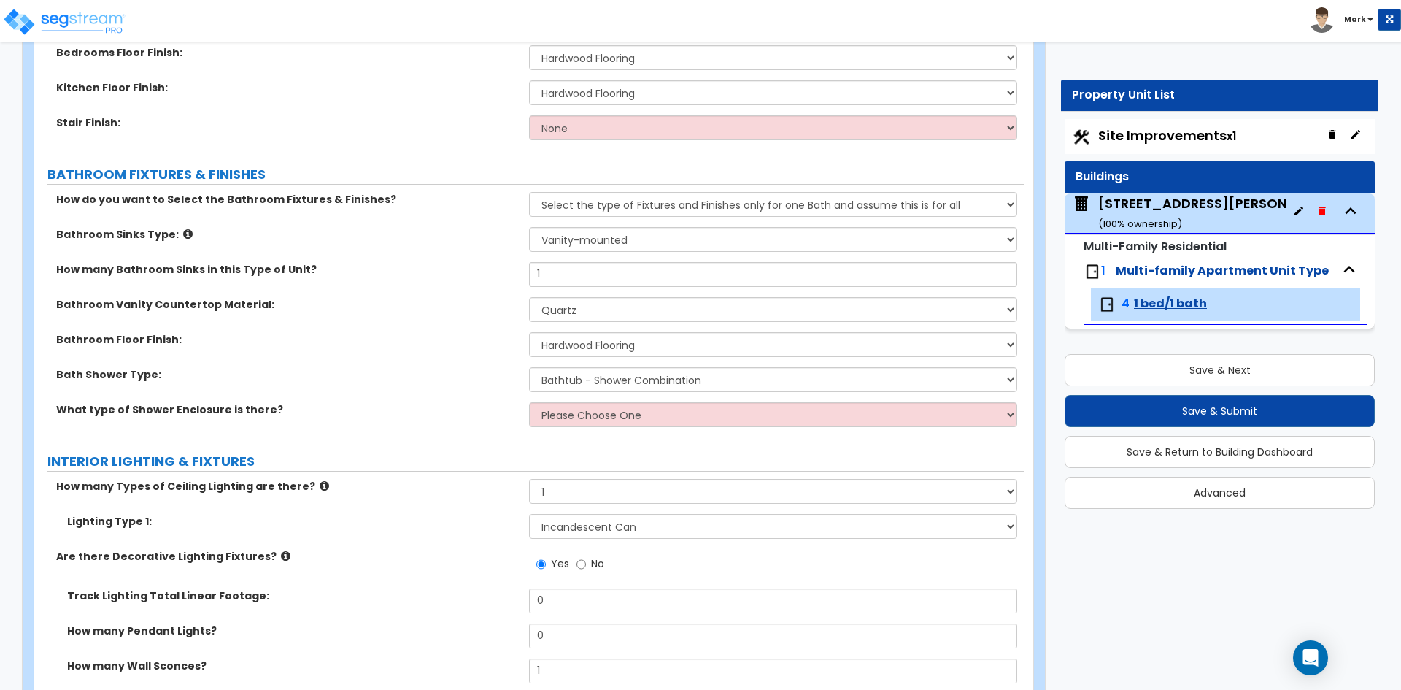
scroll to position [1022, 0]
click at [606, 407] on select "Please Choose One Curtain & Rod Glass Sliding Doors Glass Hinged Doors" at bounding box center [773, 413] width 488 height 25
select select "1"
click at [529, 401] on select "Please Choose One Curtain & Rod Glass Sliding Doors Glass Hinged Doors" at bounding box center [773, 413] width 488 height 25
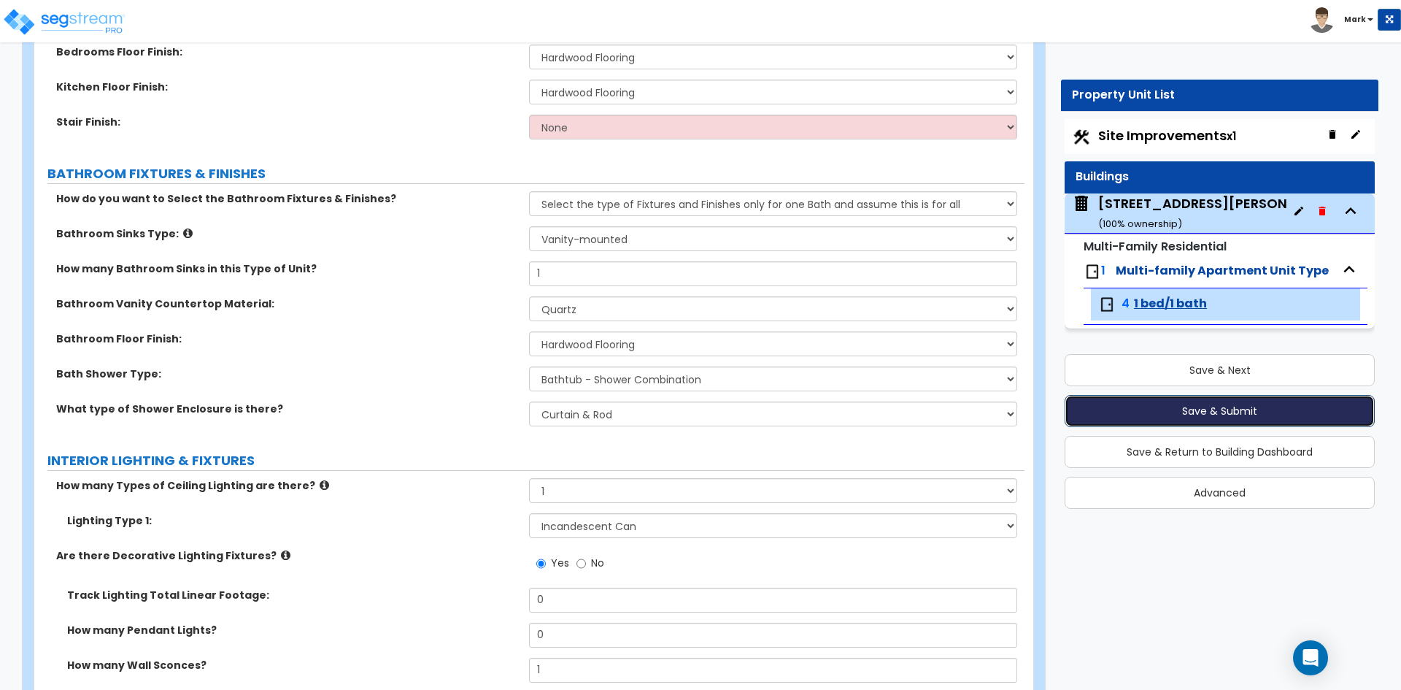
click at [1203, 412] on button "Save & Submit" at bounding box center [1220, 411] width 310 height 32
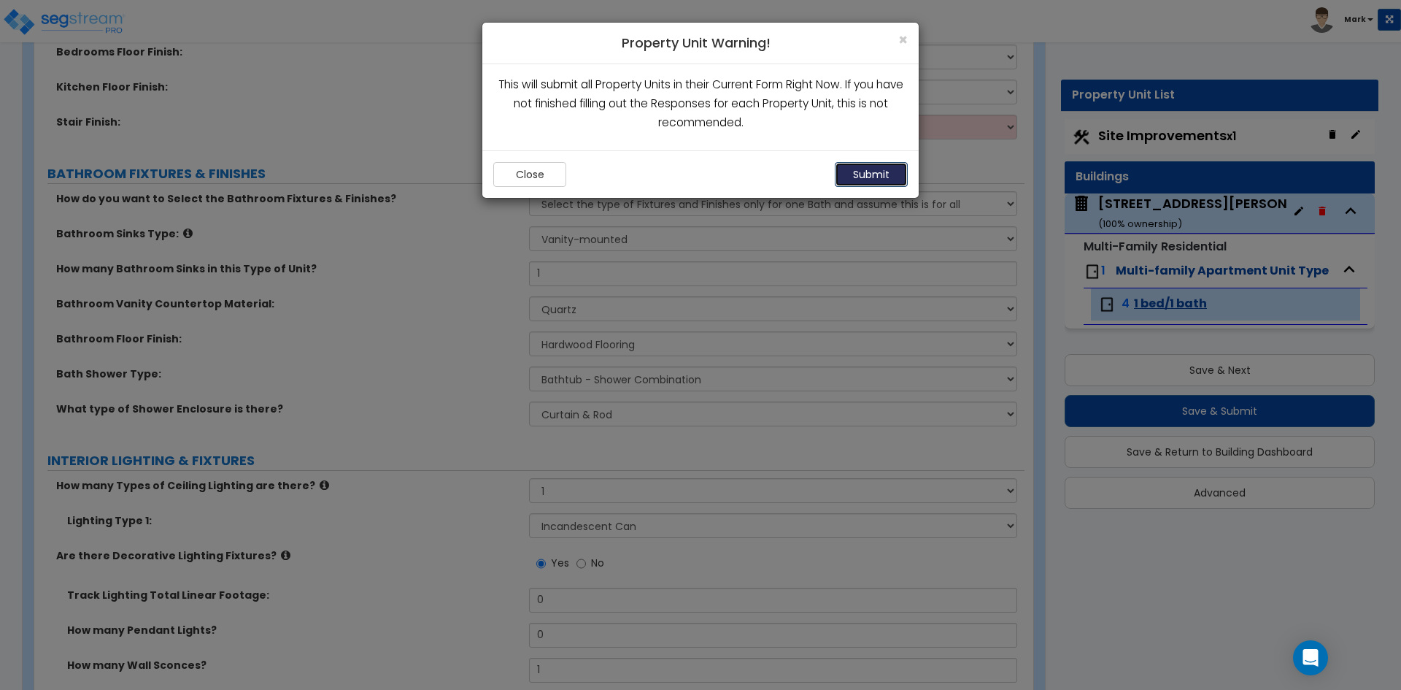
click at [886, 172] on button "Submit" at bounding box center [871, 174] width 73 height 25
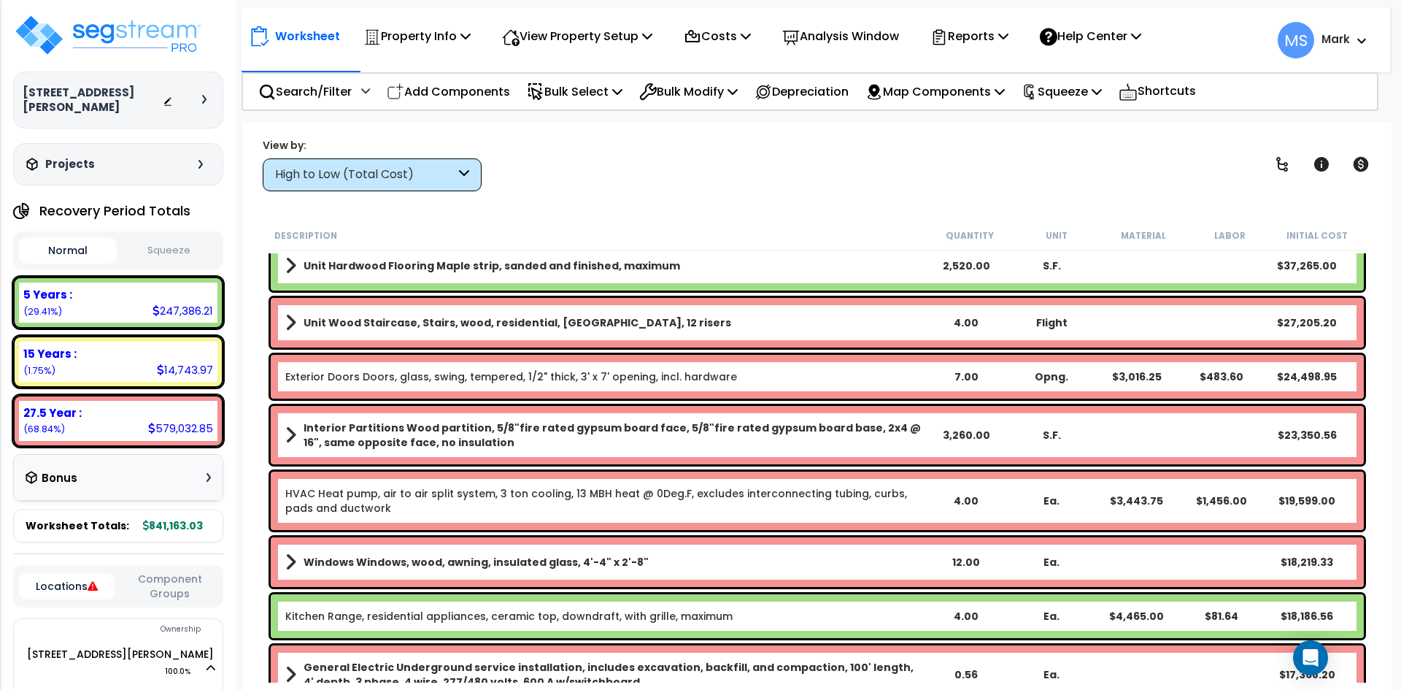
scroll to position [146, 0]
click at [971, 326] on div "4.00" at bounding box center [966, 322] width 85 height 15
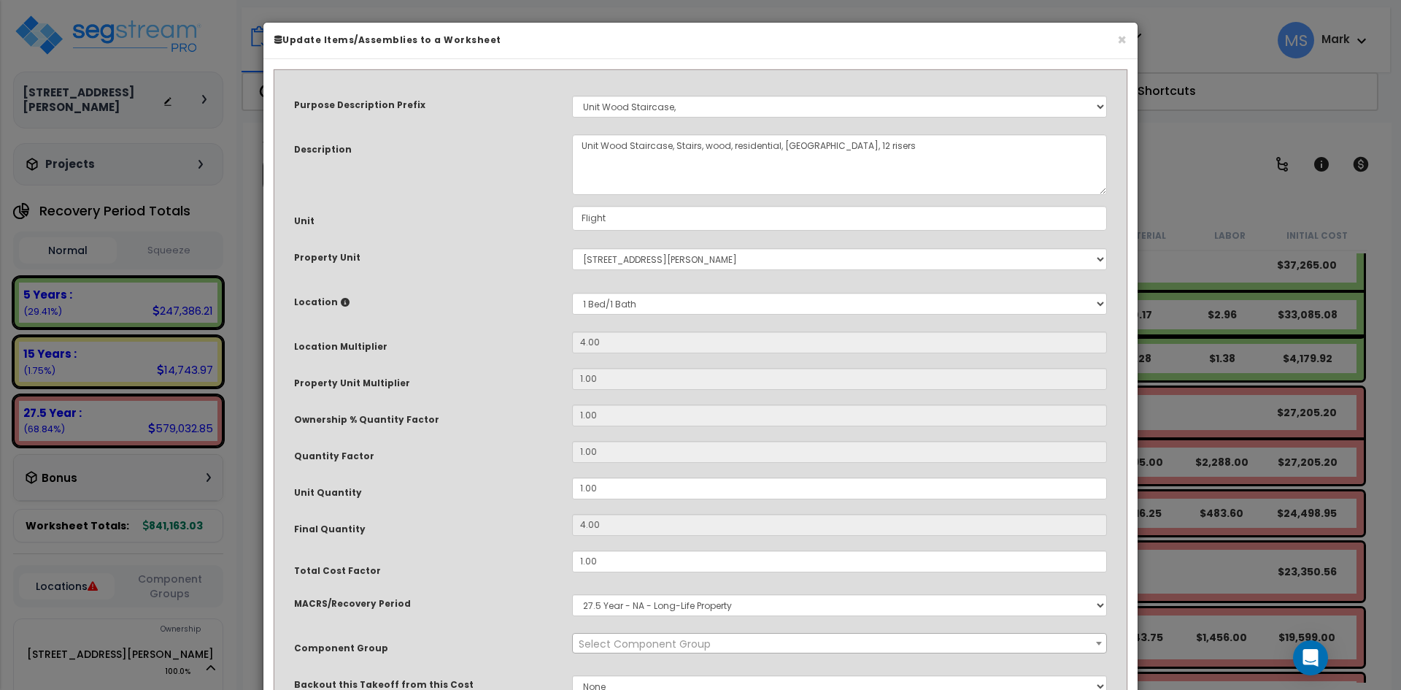
select select "45933"
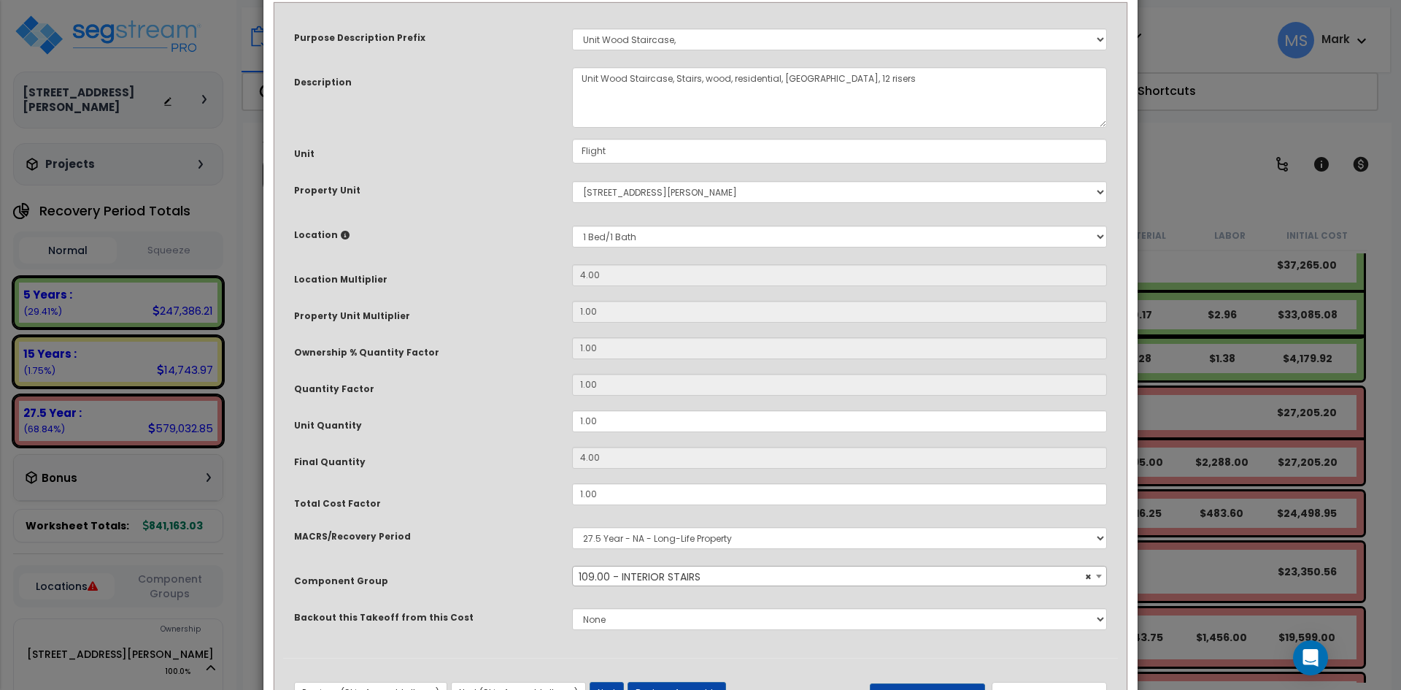
scroll to position [73, 0]
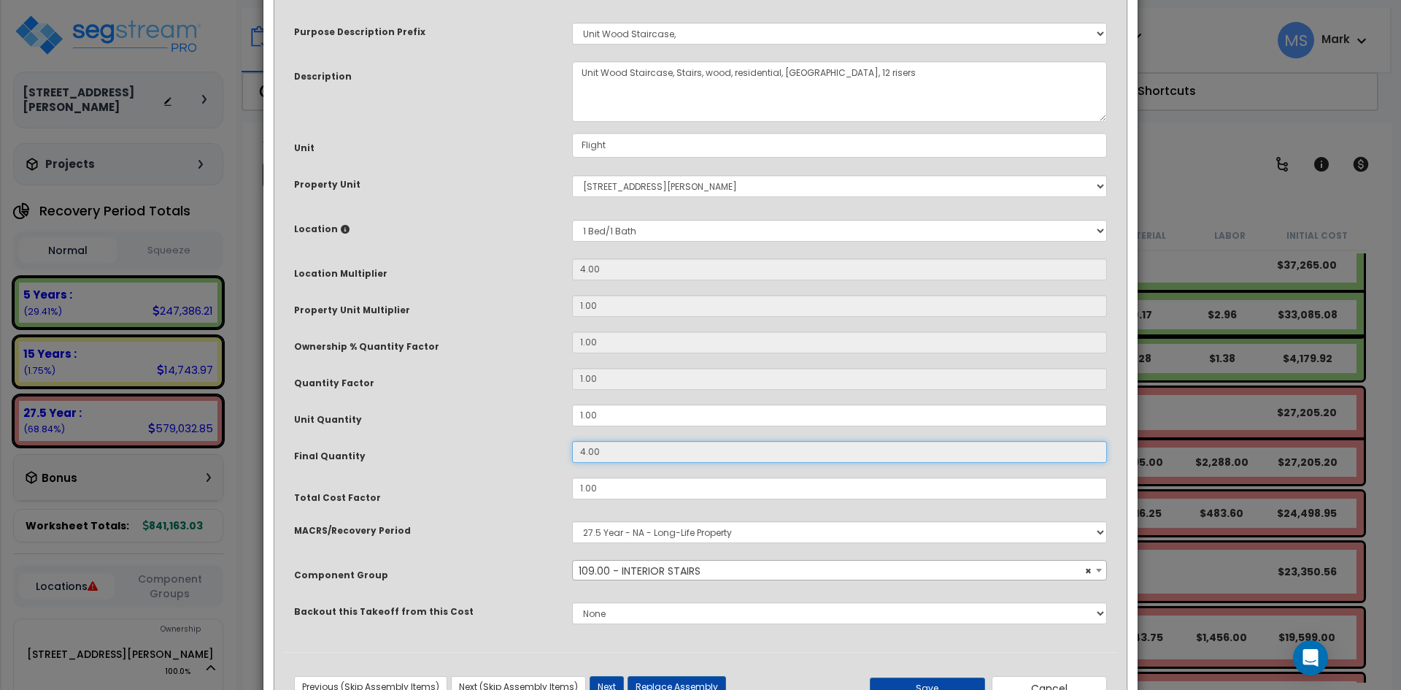
click at [590, 453] on input "4.00" at bounding box center [839, 452] width 535 height 22
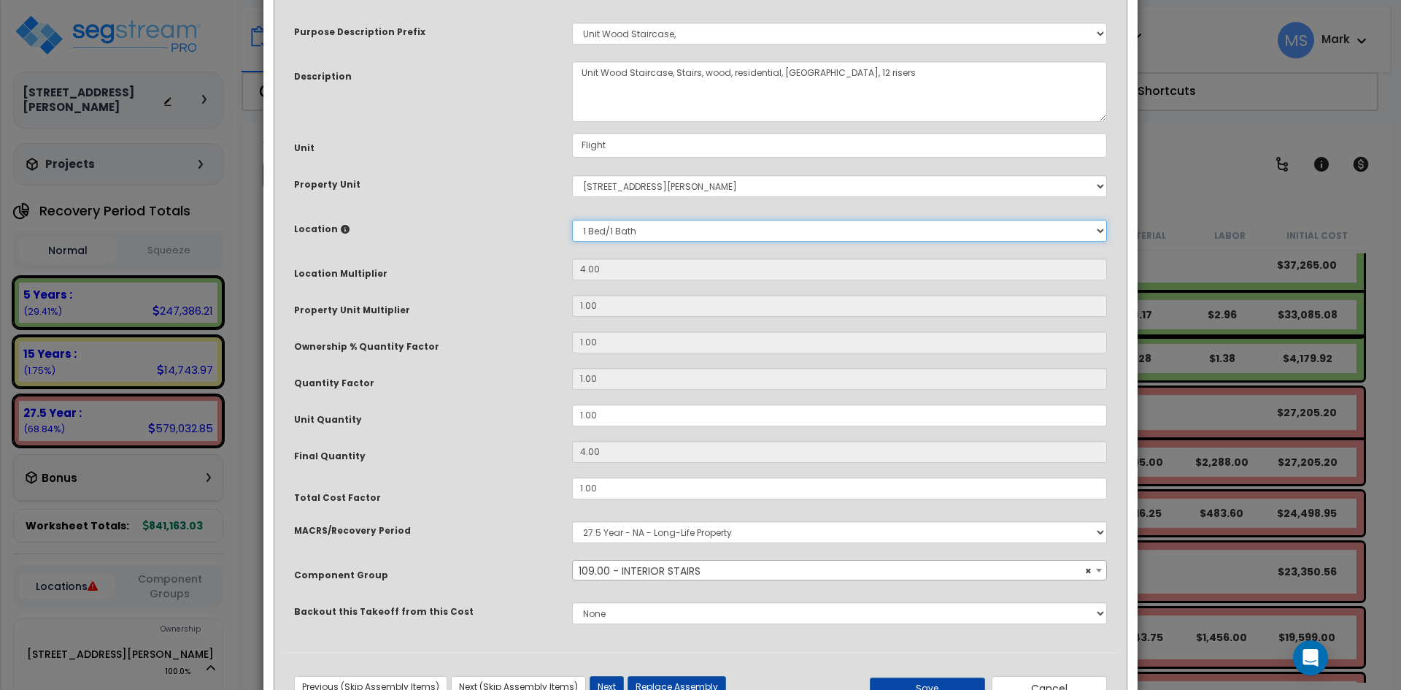
click at [680, 234] on select "Select 1 Bed/1 Bath Building Building Interior Add New Location" at bounding box center [839, 231] width 535 height 22
select select "6"
click at [572, 220] on select "Select 1 Bed/1 Bath Building Building Interior Add New Location" at bounding box center [839, 231] width 535 height 22
type input "1"
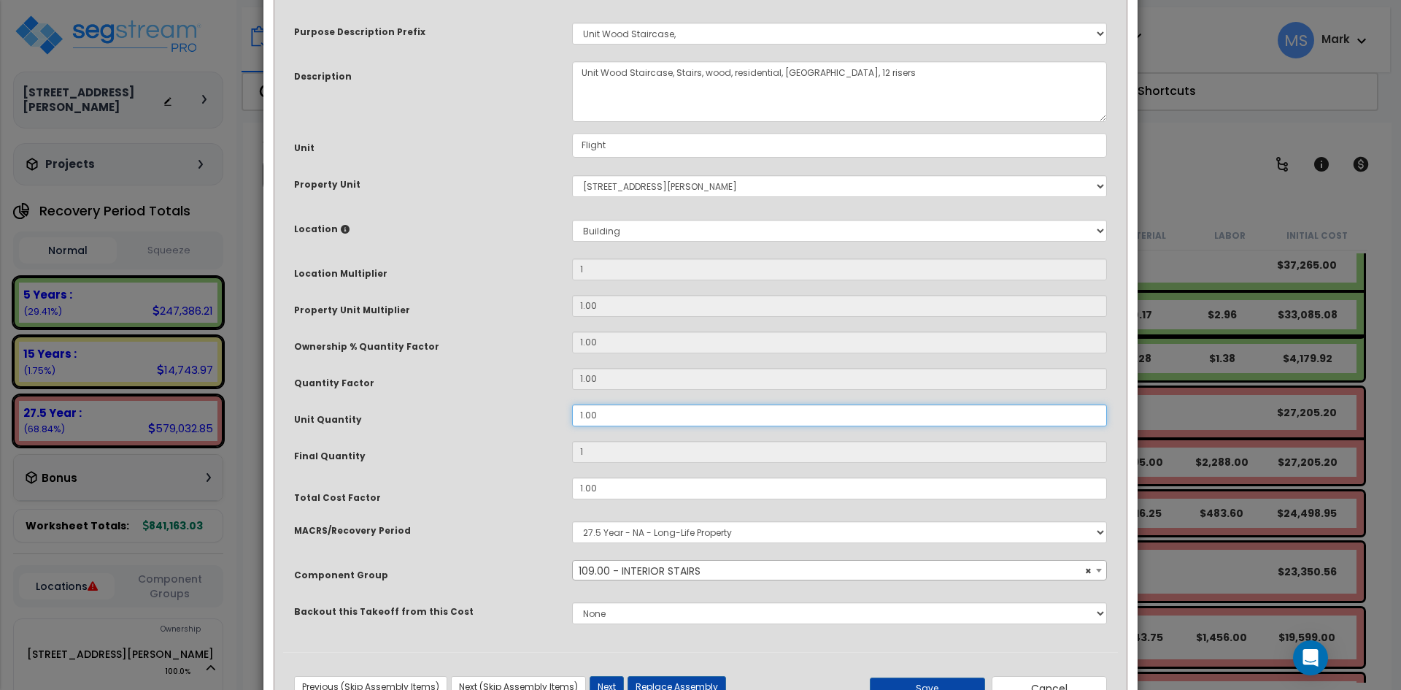
click at [585, 415] on input "1.00" at bounding box center [839, 415] width 535 height 22
click at [582, 415] on input "1.00" at bounding box center [839, 415] width 535 height 22
type input ".00"
type input "0"
type input ".200"
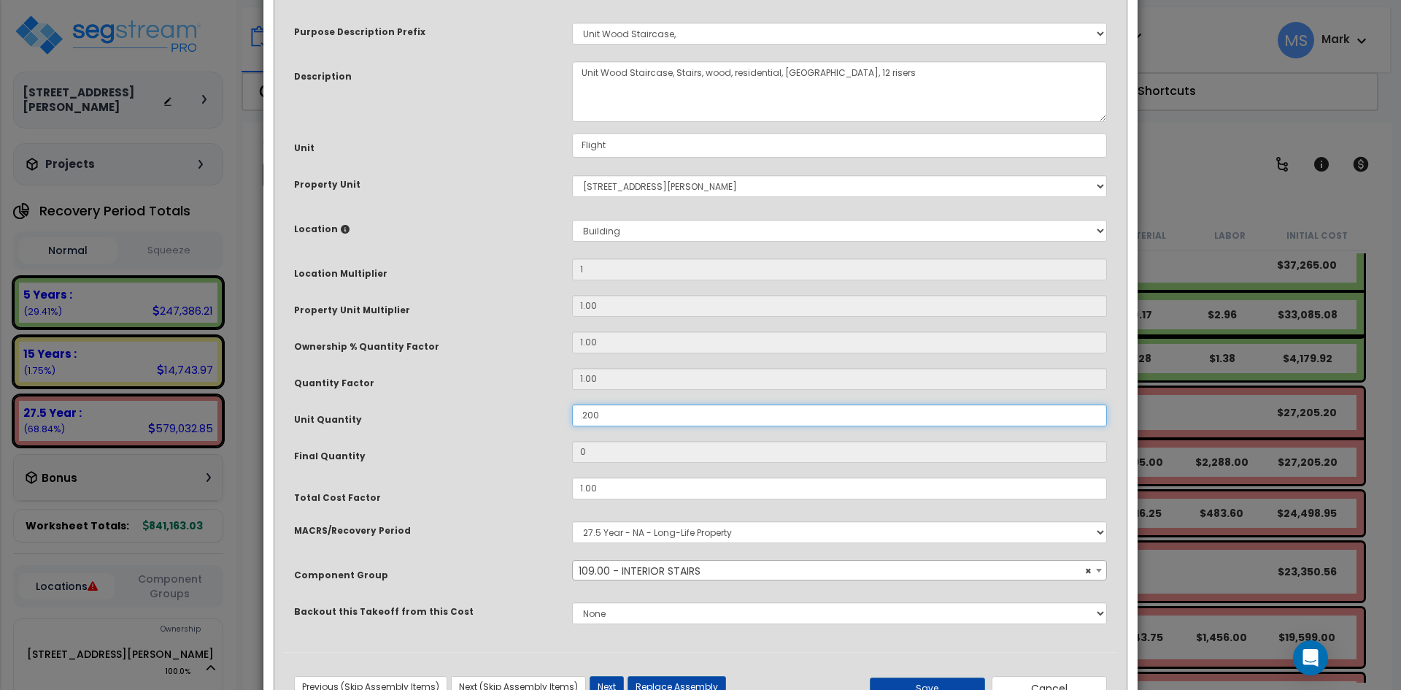
type input "0.2"
type input ".00"
type input "0"
type input "200"
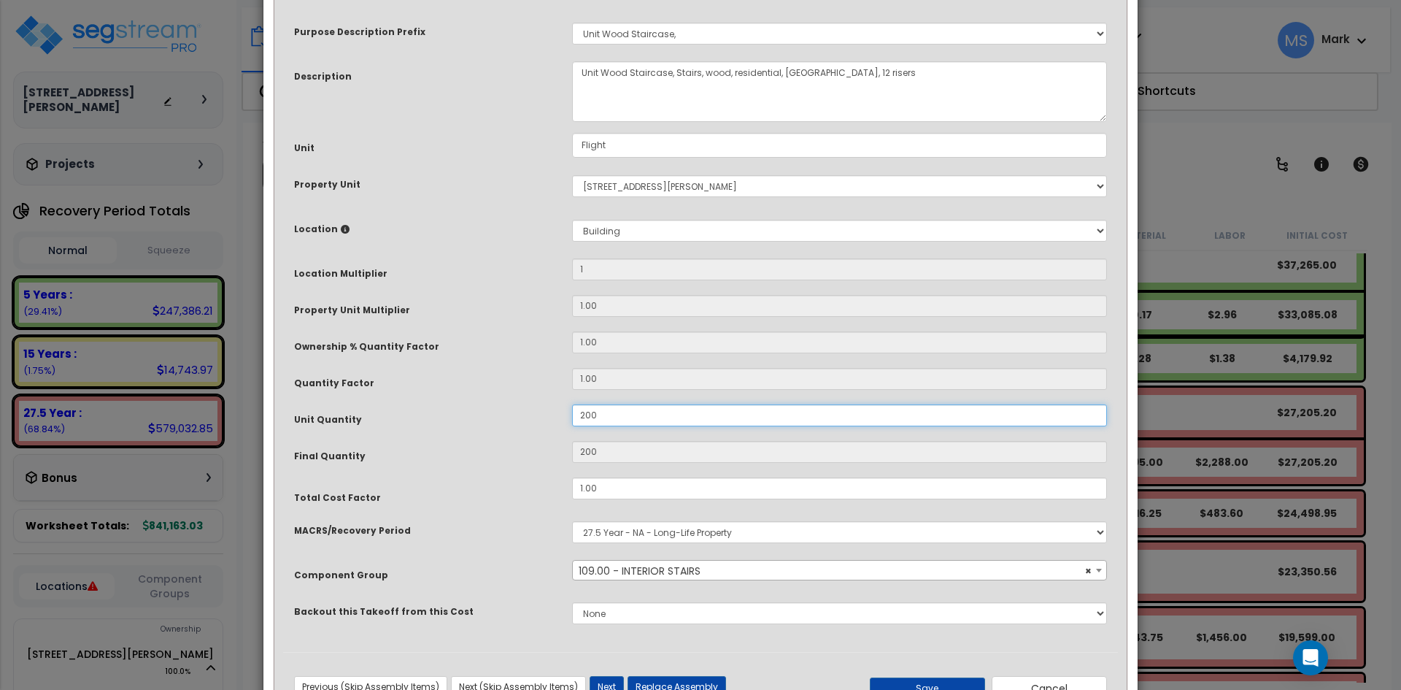
type input "2.00"
type input "2"
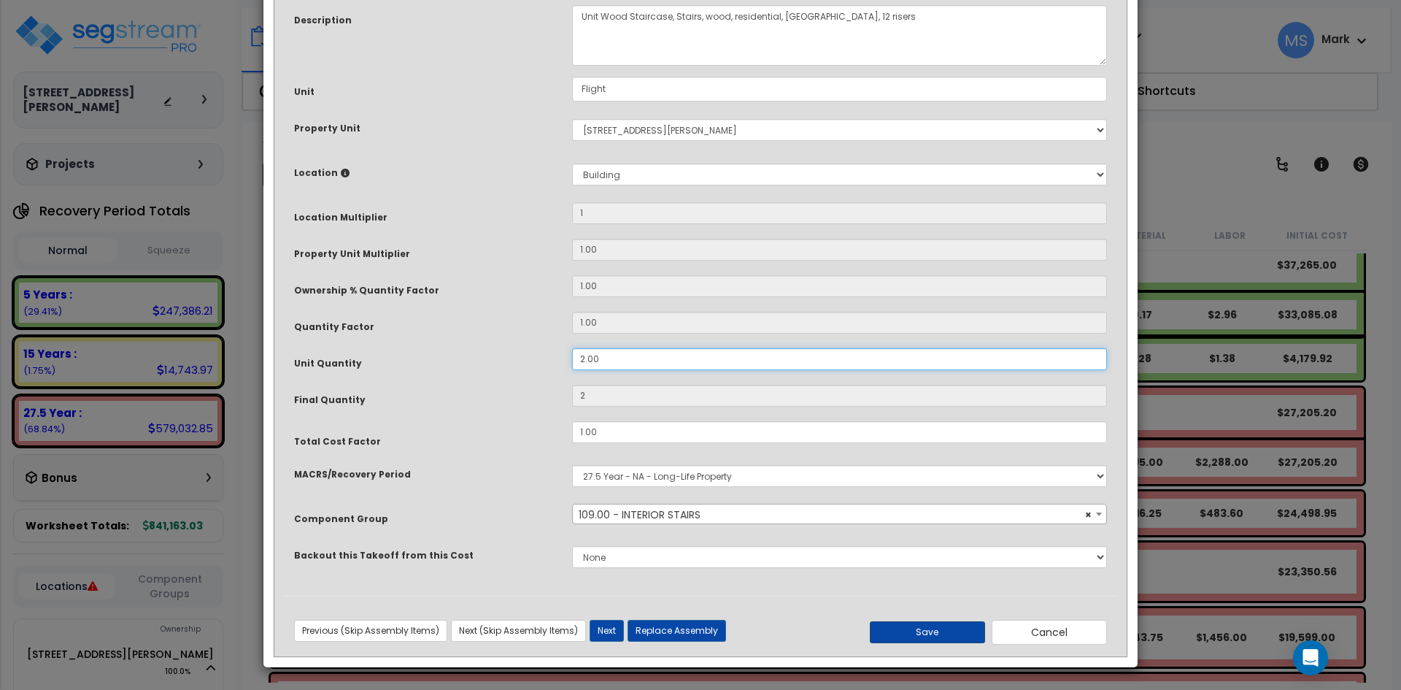
type input "2.00"
click at [920, 631] on button "Save" at bounding box center [927, 632] width 115 height 22
type input "1.00"
type input "2.00"
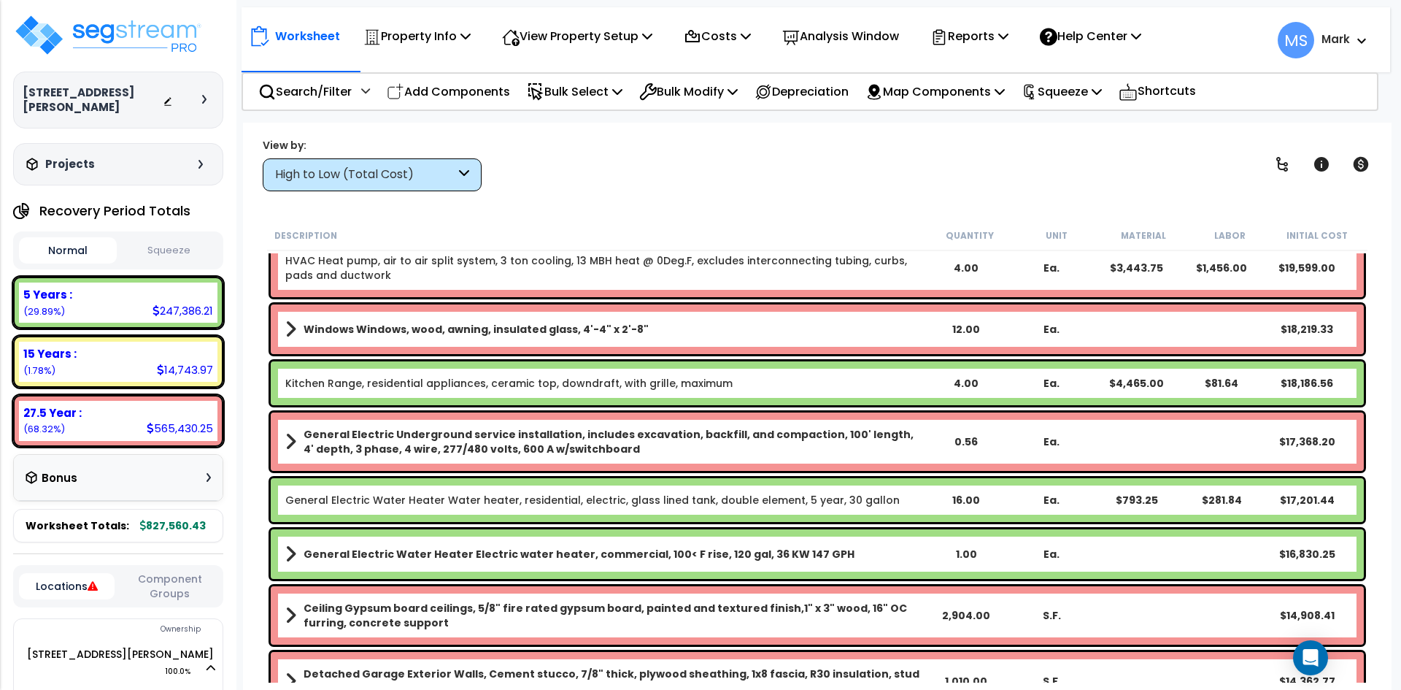
scroll to position [438, 0]
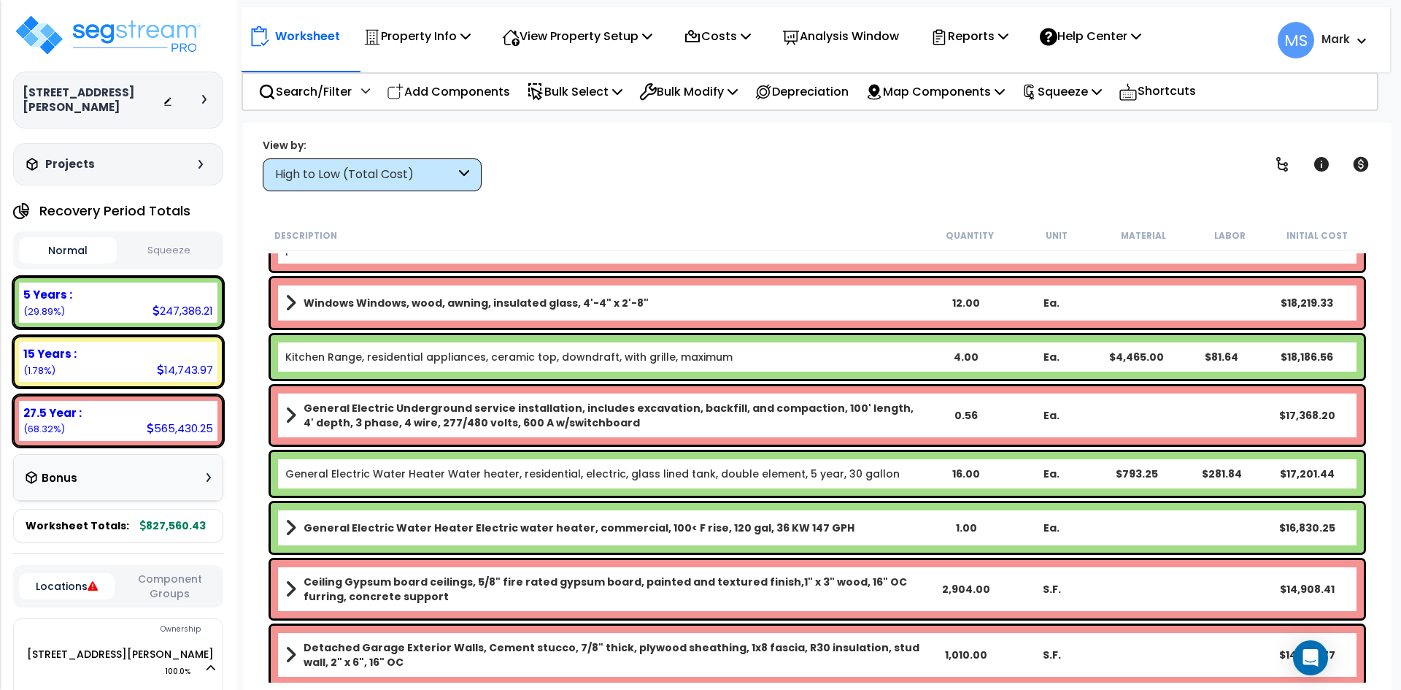
click at [533, 531] on b "General Electric Water Heater Electric water heater, commercial, 100< F rise, 1…" at bounding box center [579, 527] width 551 height 15
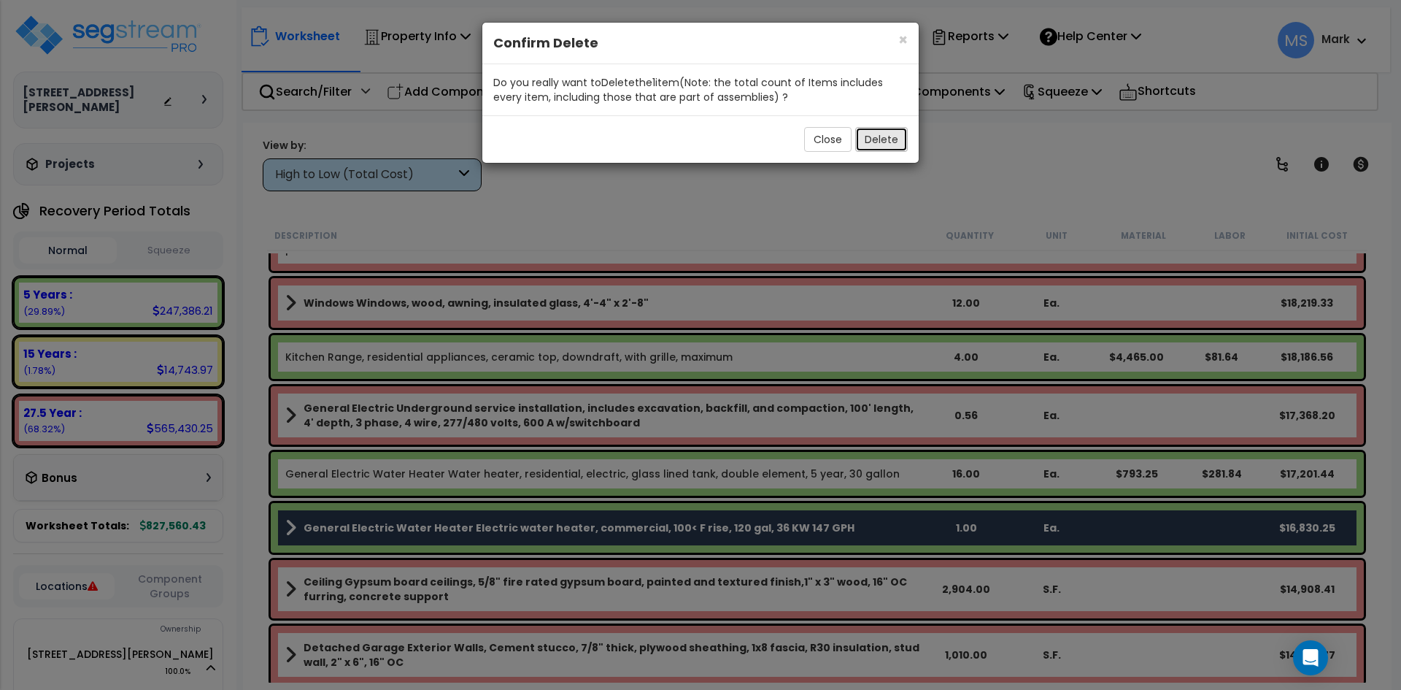
click at [885, 146] on button "Delete" at bounding box center [881, 139] width 53 height 25
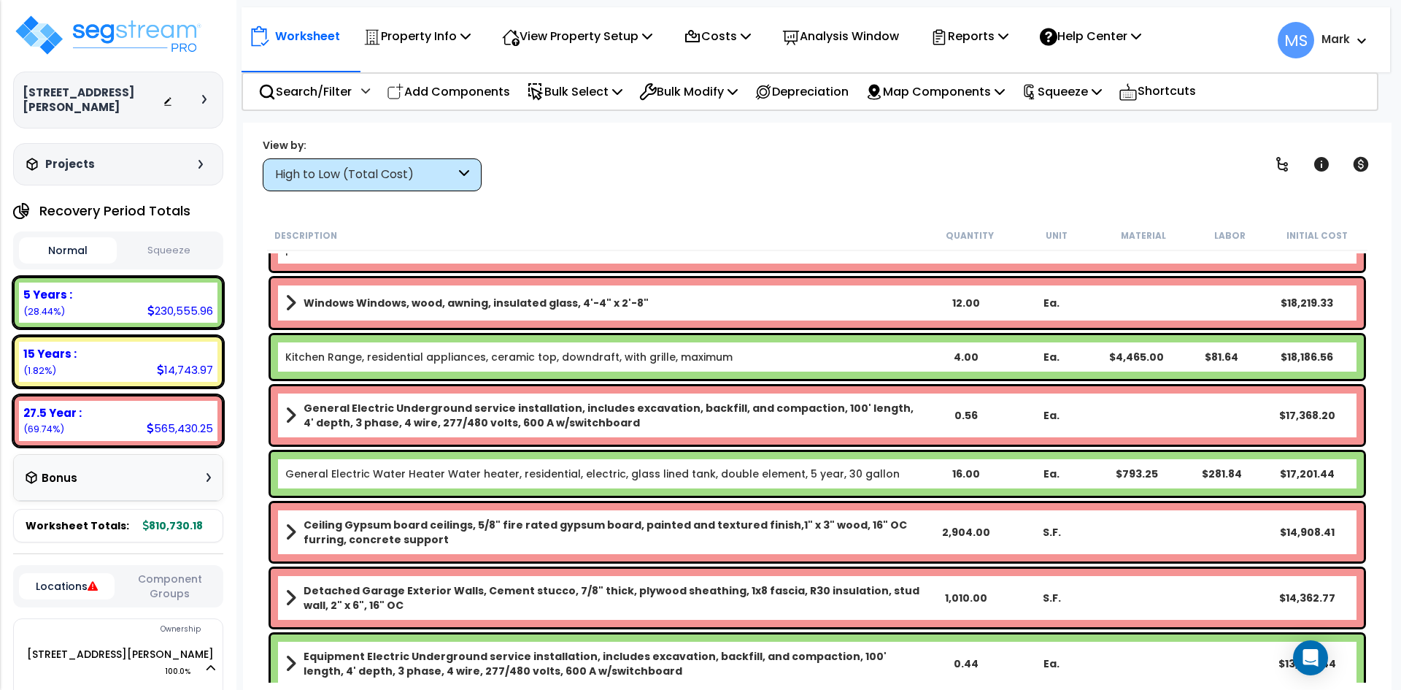
scroll to position [511, 0]
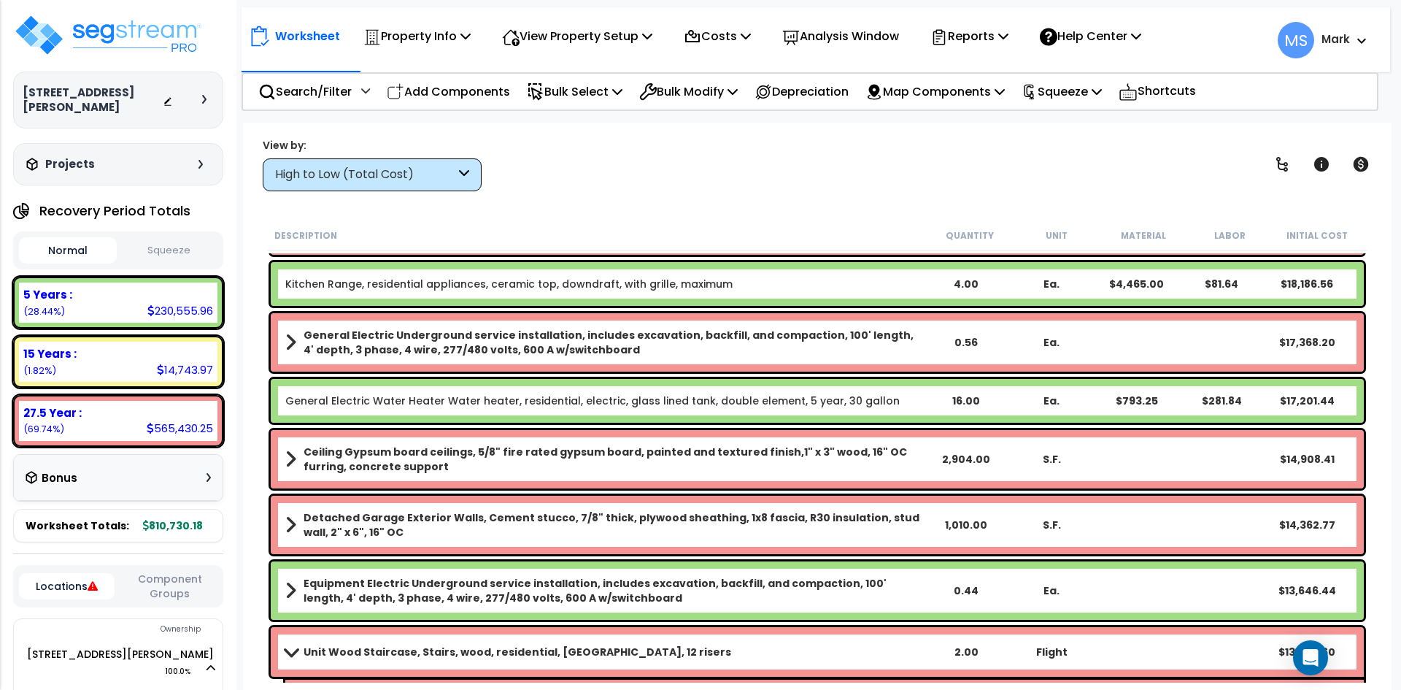
click at [971, 401] on div "16.00" at bounding box center [966, 400] width 85 height 15
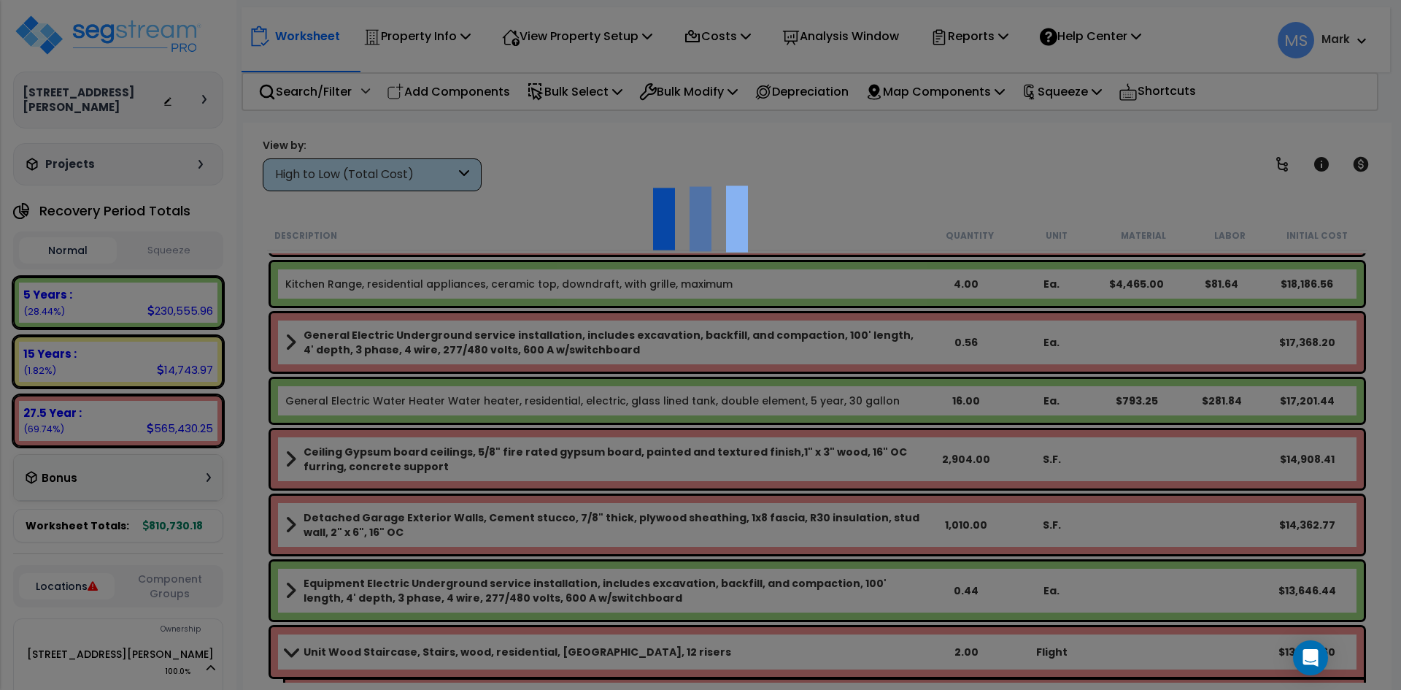
scroll to position [0, 0]
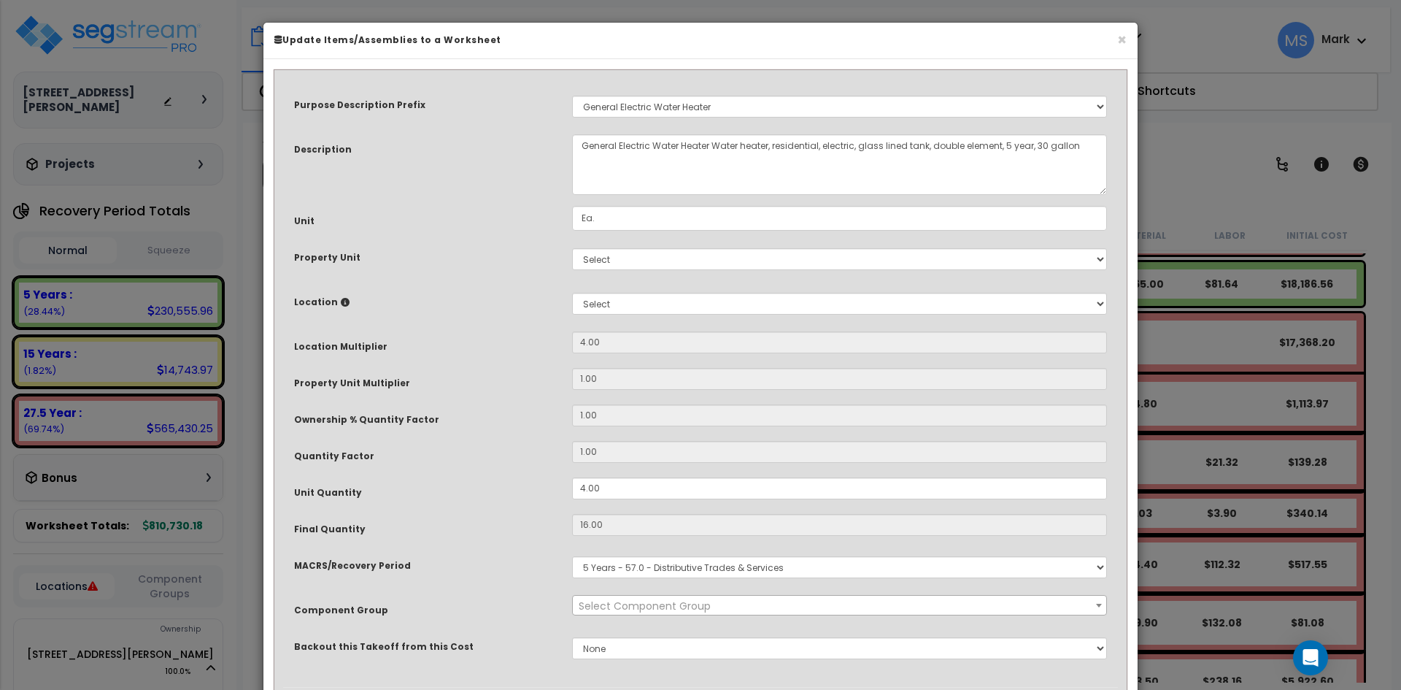
select select "45973"
click at [585, 485] on input "4.00" at bounding box center [839, 488] width 535 height 22
type input ".00"
type input "16"
type input "$17,201.44"
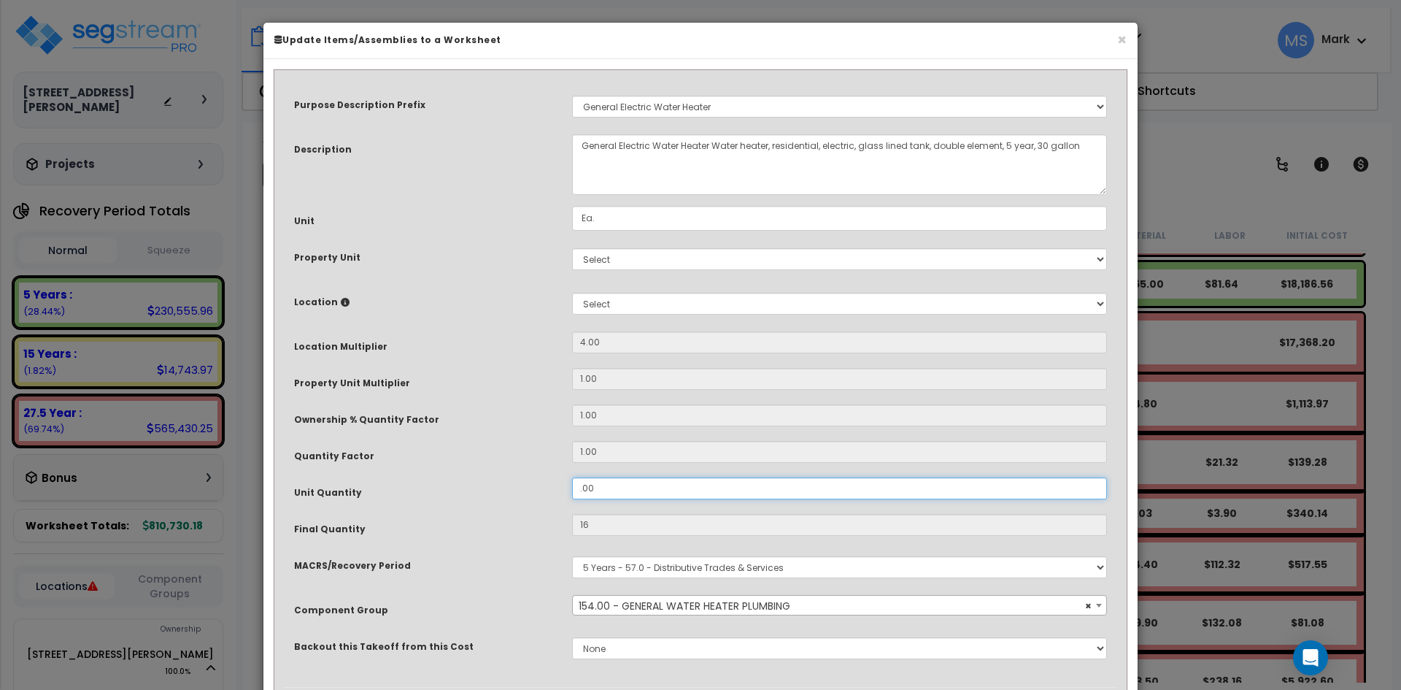
type input "0"
type input "$0.00"
type input "1.00"
type input "4"
type input "$4,300.36"
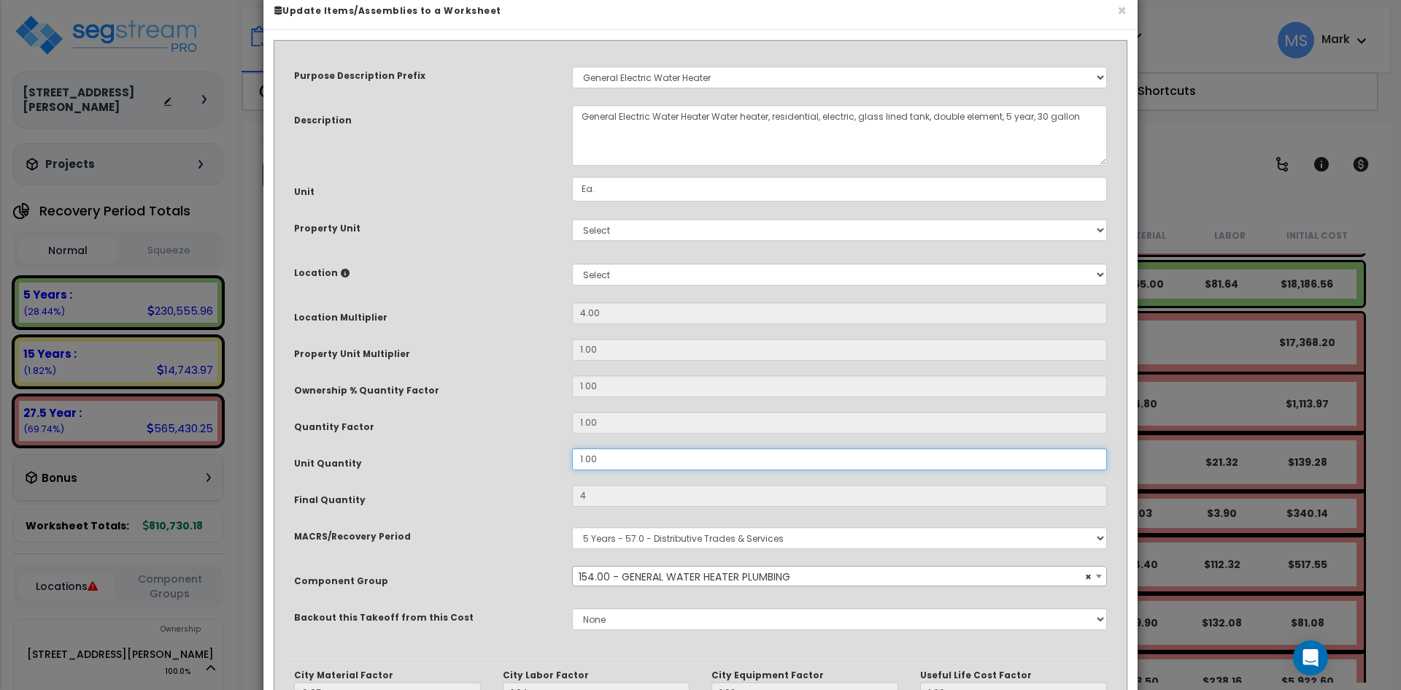
scroll to position [250, 0]
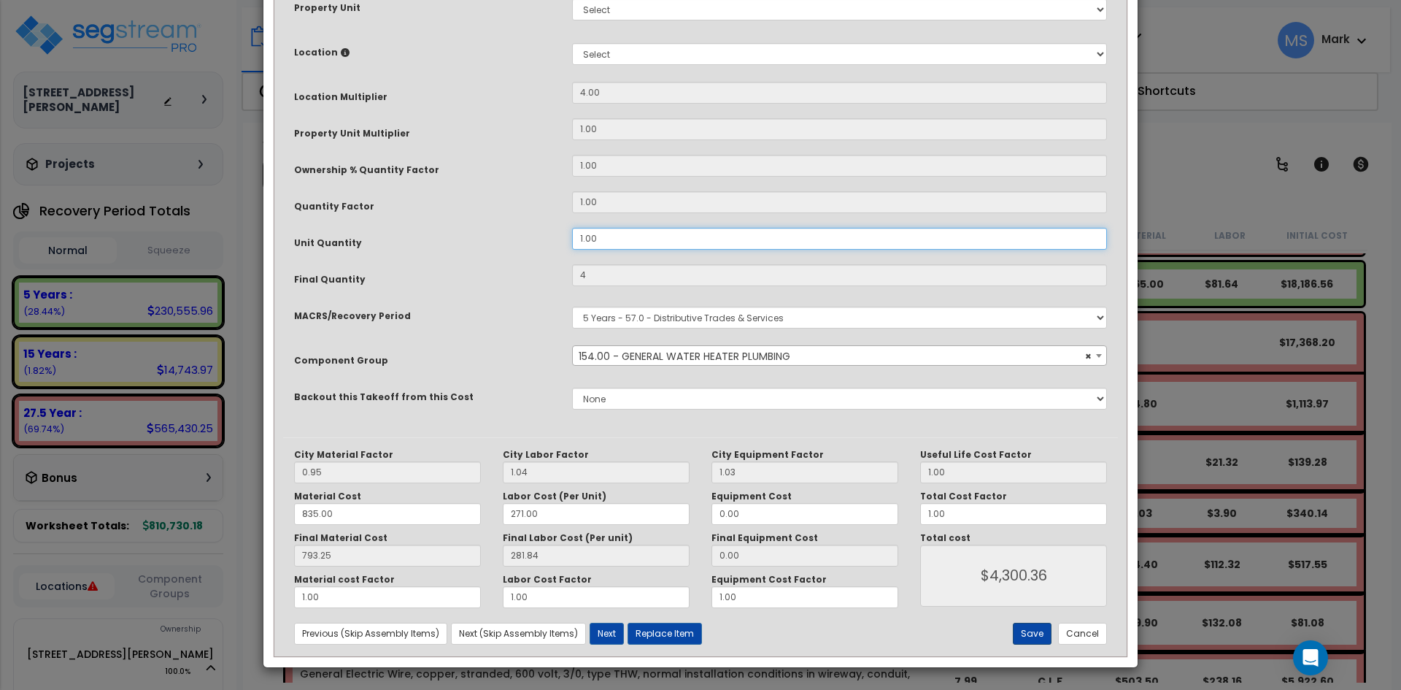
type input "1.00"
click at [1035, 632] on button "Save" at bounding box center [1032, 634] width 39 height 22
type input "4.00"
type input "4300.36"
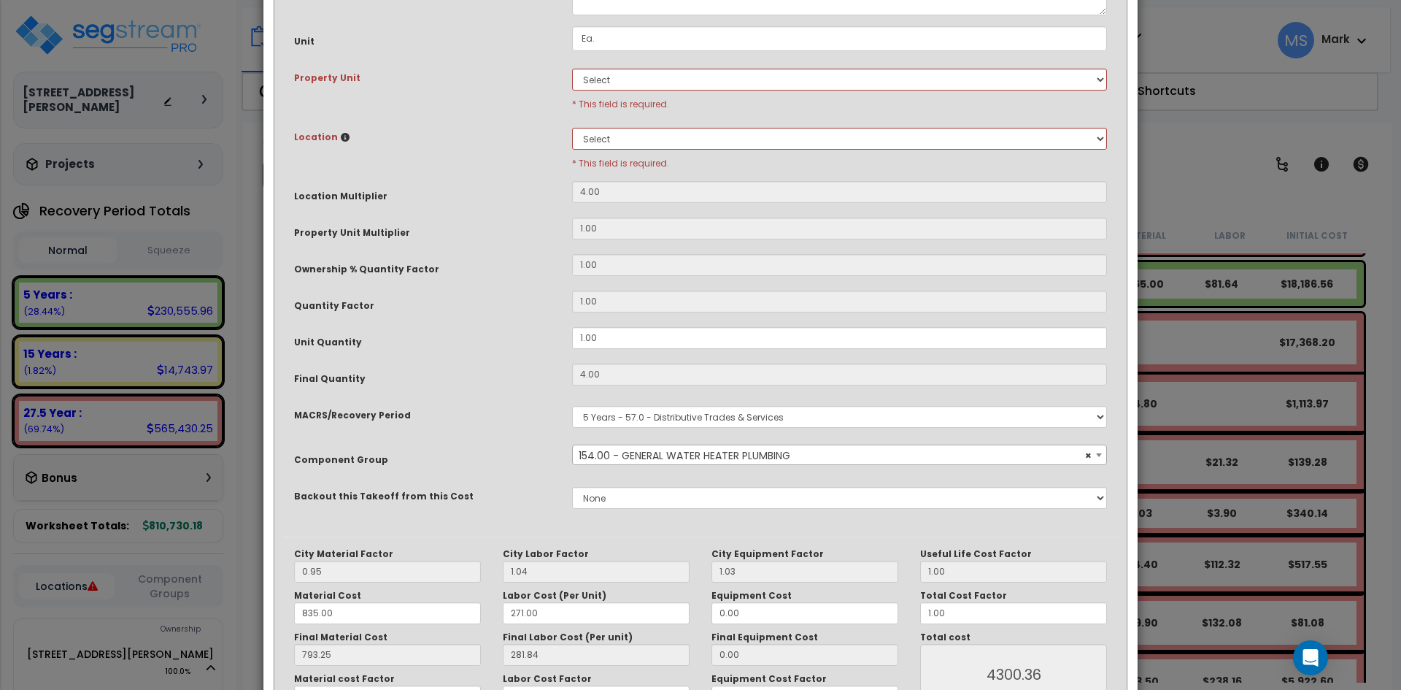
scroll to position [177, 0]
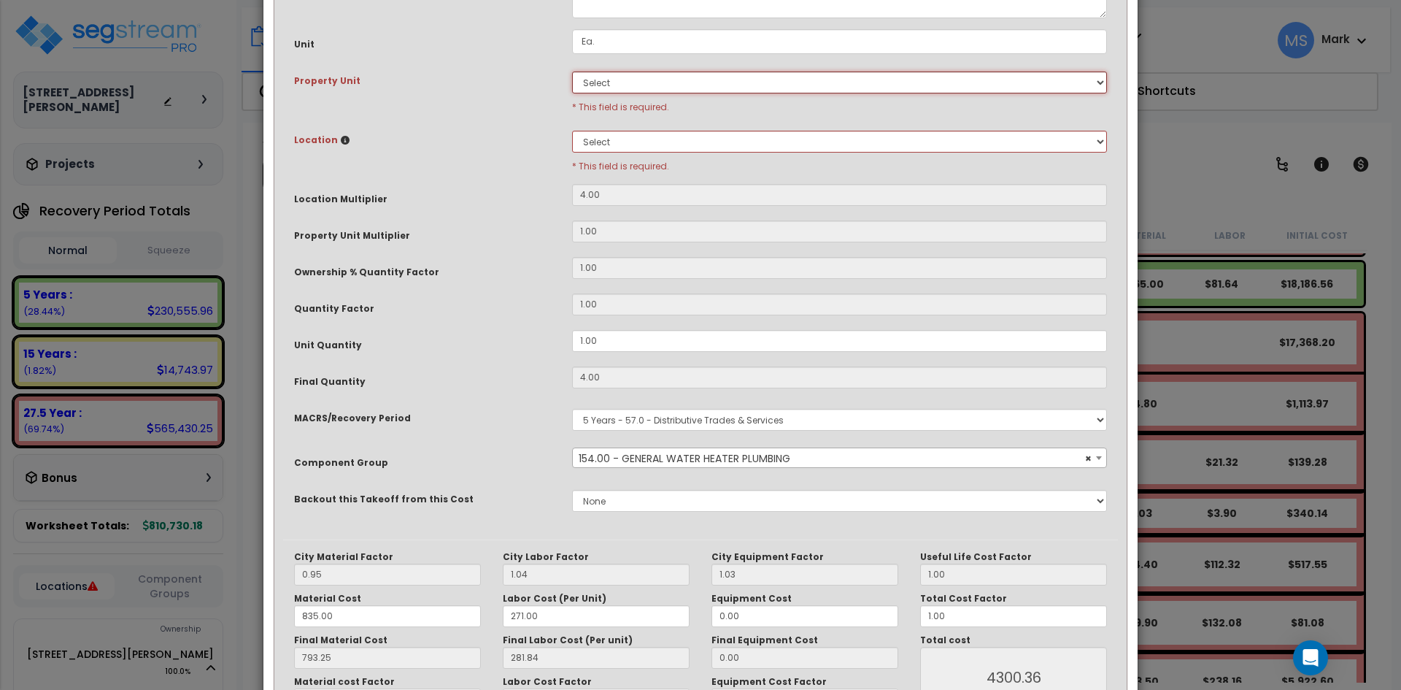
click at [640, 82] on select "Select 4947-49 Oleatha Ave Site Improvements" at bounding box center [839, 83] width 535 height 22
select select "164555"
click at [572, 72] on select "Select 4947-49 Oleatha Ave Site Improvements" at bounding box center [839, 83] width 535 height 22
click at [640, 142] on select "Select 1 Bed/1 Bath Building Building Interior Add Additional Location" at bounding box center [839, 142] width 535 height 22
select select "23208"
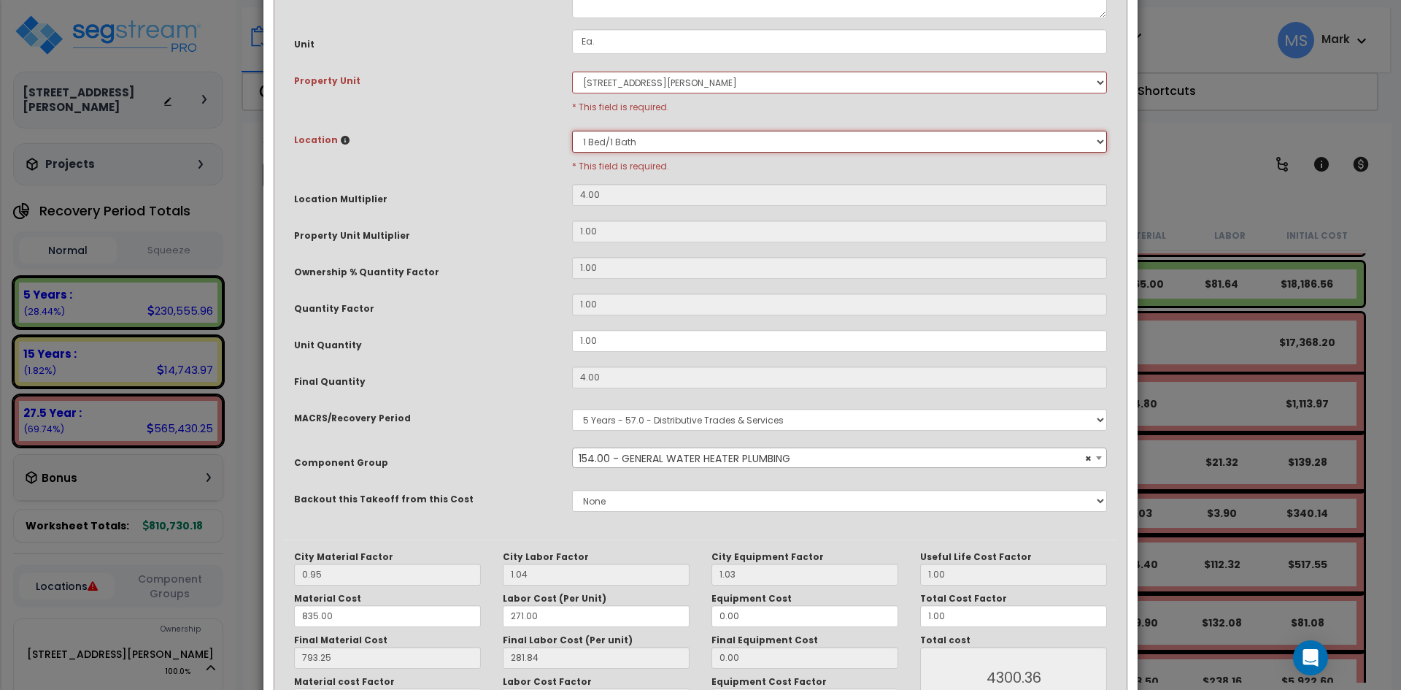
click at [572, 131] on select "Select 1 Bed/1 Bath Building Building Interior Add Additional Location" at bounding box center [839, 142] width 535 height 22
type input "4"
type input "$4,300.36"
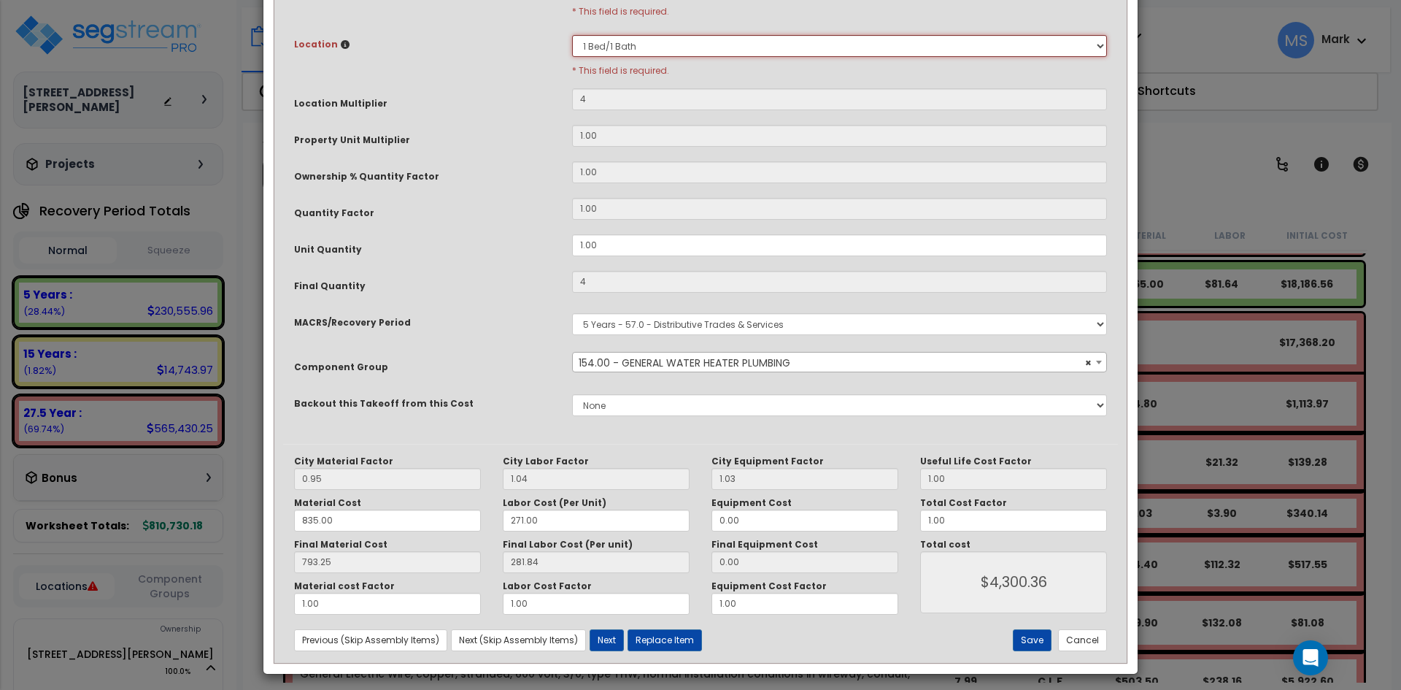
scroll to position [279, 0]
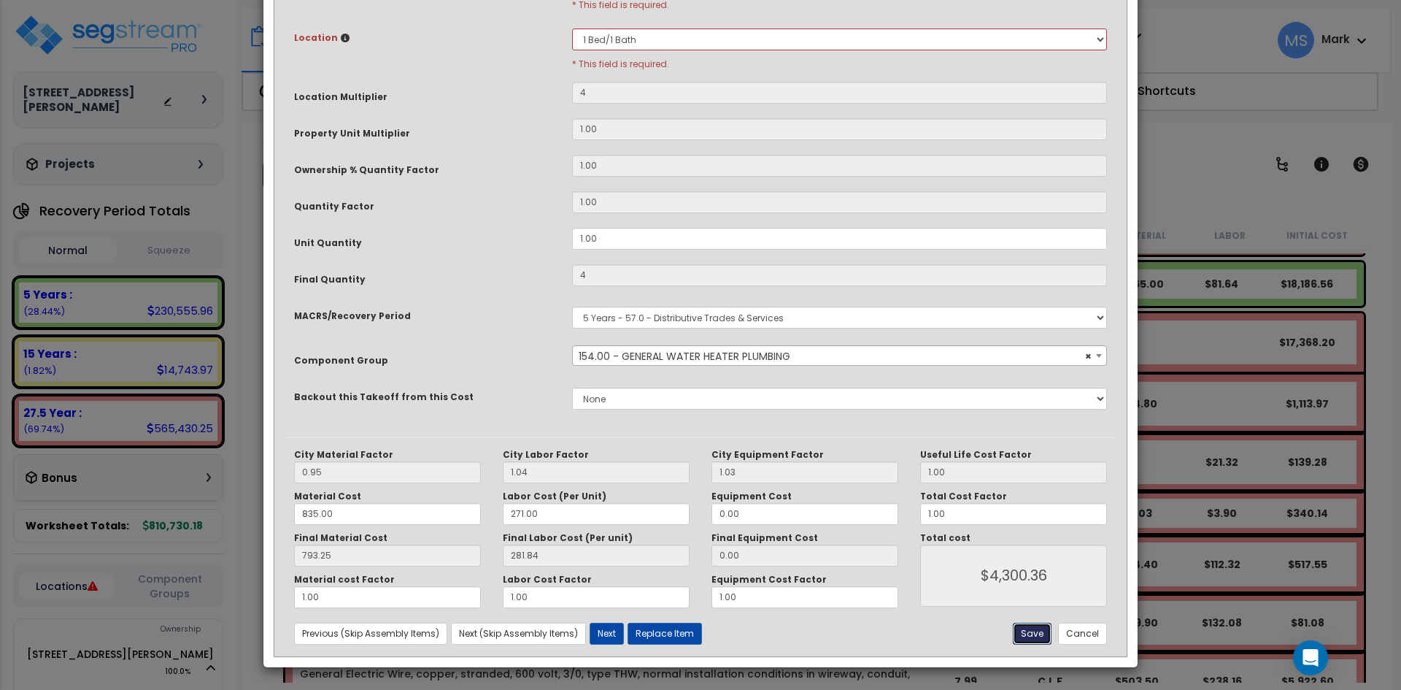
click at [1034, 635] on button "Save" at bounding box center [1032, 634] width 39 height 22
type input "4.00"
type input "4300.36"
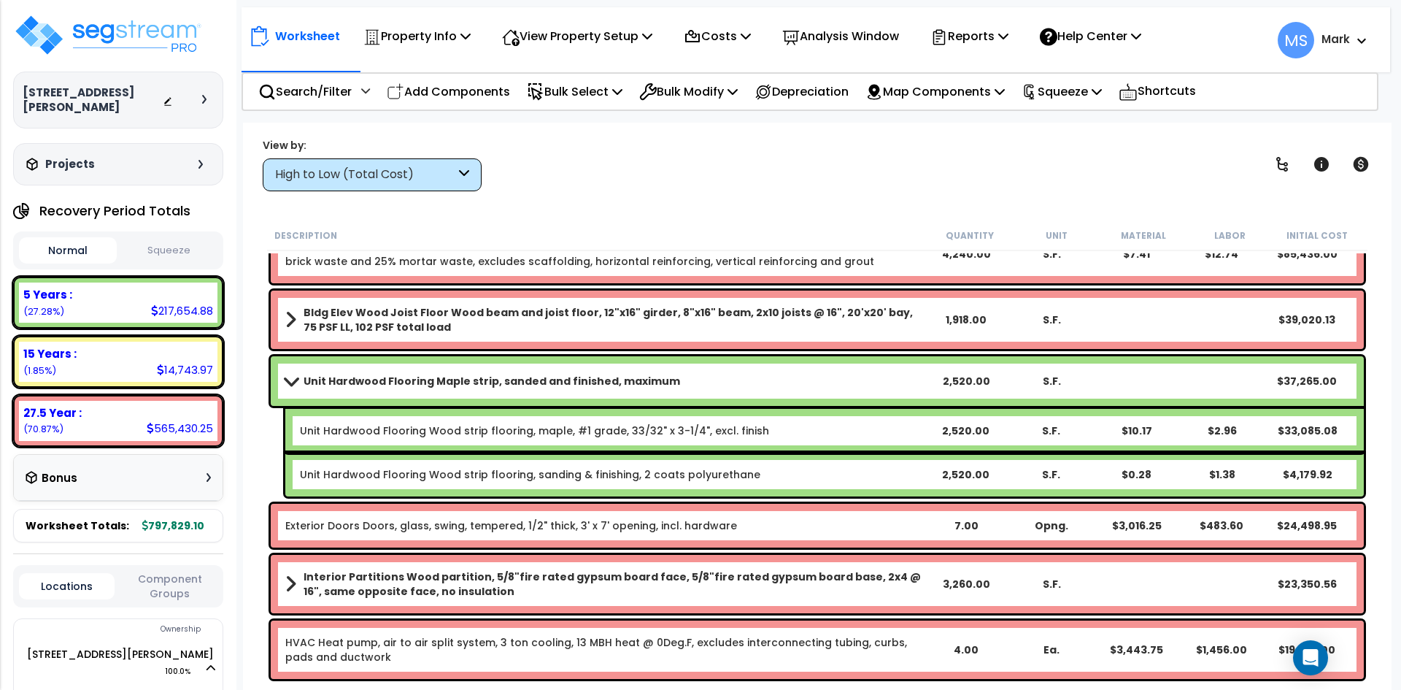
scroll to position [0, 0]
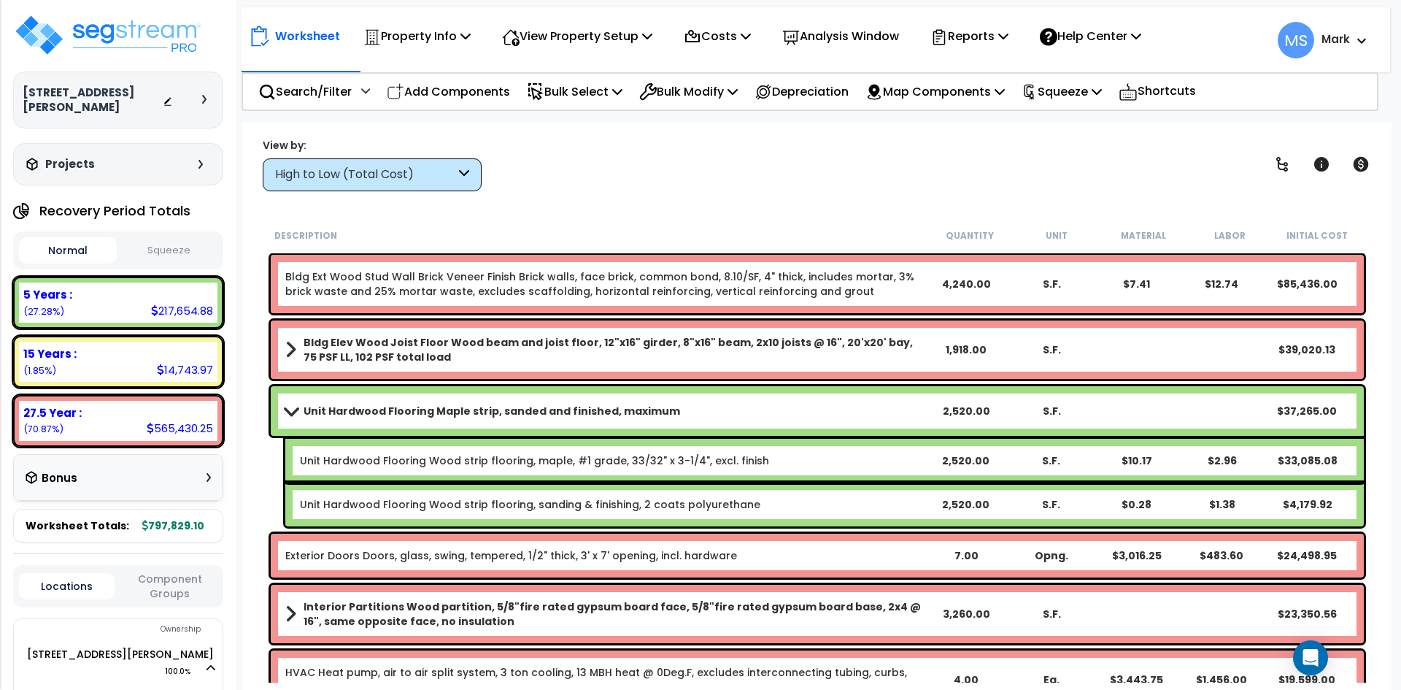
click at [413, 166] on div "High to Low (Total Cost)" at bounding box center [365, 174] width 180 height 17
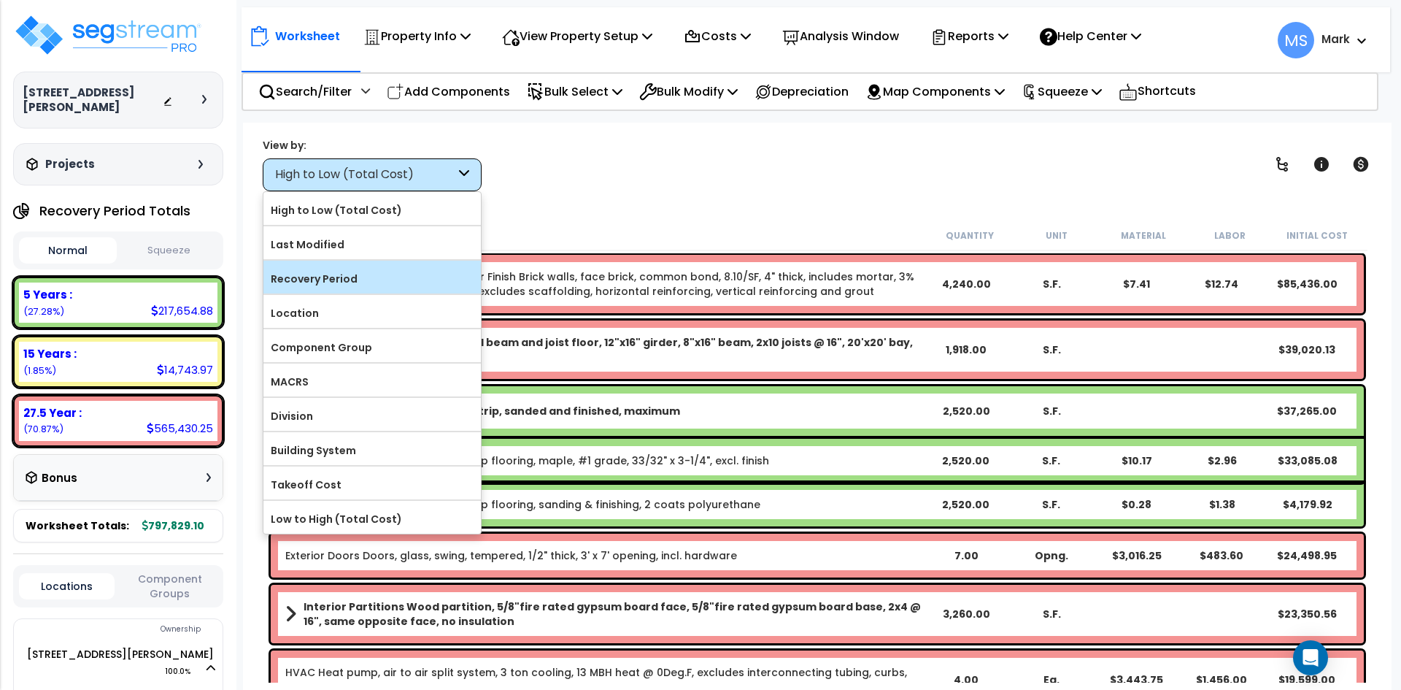
click at [364, 282] on label "Recovery Period" at bounding box center [372, 279] width 218 height 22
click at [0, 0] on input "Recovery Period" at bounding box center [0, 0] width 0 height 0
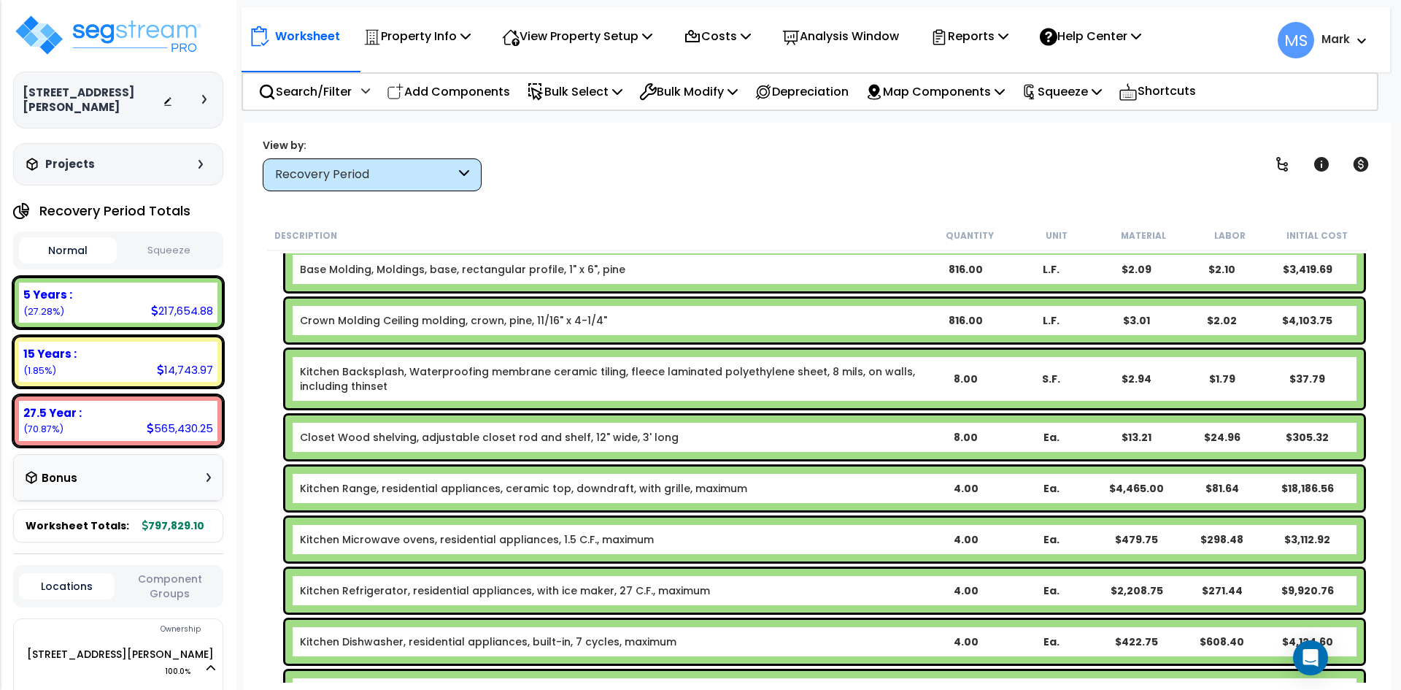
scroll to position [146, 0]
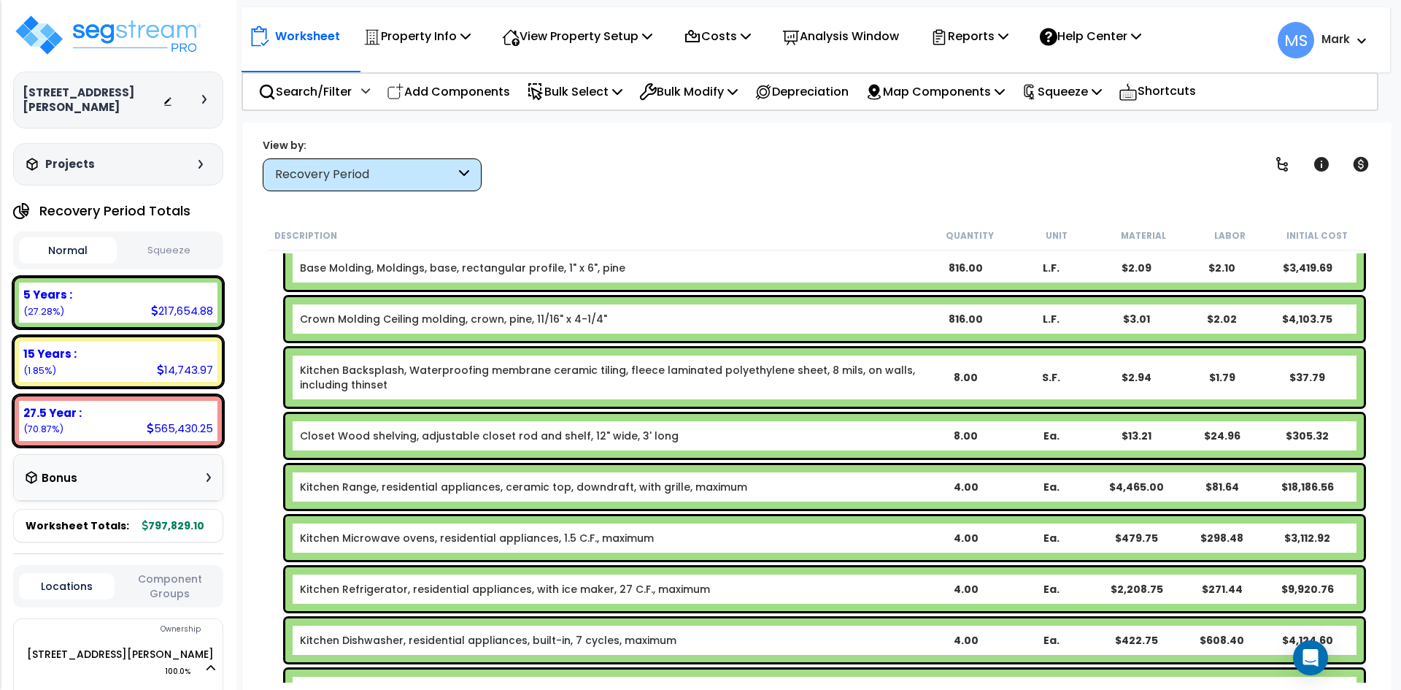
click at [459, 322] on link "Crown Molding Ceiling molding, crown, pine, 11/16" x 4-1/4"" at bounding box center [453, 319] width 307 height 15
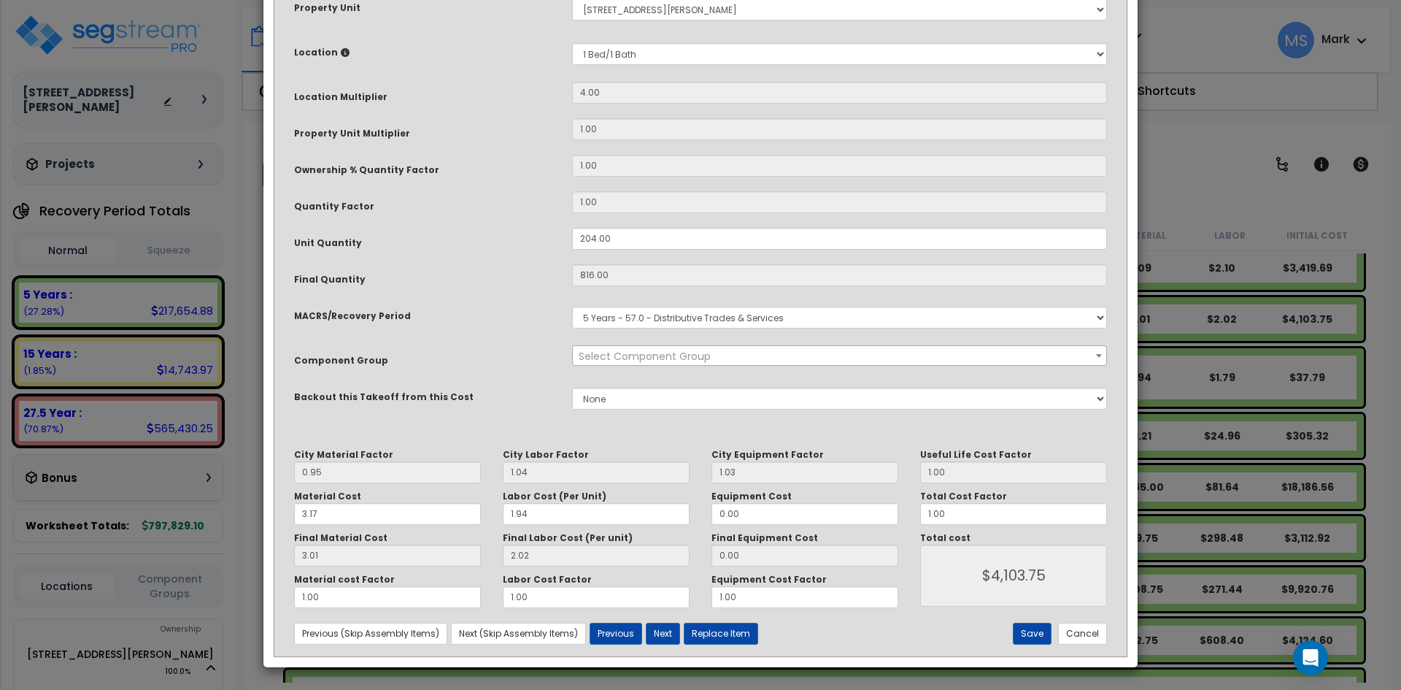
scroll to position [0, 0]
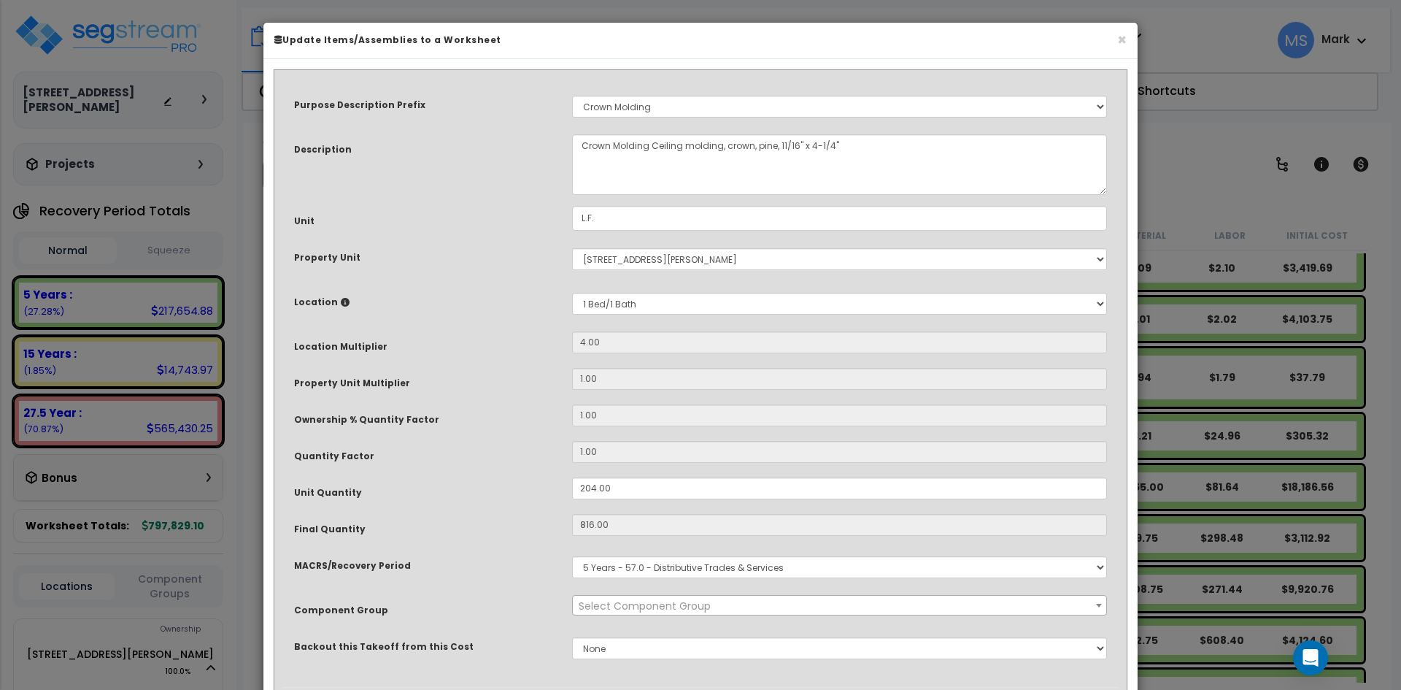
select select "45943"
click at [584, 482] on input "204.00" at bounding box center [839, 488] width 535 height 22
type input "04.00"
type input "816"
type input "$4,104.48"
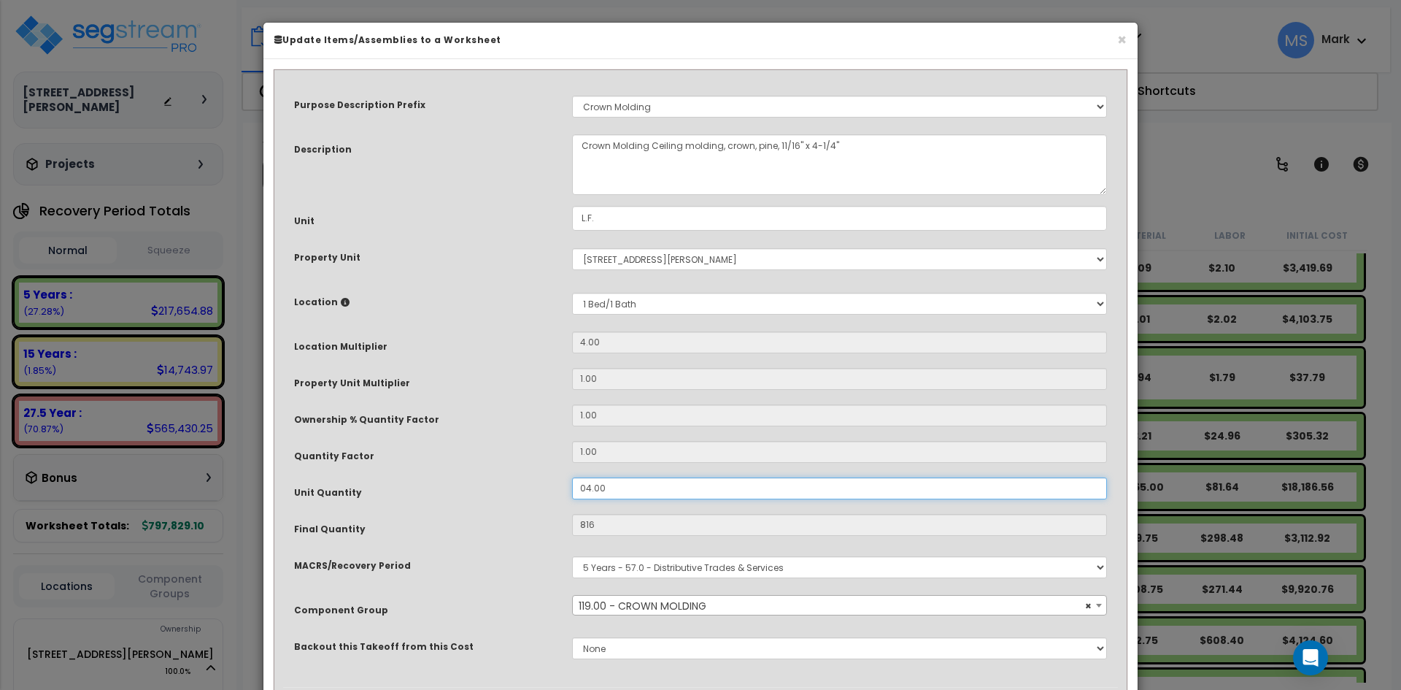
type input "16"
type input "$80.48"
click at [589, 487] on input "04.00" at bounding box center [839, 488] width 535 height 22
type input "0.00"
type input "0"
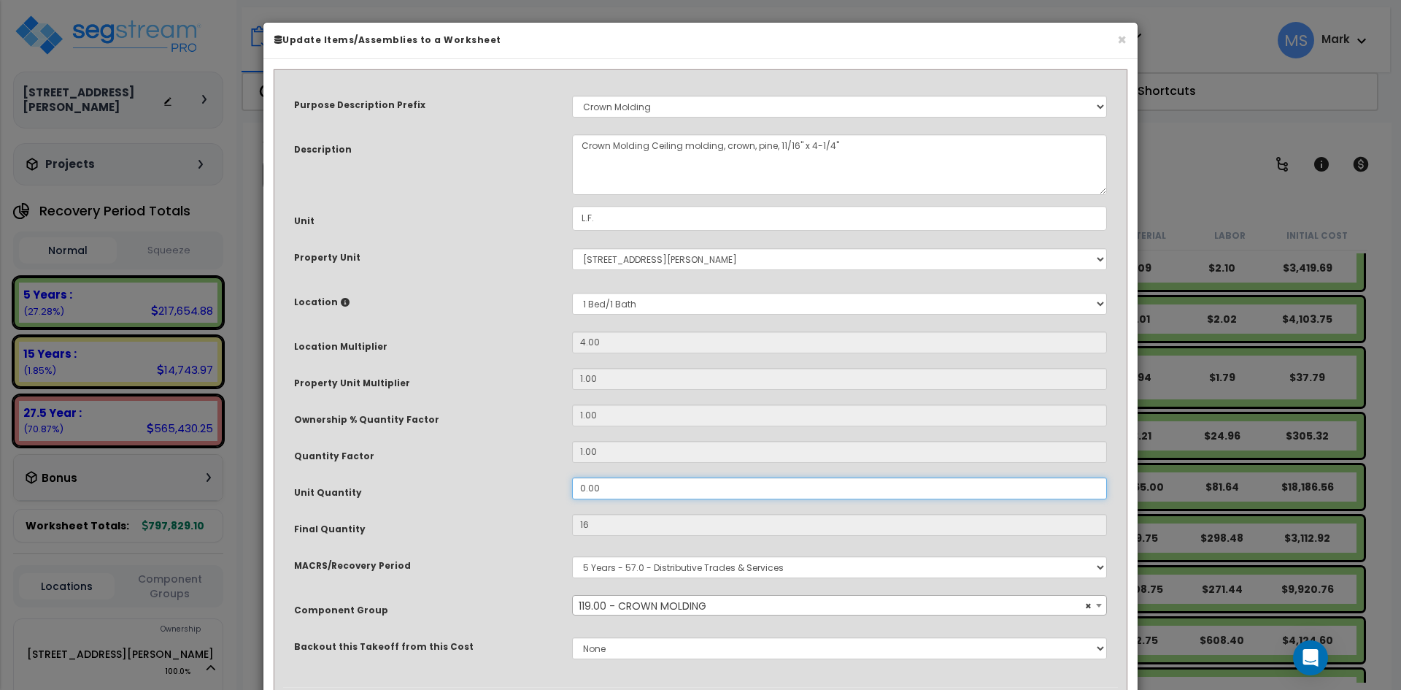
type input "$0.00"
type input "8.00"
type input "32"
type input "$160.96"
type input "86.00"
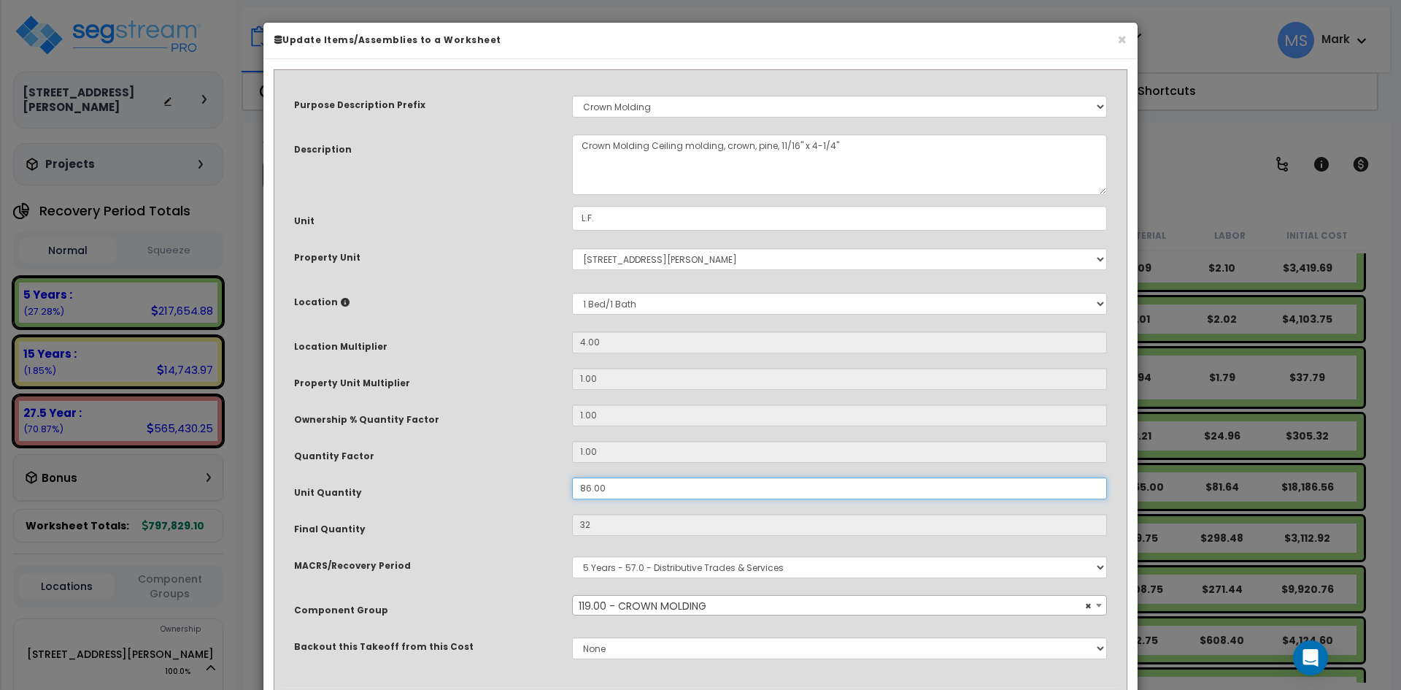
type input "344"
type input "$1,730.32"
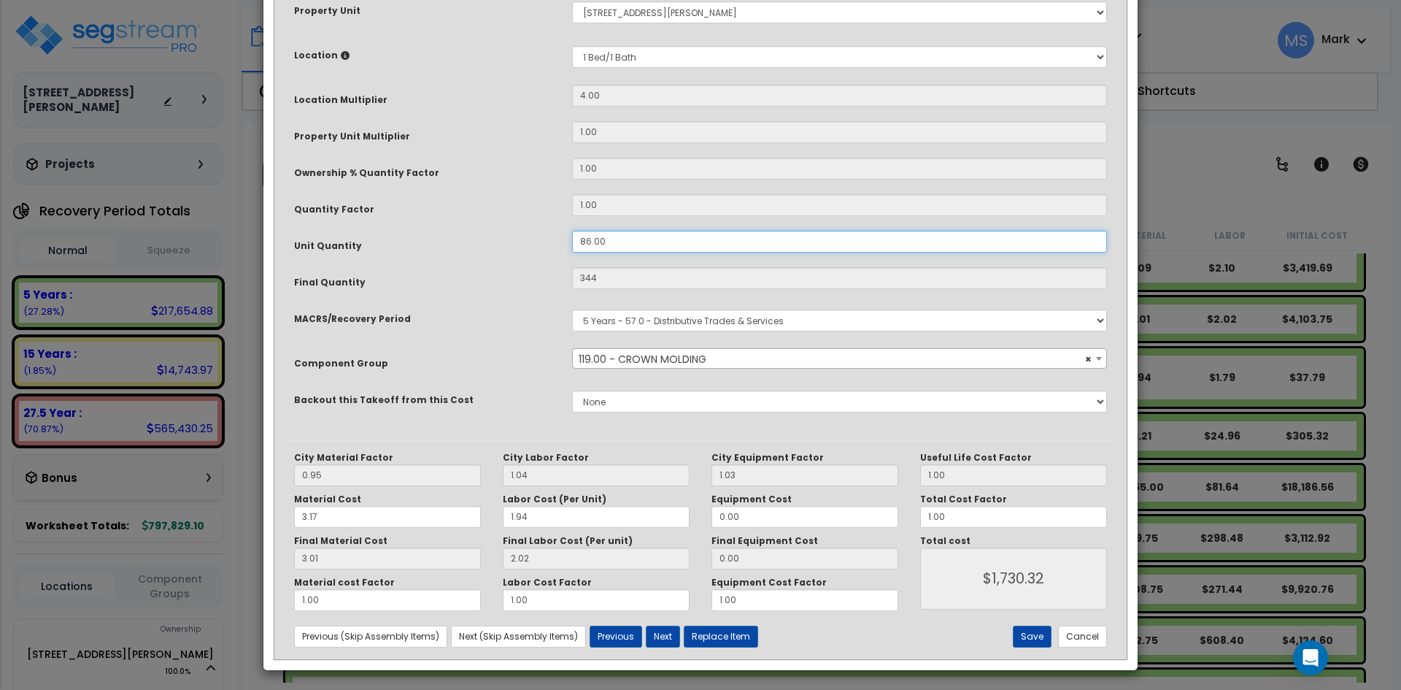
scroll to position [250, 0]
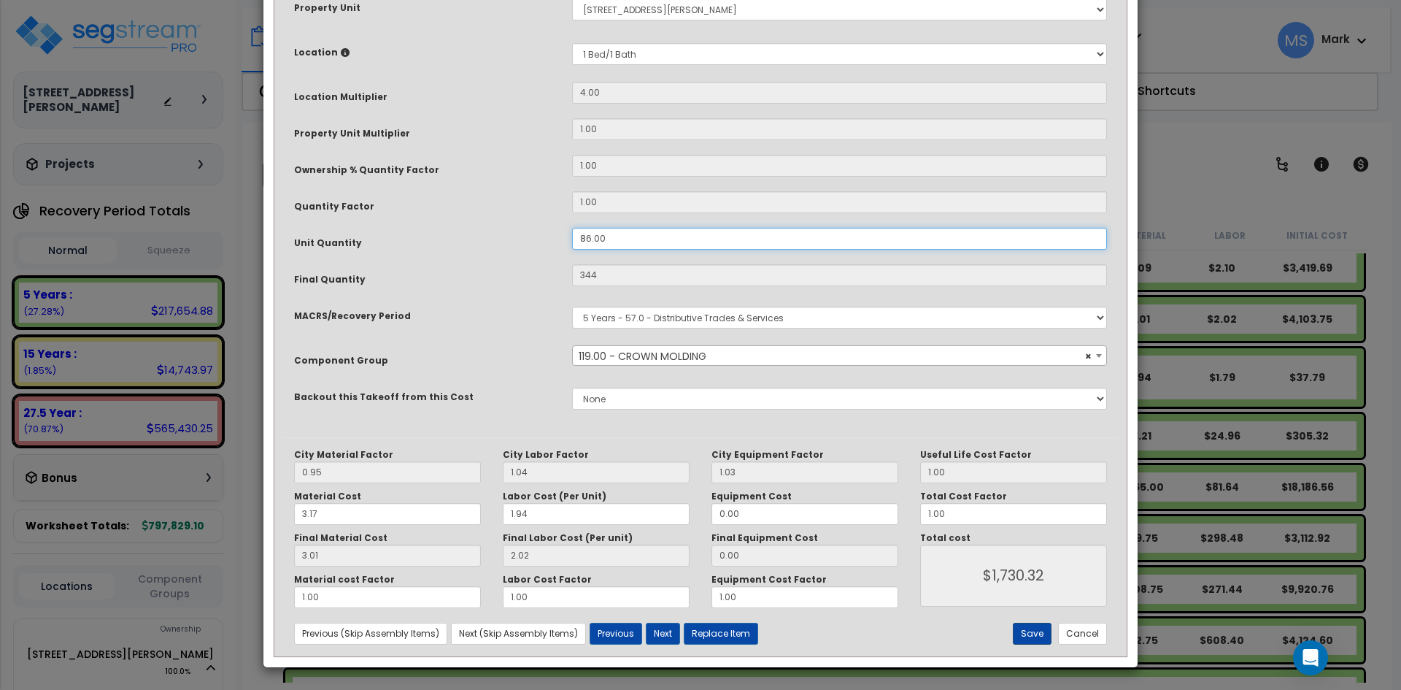
type input "86.00"
click at [1037, 631] on button "Save" at bounding box center [1032, 634] width 39 height 22
type input "344.00"
type input "1730.32"
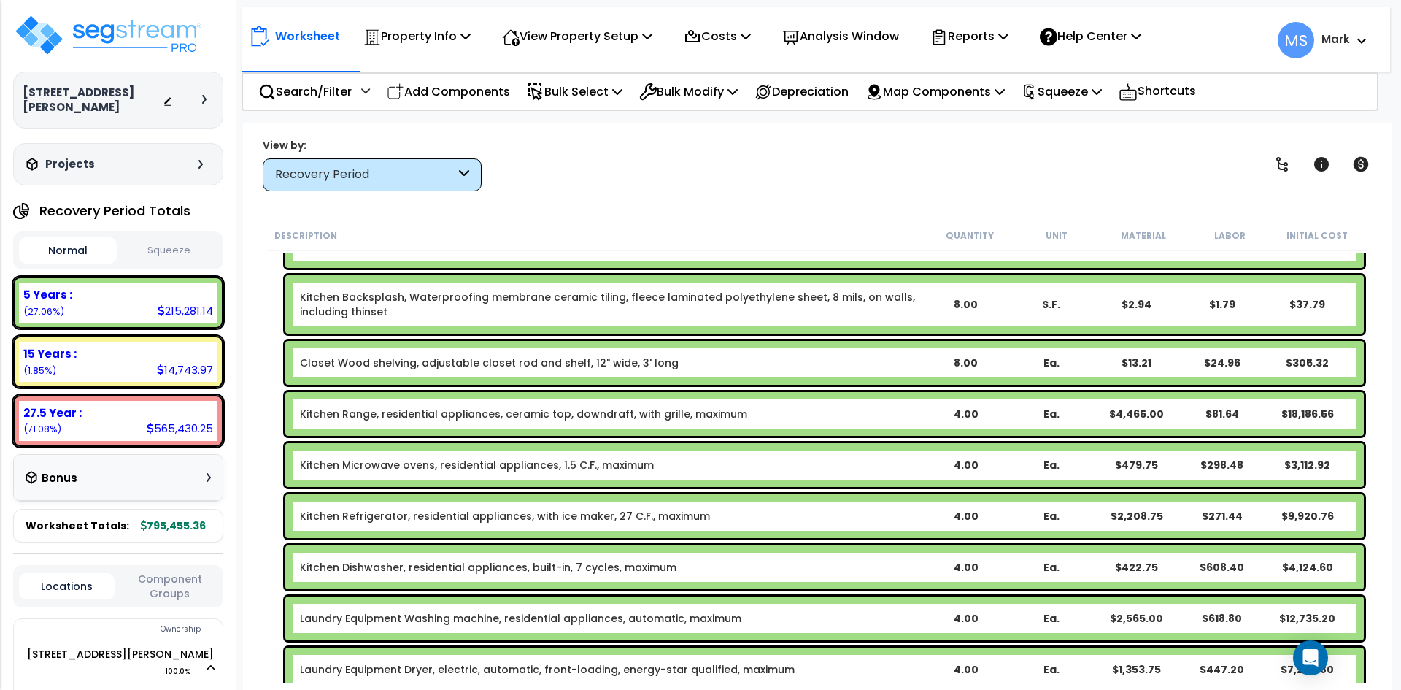
scroll to position [292, 0]
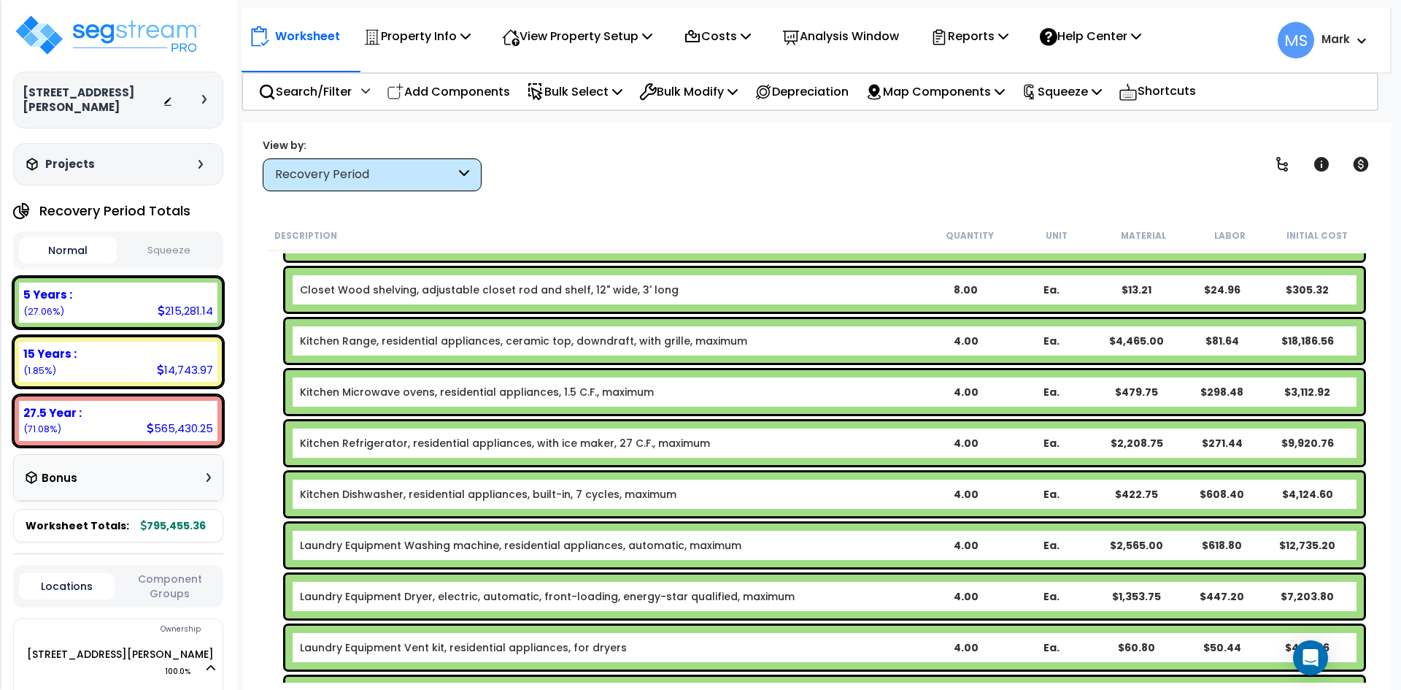
click at [561, 446] on link "Kitchen Refrigerator, residential appliances, with ice maker, 27 C.F., maximum" at bounding box center [505, 443] width 410 height 15
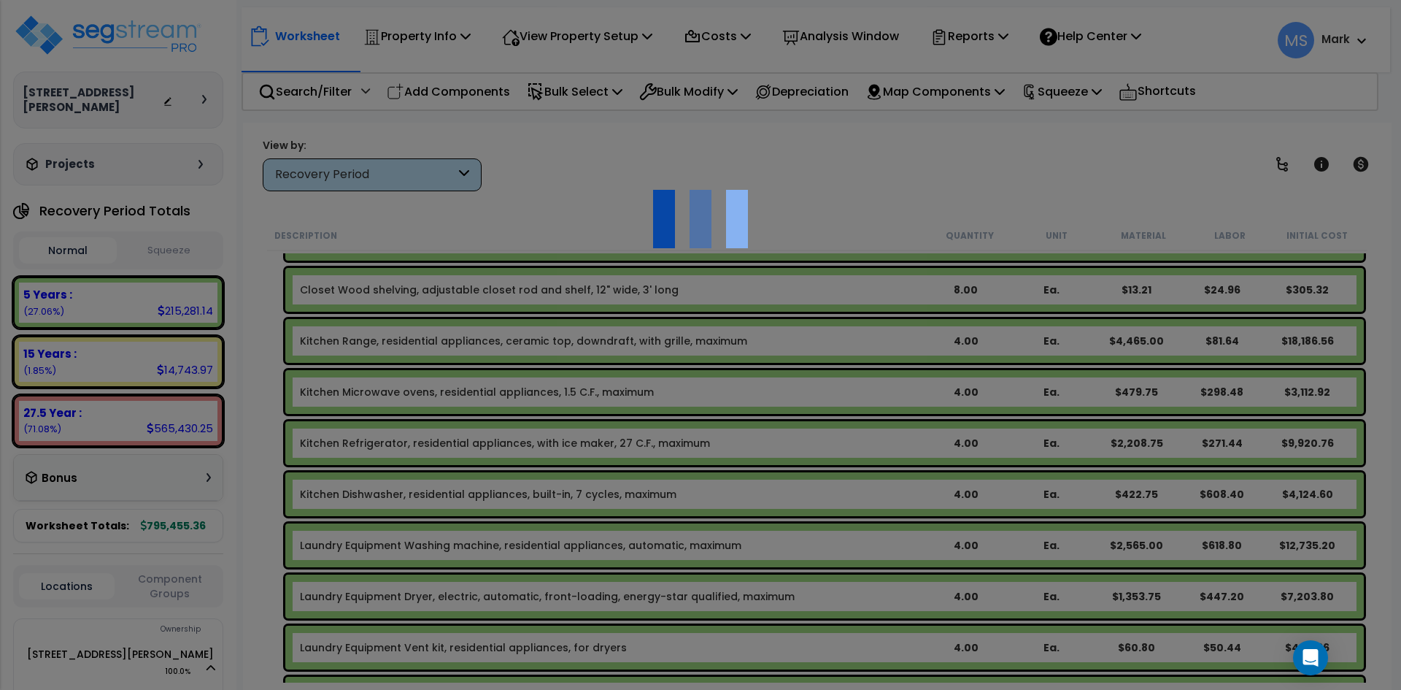
scroll to position [0, 0]
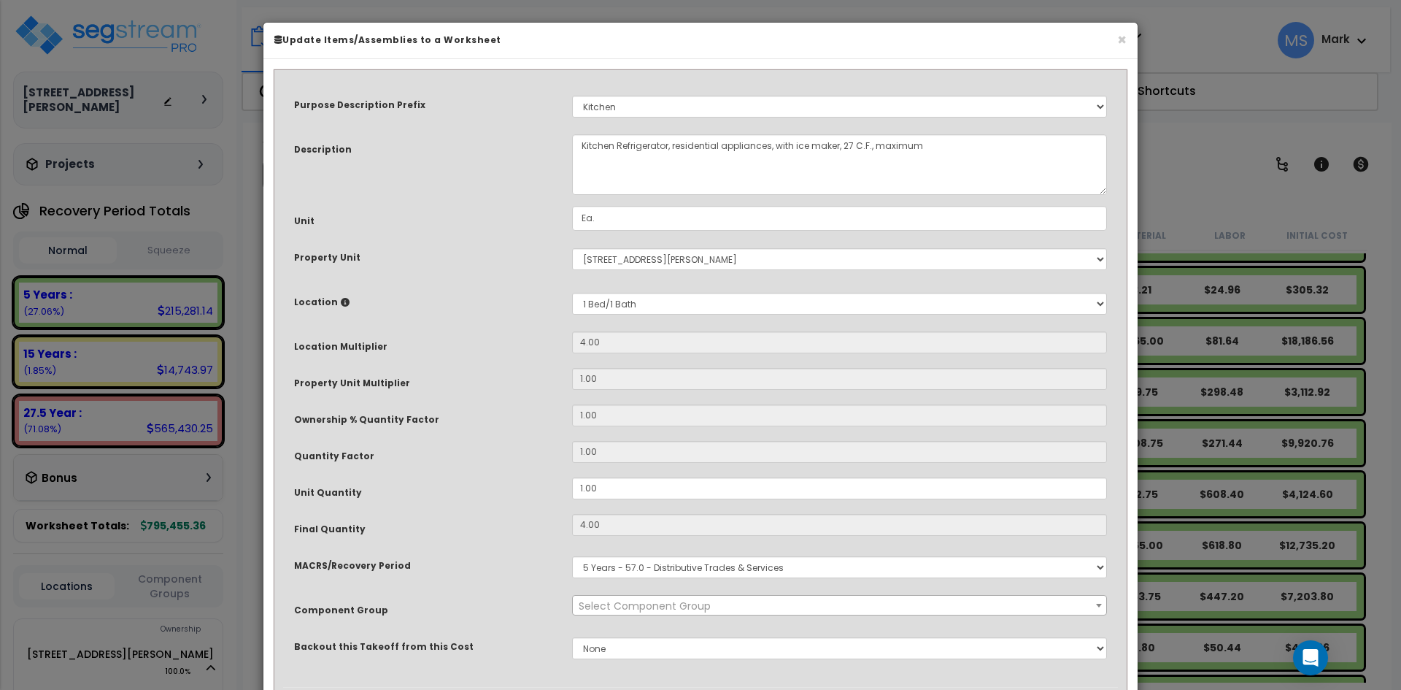
select select "45836"
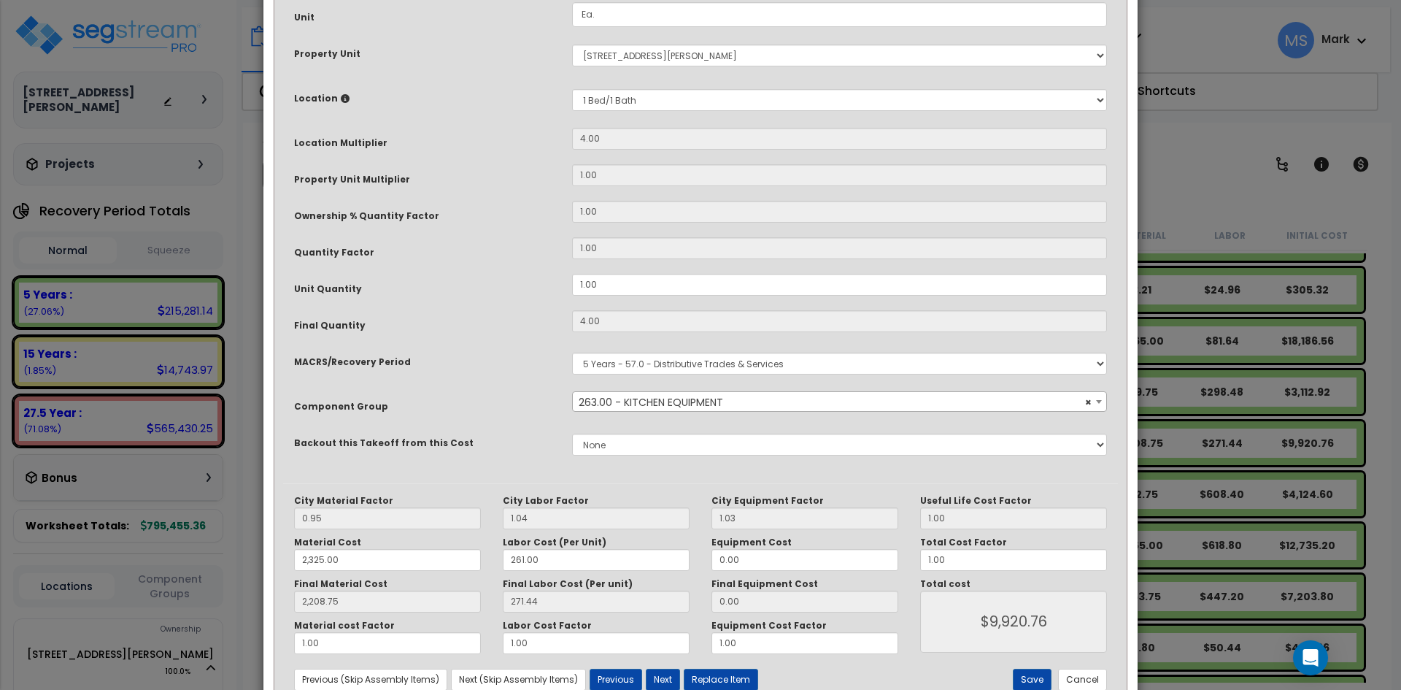
scroll to position [250, 0]
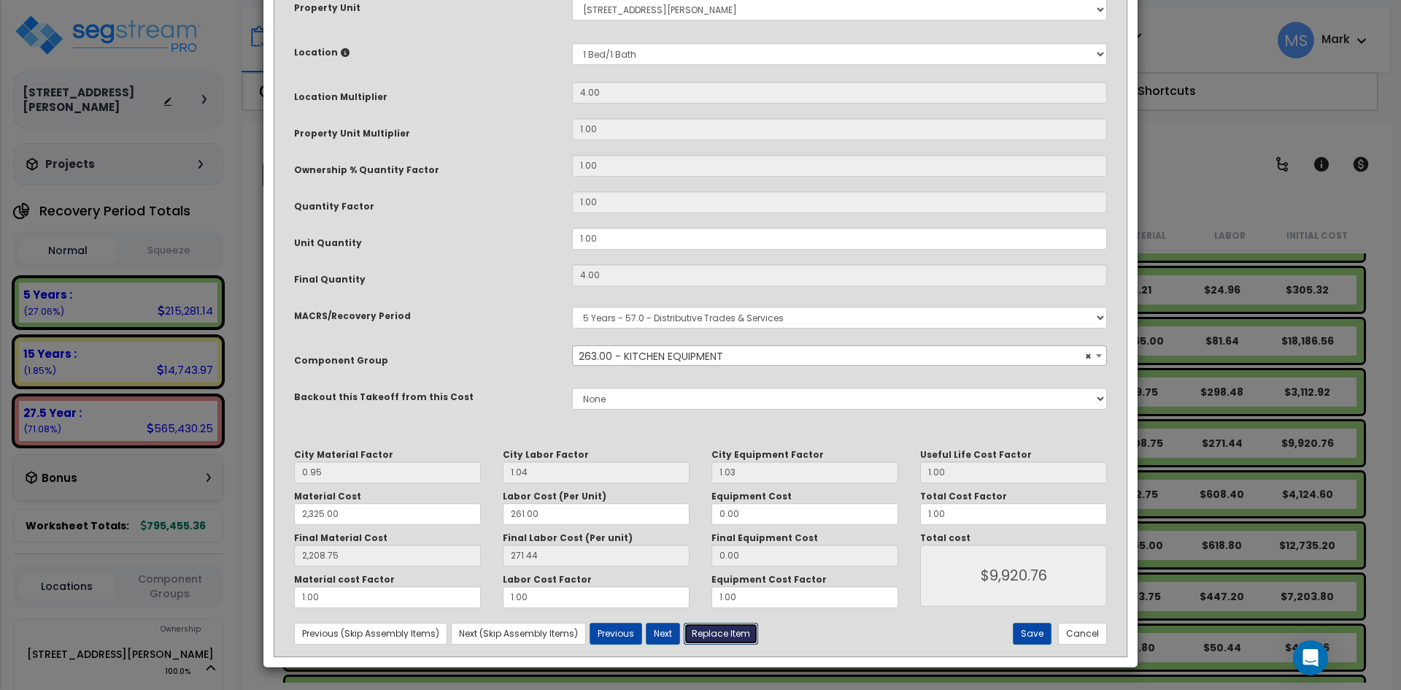
click at [726, 635] on button "Replace Item" at bounding box center [721, 634] width 74 height 22
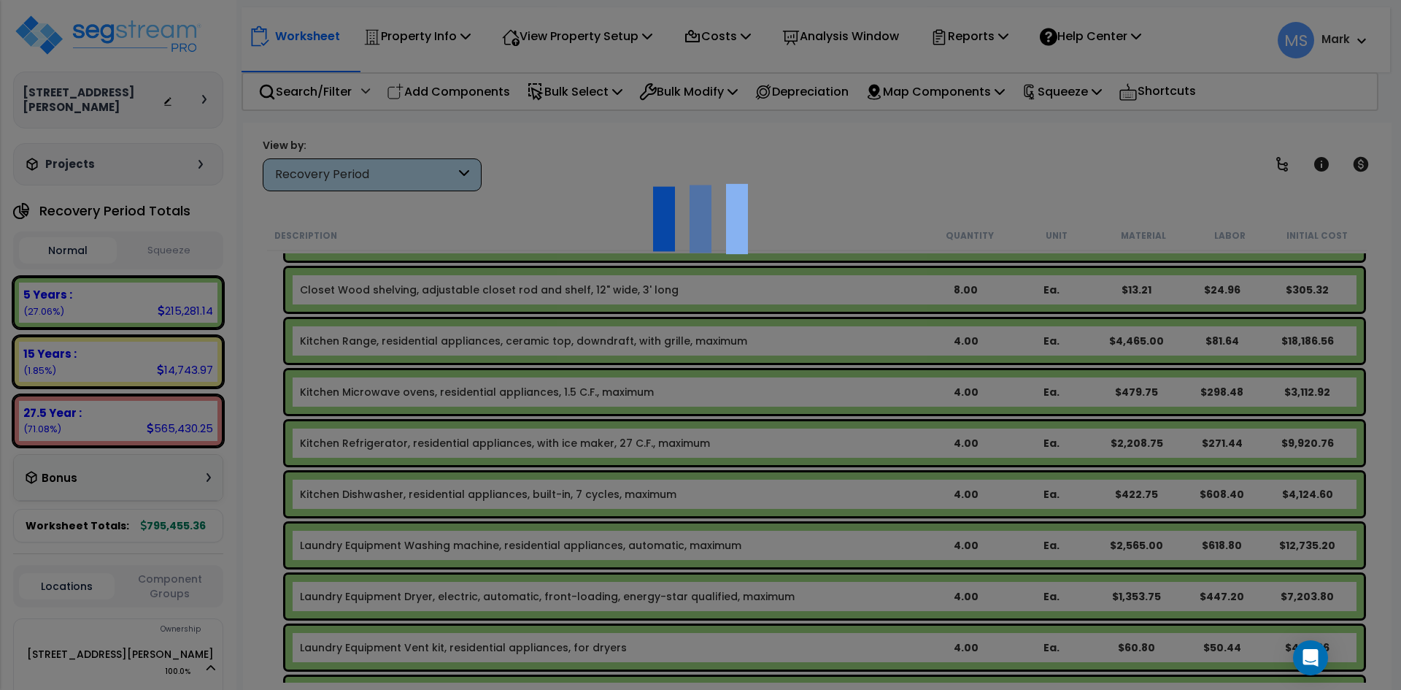
type input "4"
type input "Ea."
select select "164555"
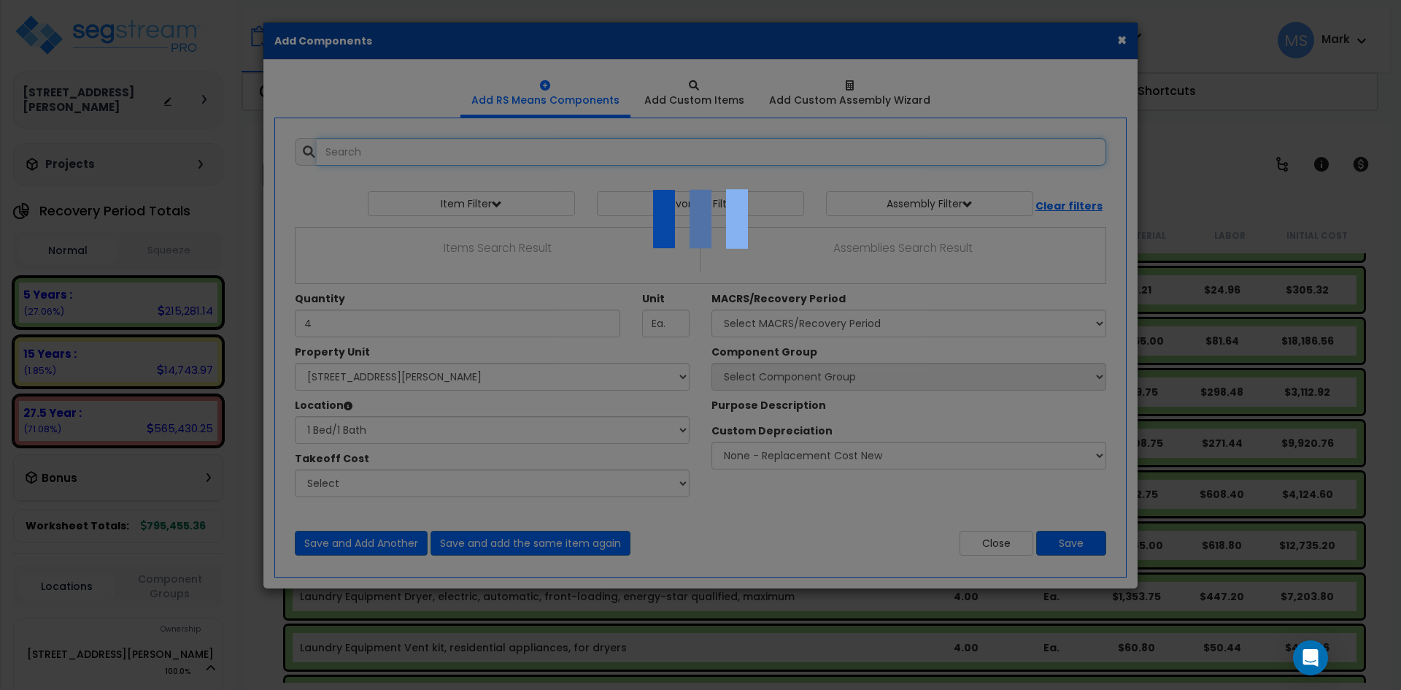
select select "23208"
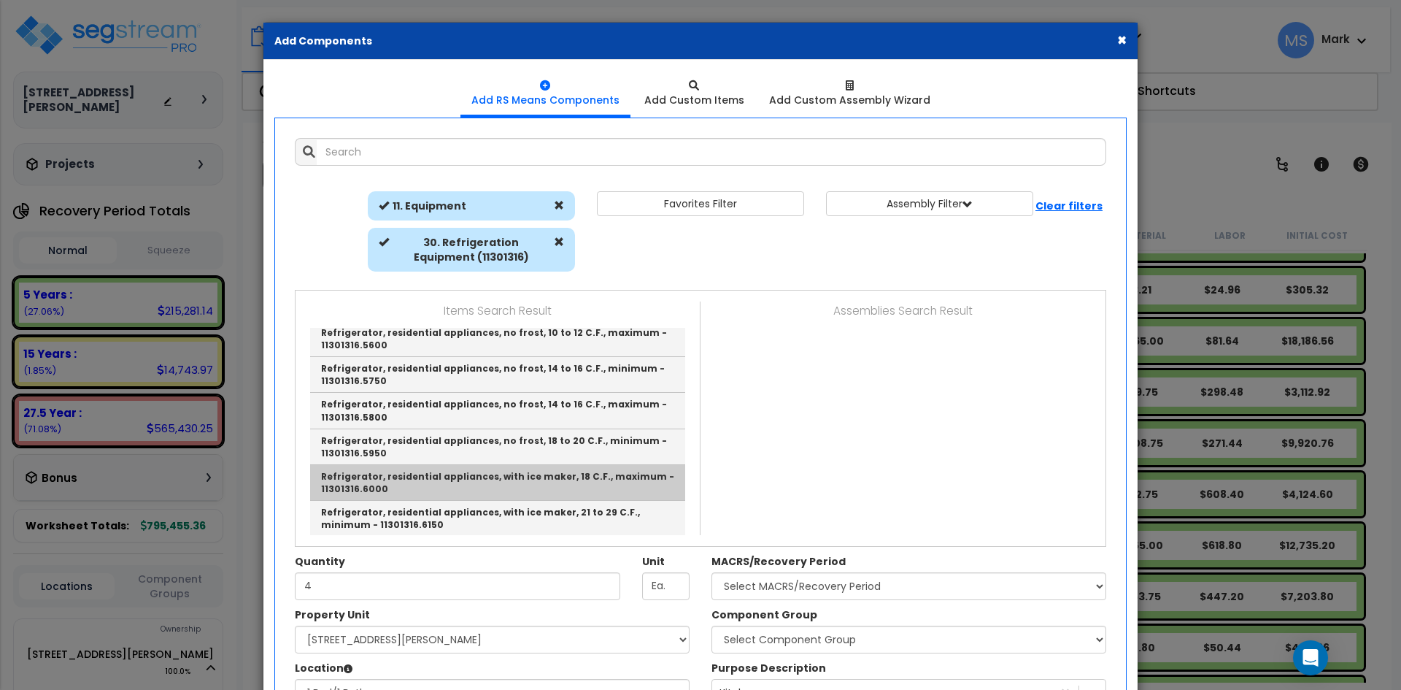
scroll to position [219, 0]
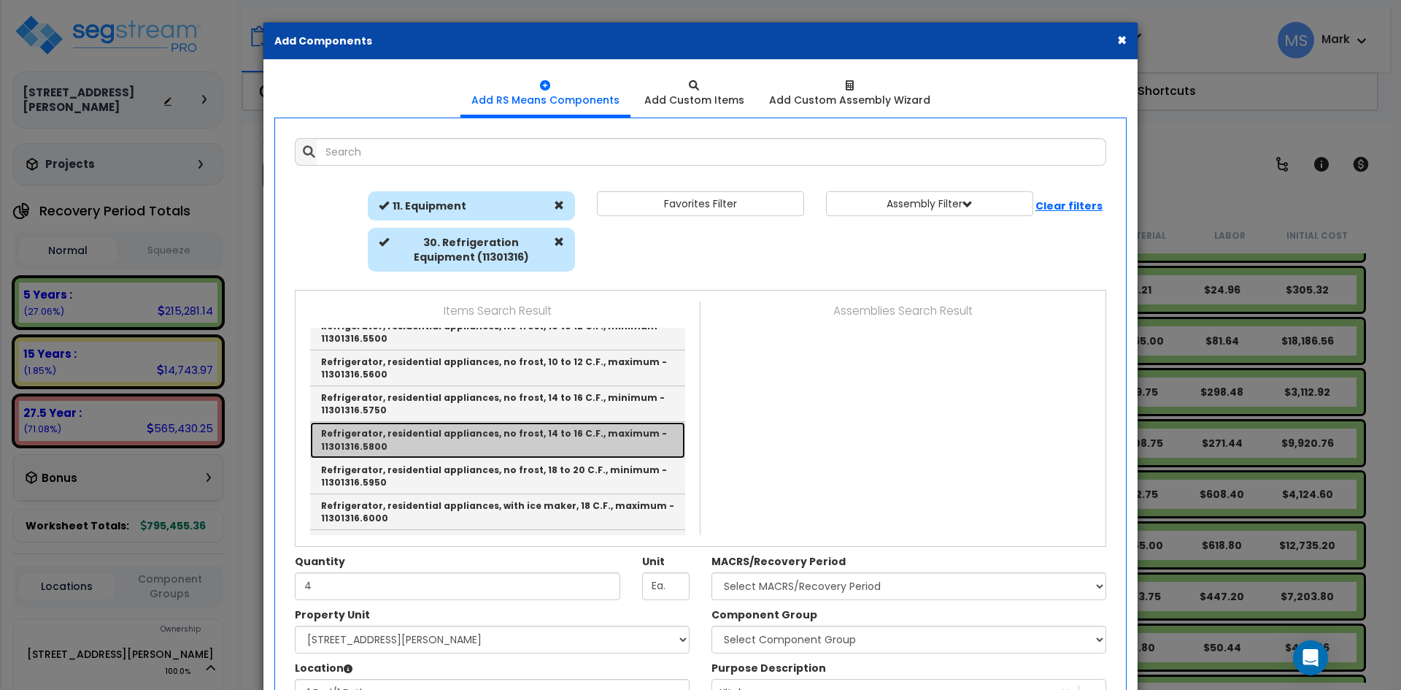
click at [532, 422] on link "Refrigerator, residential appliances, no frost, 14 to 16 C.F., maximum - 113013…" at bounding box center [497, 440] width 375 height 36
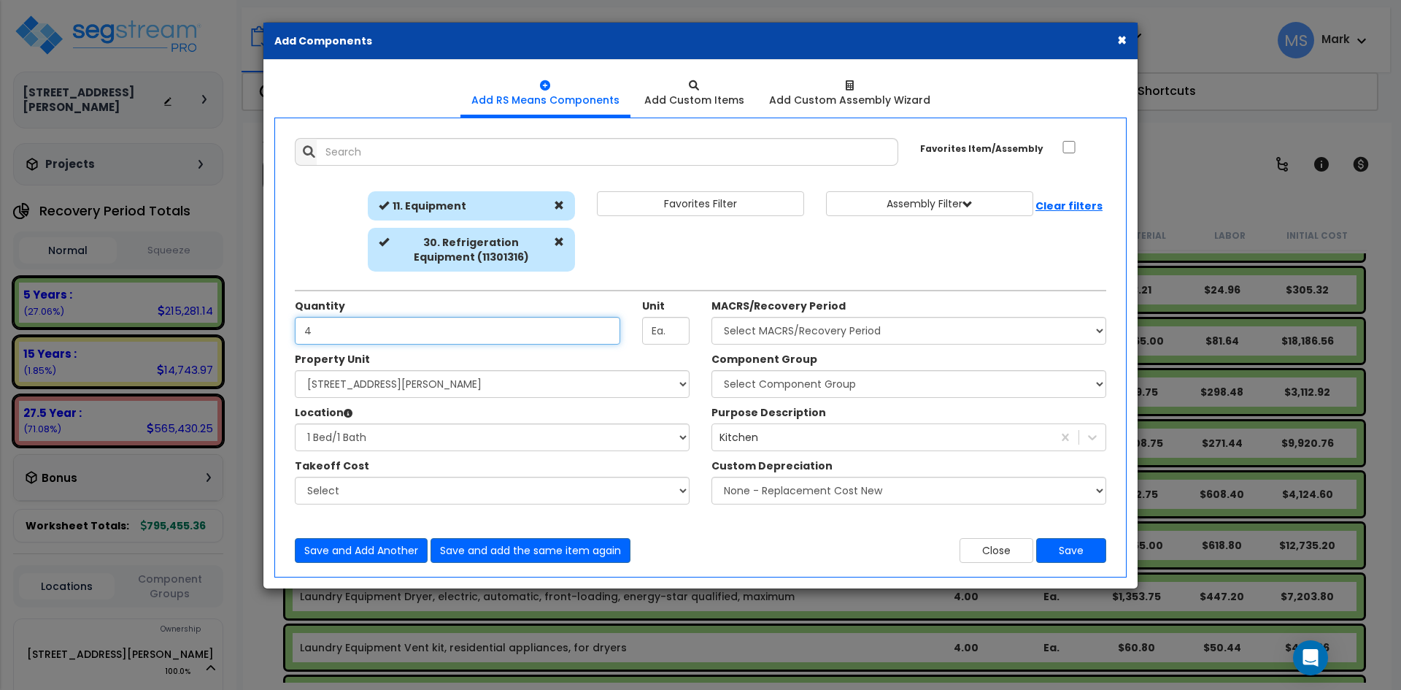
type input "Refrigerator, residential appliances, no frost, 14 to 16 C.F., maximum - 113013…"
type input "1"
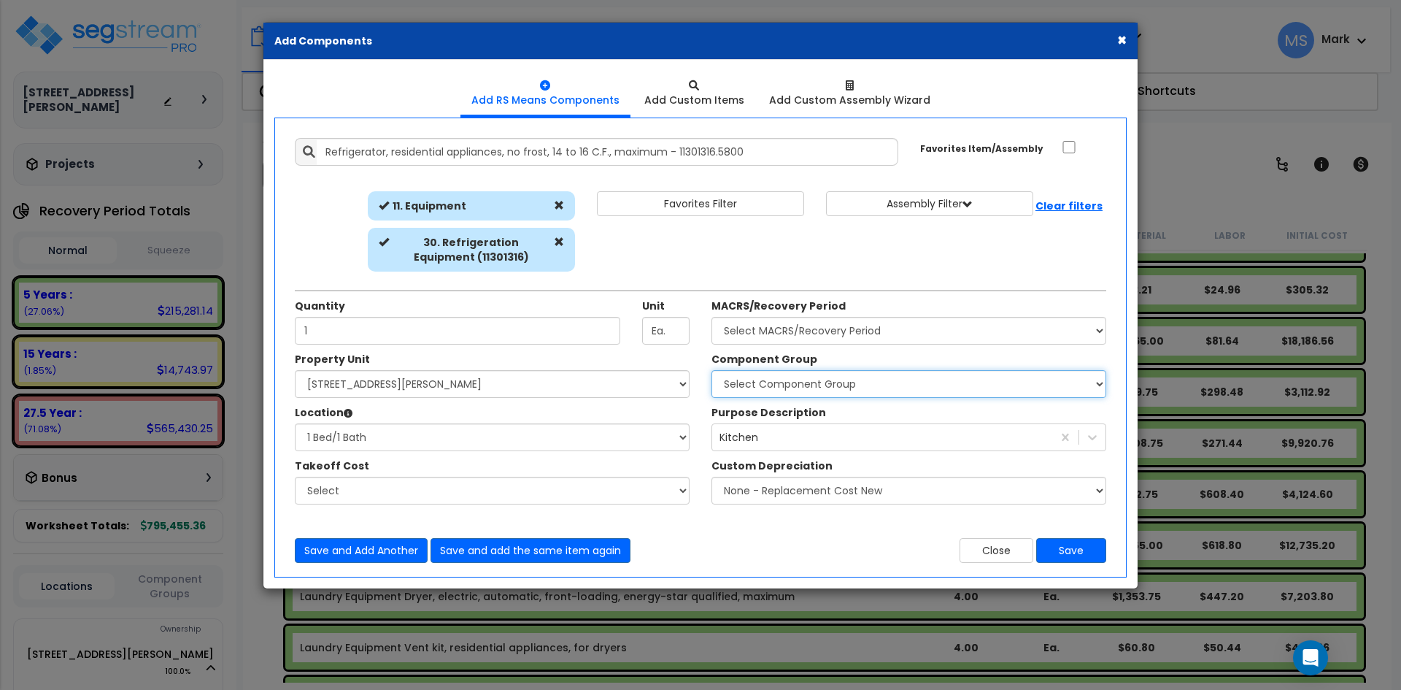
click at [817, 385] on select "Select Component Group 286.00 - LAUNDRY ELECTRICAL 284.00 - LAUNDRY PLUMBING 31…" at bounding box center [909, 384] width 395 height 28
select select "45836"
click at [712, 370] on select "Select Component Group 286.00 - LAUNDRY ELECTRICAL 284.00 - LAUNDRY PLUMBING 31…" at bounding box center [909, 384] width 395 height 28
click at [915, 330] on select "Select MACRS/Recovery Period 5 Years - 57.0 - Distributive Trades & Services 5 …" at bounding box center [909, 331] width 395 height 28
select select "3667"
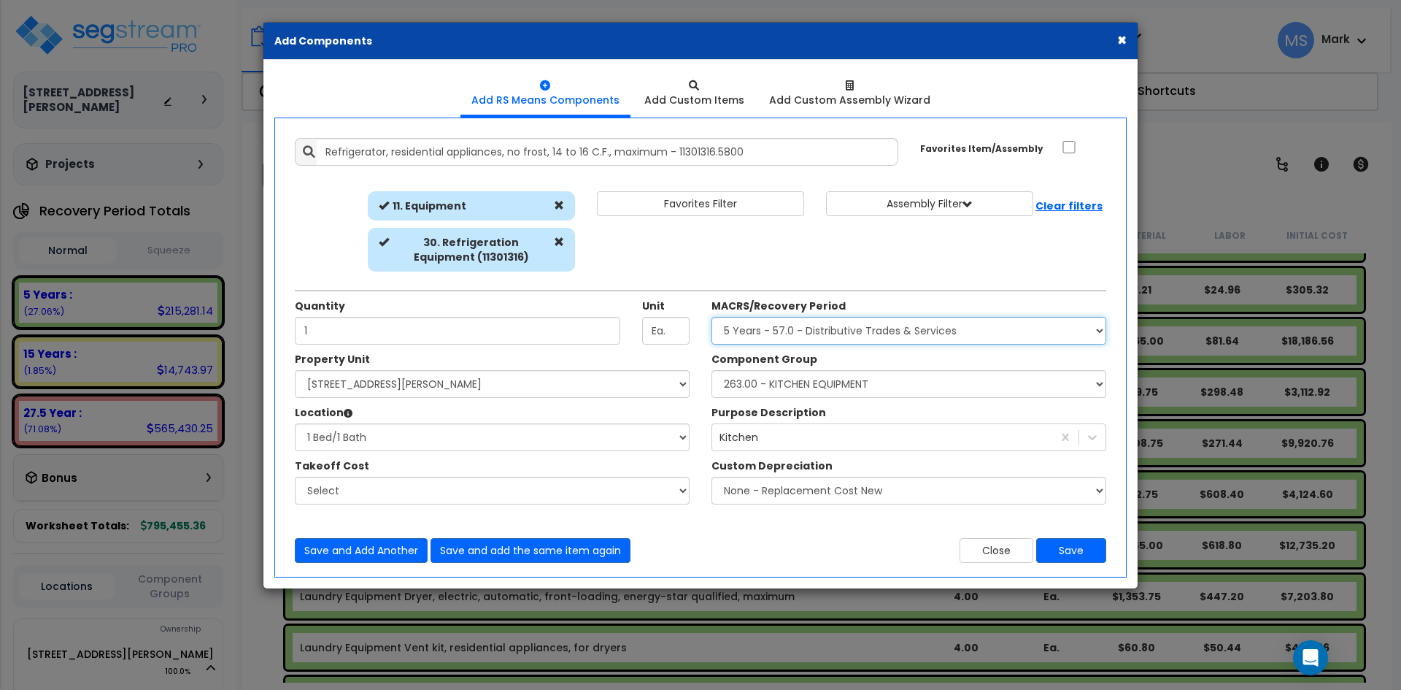
click at [712, 317] on select "Select MACRS/Recovery Period 5 Years - 57.0 - Distributive Trades & Services 5 …" at bounding box center [909, 331] width 395 height 28
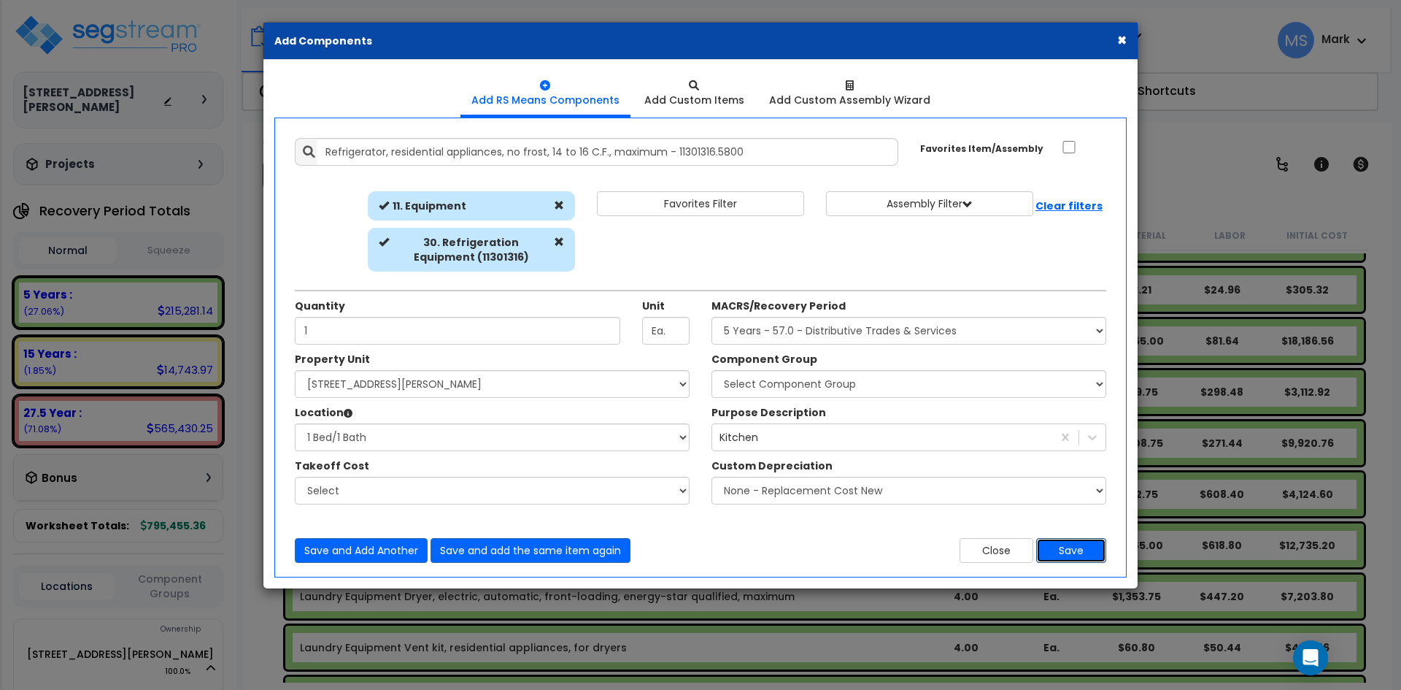
click at [1094, 548] on button "Save" at bounding box center [1071, 550] width 70 height 25
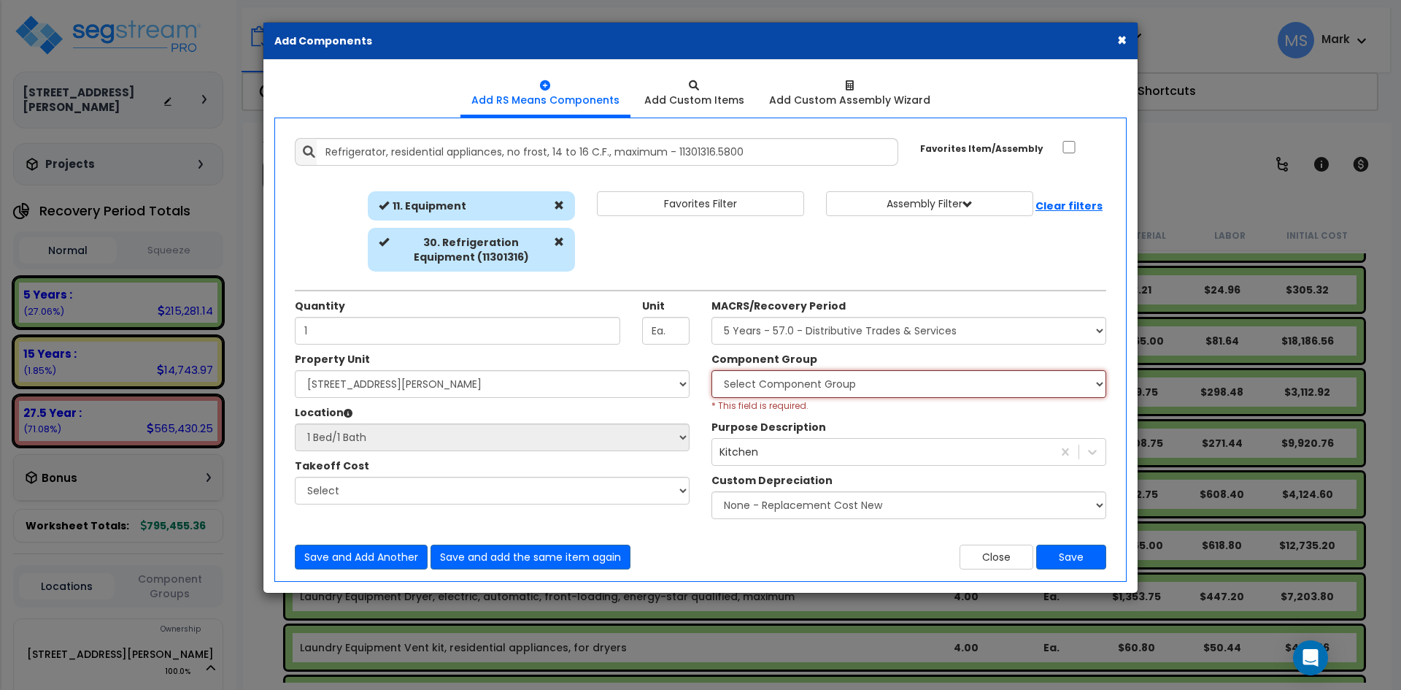
click at [825, 374] on select "Select Component Group 286.00 - LAUNDRY ELECTRICAL 284.00 - LAUNDRY PLUMBING 31…" at bounding box center [909, 384] width 395 height 28
select select "45836"
click at [712, 370] on select "Select Component Group 286.00 - LAUNDRY ELECTRICAL 284.00 - LAUNDRY PLUMBING 31…" at bounding box center [909, 384] width 395 height 28
click at [1061, 551] on button "Save" at bounding box center [1071, 556] width 70 height 25
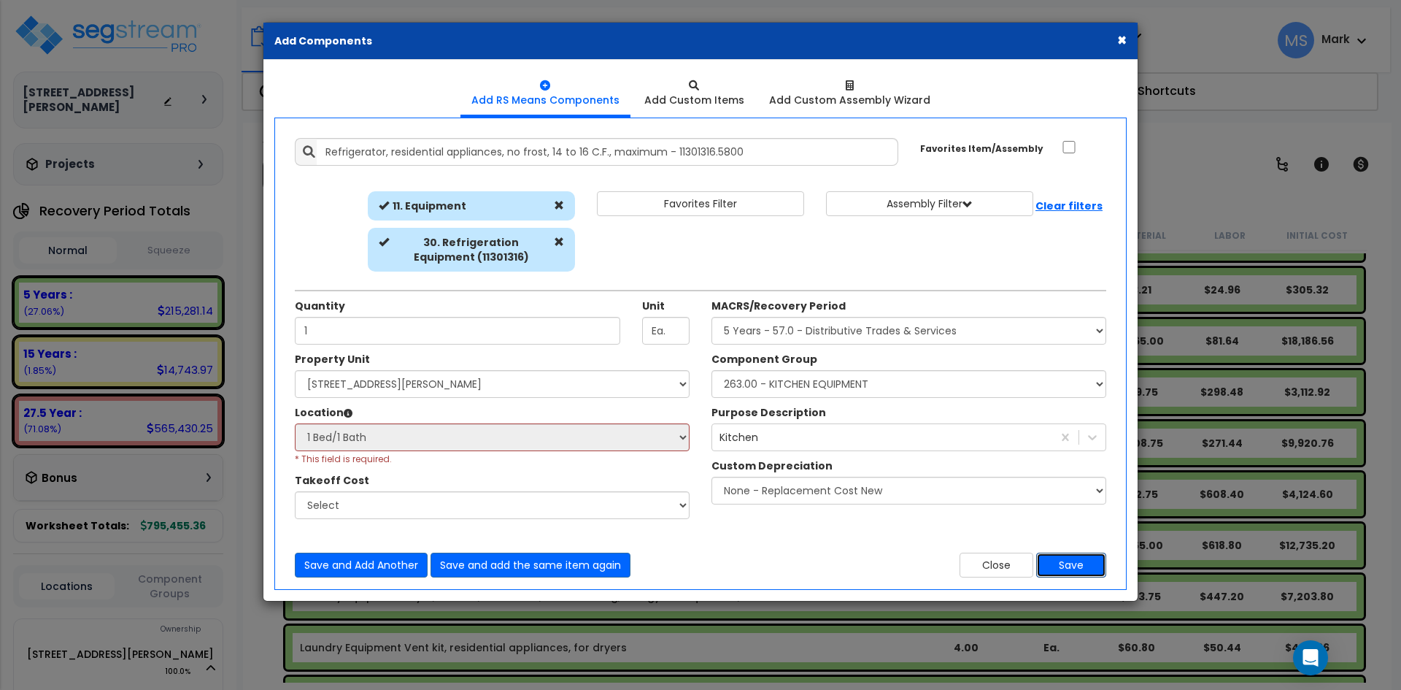
click at [1065, 571] on button "Save" at bounding box center [1071, 565] width 70 height 25
click at [442, 382] on select "Select 4947-49 Oleatha Ave Site Improvements" at bounding box center [492, 384] width 395 height 28
click at [295, 370] on select "Select 4947-49 Oleatha Ave Site Improvements" at bounding box center [492, 384] width 395 height 28
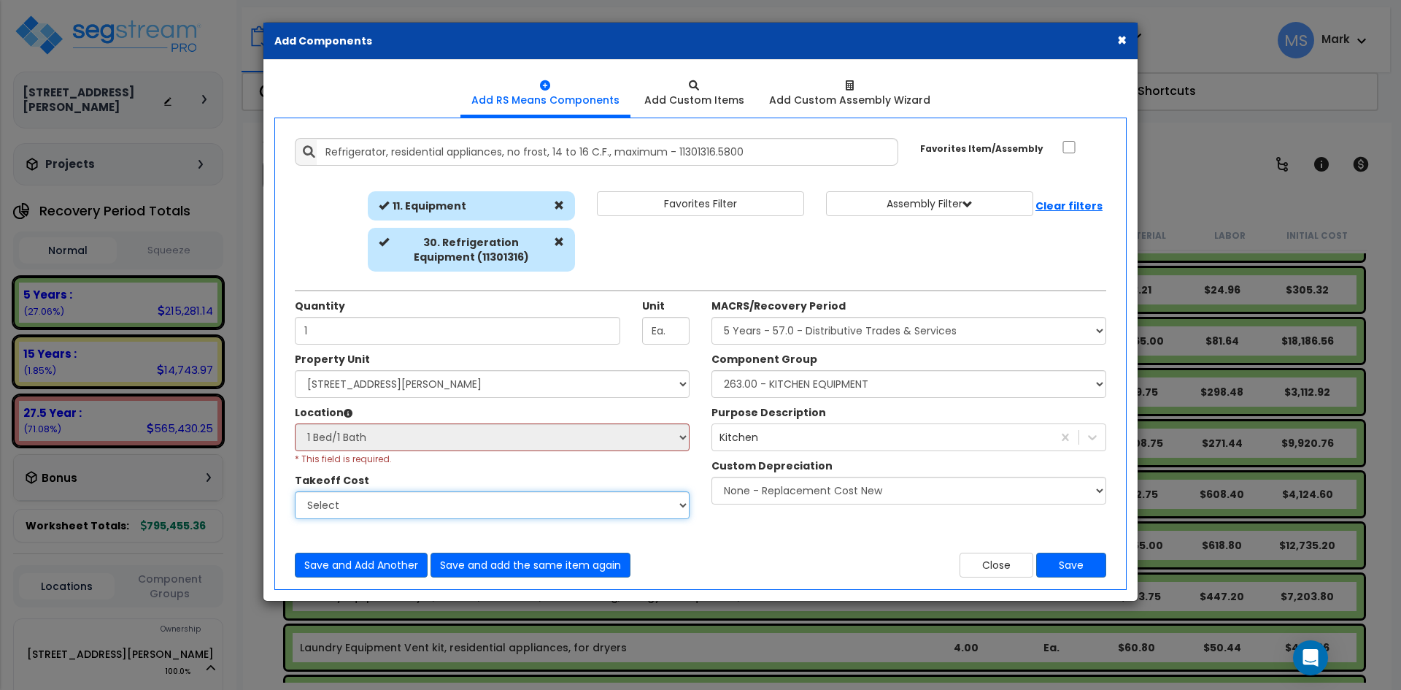
click at [469, 493] on select "Select" at bounding box center [492, 505] width 395 height 28
click at [295, 491] on select "Select" at bounding box center [492, 505] width 395 height 28
click at [467, 384] on select "Select 4947-49 Oleatha Ave Site Improvements" at bounding box center [492, 384] width 395 height 28
click at [295, 370] on select "Select 4947-49 Oleatha Ave Site Improvements" at bounding box center [492, 384] width 395 height 28
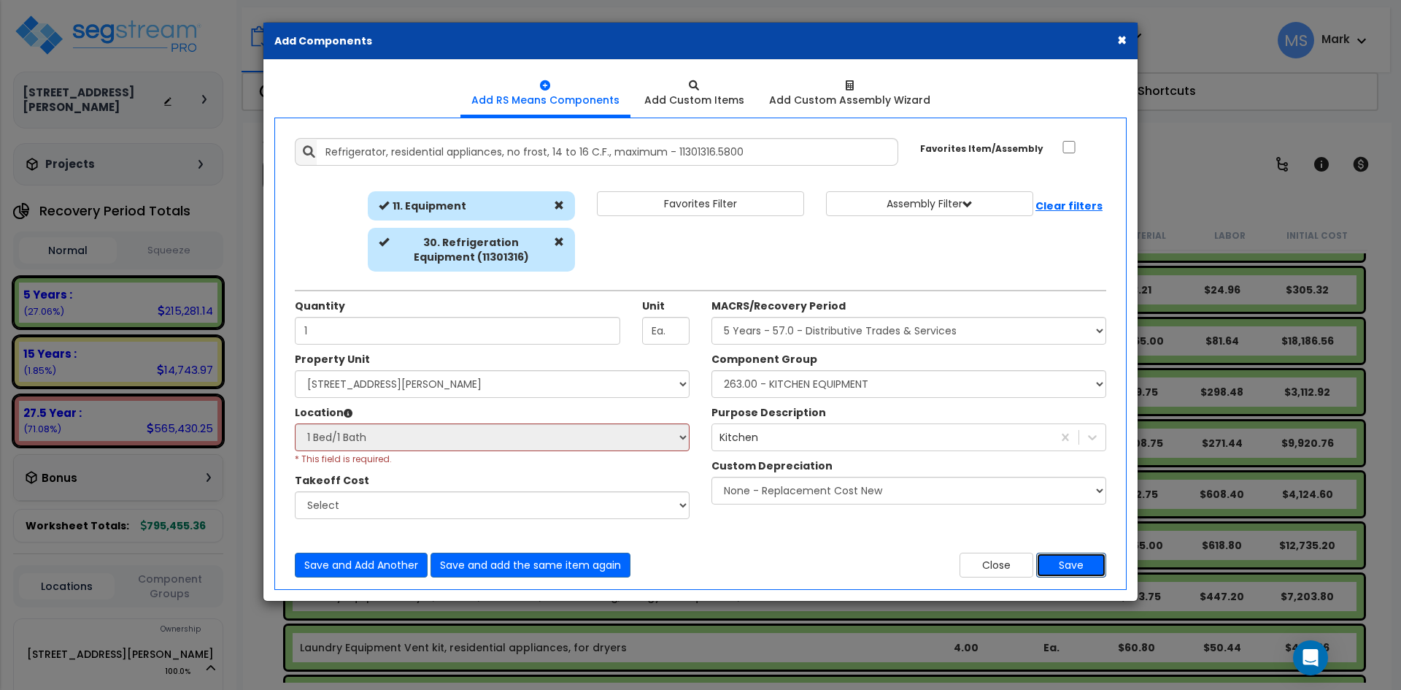
click at [1073, 563] on button "Save" at bounding box center [1071, 565] width 70 height 25
click at [360, 563] on button "Save and Add Another" at bounding box center [361, 565] width 133 height 25
click at [990, 567] on button "Close" at bounding box center [997, 565] width 74 height 25
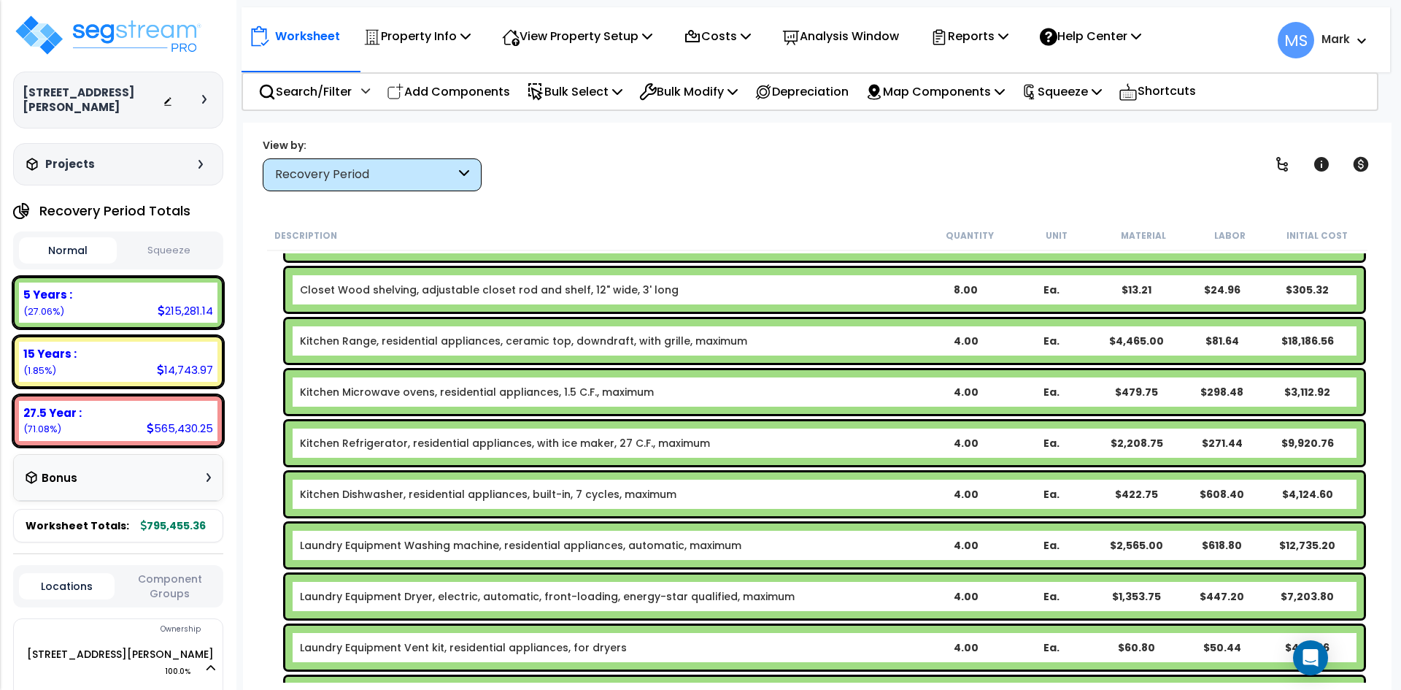
click at [561, 442] on link "Kitchen Refrigerator, residential appliances, with ice maker, 27 C.F., maximum" at bounding box center [505, 443] width 410 height 15
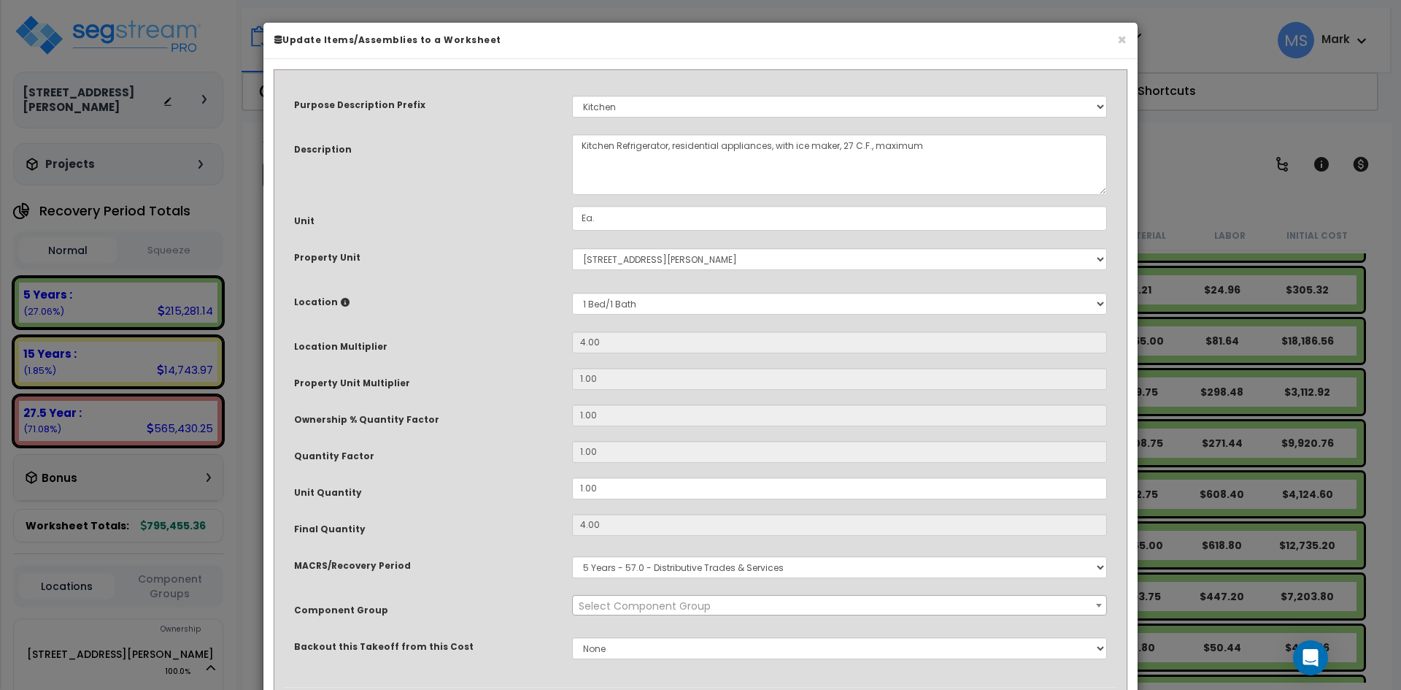
select select "45836"
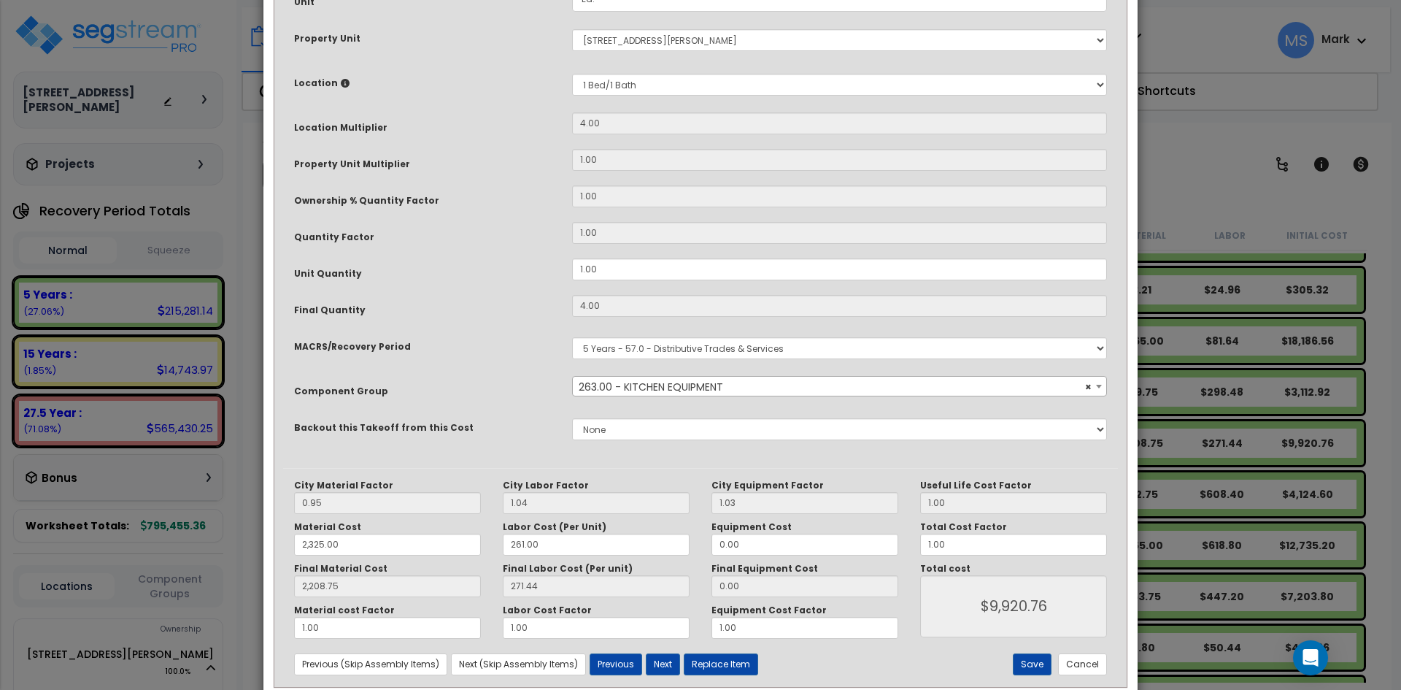
scroll to position [250, 0]
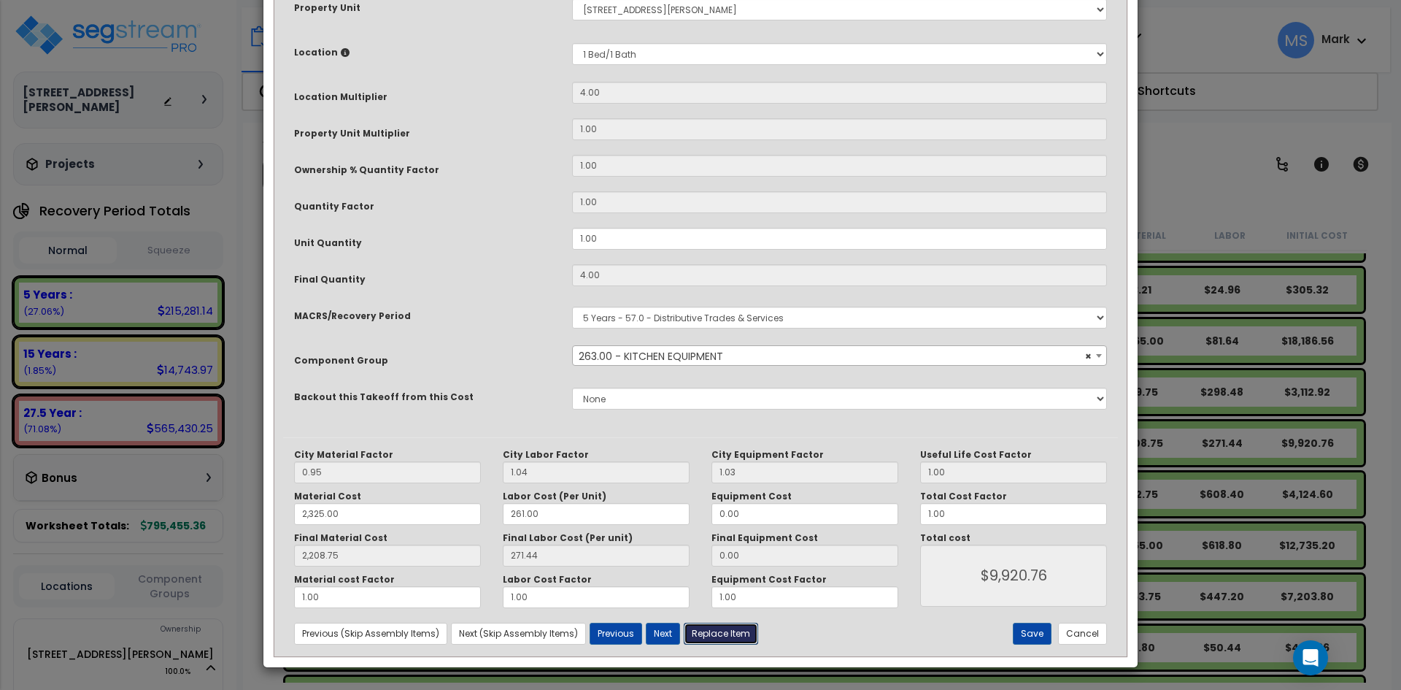
click at [742, 631] on button "Replace Item" at bounding box center [721, 634] width 74 height 22
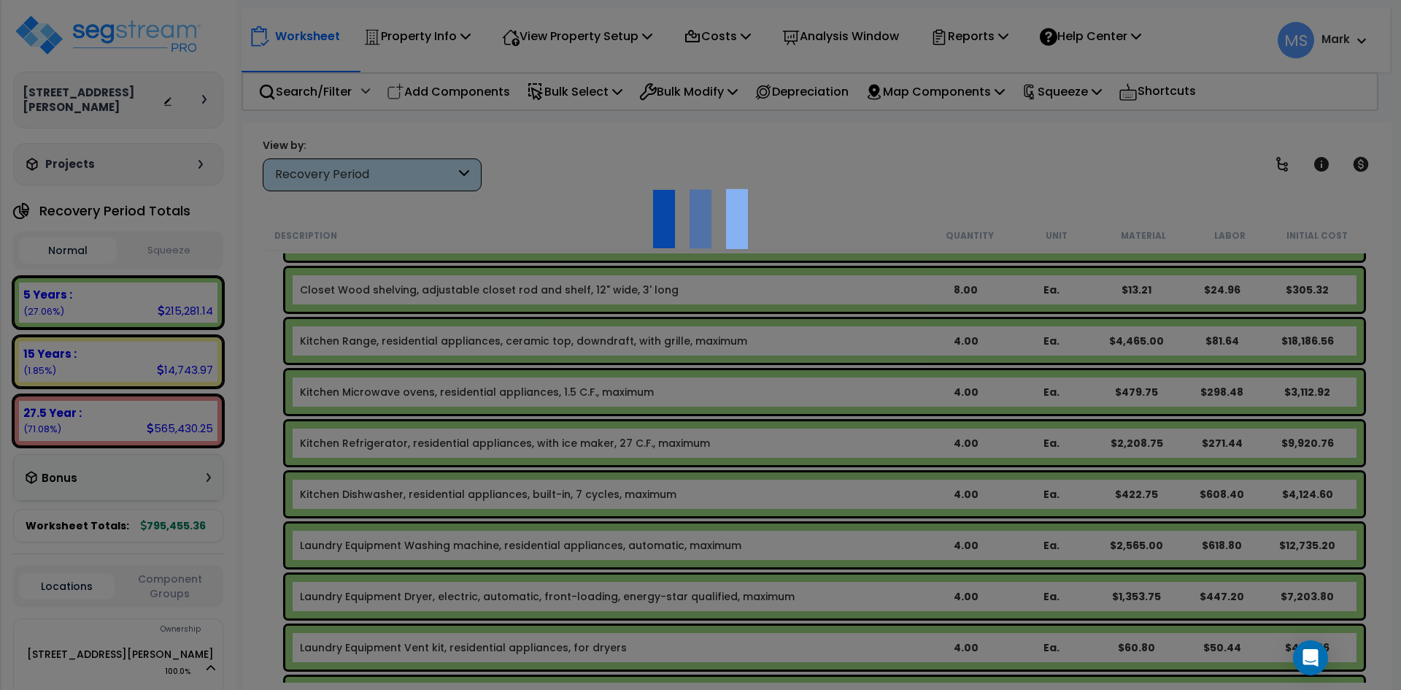
select select "11000000"
type input "4"
select select
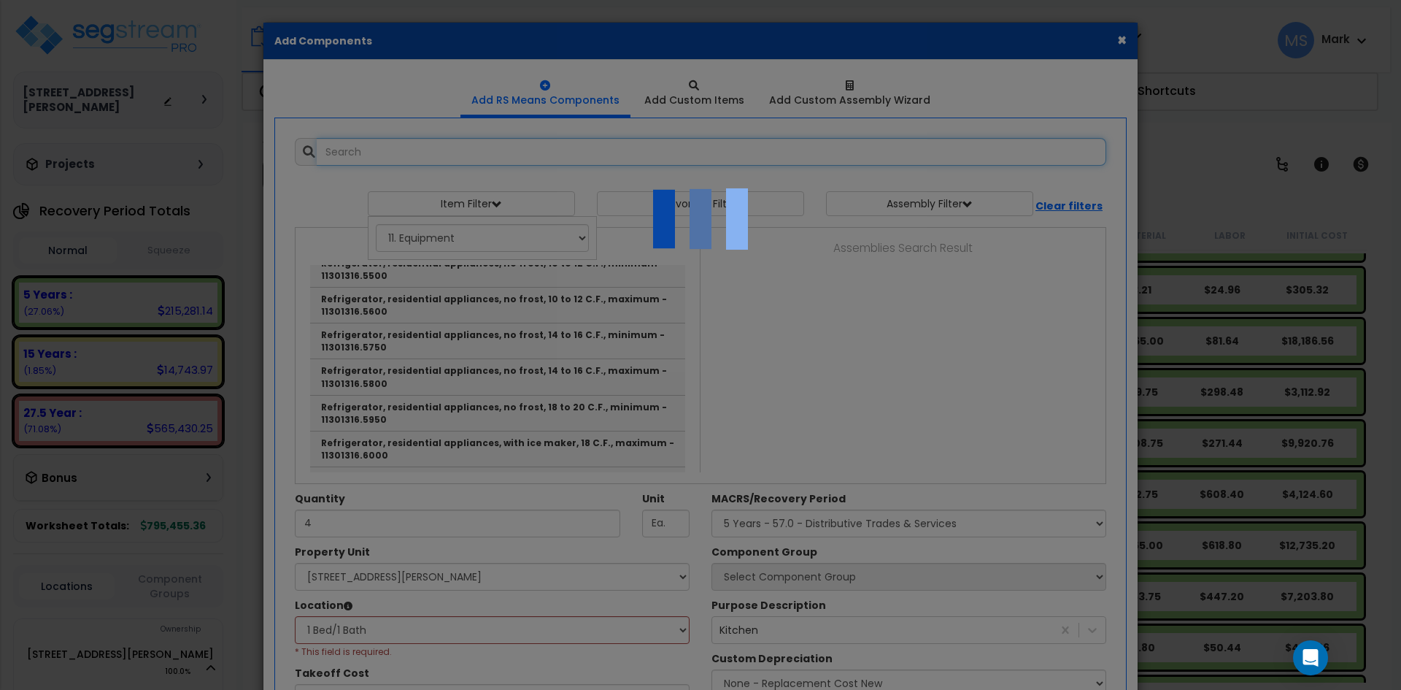
scroll to position [0, 0]
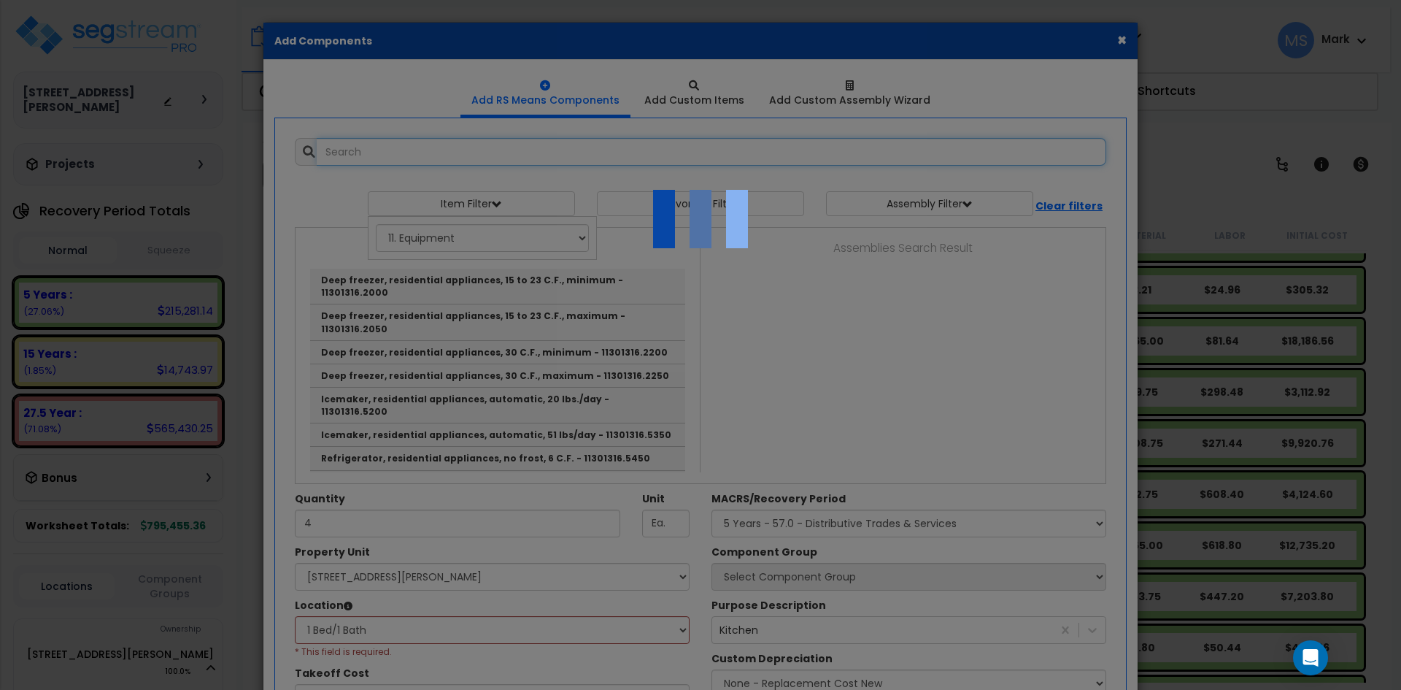
select select "23208"
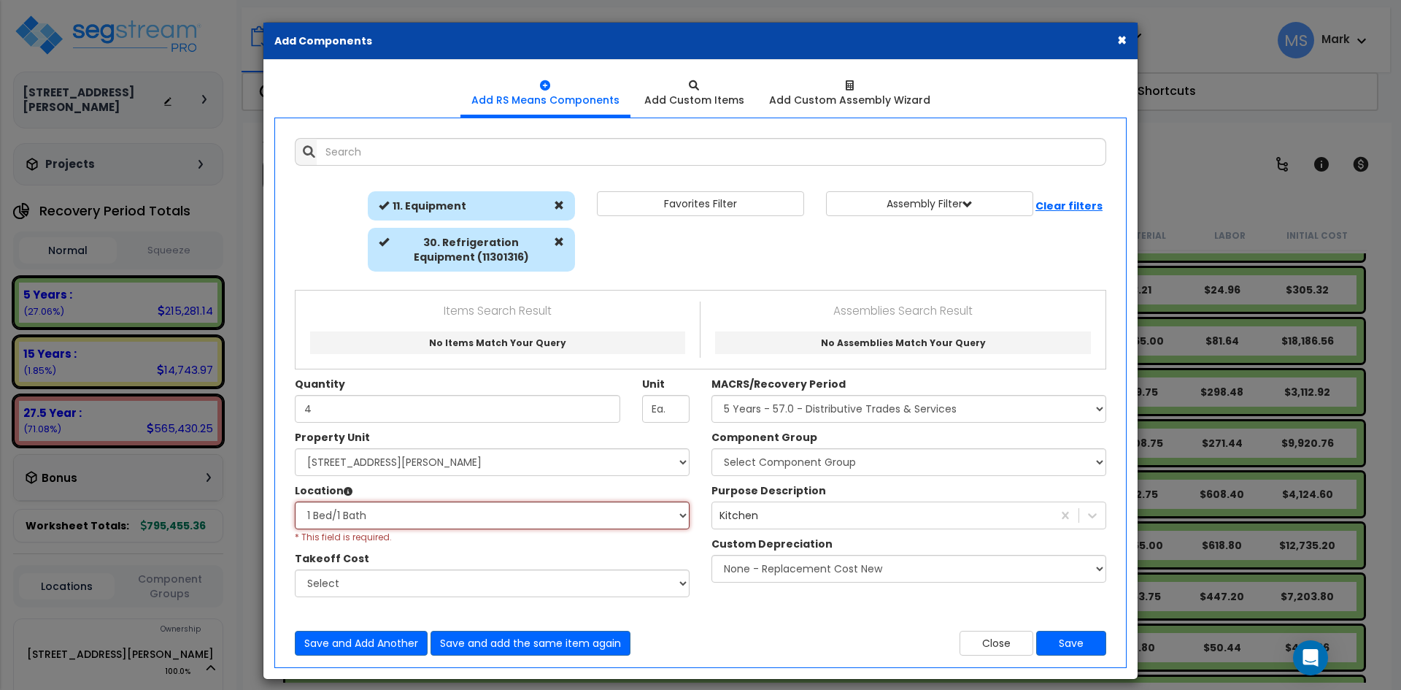
click at [684, 517] on select "Select 1 Bed/1 Bath Building Building Interior Add Additional Location" at bounding box center [492, 515] width 395 height 28
click at [295, 501] on select "Select 1 Bed/1 Bath Building Building Interior Add Additional Location" at bounding box center [492, 515] width 395 height 28
click at [528, 307] on p "Items Search Result" at bounding box center [498, 310] width 382 height 19
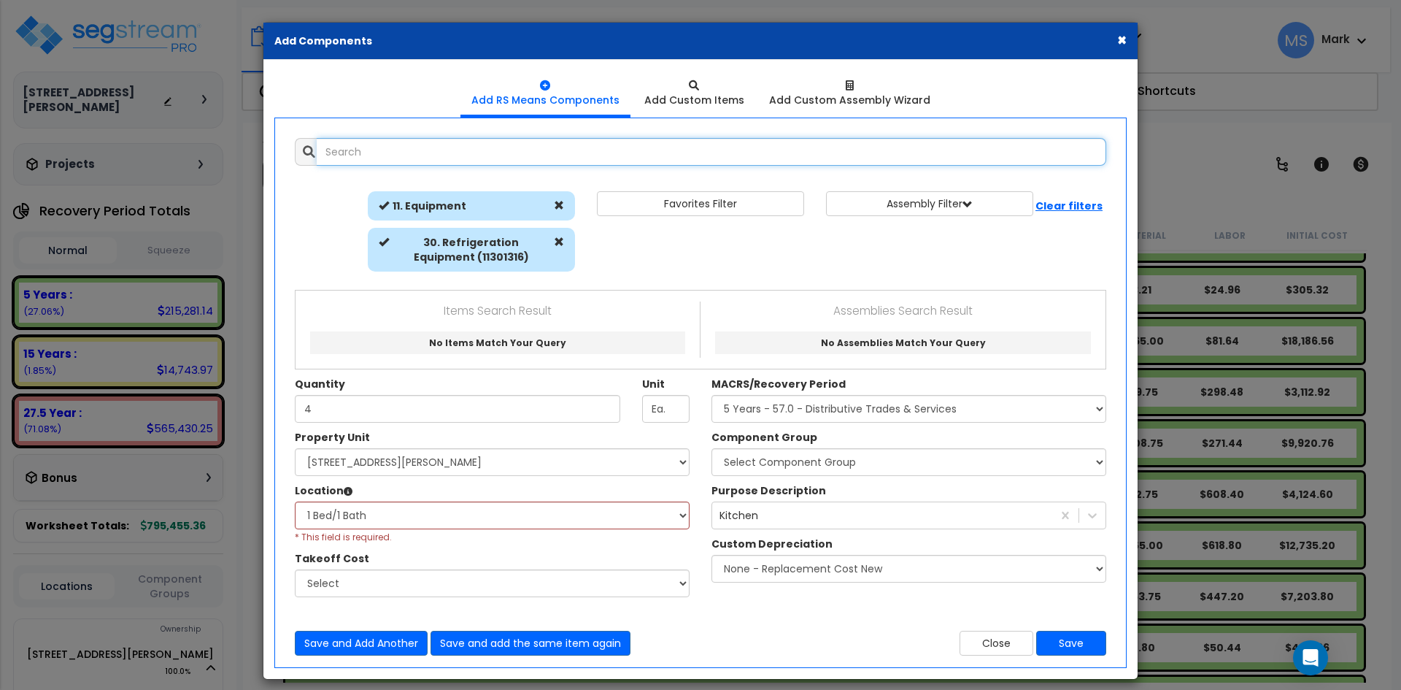
click at [433, 147] on input "text" at bounding box center [712, 152] width 790 height 28
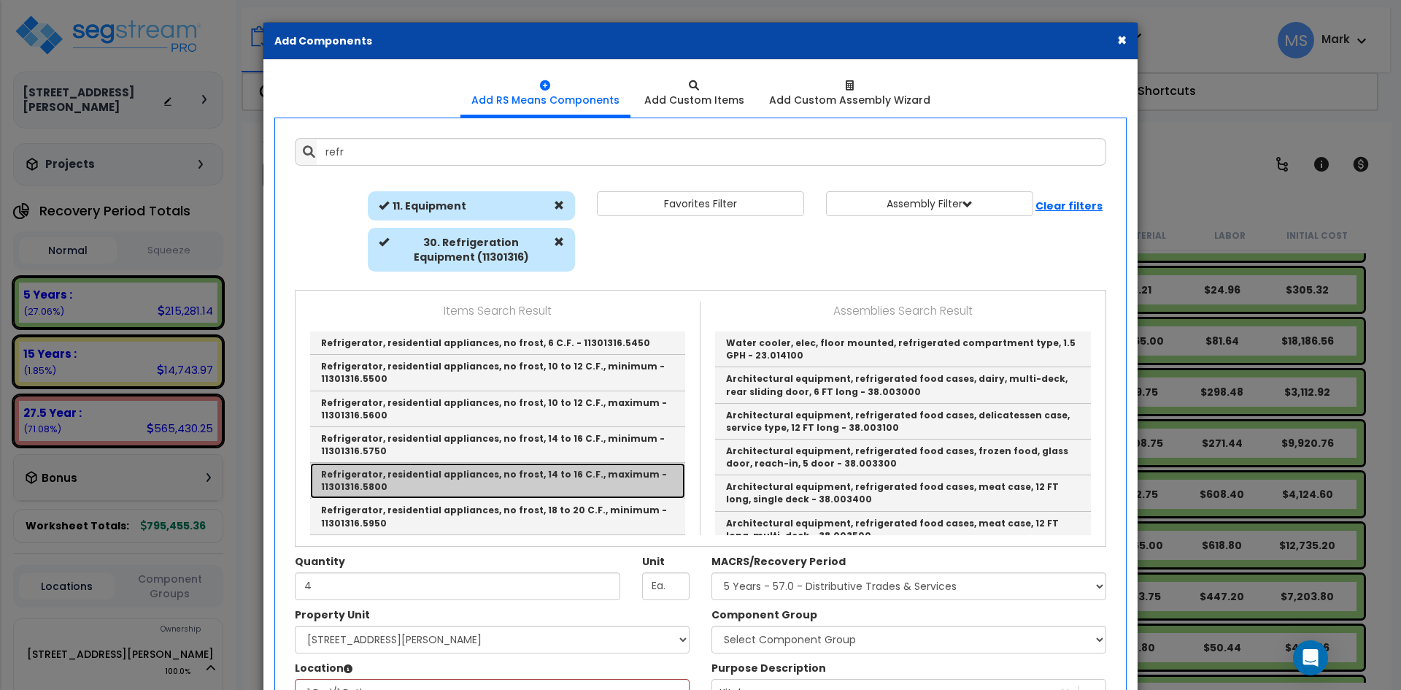
click at [482, 479] on link "Refrigerator, residential appliances, no frost, 14 to 16 C.F., maximum - 113013…" at bounding box center [497, 481] width 375 height 36
type input "Refrigerator, residential appliances, no frost, 14 to 16 C.F., maximum - 113013…"
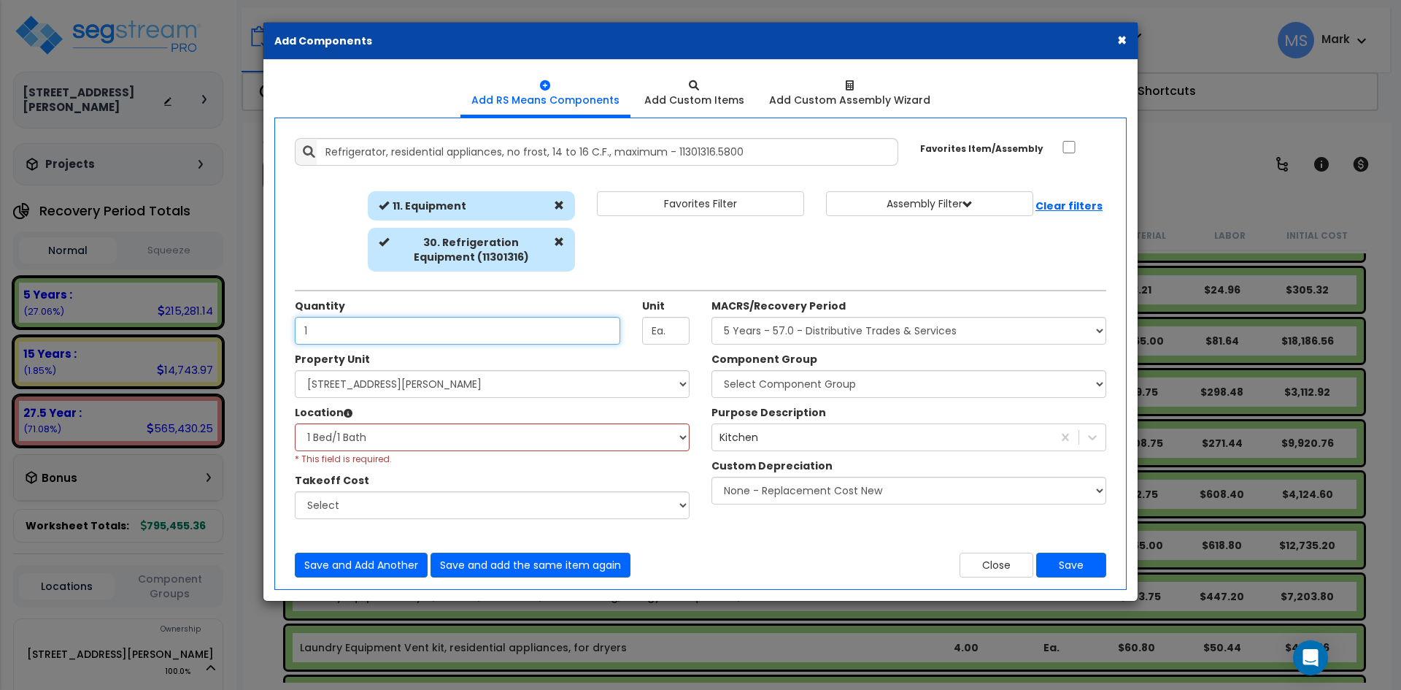
type input "1"
click at [809, 389] on select "Select Component Group 286.00 - LAUNDRY ELECTRICAL 284.00 - LAUNDRY PLUMBING 31…" at bounding box center [909, 384] width 395 height 28
select select "45836"
click at [712, 370] on select "Select Component Group 286.00 - LAUNDRY ELECTRICAL 284.00 - LAUNDRY PLUMBING 31…" at bounding box center [909, 384] width 395 height 28
click at [1063, 563] on button "Save" at bounding box center [1071, 565] width 70 height 25
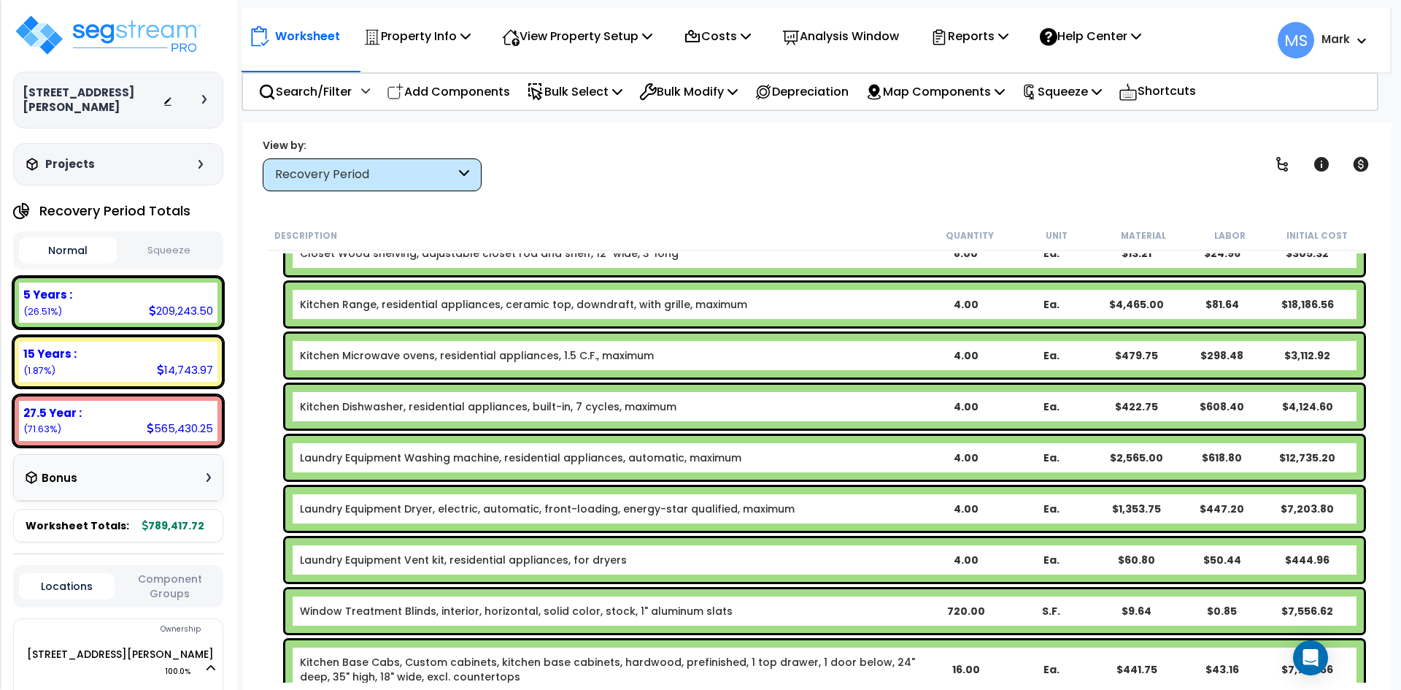
scroll to position [292, 0]
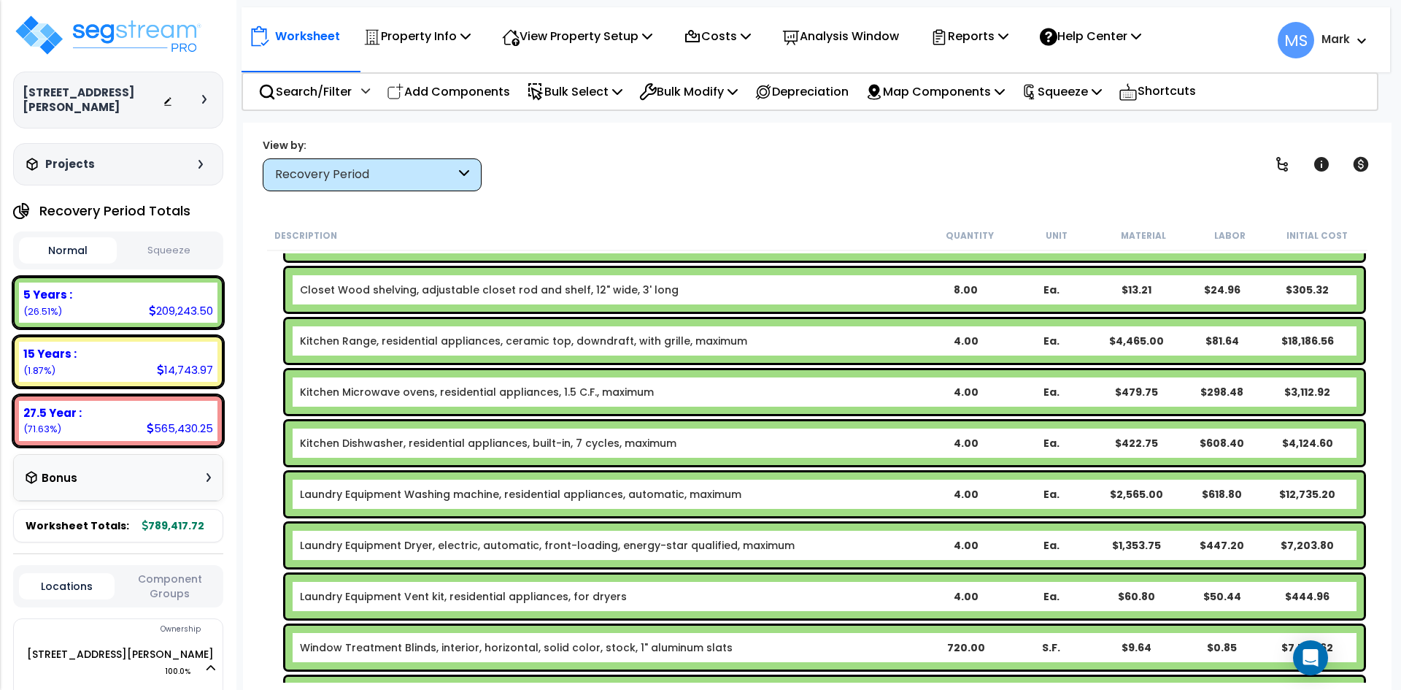
click at [523, 446] on link "Kitchen Dishwasher, residential appliances, built-in, 7 cycles, maximum" at bounding box center [488, 443] width 377 height 15
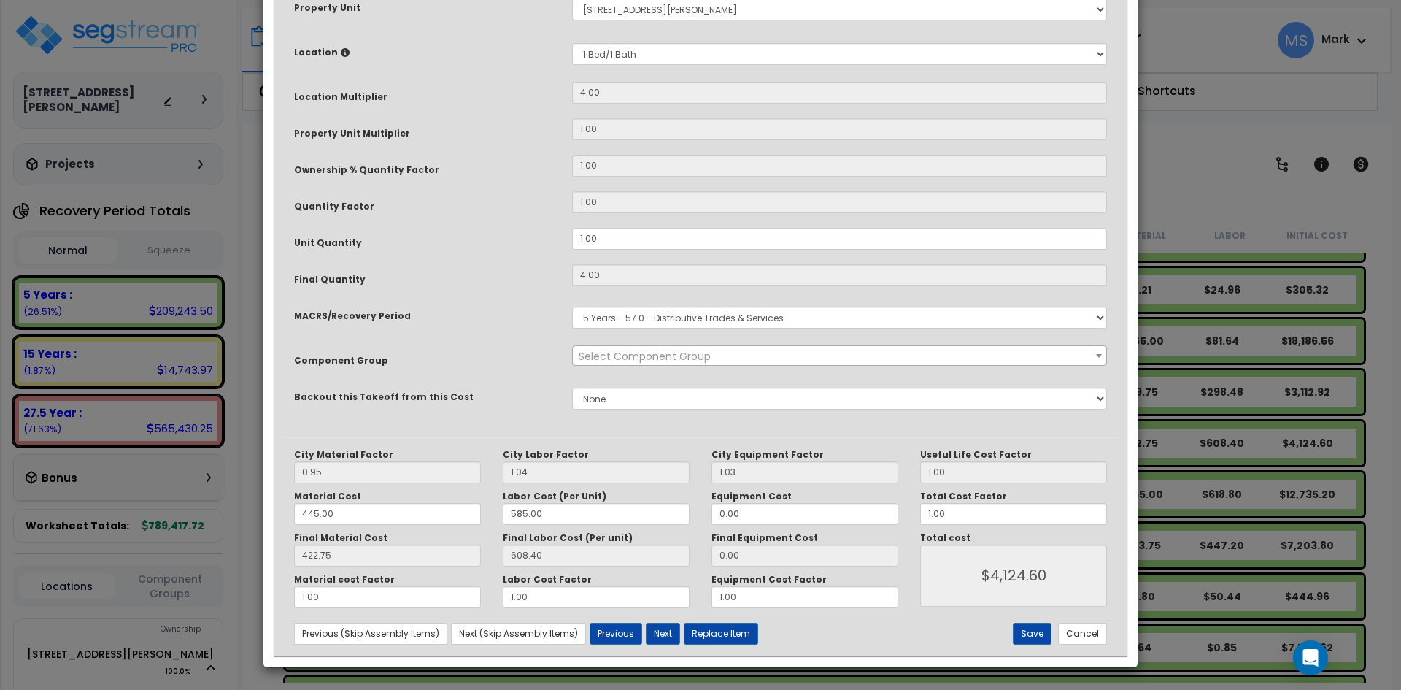
scroll to position [0, 0]
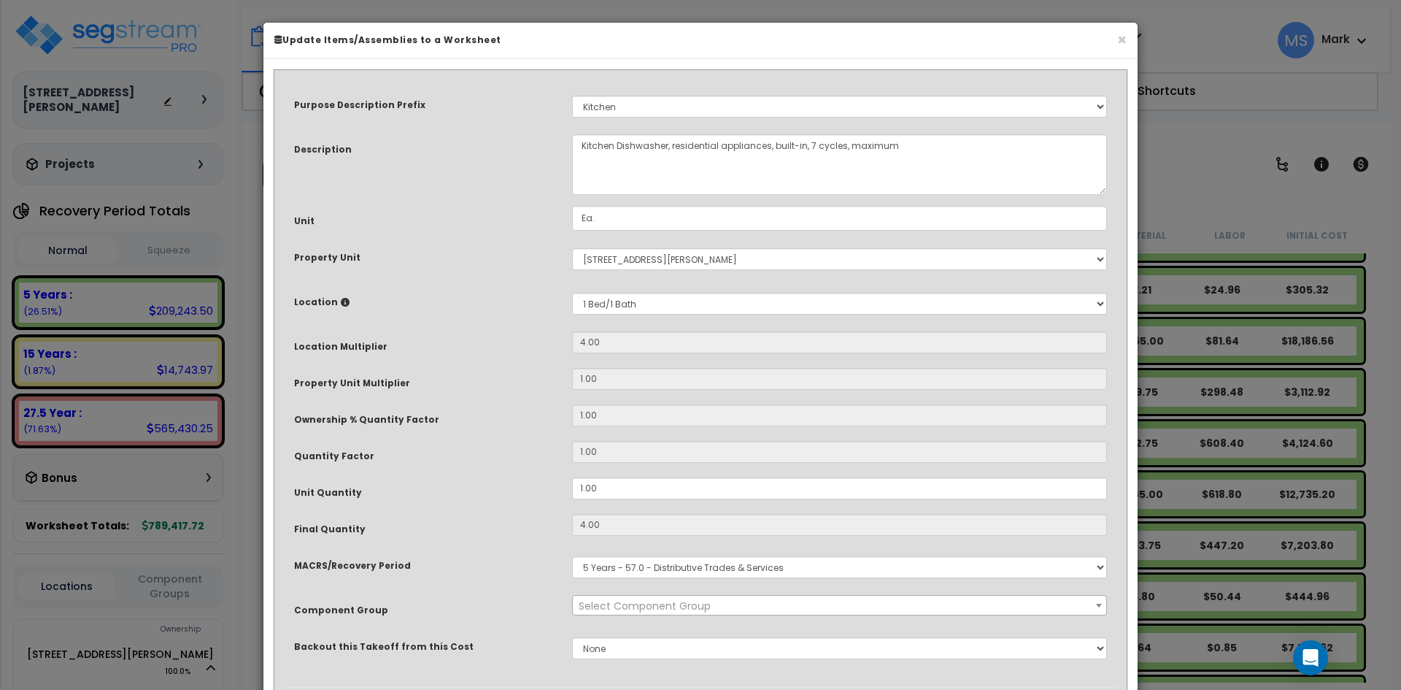
select select "45836"
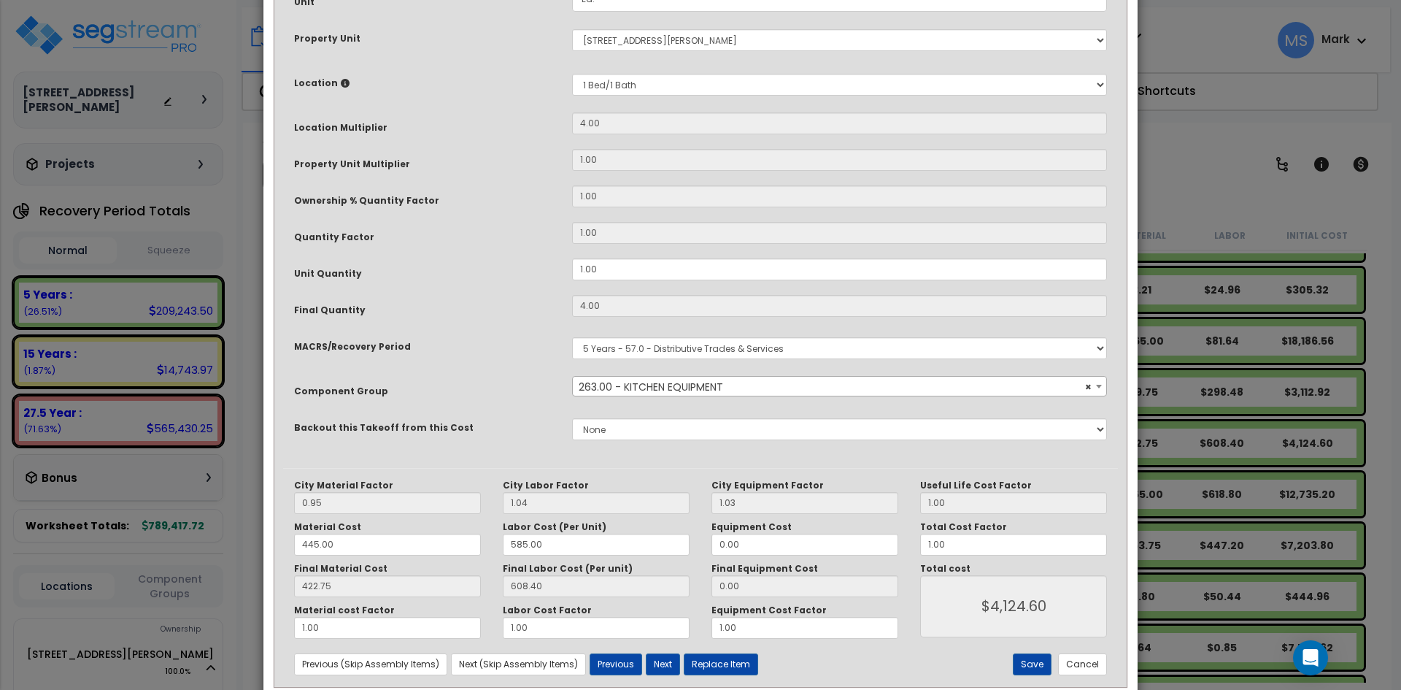
scroll to position [250, 0]
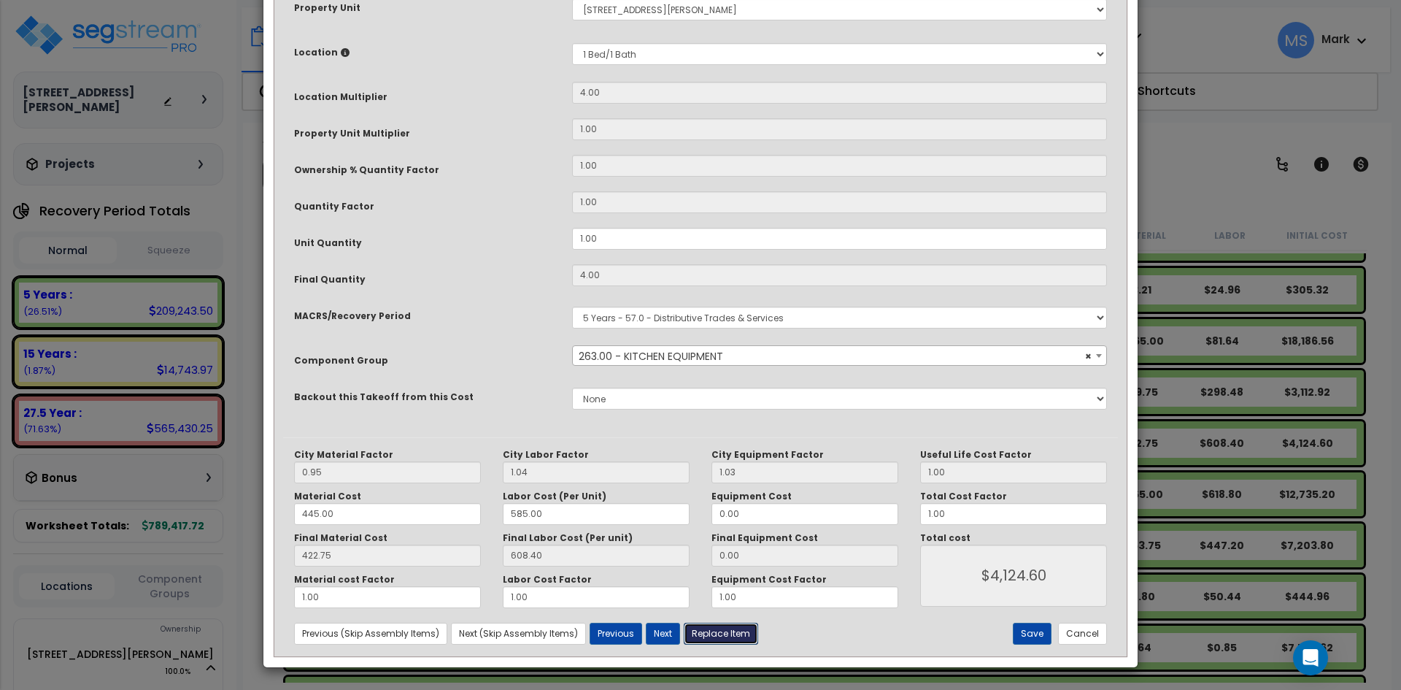
click at [728, 637] on button "Replace Item" at bounding box center [721, 634] width 74 height 22
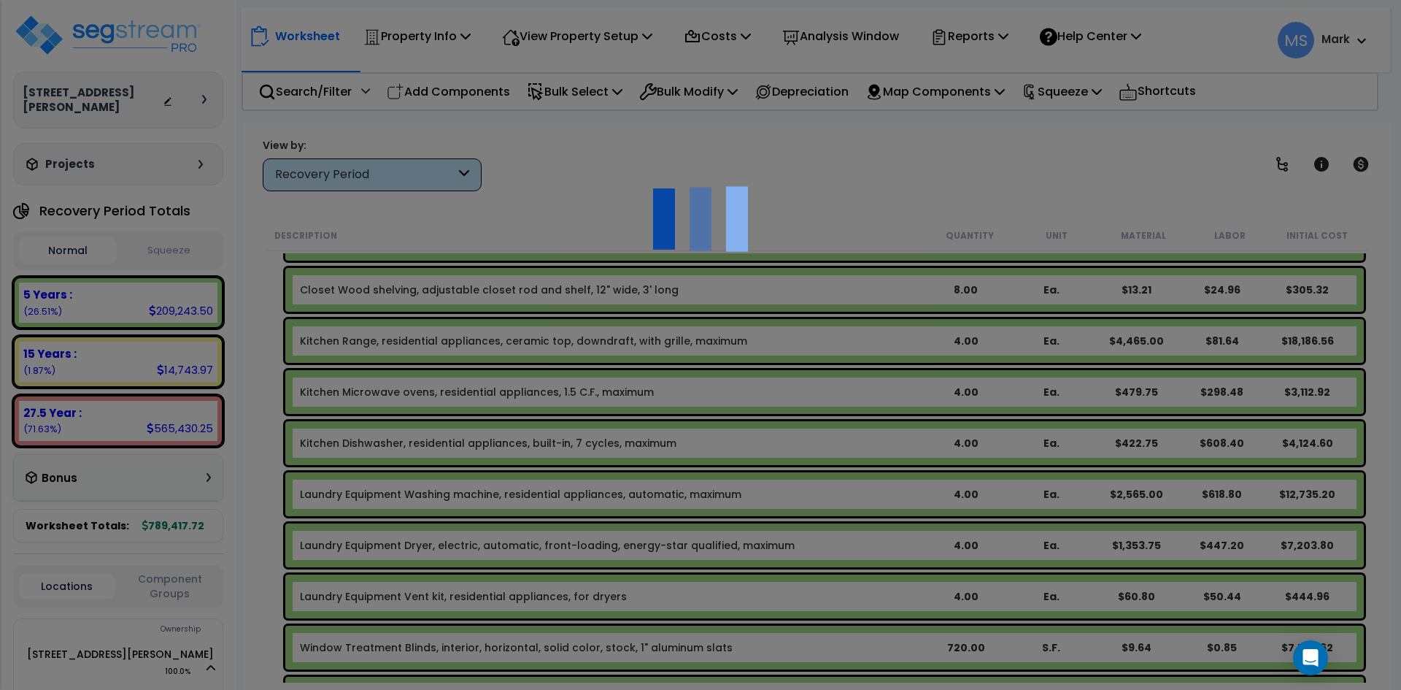
type input "4"
select select
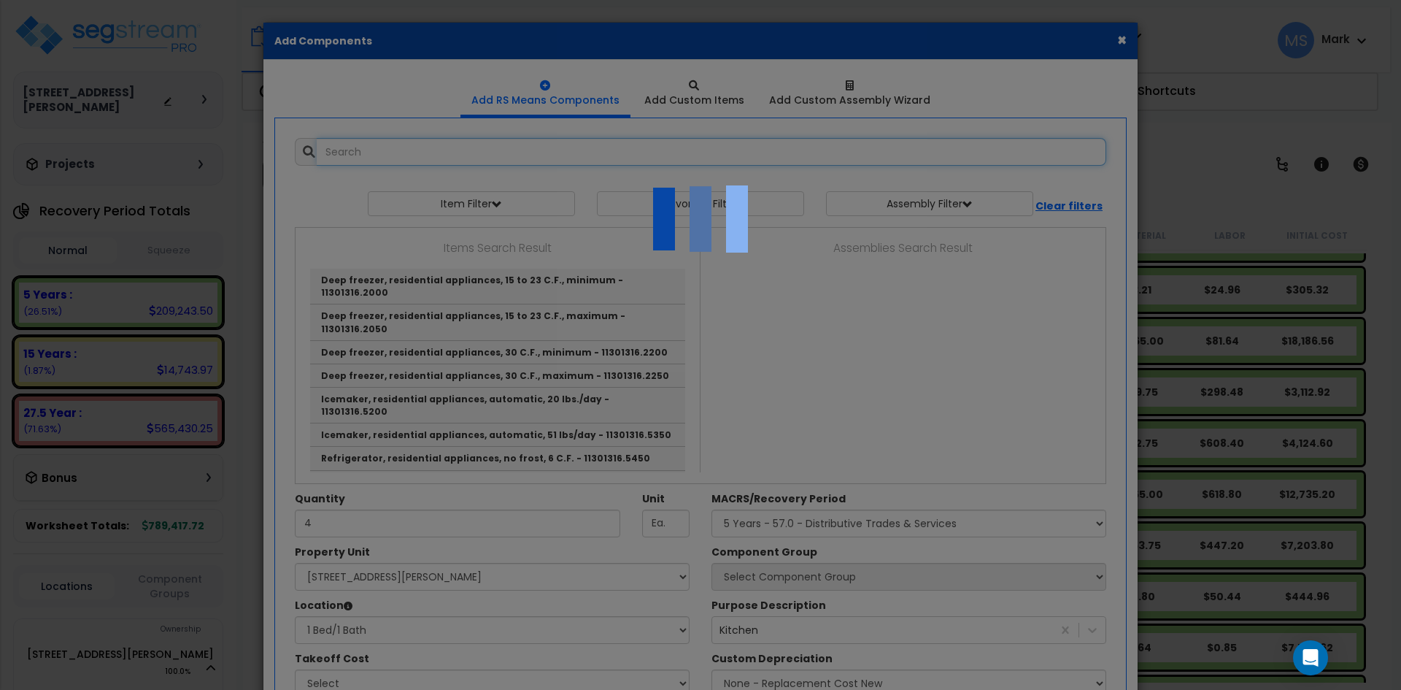
select select "23208"
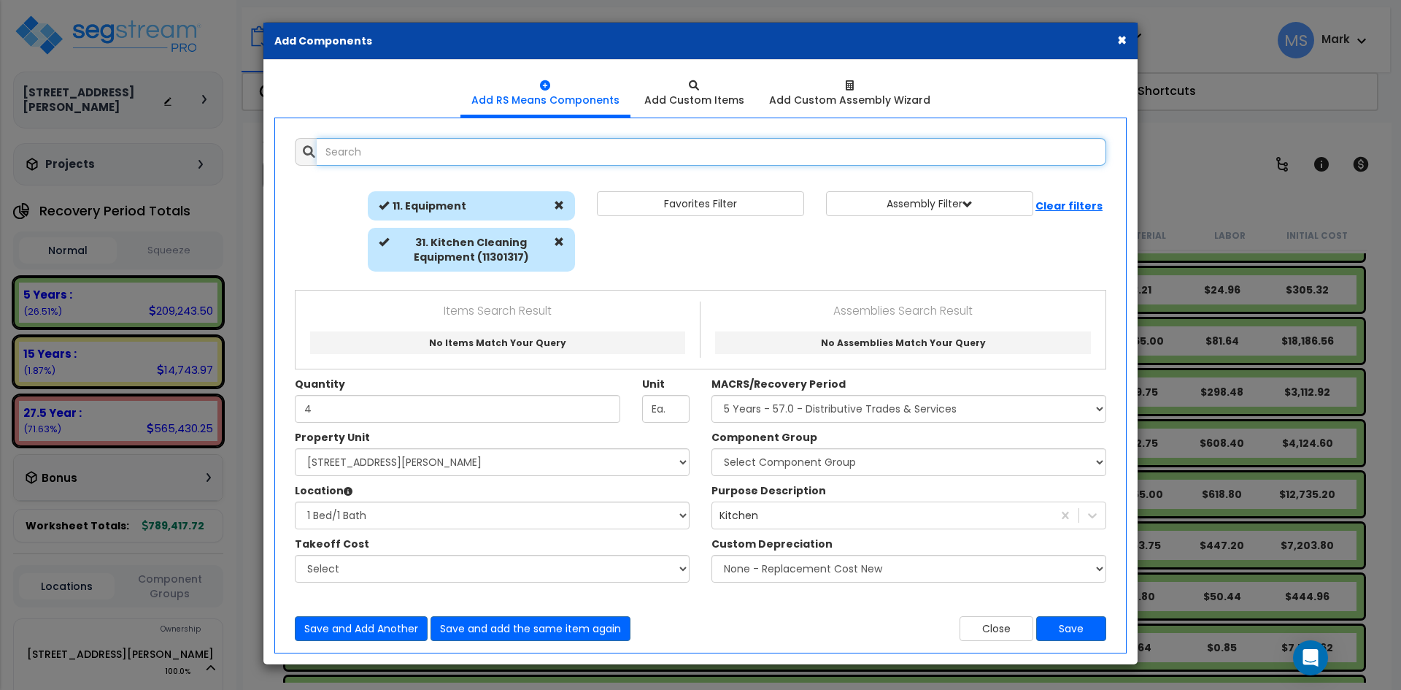
click at [407, 160] on input "text" at bounding box center [712, 152] width 790 height 28
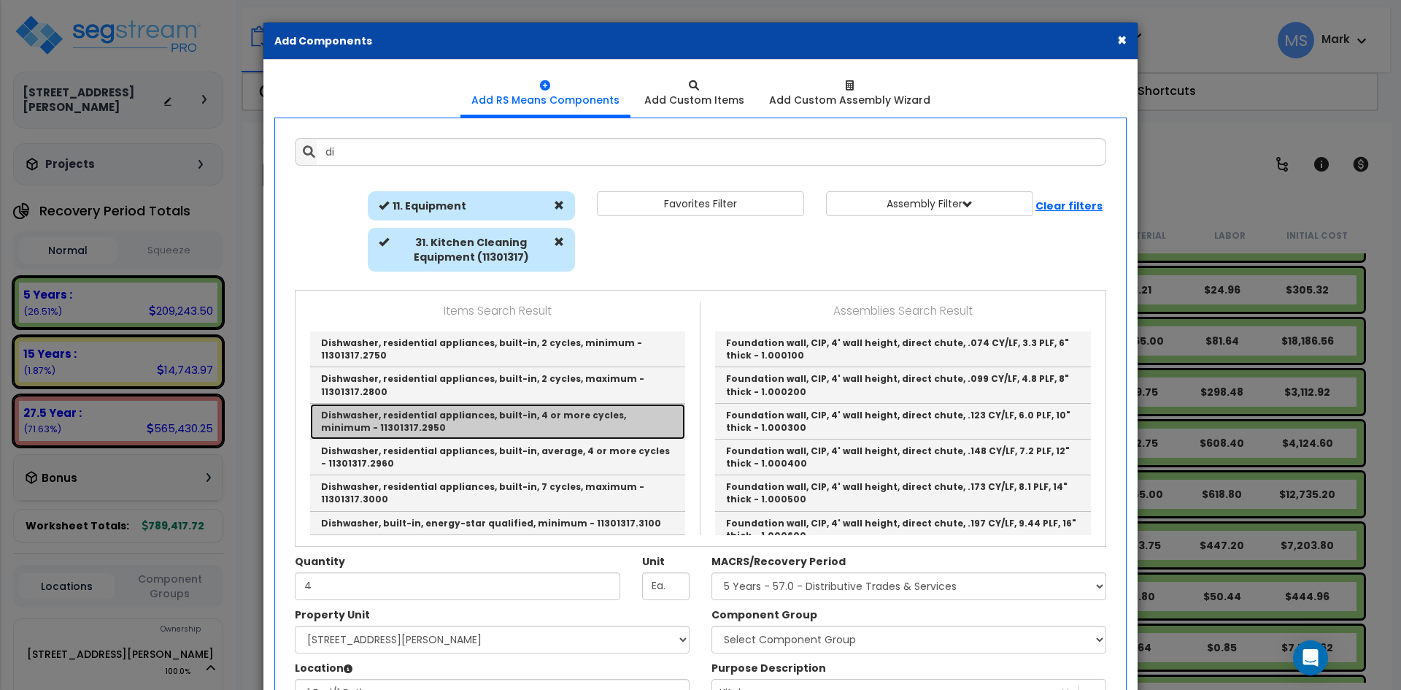
click at [528, 414] on link "Dishwasher, residential appliances, built-in, 4 or more cycles, minimum - 11301…" at bounding box center [497, 422] width 375 height 36
type input "Dishwasher, residential appliances, built-in, 4 or more cycles, minimum - 11301…"
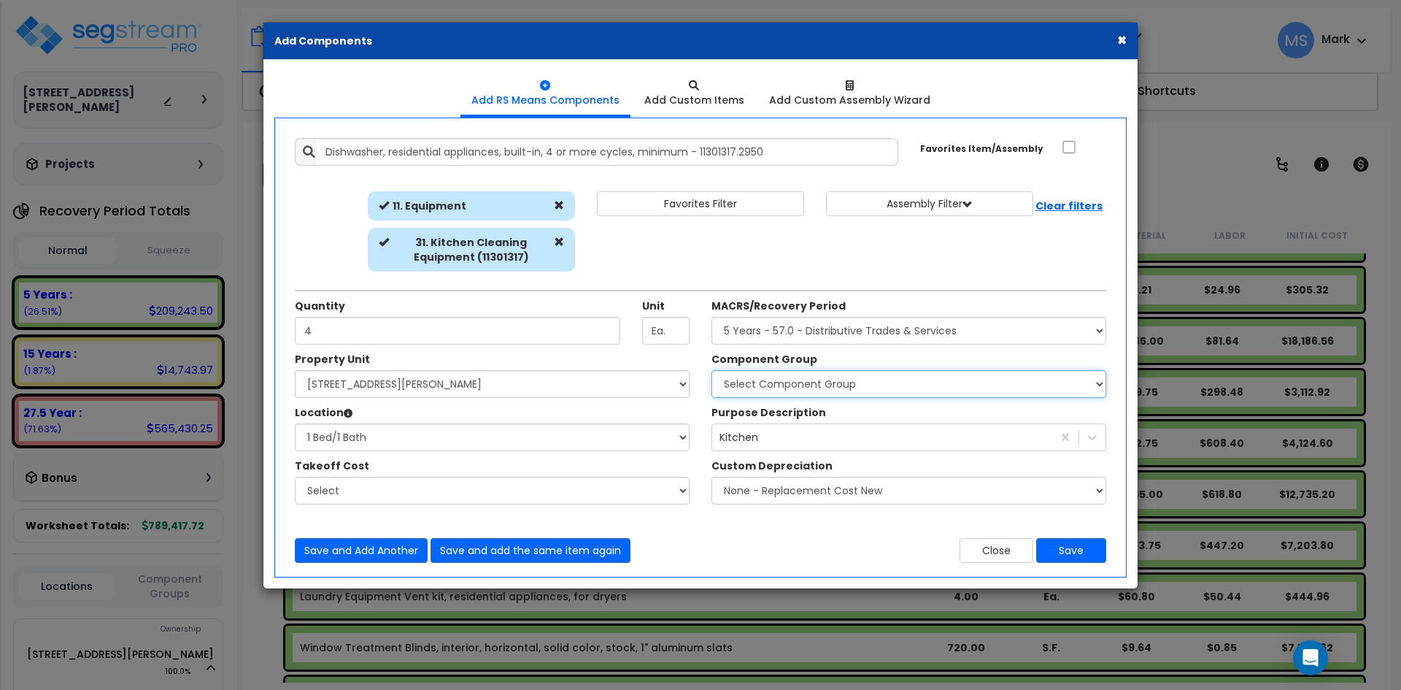
click at [817, 380] on select "Select Component Group 286.00 - LAUNDRY ELECTRICAL 284.00 - LAUNDRY PLUMBING 31…" at bounding box center [909, 384] width 395 height 28
select select "45836"
click at [712, 370] on select "Select Component Group 286.00 - LAUNDRY ELECTRICAL 284.00 - LAUNDRY PLUMBING 31…" at bounding box center [909, 384] width 395 height 28
click at [1075, 553] on button "Save" at bounding box center [1071, 550] width 70 height 25
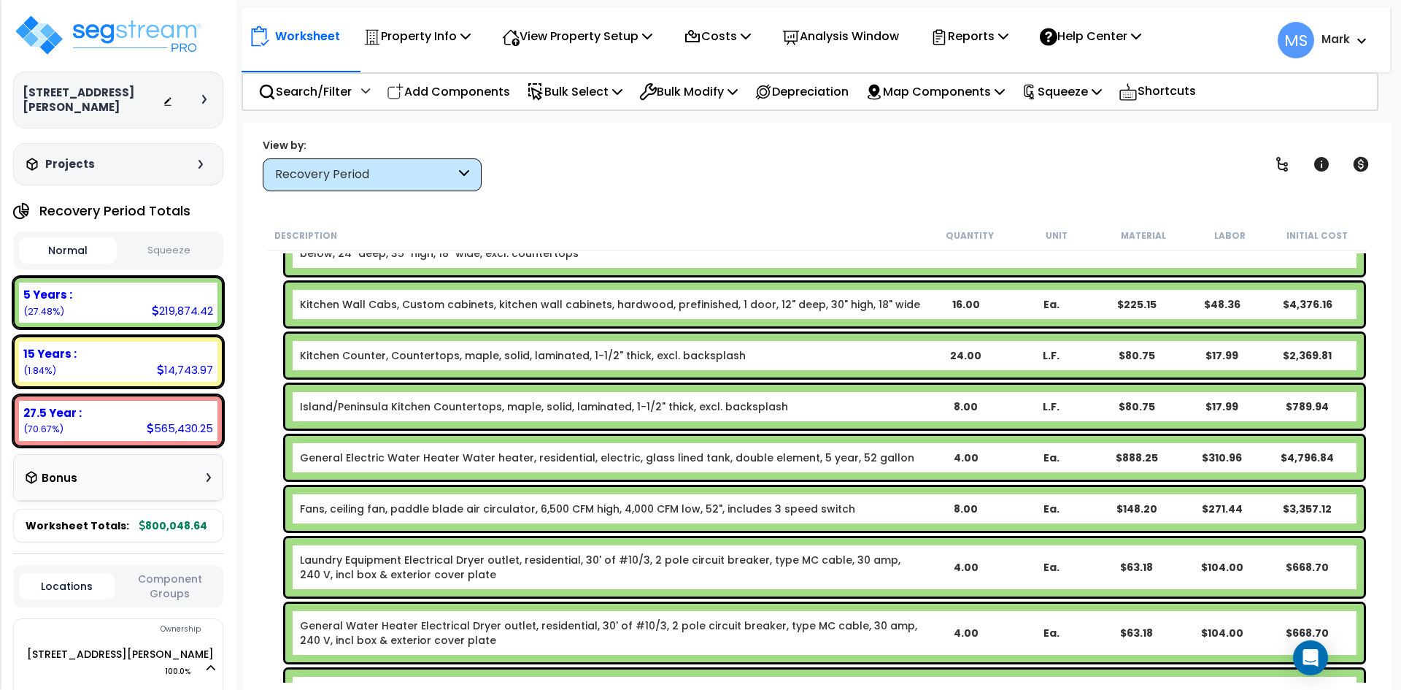
scroll to position [803, 0]
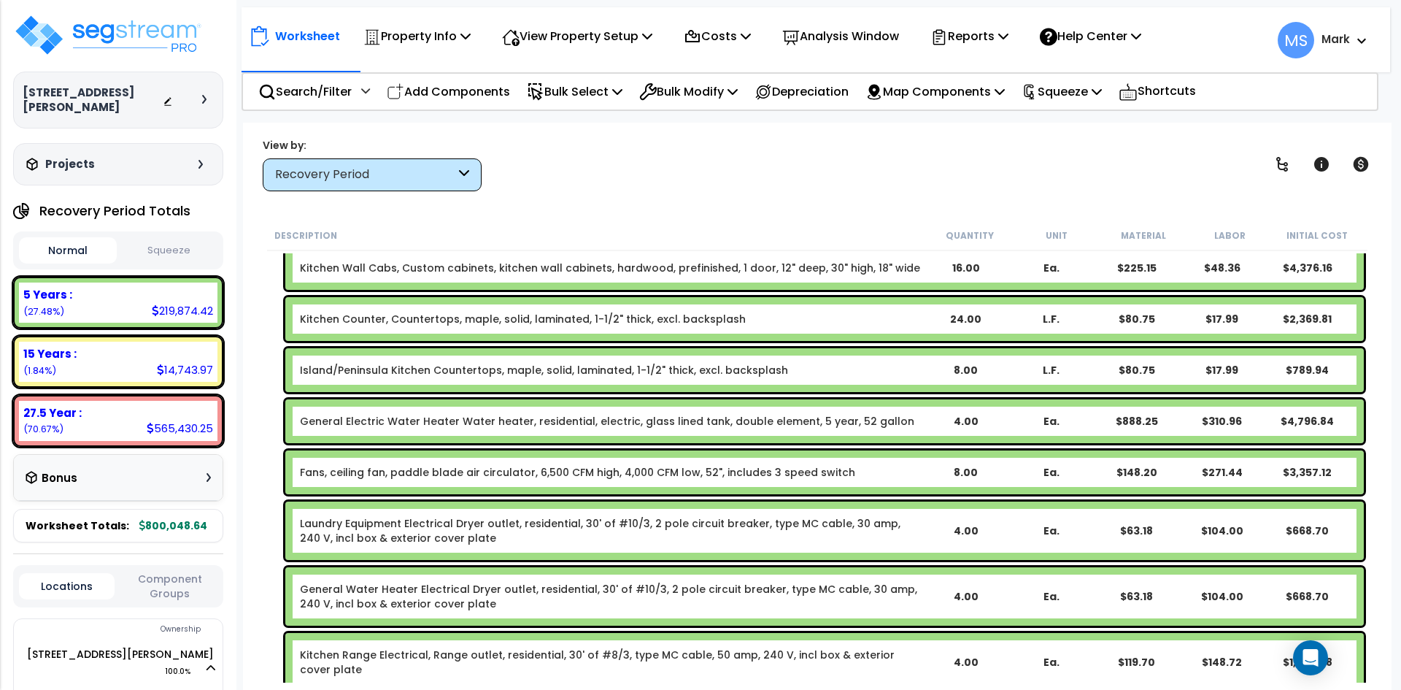
click at [466, 423] on link "General Electric Water Heater Water heater, residential, electric, glass lined …" at bounding box center [607, 421] width 615 height 15
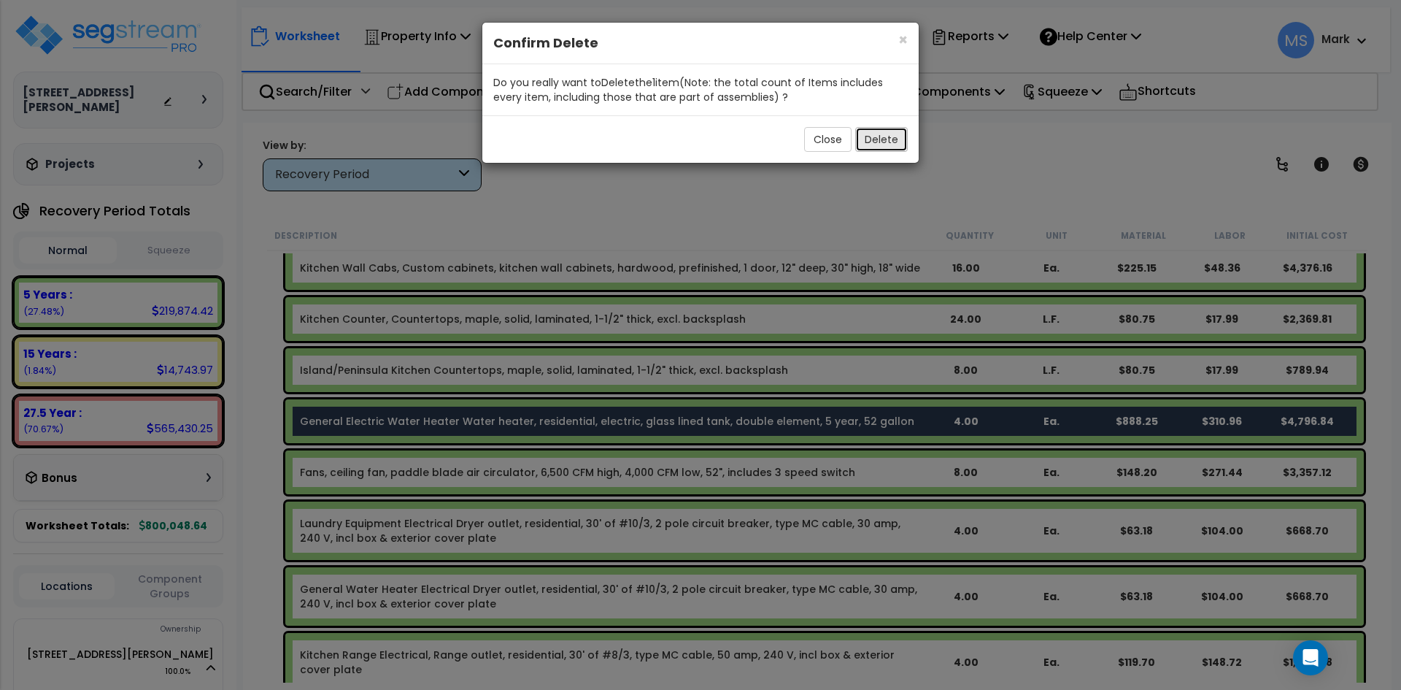
click at [885, 149] on button "Delete" at bounding box center [881, 139] width 53 height 25
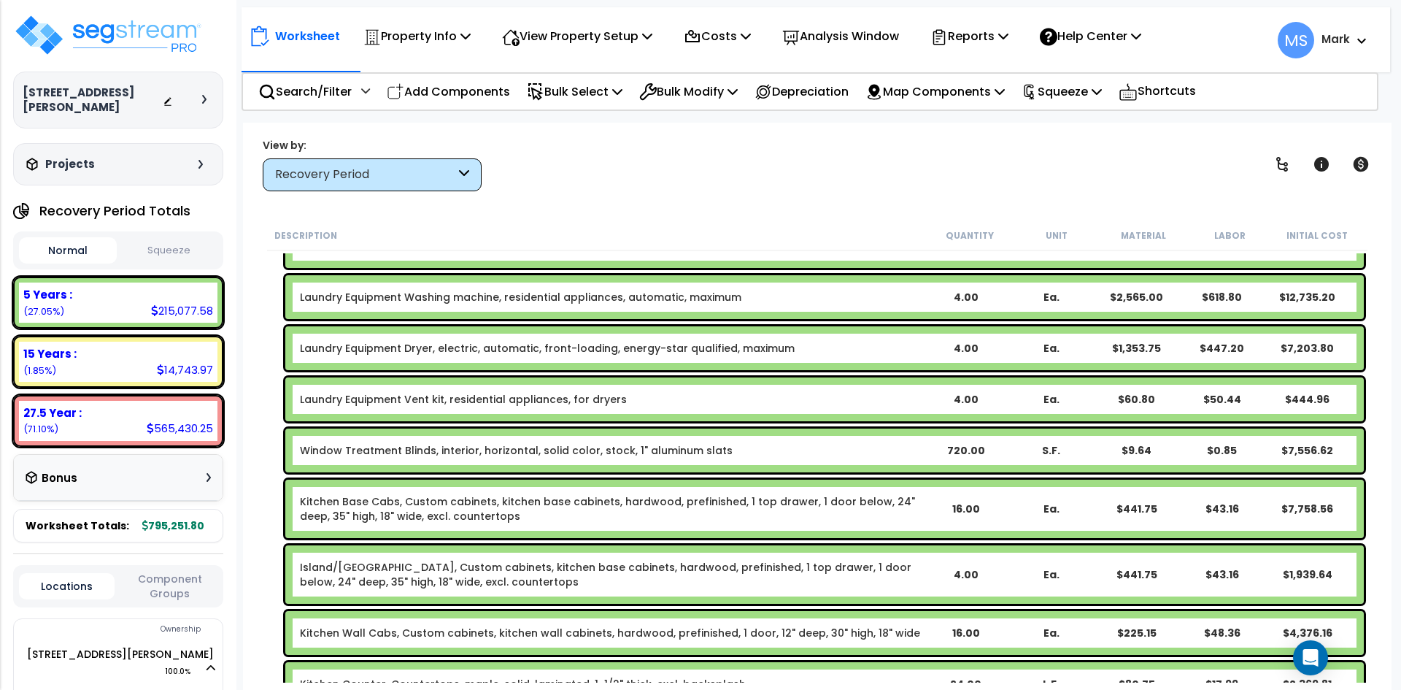
scroll to position [365, 0]
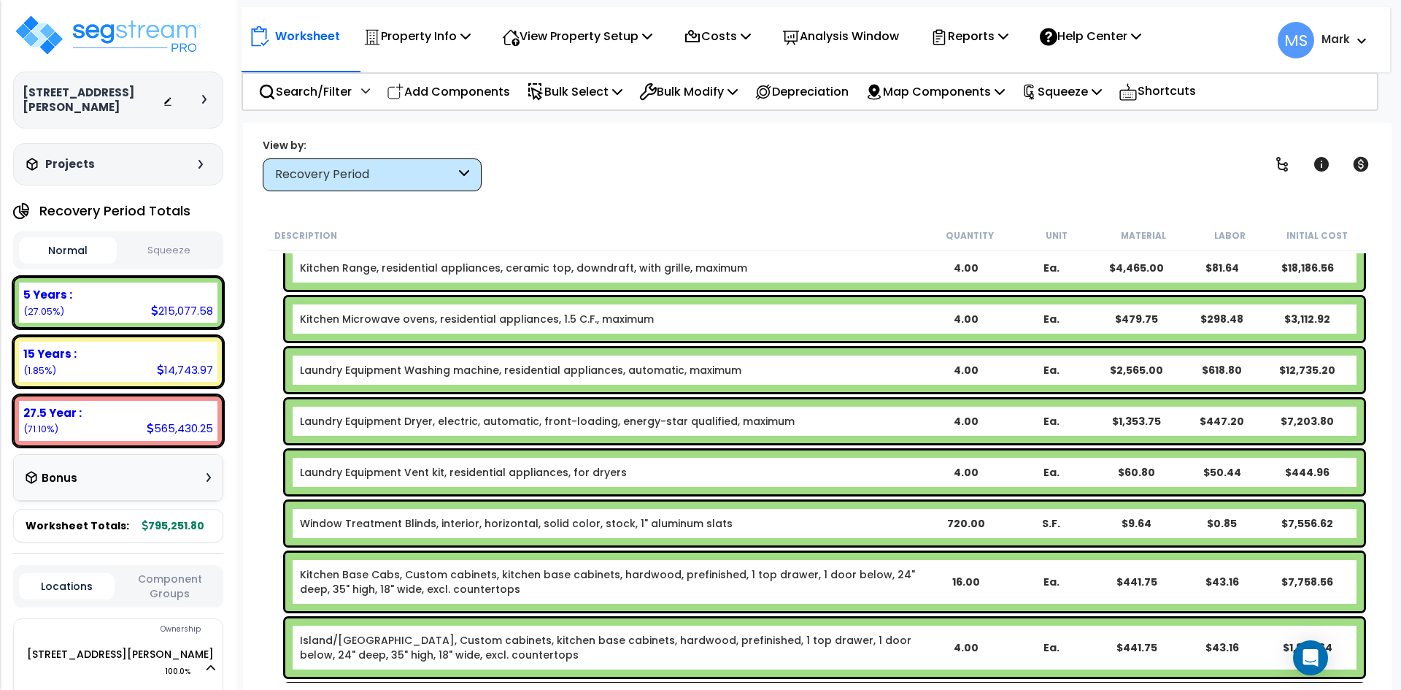
click at [458, 374] on link "Laundry Equipment Washing machine, residential appliances, automatic, maximum" at bounding box center [521, 370] width 442 height 15
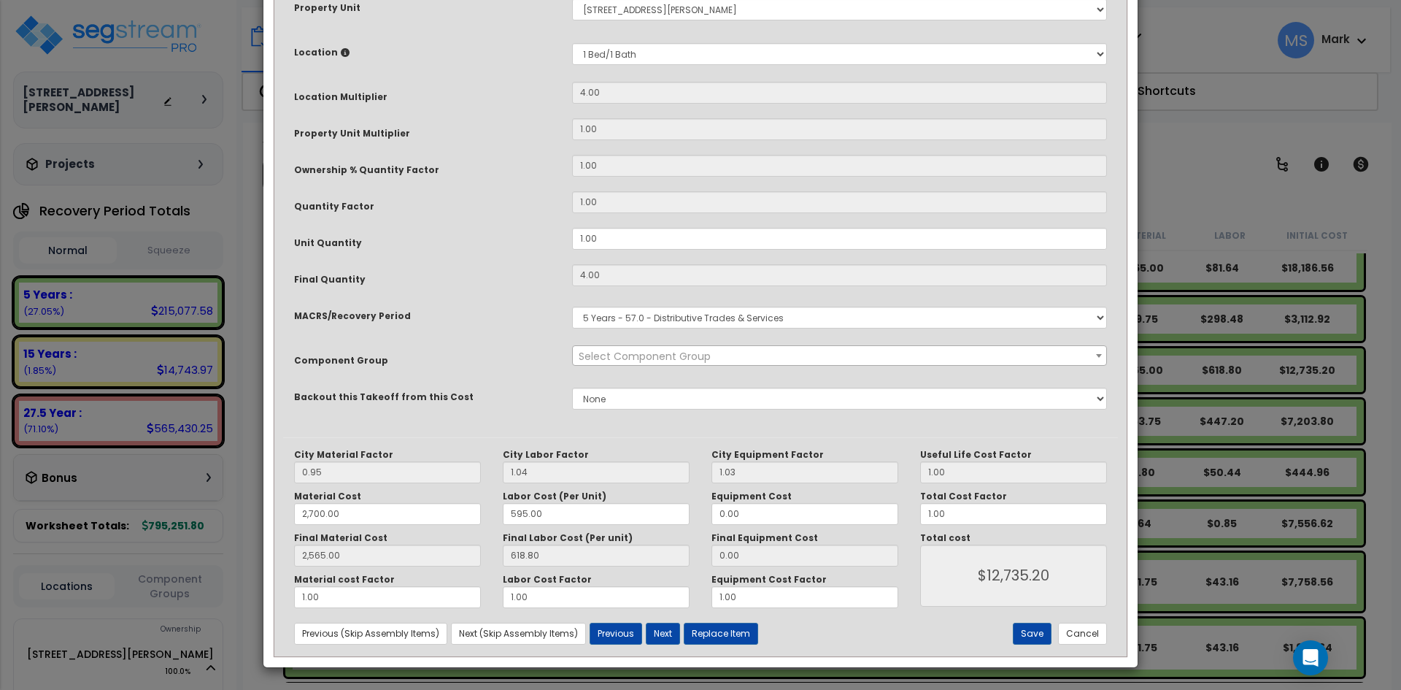
scroll to position [0, 0]
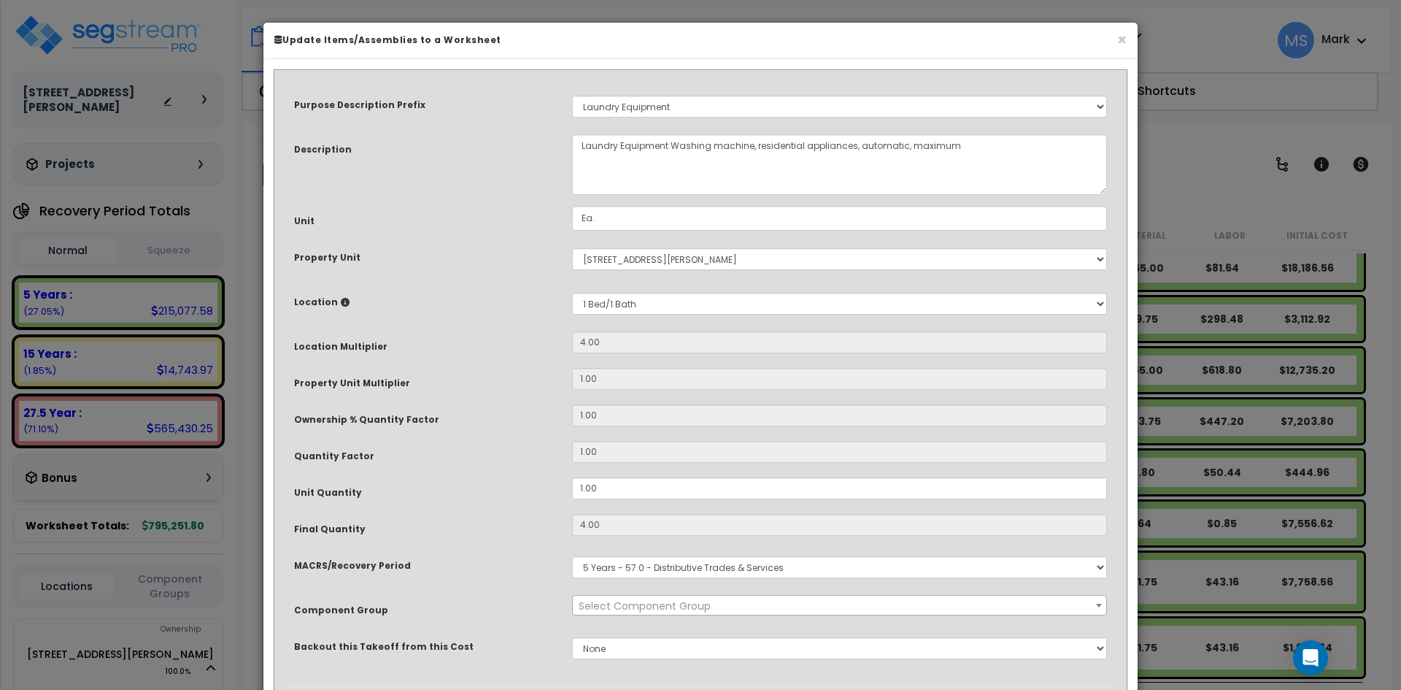
select select "45840"
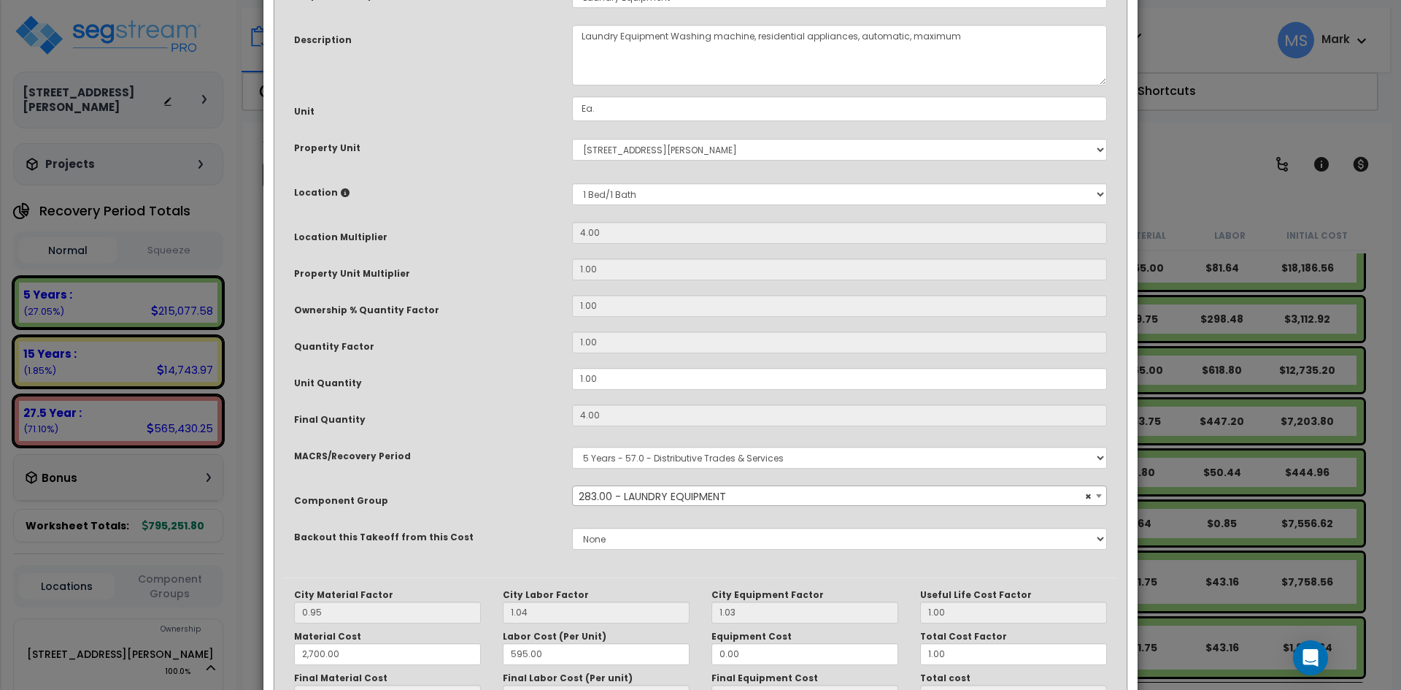
scroll to position [250, 0]
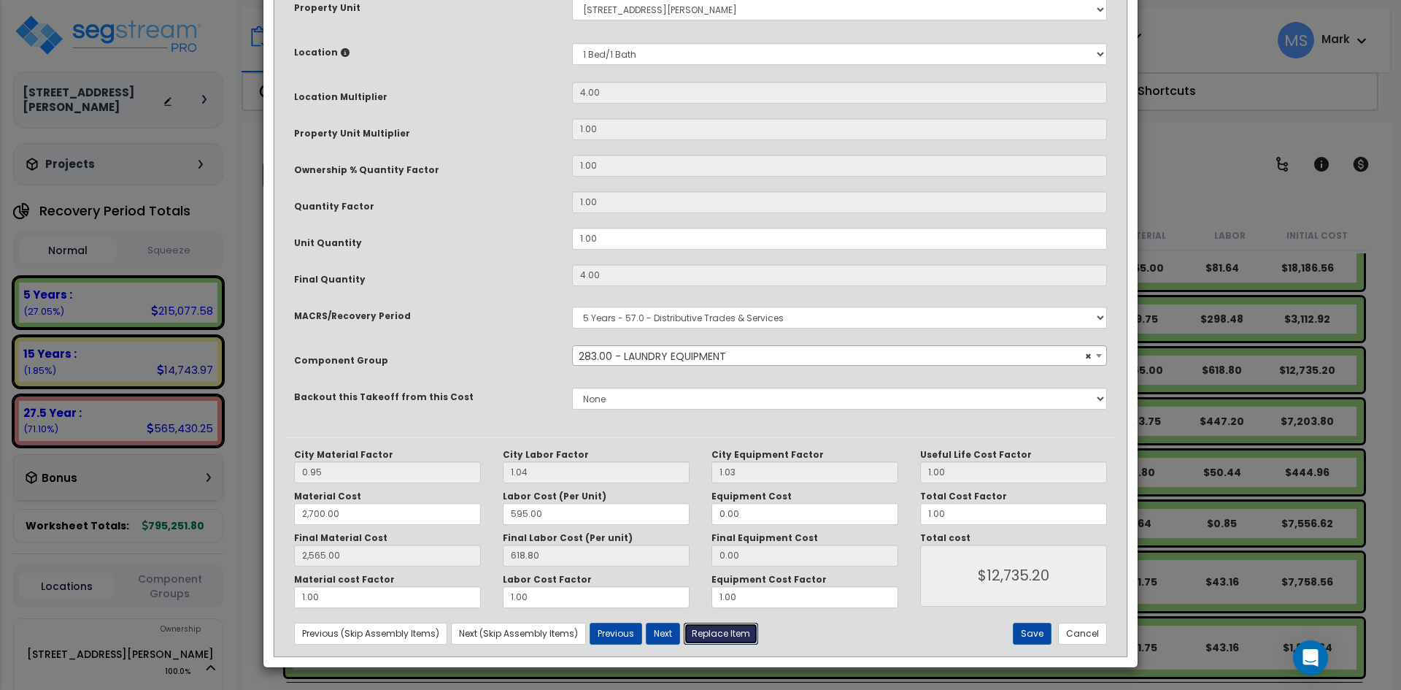
click at [734, 638] on button "Replace Item" at bounding box center [721, 634] width 74 height 22
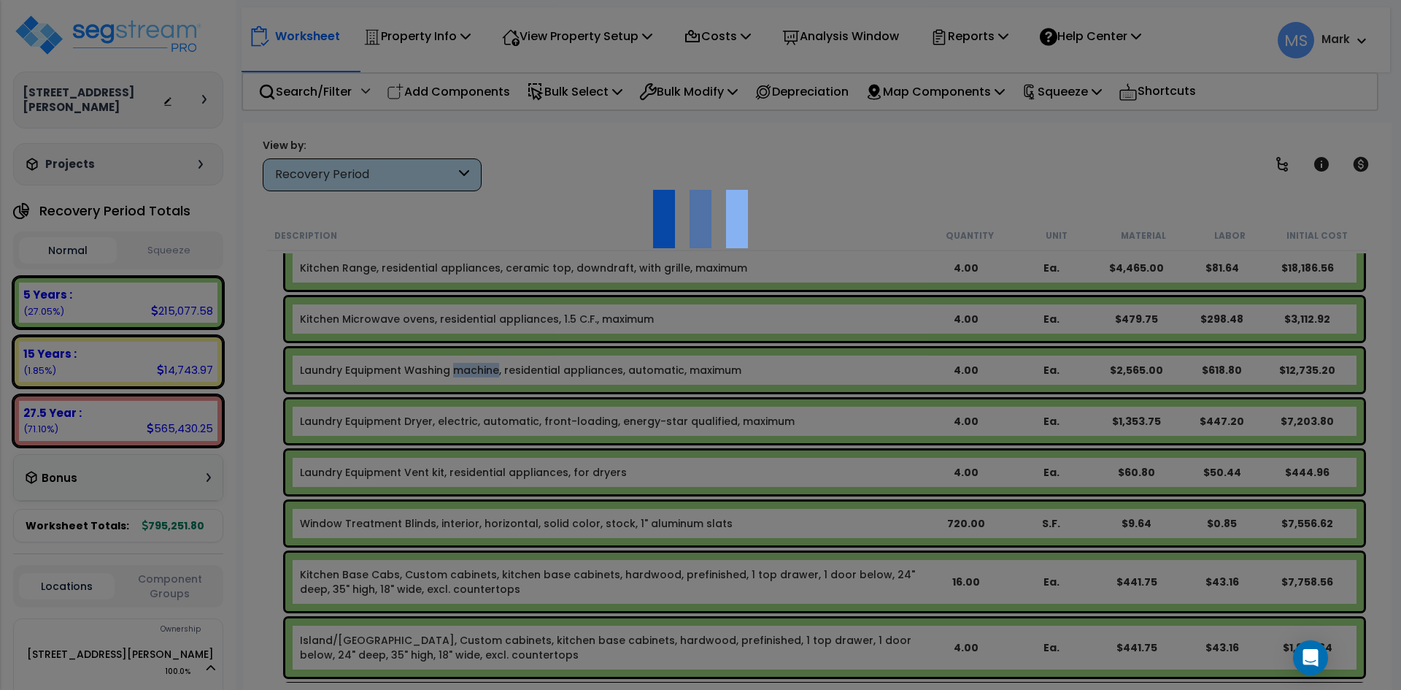
select select "11000000"
type input "4"
select select
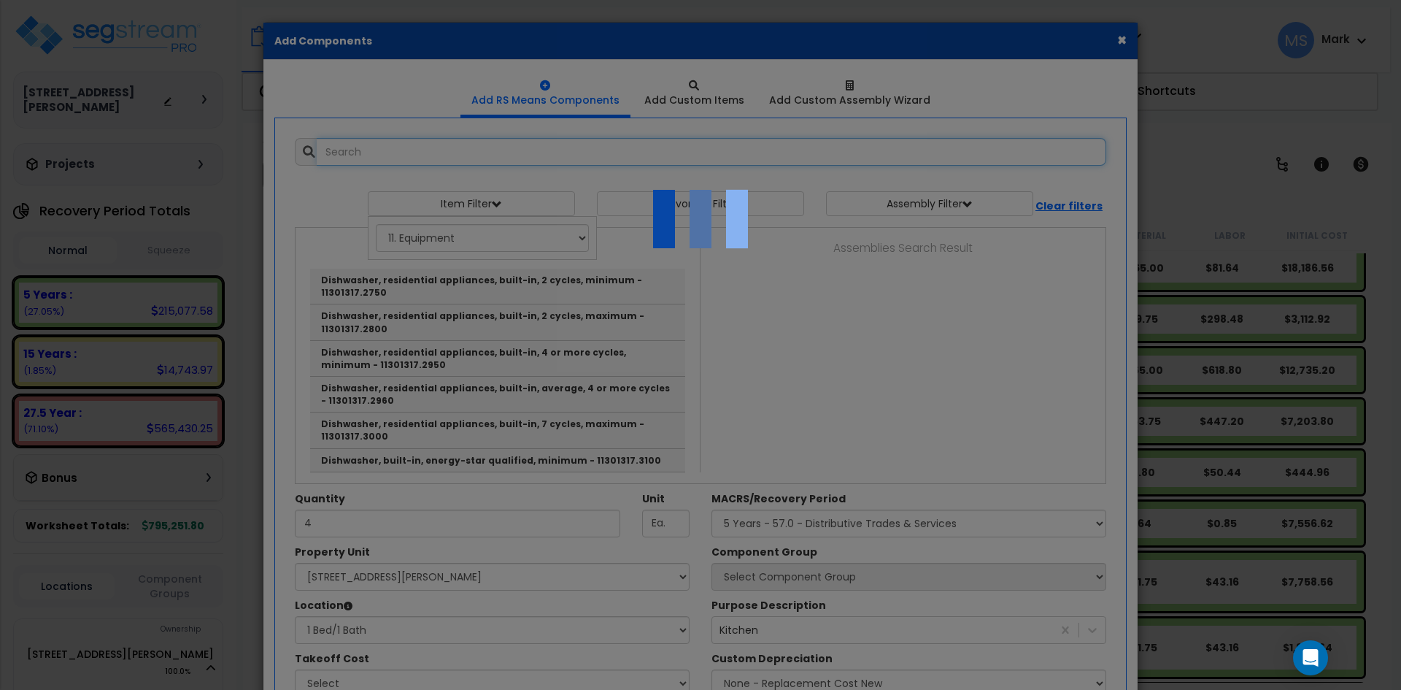
select select "23208"
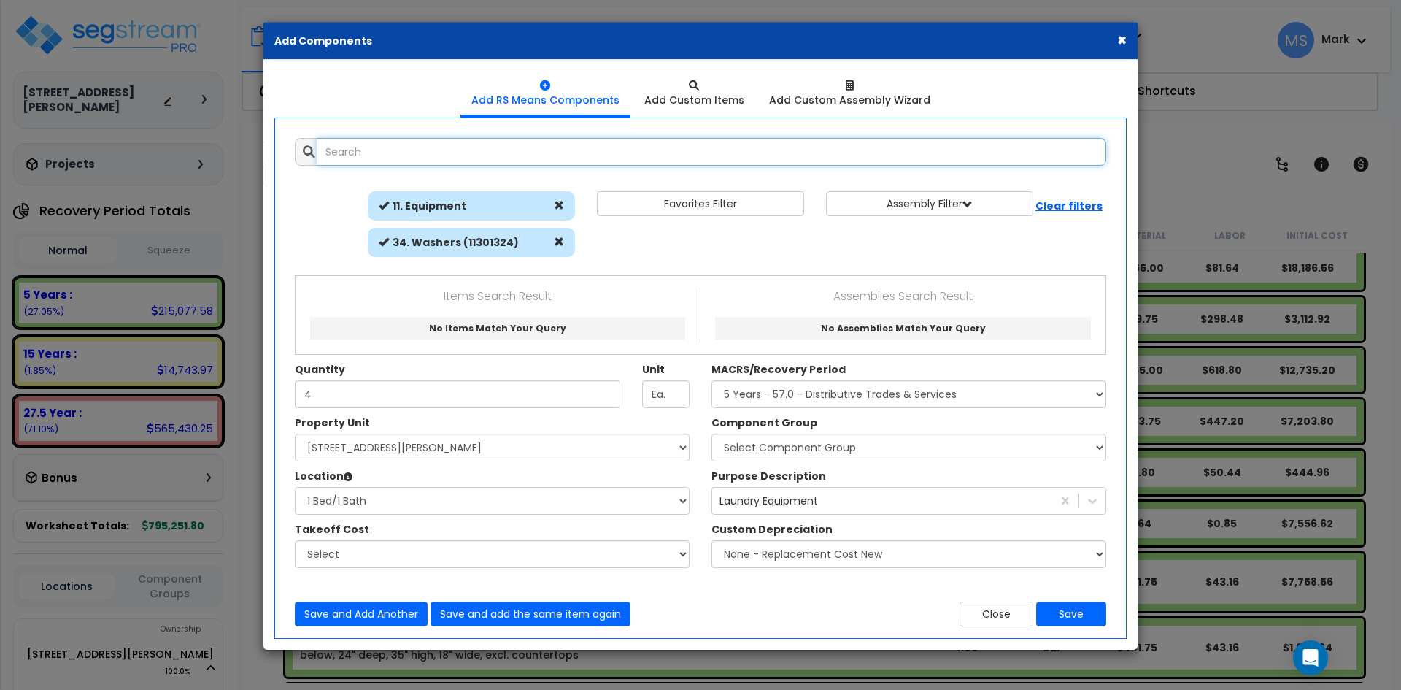
click at [366, 149] on input "text" at bounding box center [712, 152] width 790 height 28
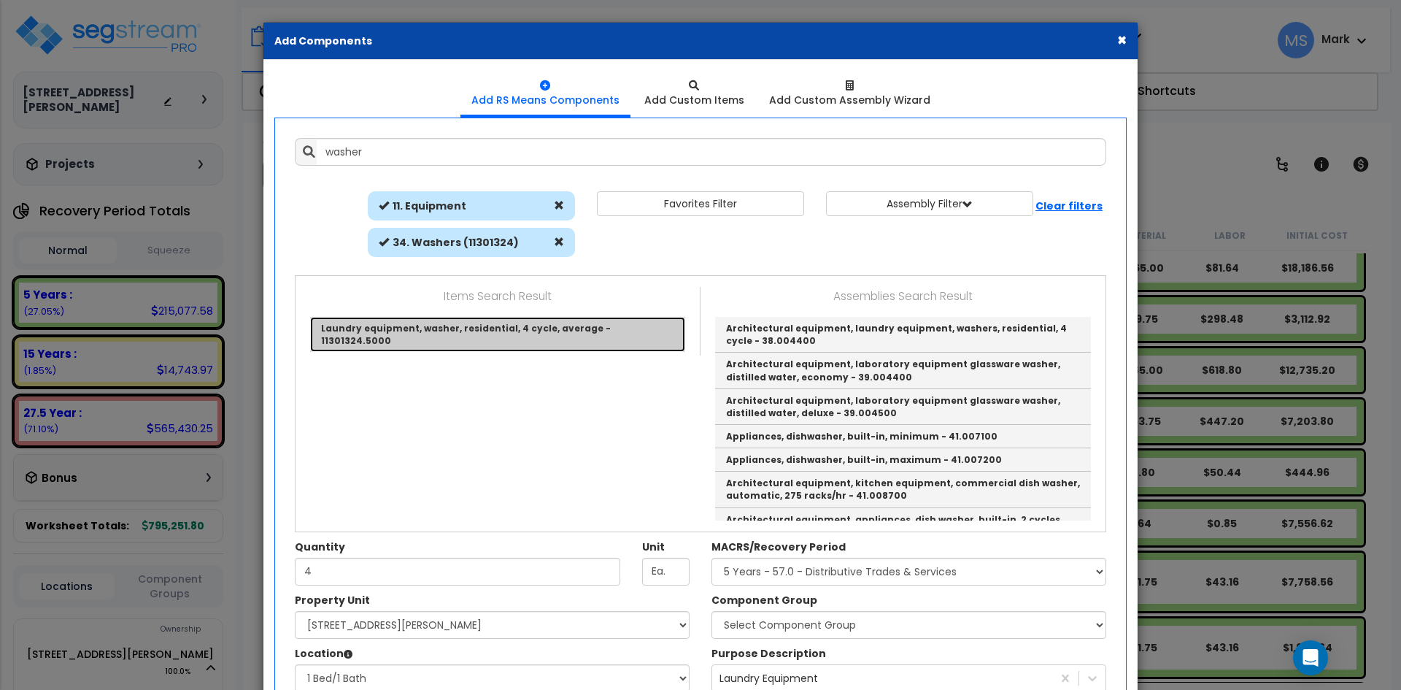
click at [552, 324] on link "Laundry equipment, washer, residential, 4 cycle, average - 11301324.5000" at bounding box center [497, 334] width 375 height 35
type input "Laundry equipment, washer, residential, 4 cycle, average - 11301324.5000"
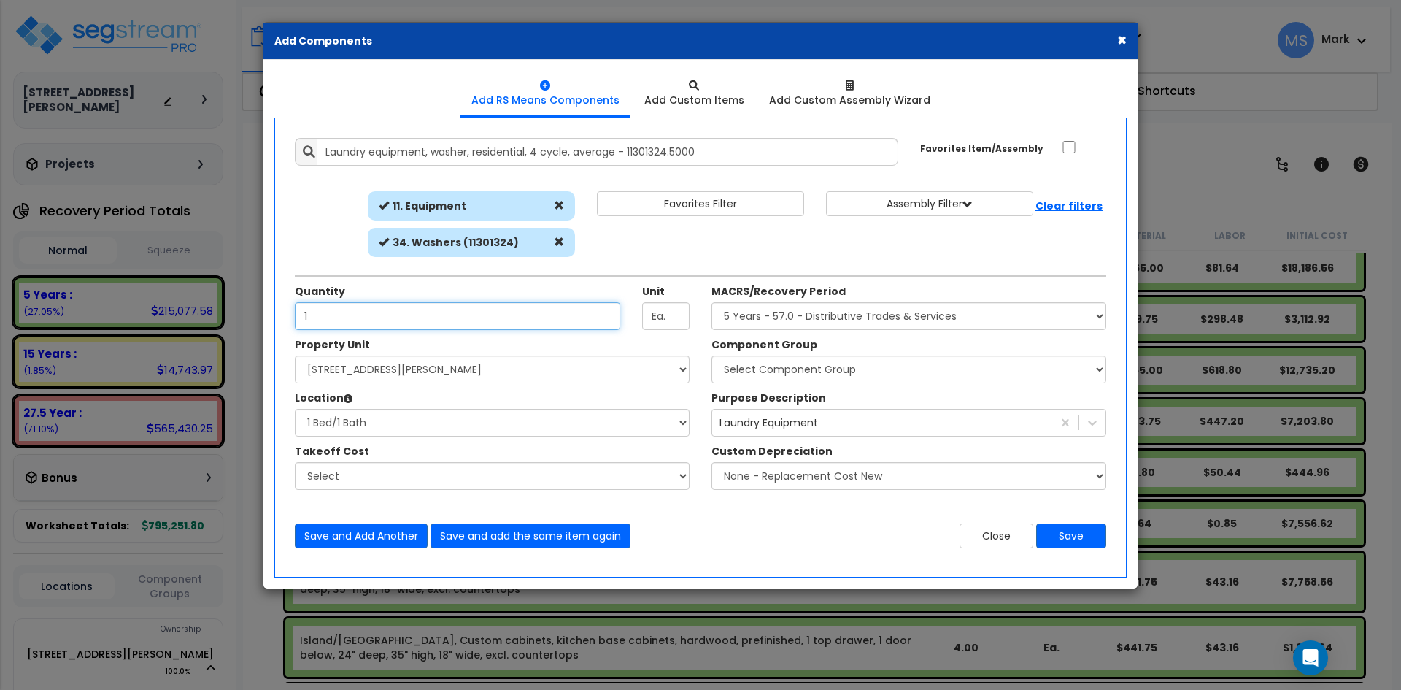
type input "1"
click at [801, 373] on select "Select Component Group 286.00 - LAUNDRY ELECTRICAL 284.00 - LAUNDRY PLUMBING 31…" at bounding box center [909, 369] width 395 height 28
select select "45840"
click at [712, 355] on select "Select Component Group 286.00 - LAUNDRY ELECTRICAL 284.00 - LAUNDRY PLUMBING 31…" at bounding box center [909, 369] width 395 height 28
click at [1082, 531] on button "Save" at bounding box center [1071, 535] width 70 height 25
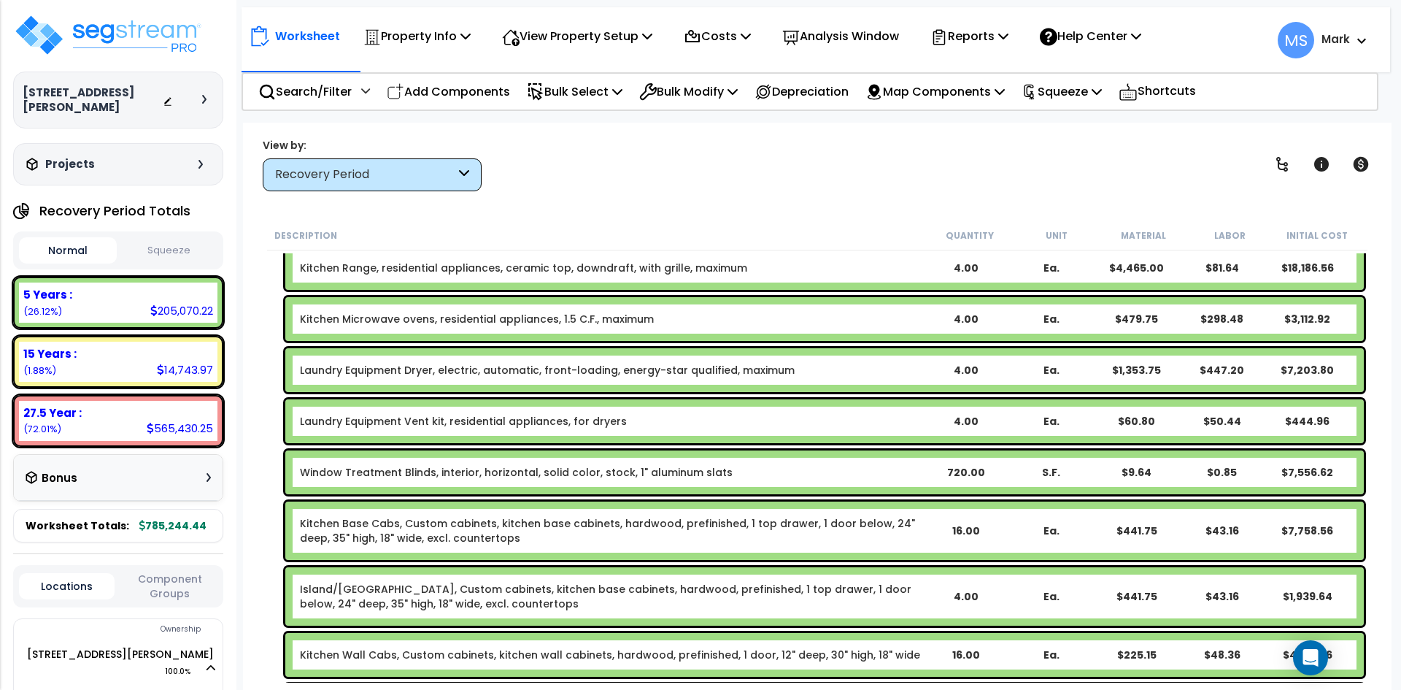
click at [511, 373] on link "Laundry Equipment Dryer, electric, automatic, front-loading, energy-star qualif…" at bounding box center [547, 370] width 495 height 15
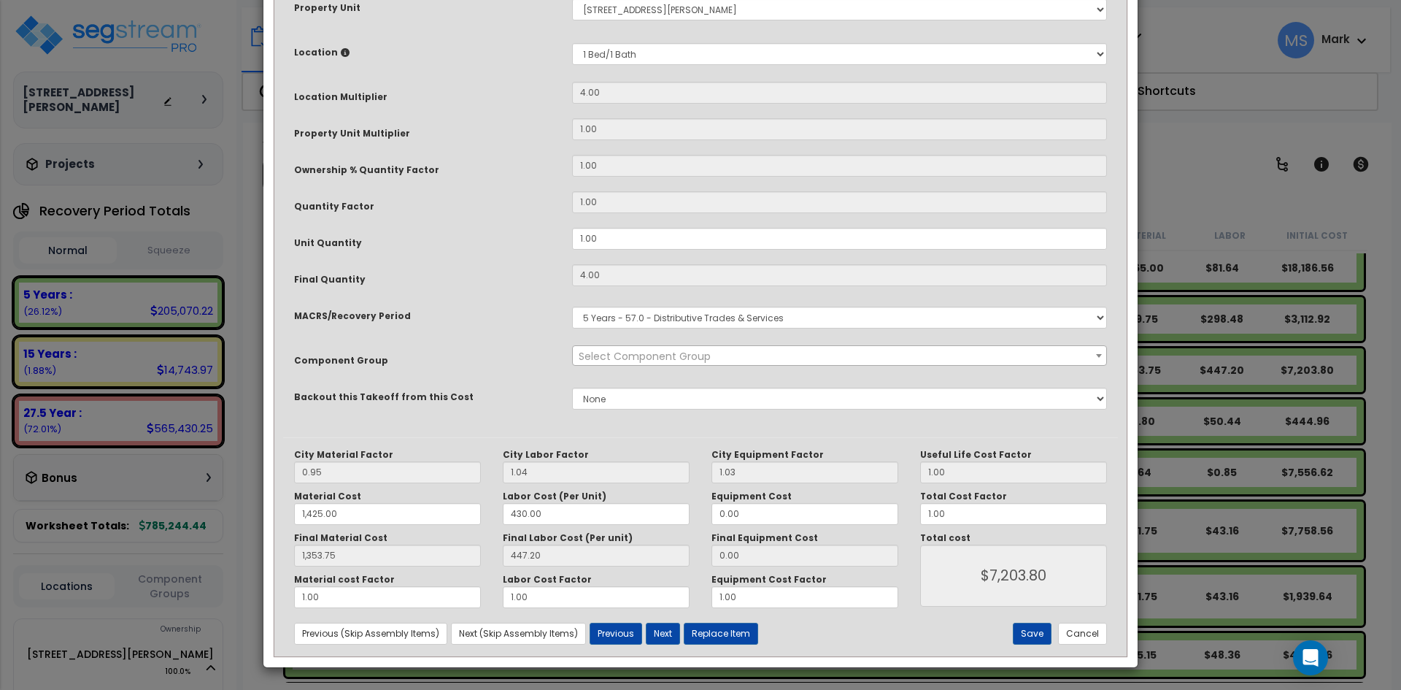
scroll to position [0, 0]
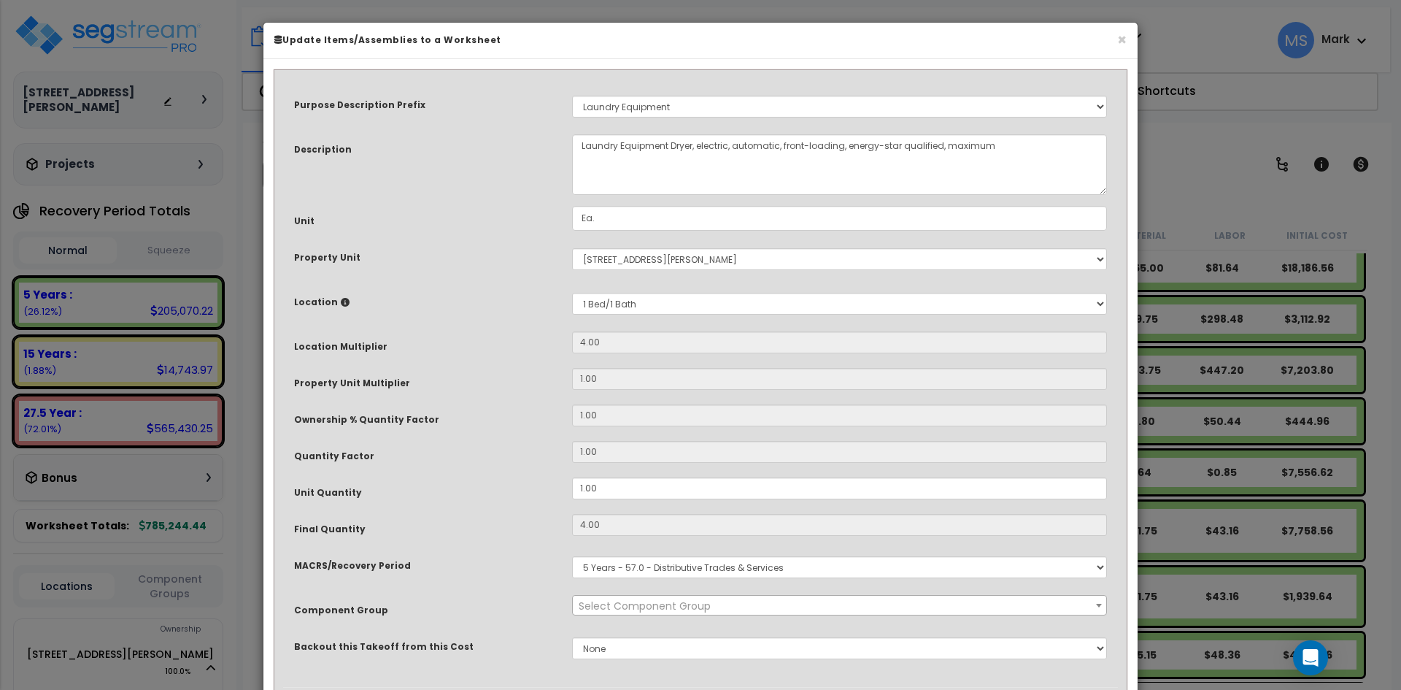
select select "45840"
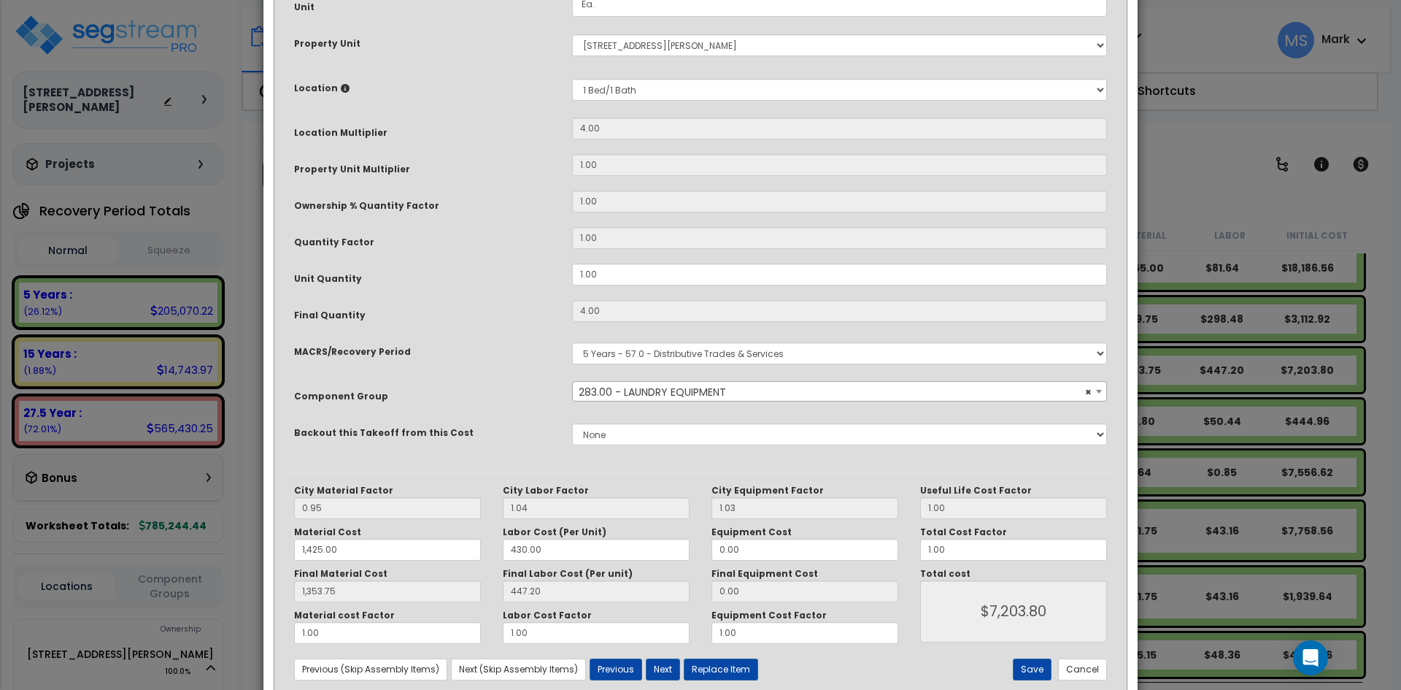
scroll to position [250, 0]
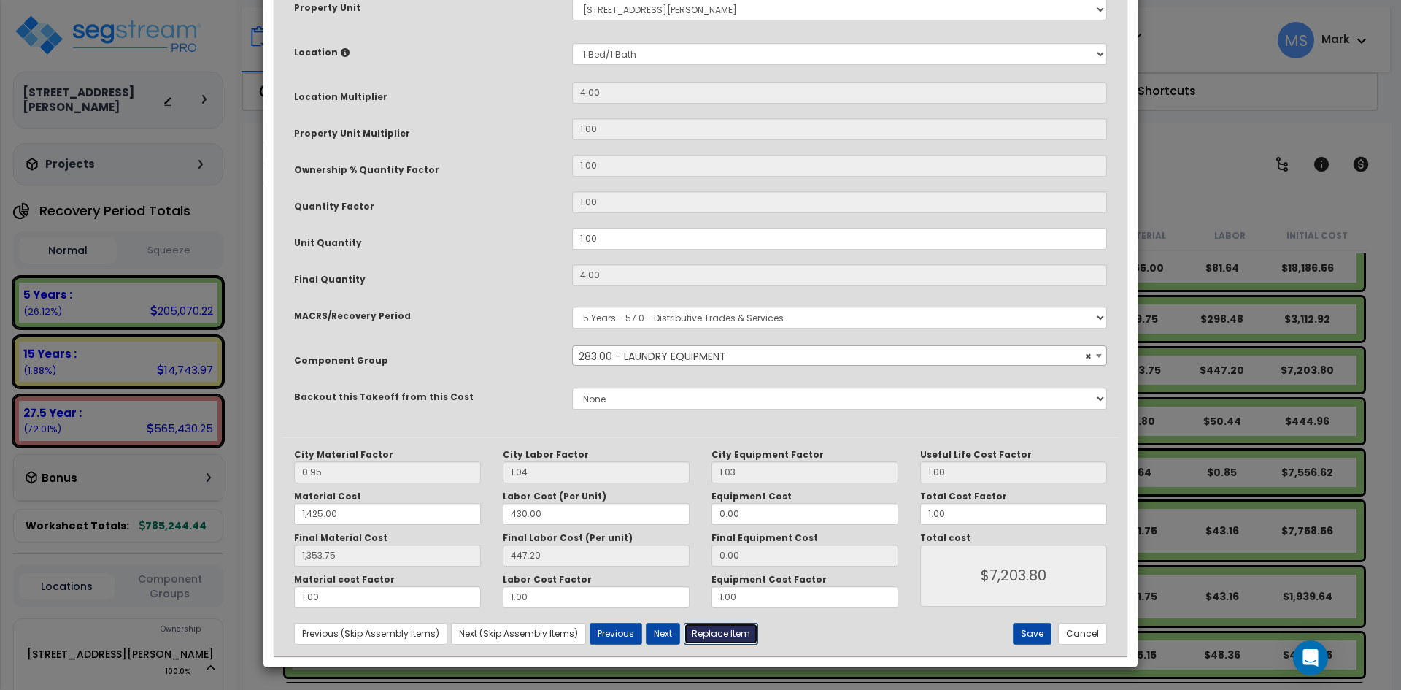
click at [731, 639] on button "Replace Item" at bounding box center [721, 634] width 74 height 22
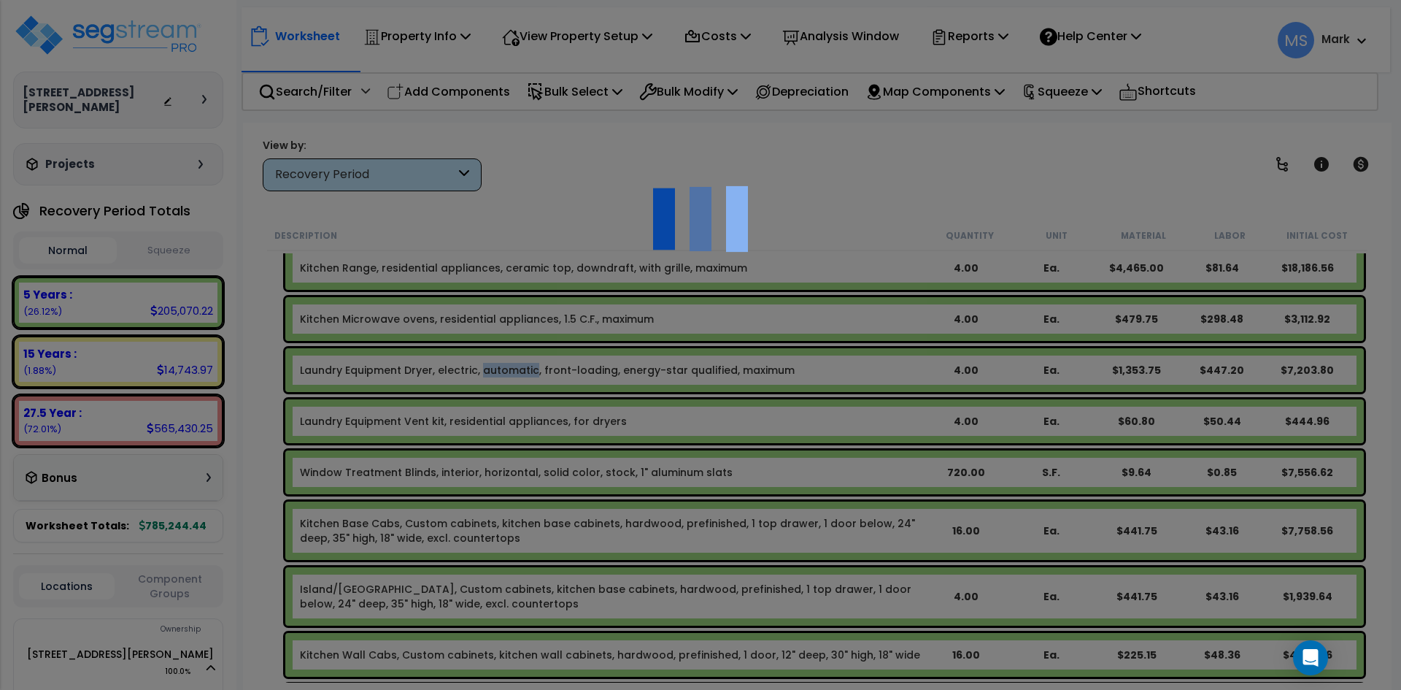
type input "4"
select select
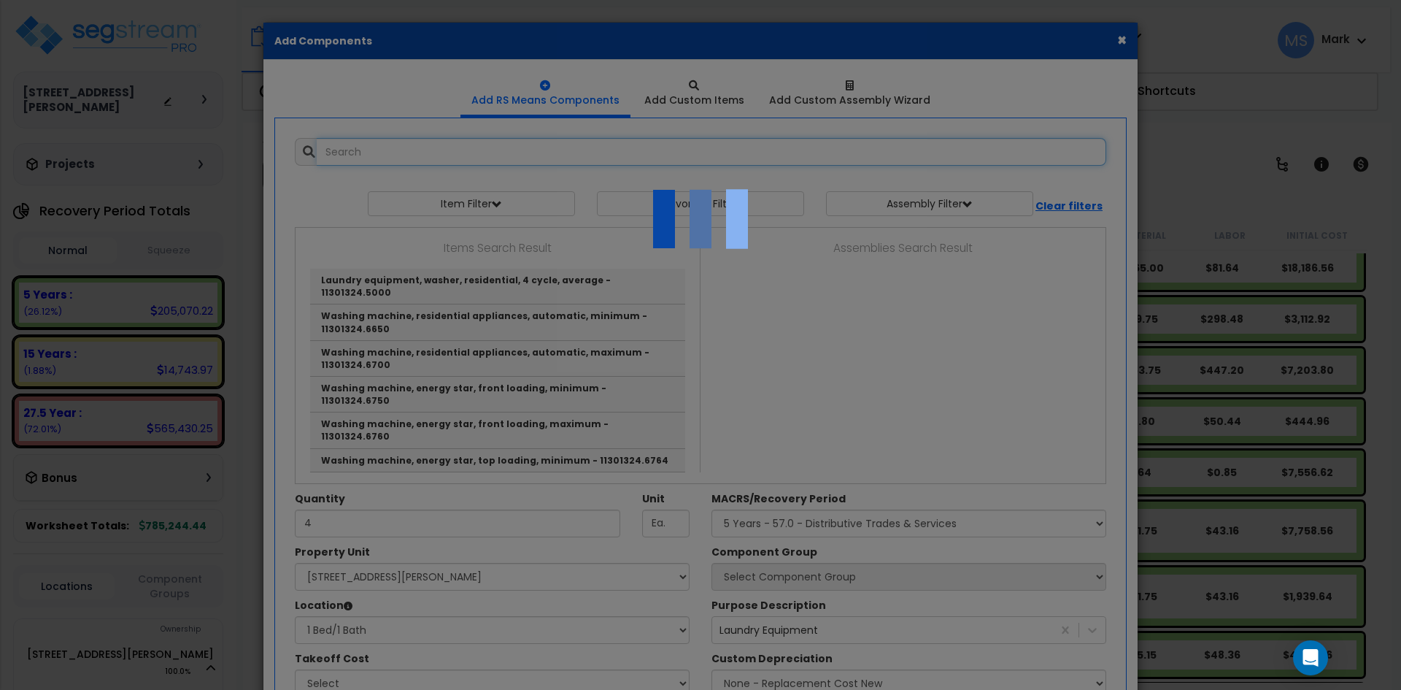
select select "23208"
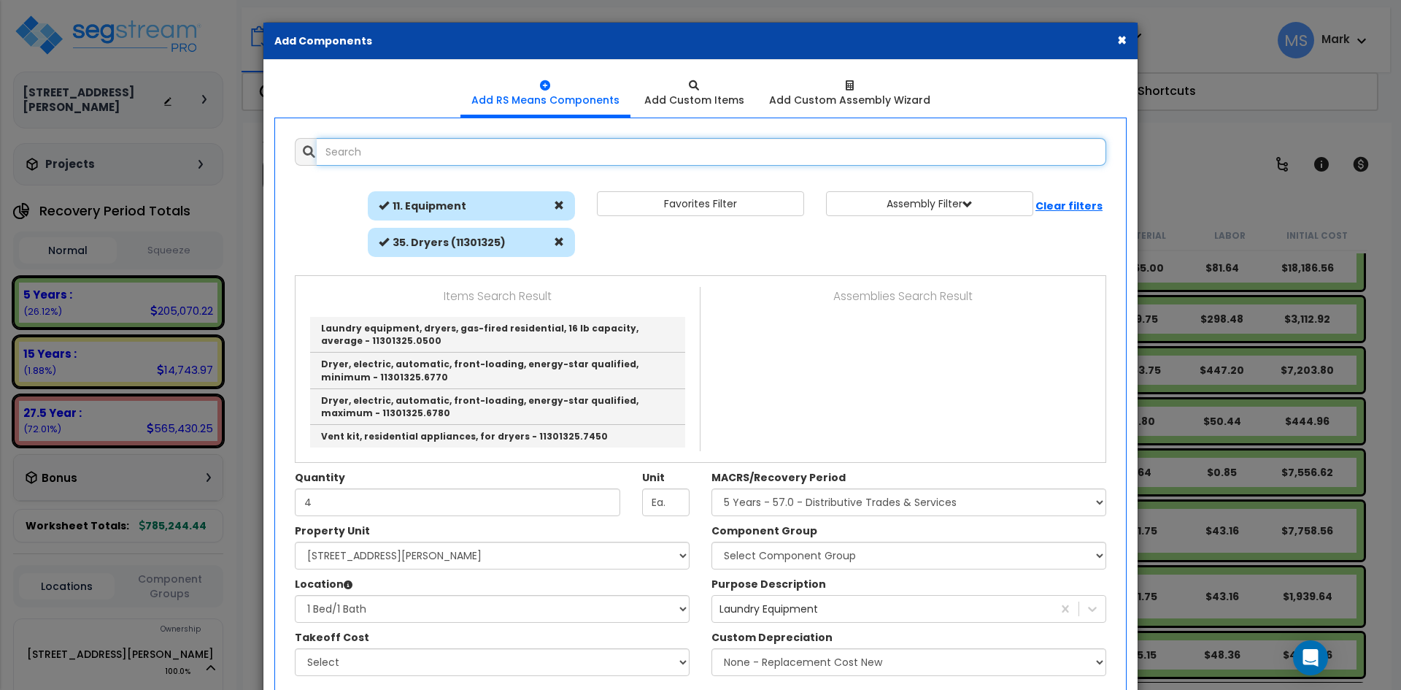
click at [398, 154] on input "text" at bounding box center [712, 152] width 790 height 28
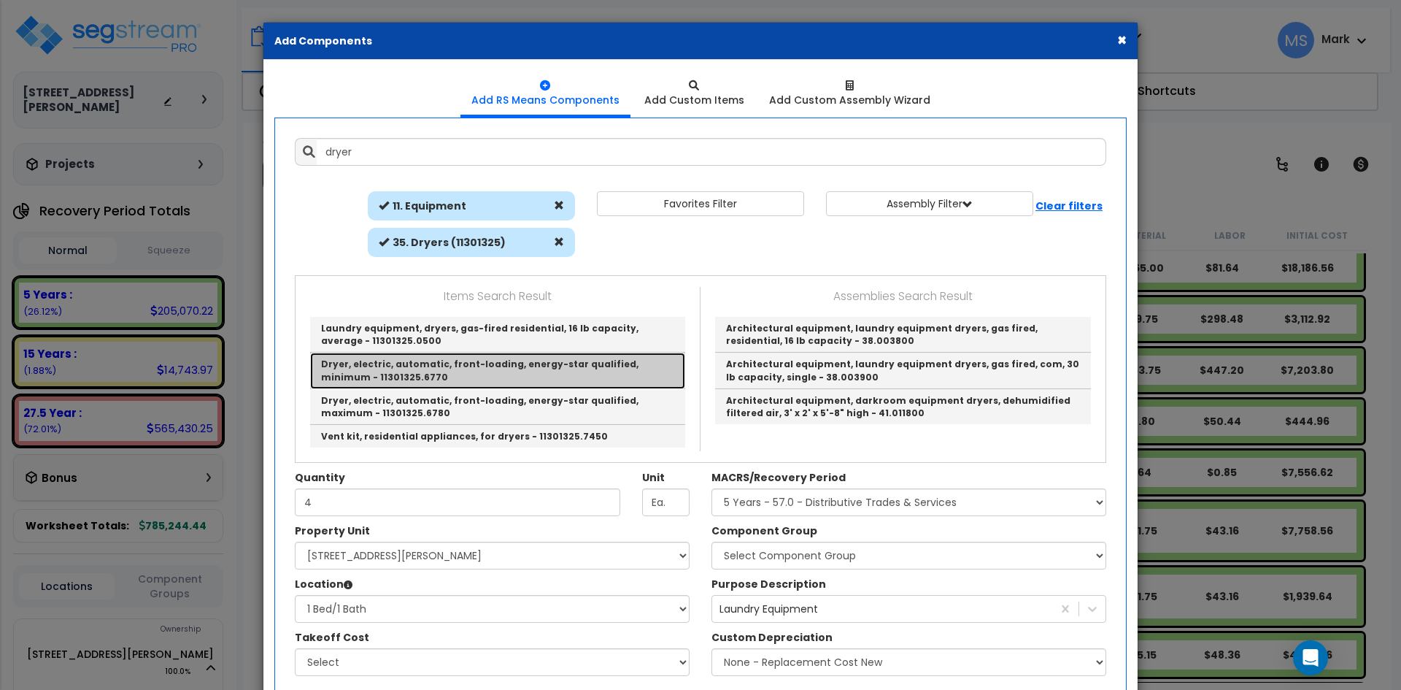
click at [569, 359] on link "Dryer, electric, automatic, front-loading, energy-star qualified, minimum - 113…" at bounding box center [497, 371] width 375 height 36
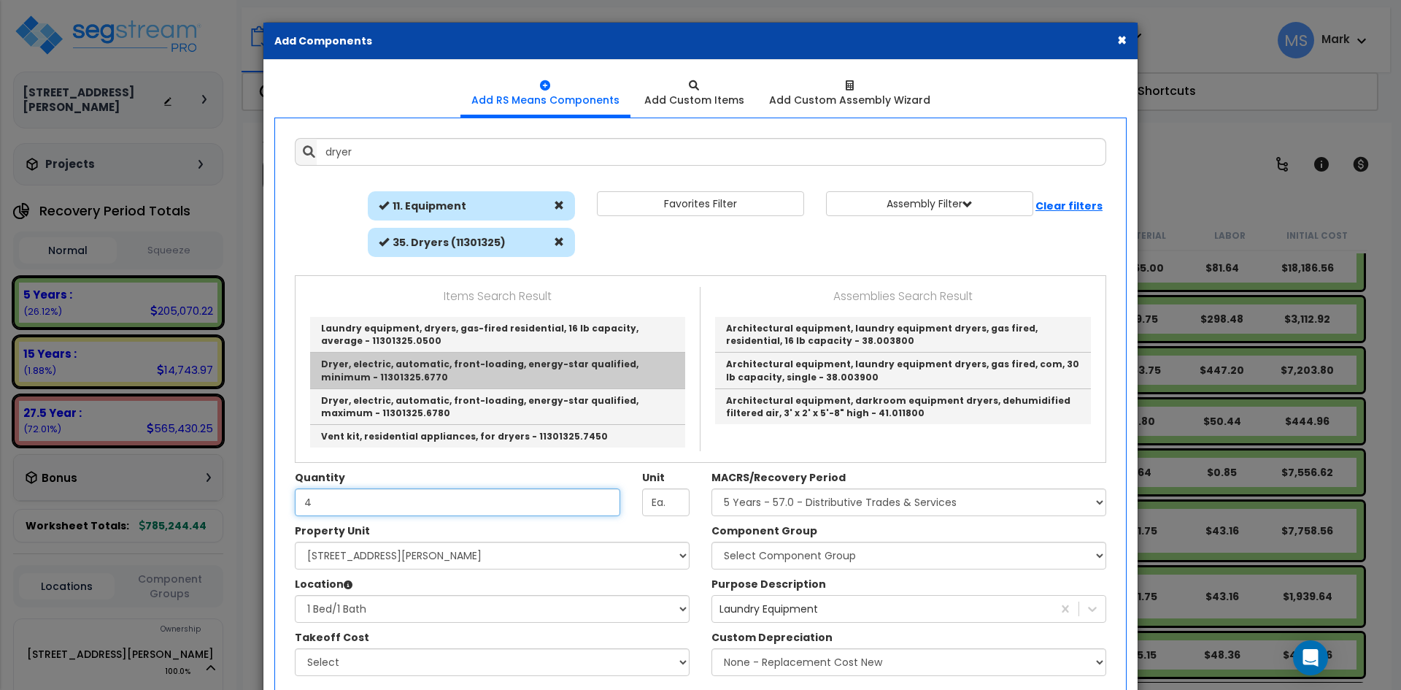
type input "Dryer, electric, automatic, front-loading, energy-star qualified, minimum - 113…"
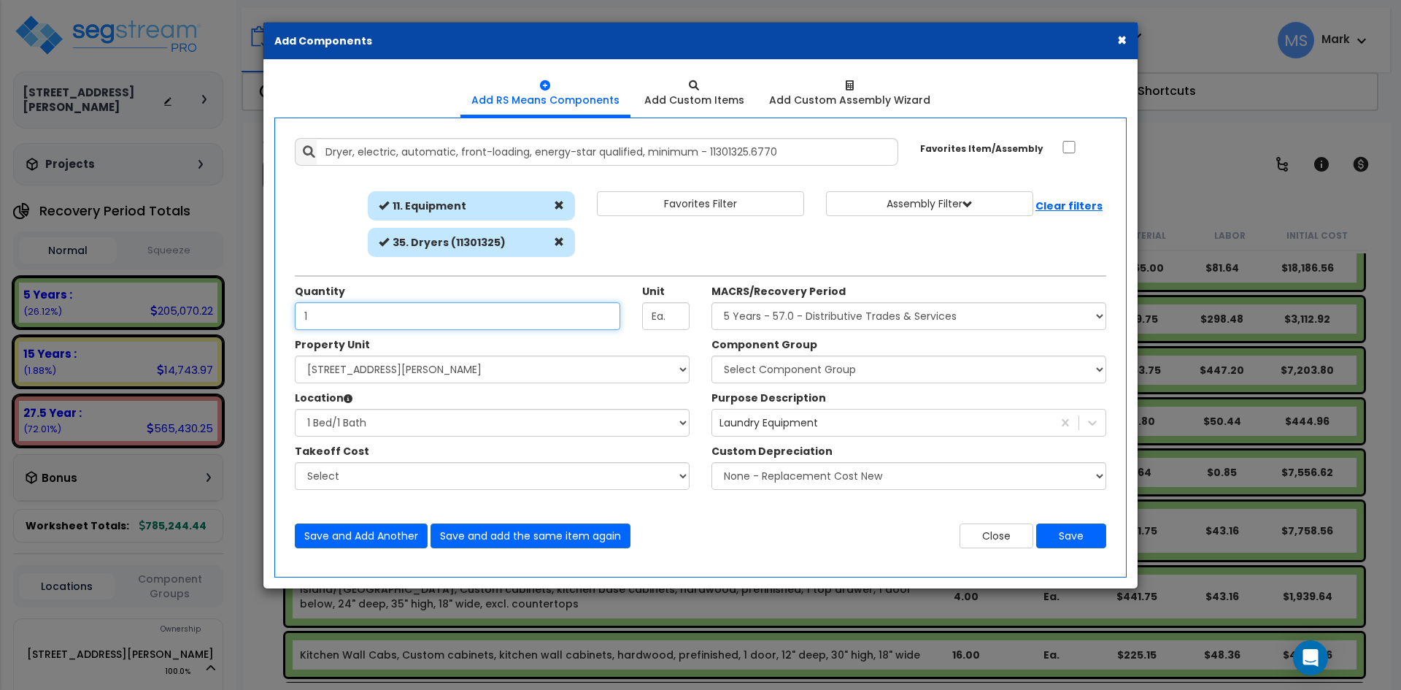
type input "1"
click at [826, 369] on select "Select Component Group 286.00 - LAUNDRY ELECTRICAL 284.00 - LAUNDRY PLUMBING 31…" at bounding box center [909, 369] width 395 height 28
select select "45840"
click at [712, 355] on select "Select Component Group 286.00 - LAUNDRY ELECTRICAL 284.00 - LAUNDRY PLUMBING 31…" at bounding box center [909, 369] width 395 height 28
click at [1074, 534] on button "Save" at bounding box center [1071, 535] width 70 height 25
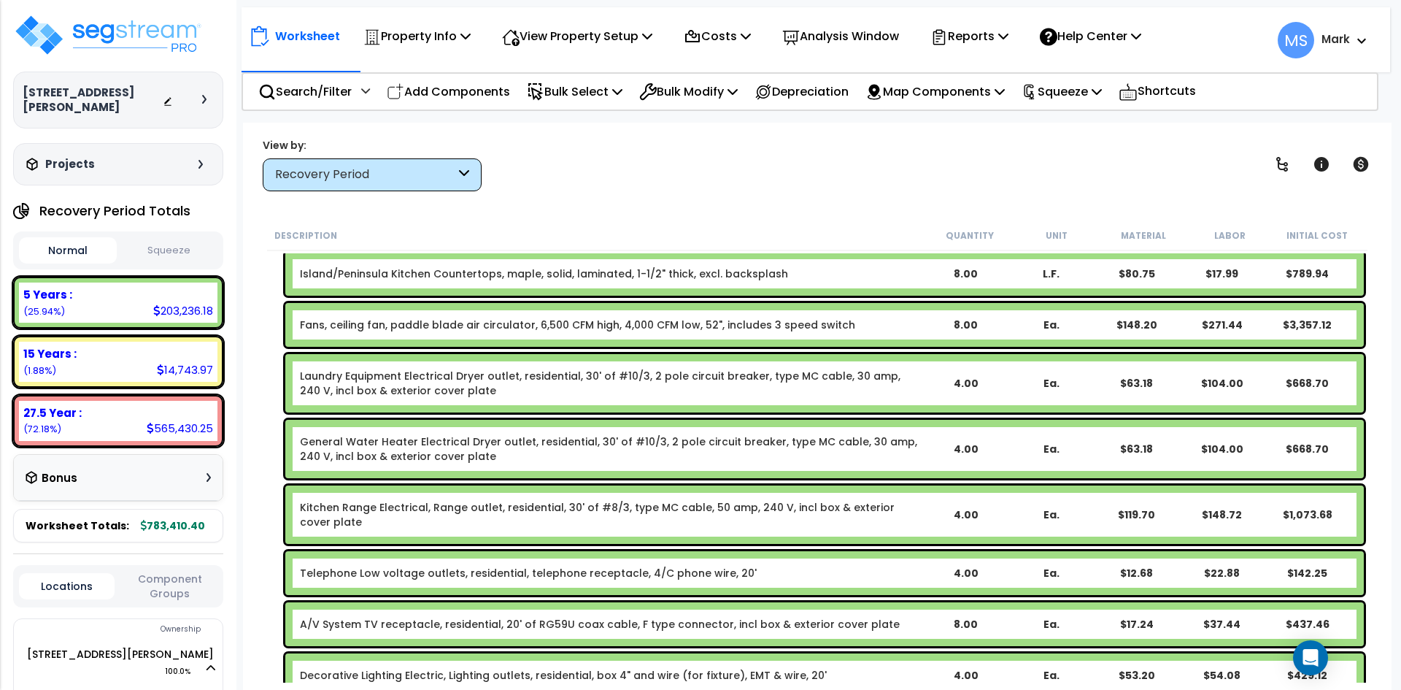
scroll to position [803, 0]
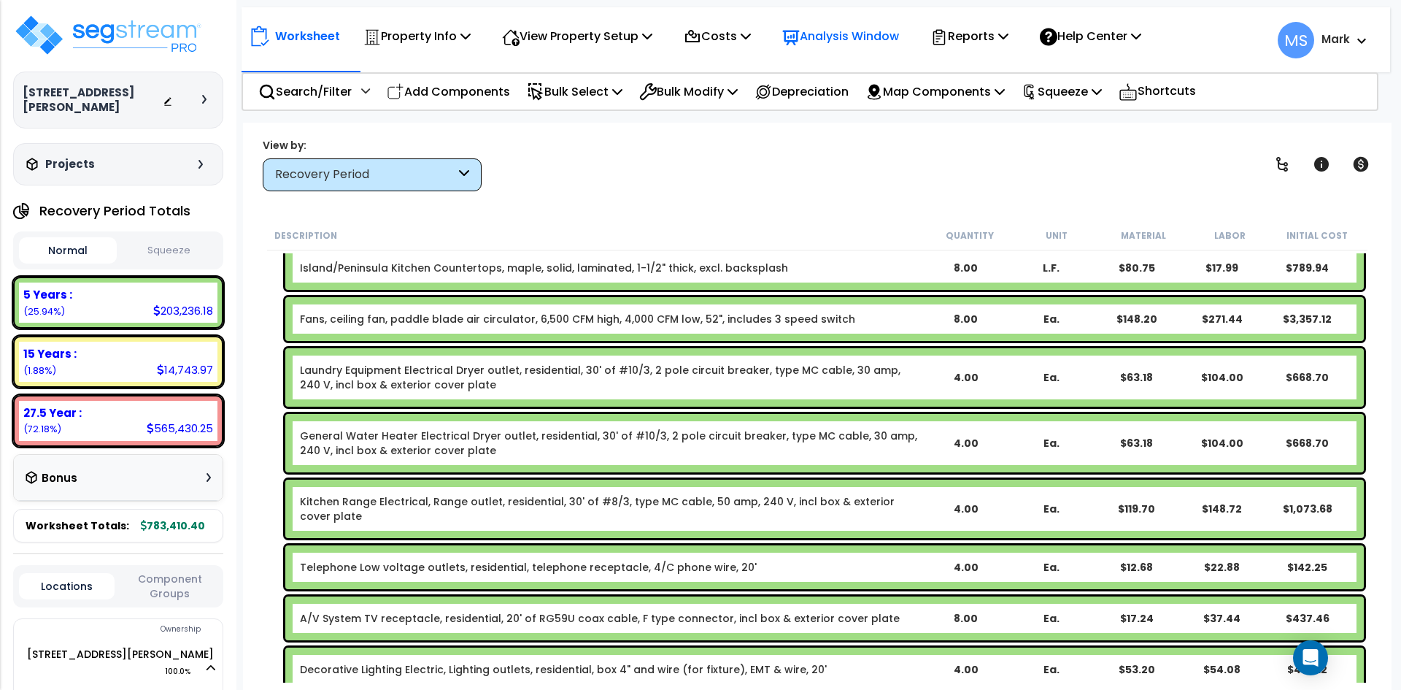
click at [876, 40] on p "Analysis Window" at bounding box center [840, 36] width 117 height 20
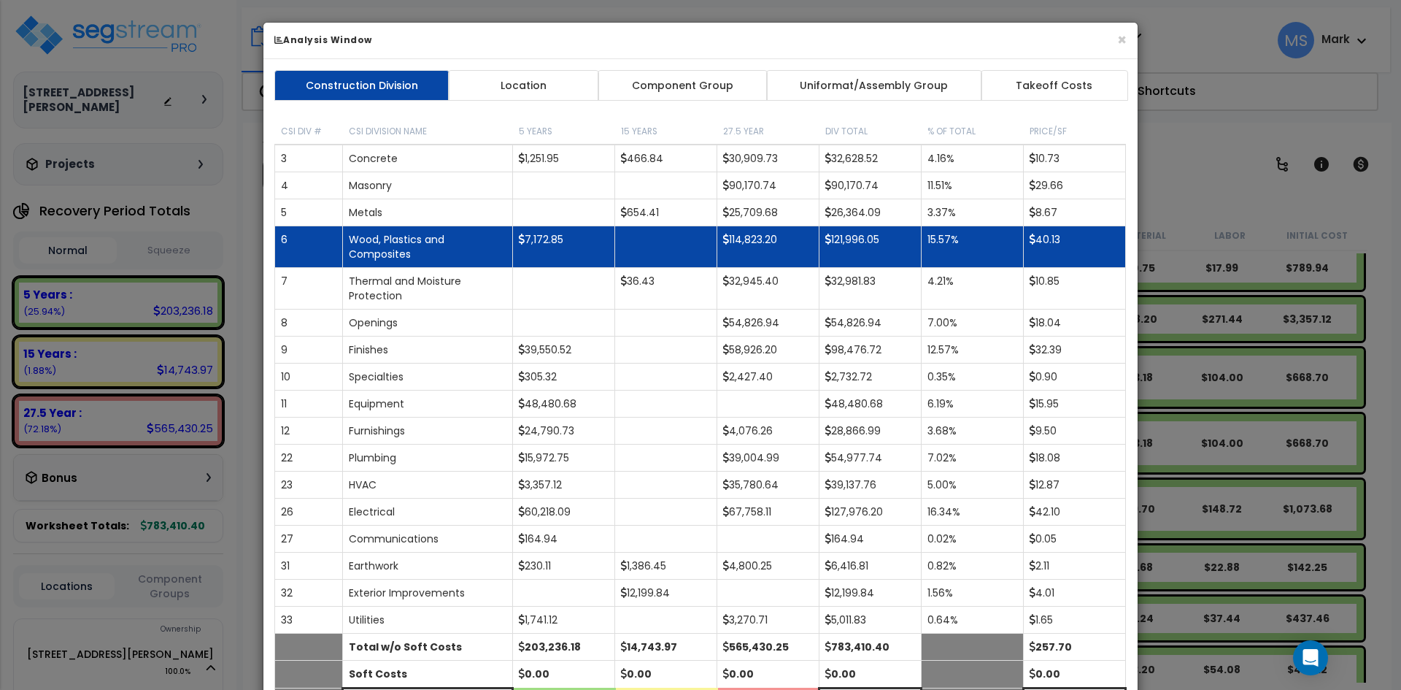
scroll to position [73, 0]
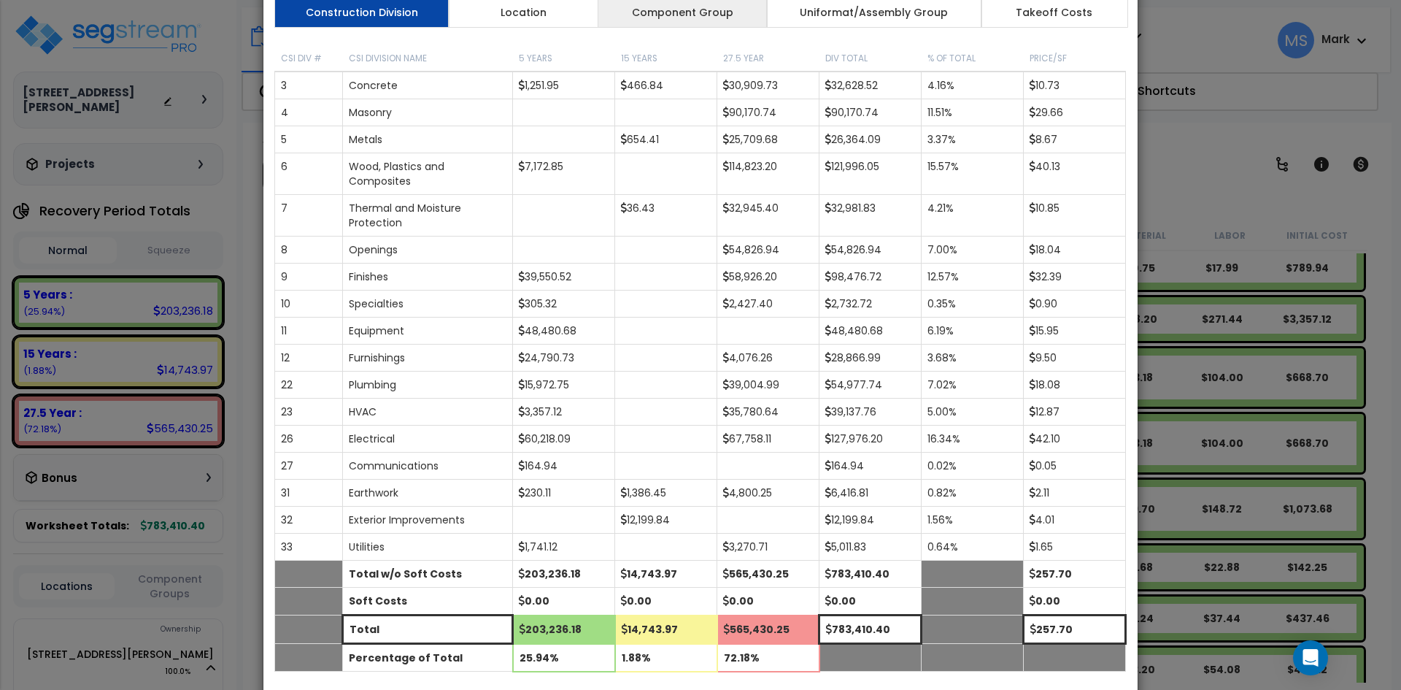
click at [752, 22] on link "Component Group" at bounding box center [682, 12] width 169 height 31
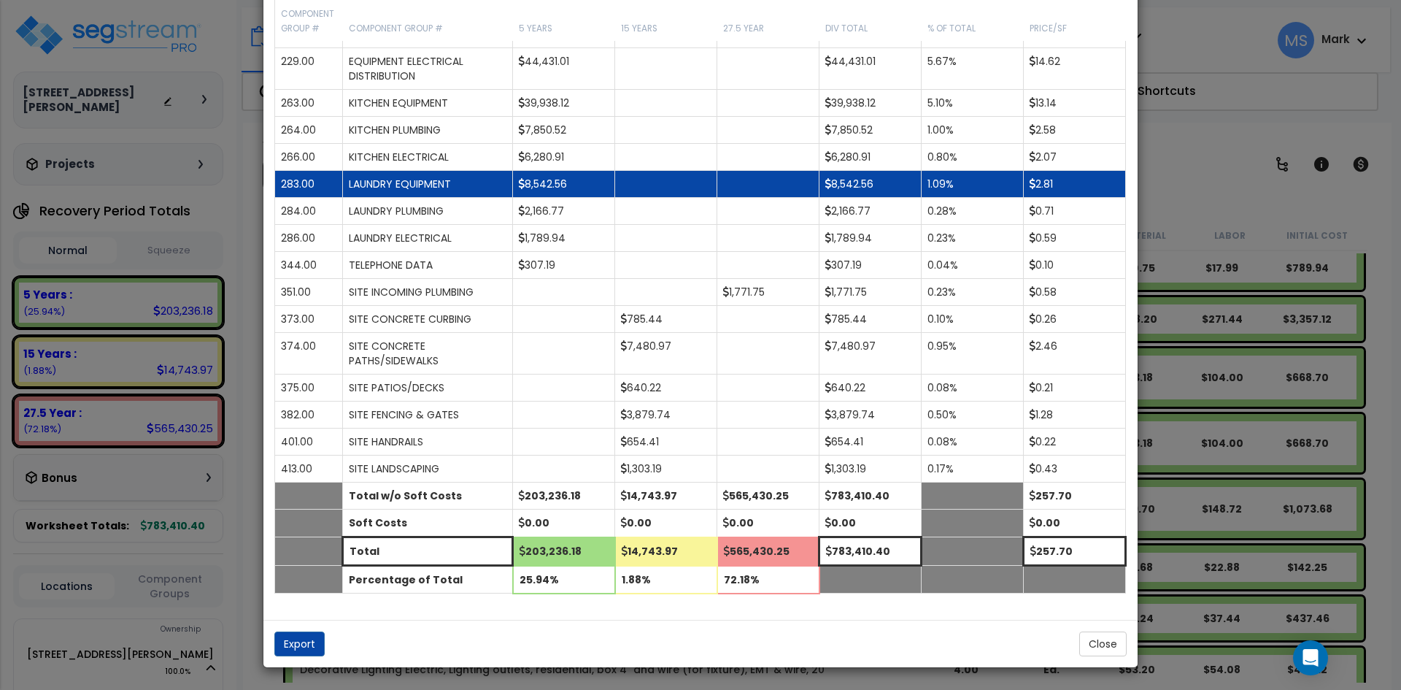
scroll to position [1409, 0]
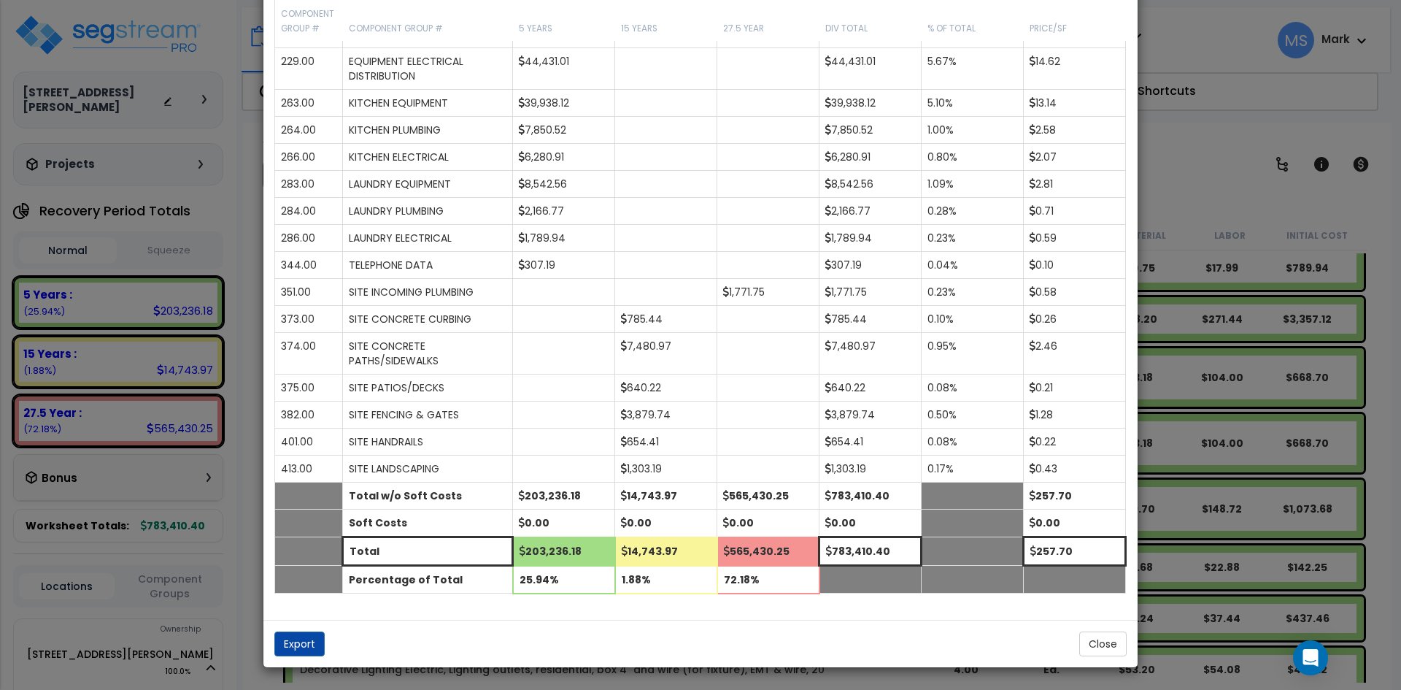
click at [1210, 163] on div "× Analysis Window Construction Division Location Component Group Uniformat/Asse…" at bounding box center [700, 345] width 1401 height 690
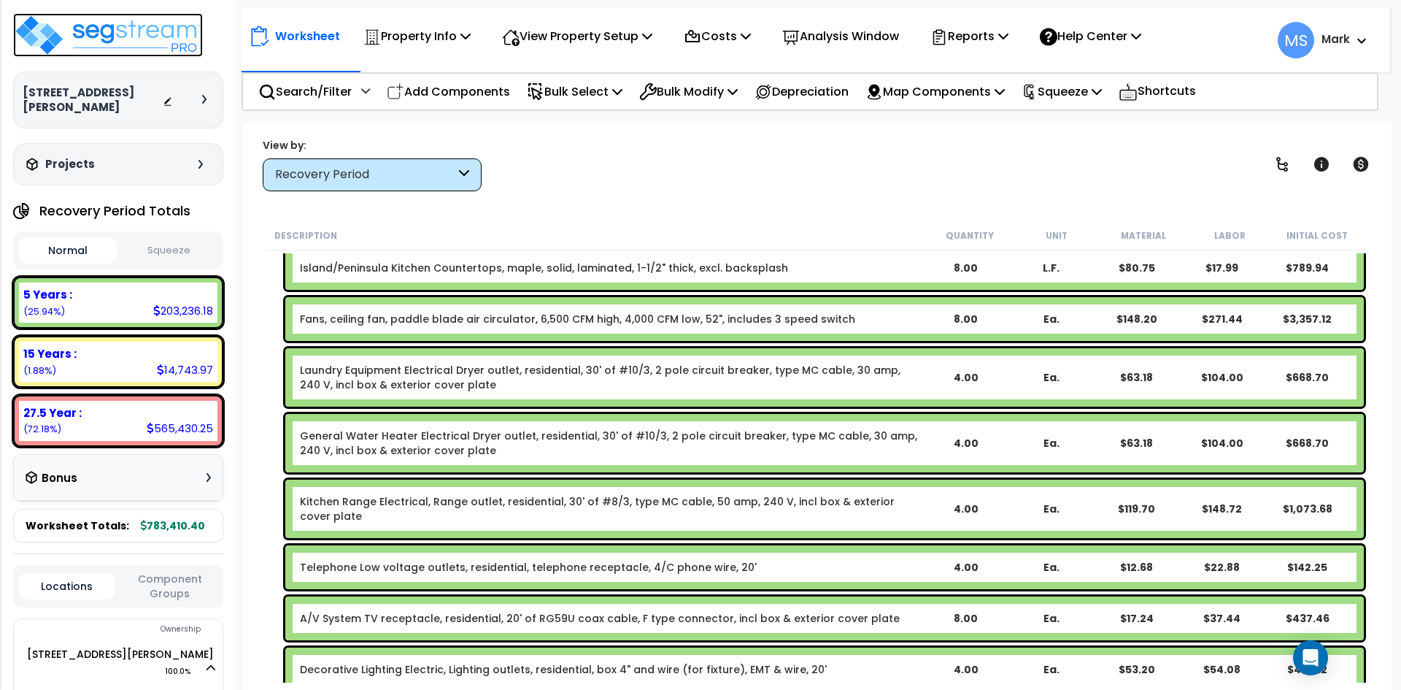
click at [128, 42] on img at bounding box center [108, 35] width 190 height 44
